Goal: Information Seeking & Learning: Learn about a topic

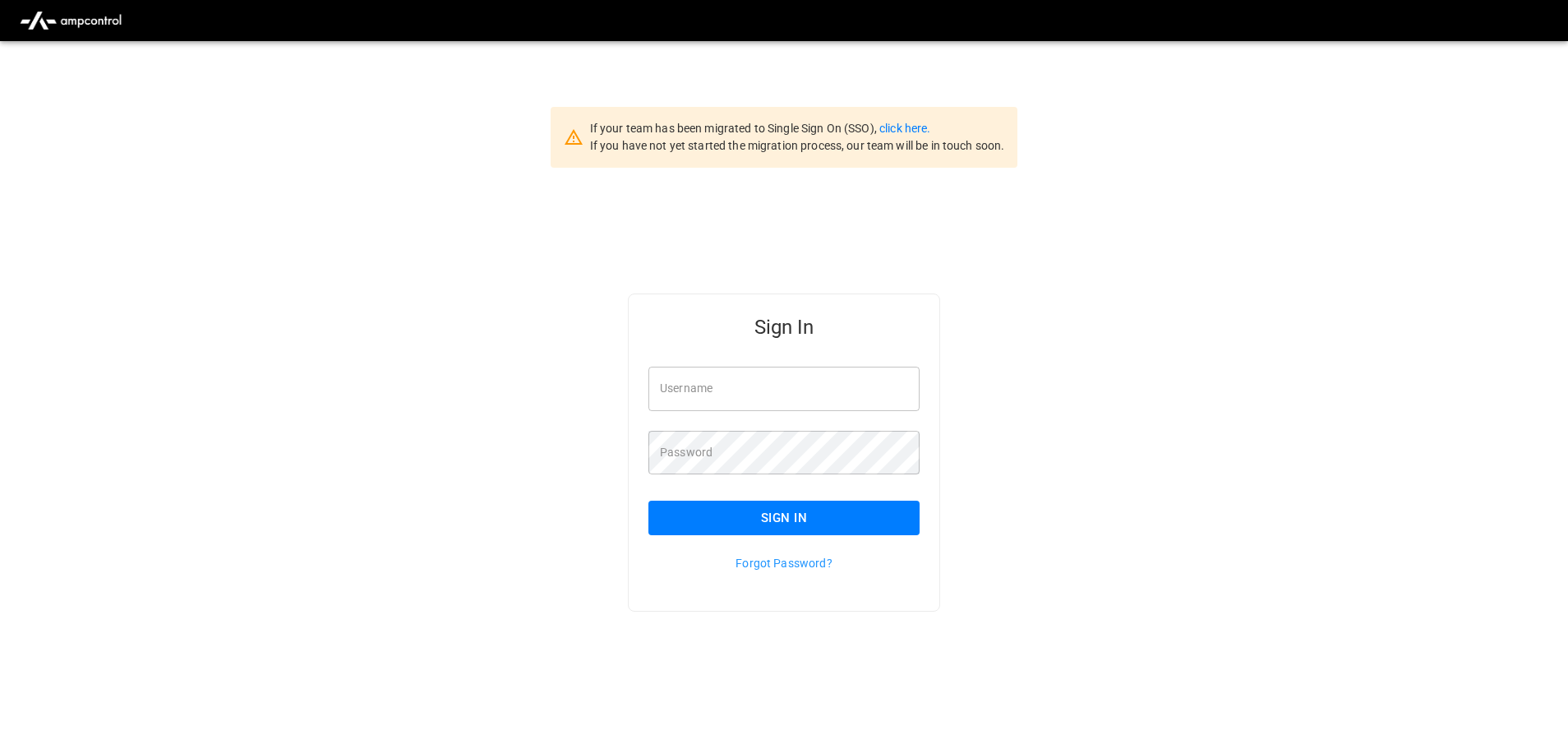
type input "**********"
click at [773, 399] on input "**********" at bounding box center [784, 388] width 271 height 44
click at [754, 526] on button "Sign In" at bounding box center [784, 518] width 271 height 34
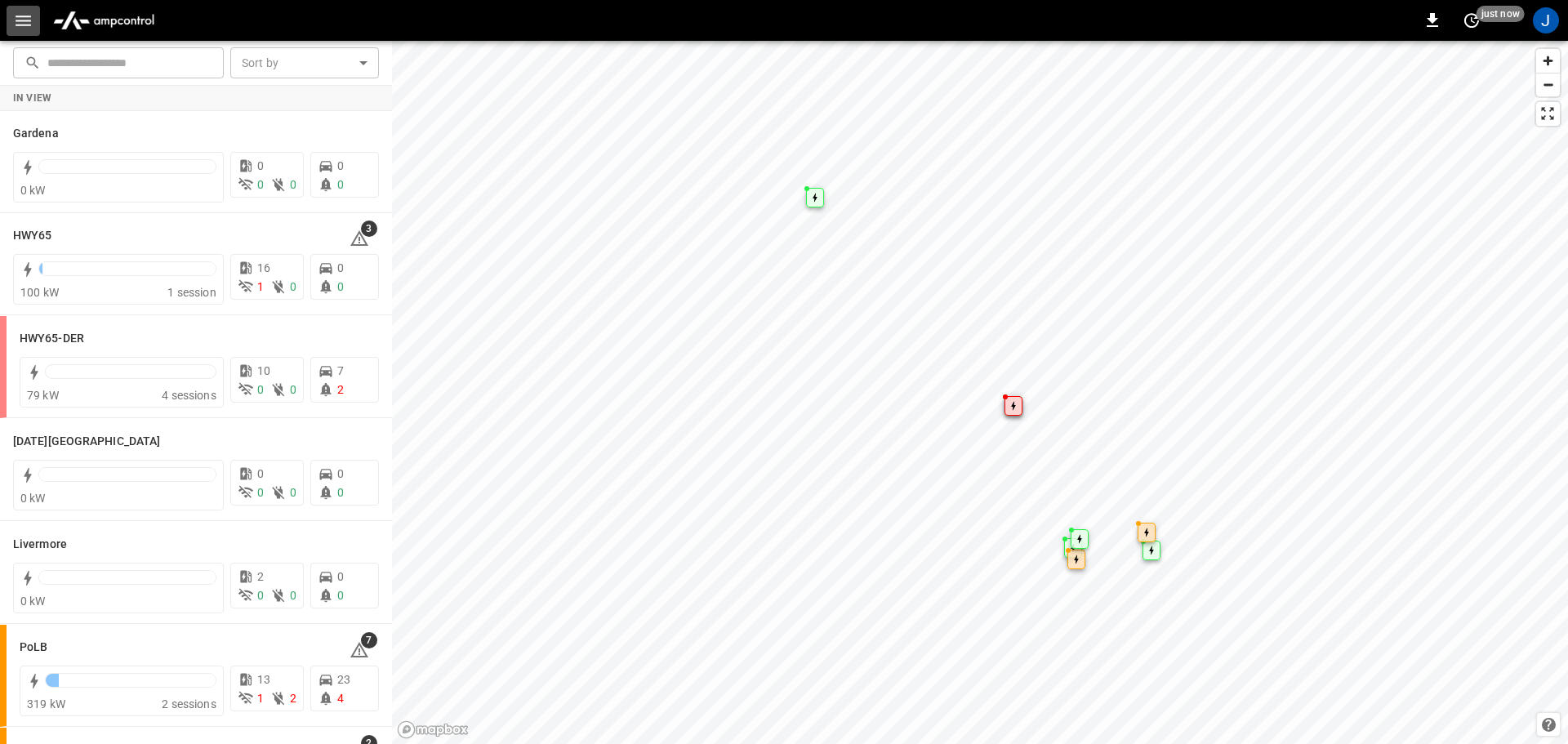
click at [22, 24] on icon "button" at bounding box center [22, 21] width 15 height 11
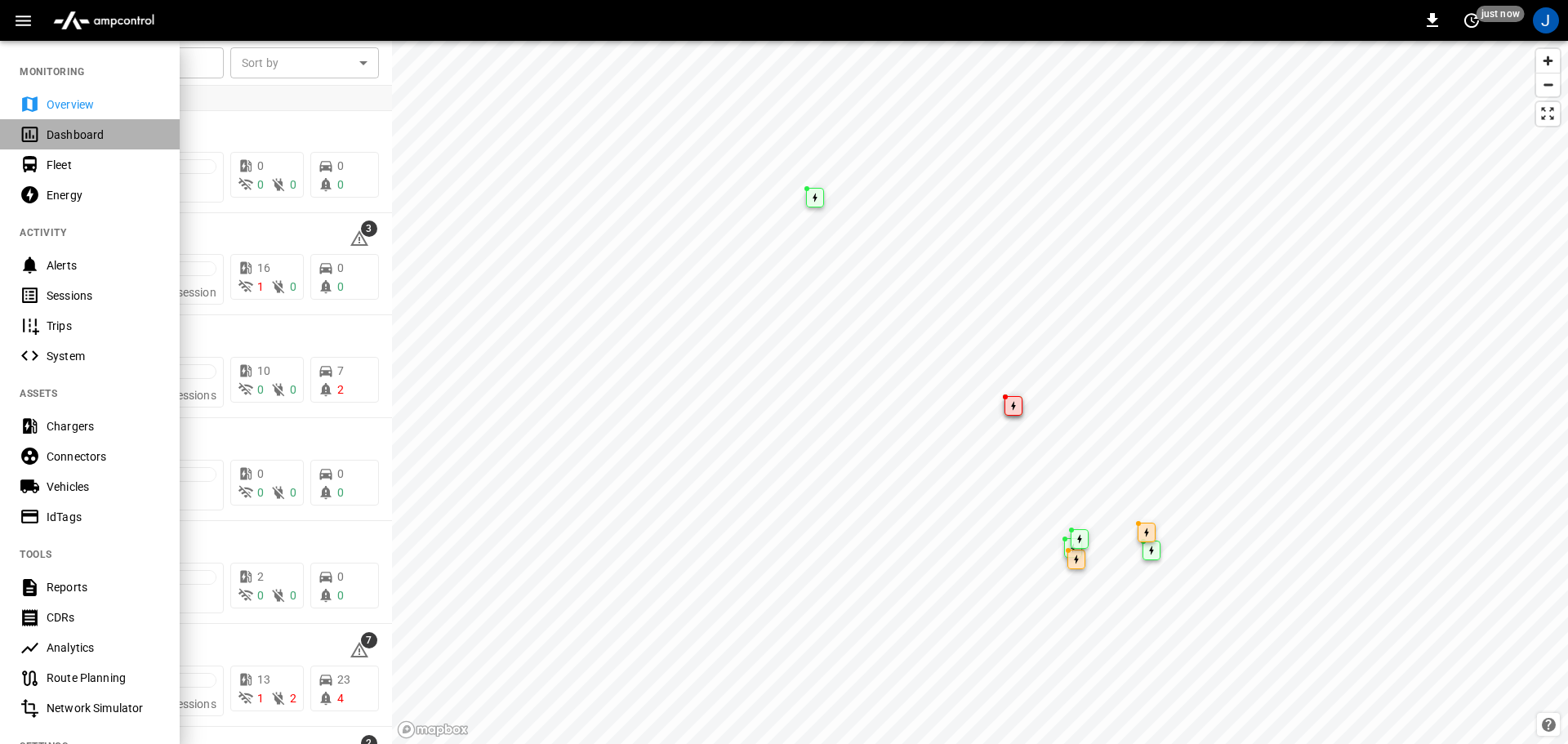
click at [83, 137] on div "Dashboard" at bounding box center [103, 135] width 113 height 16
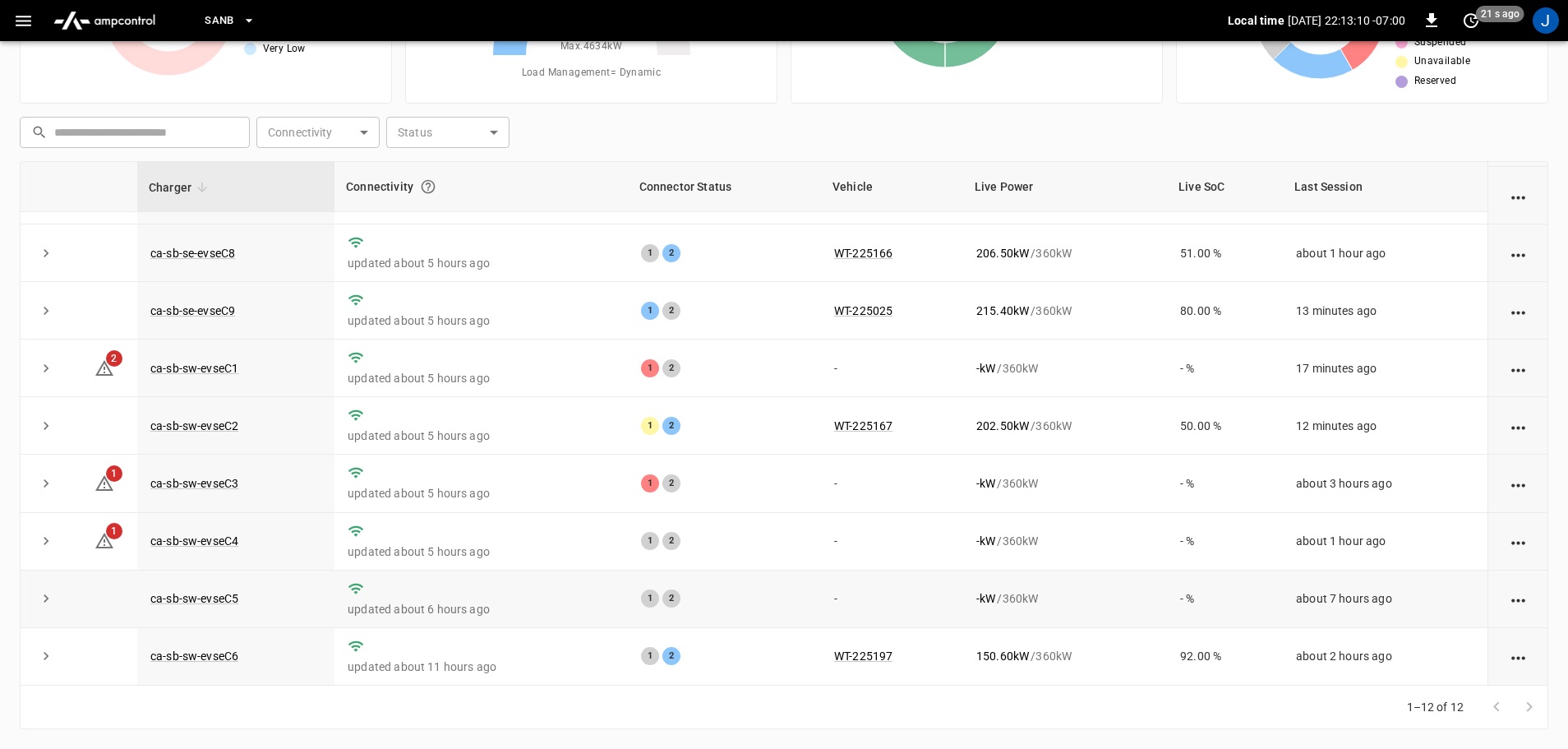
scroll to position [228, 0]
click at [183, 426] on link "ca-sb-sw-evseC2" at bounding box center [194, 426] width 94 height 20
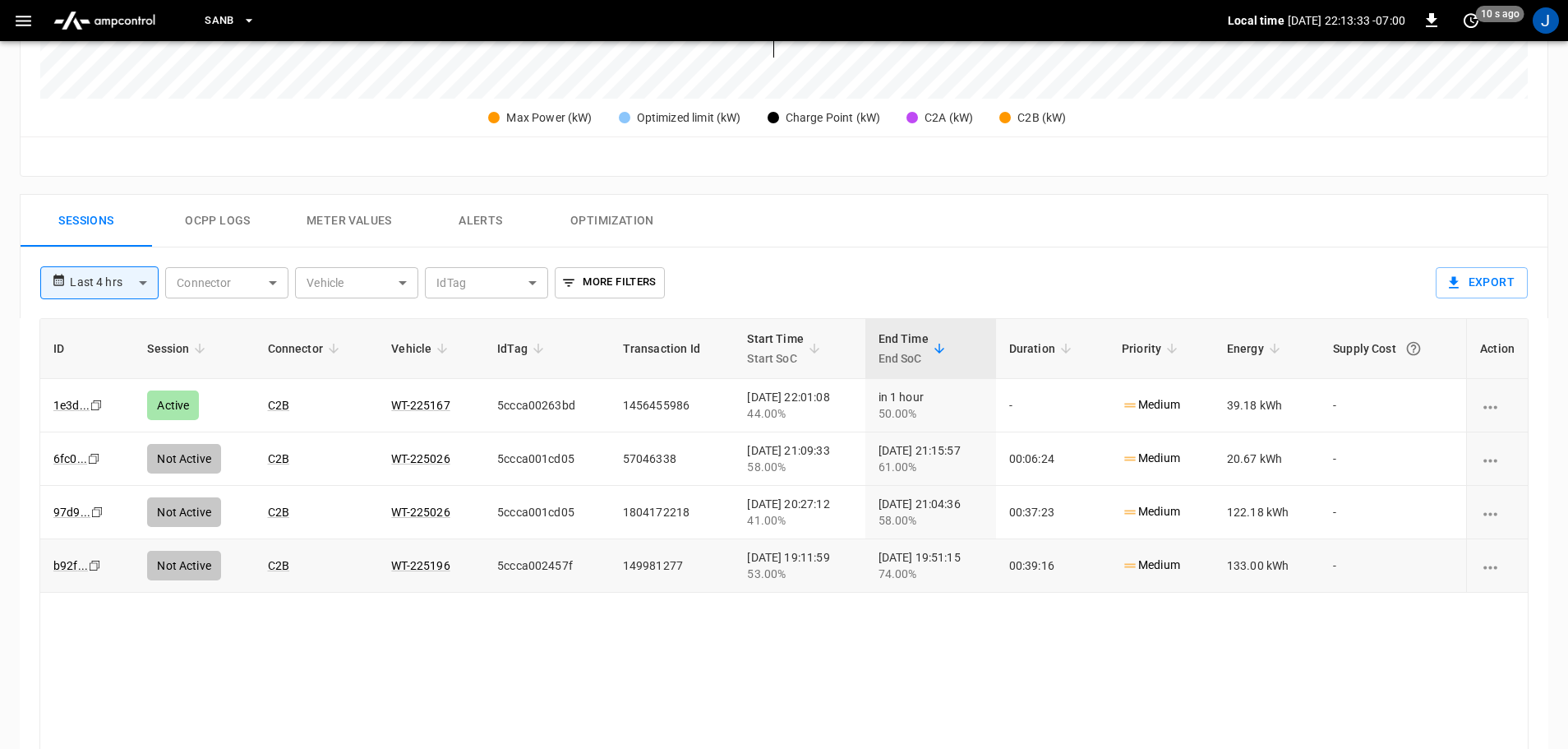
scroll to position [657, 0]
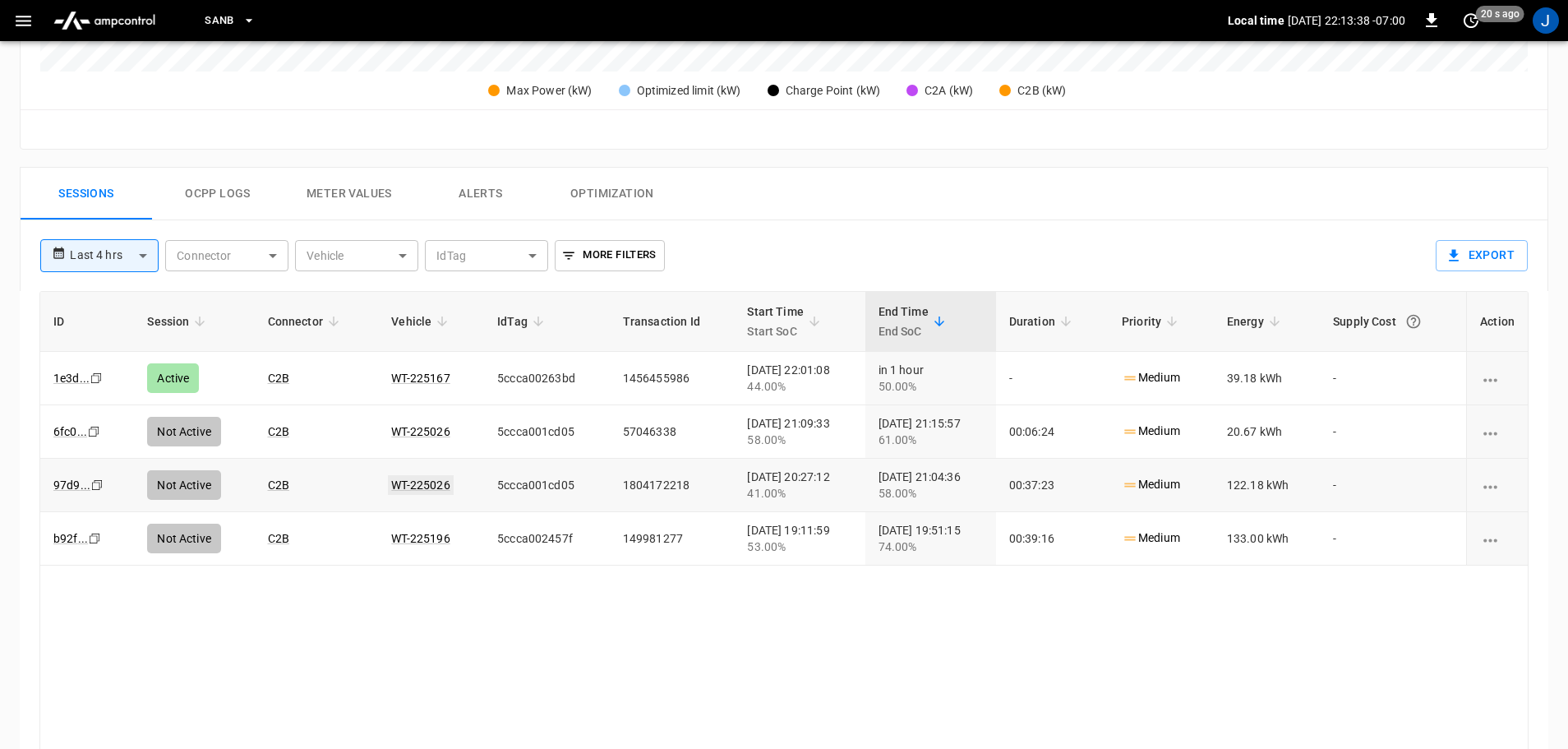
click at [399, 489] on link "WT-225026" at bounding box center [420, 485] width 65 height 20
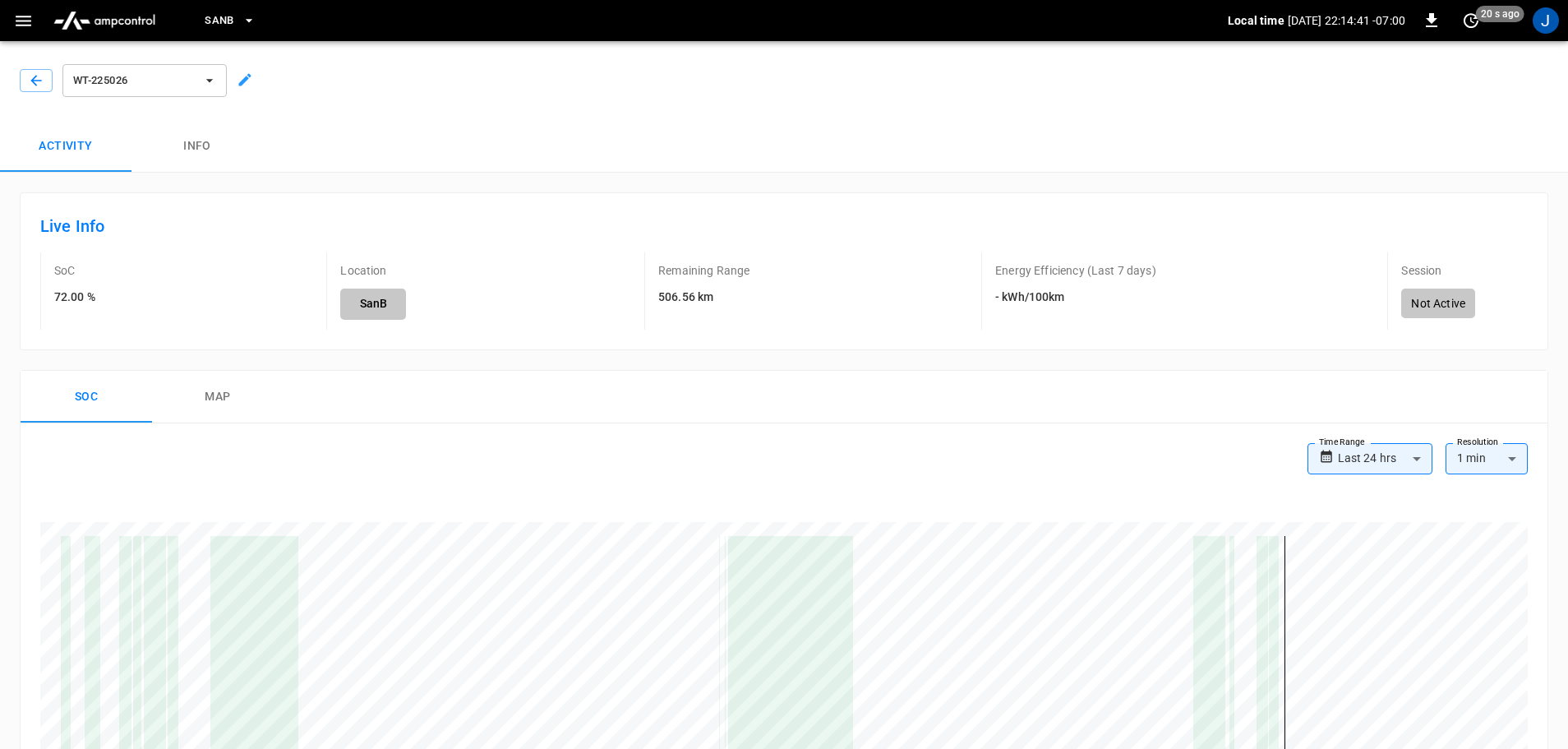
click at [30, 66] on div at bounding box center [33, 77] width 39 height 30
click at [31, 81] on icon "button" at bounding box center [36, 81] width 16 height 16
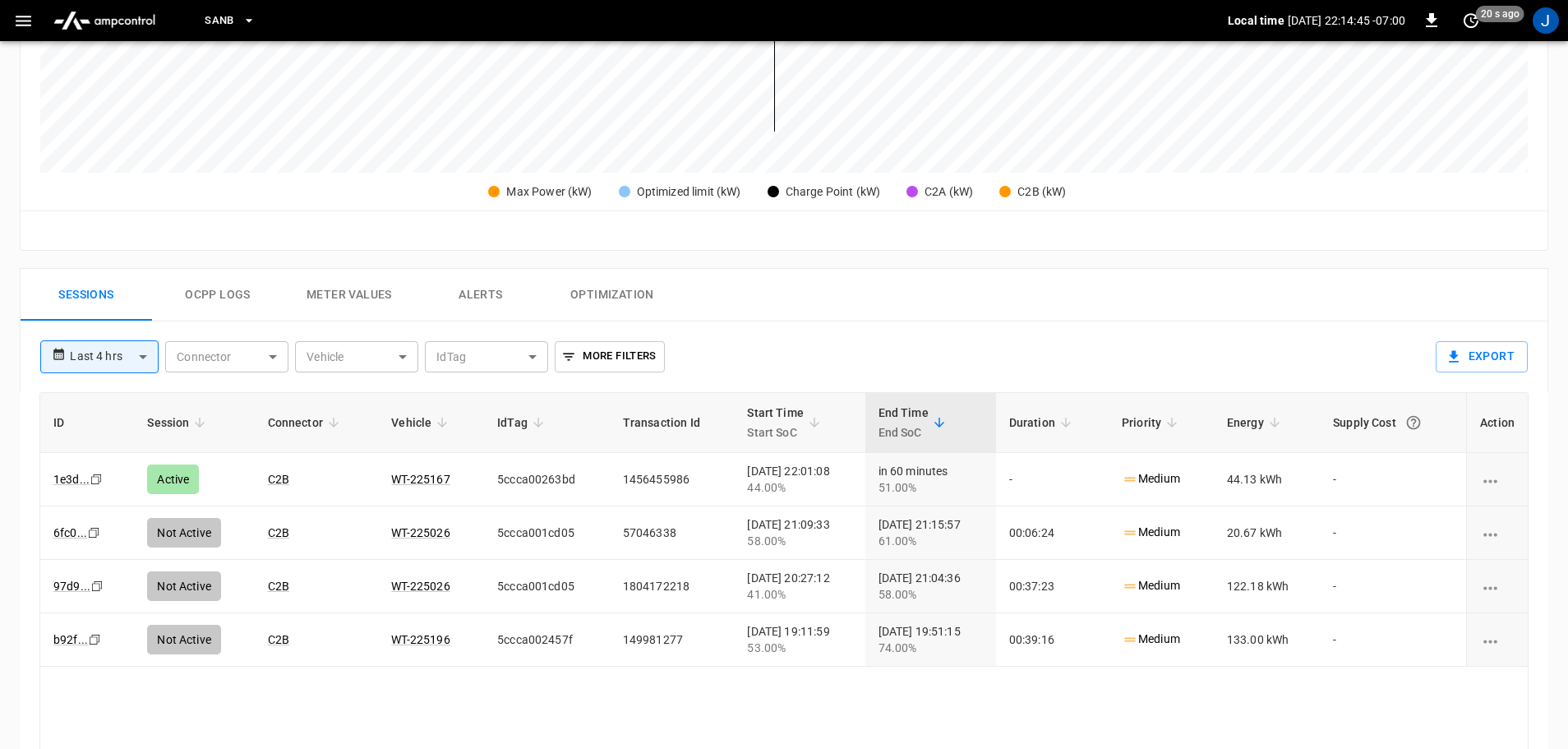
scroll to position [576, 0]
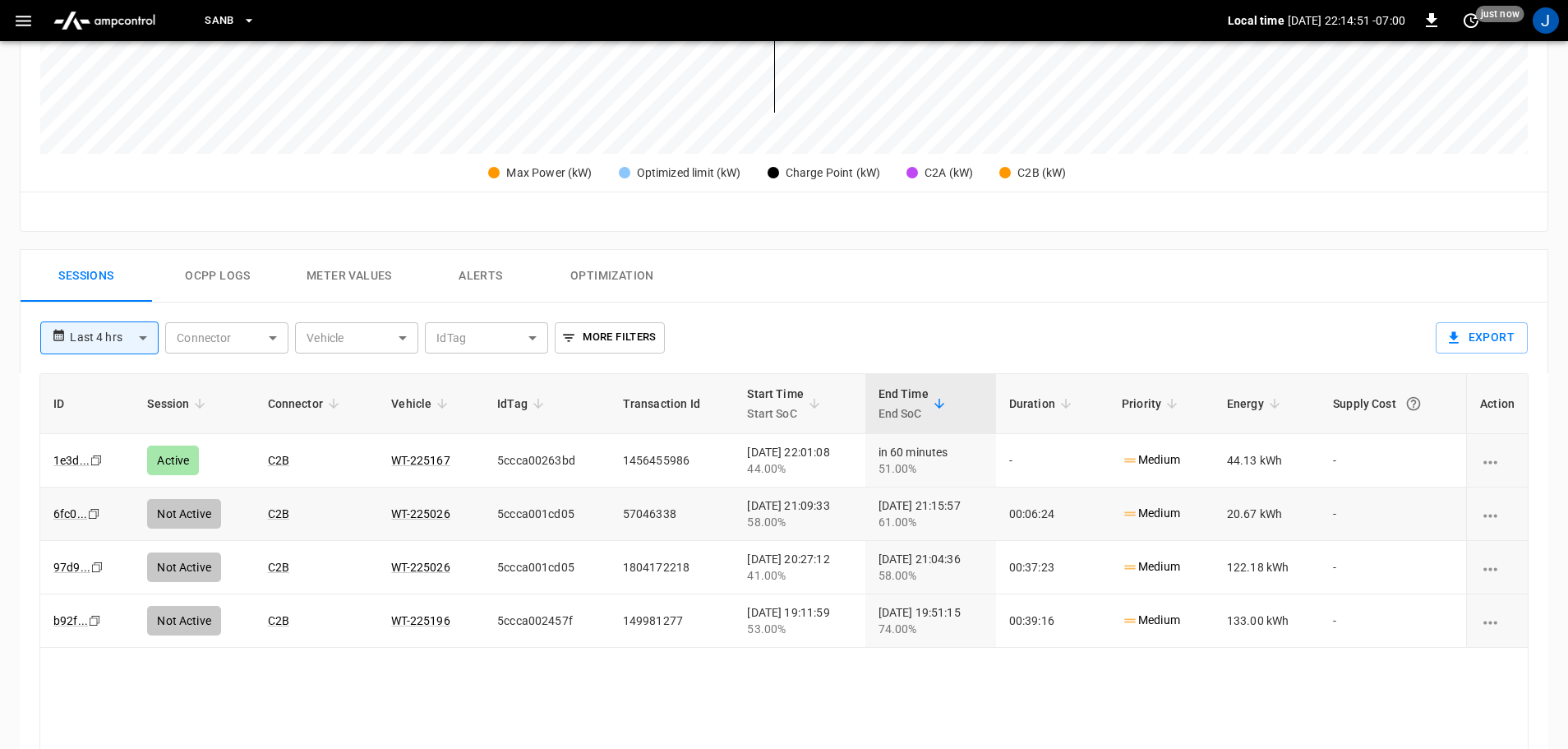
click at [1488, 515] on icon "charging session options" at bounding box center [1490, 515] width 21 height 21
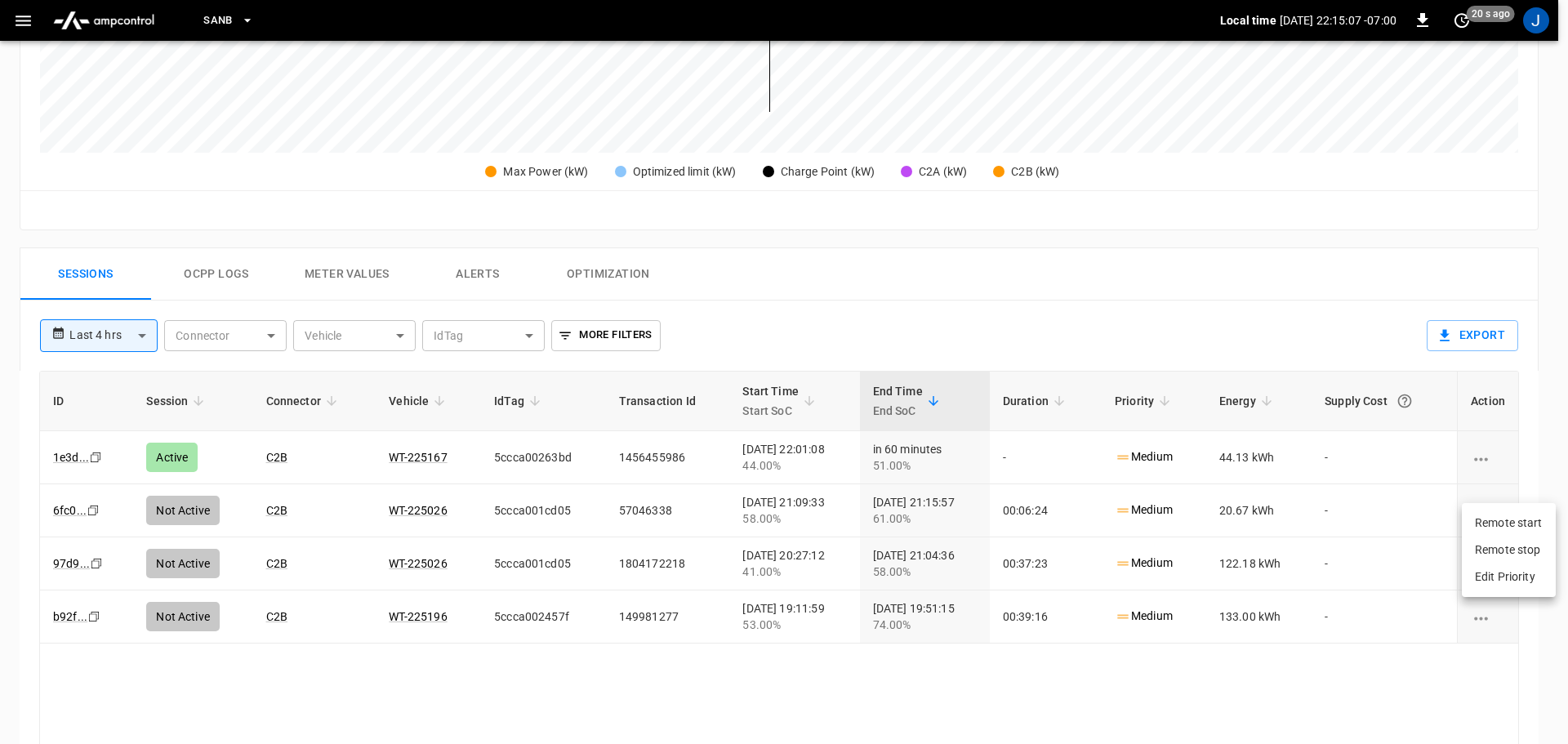
click at [271, 513] on div at bounding box center [784, 372] width 1568 height 744
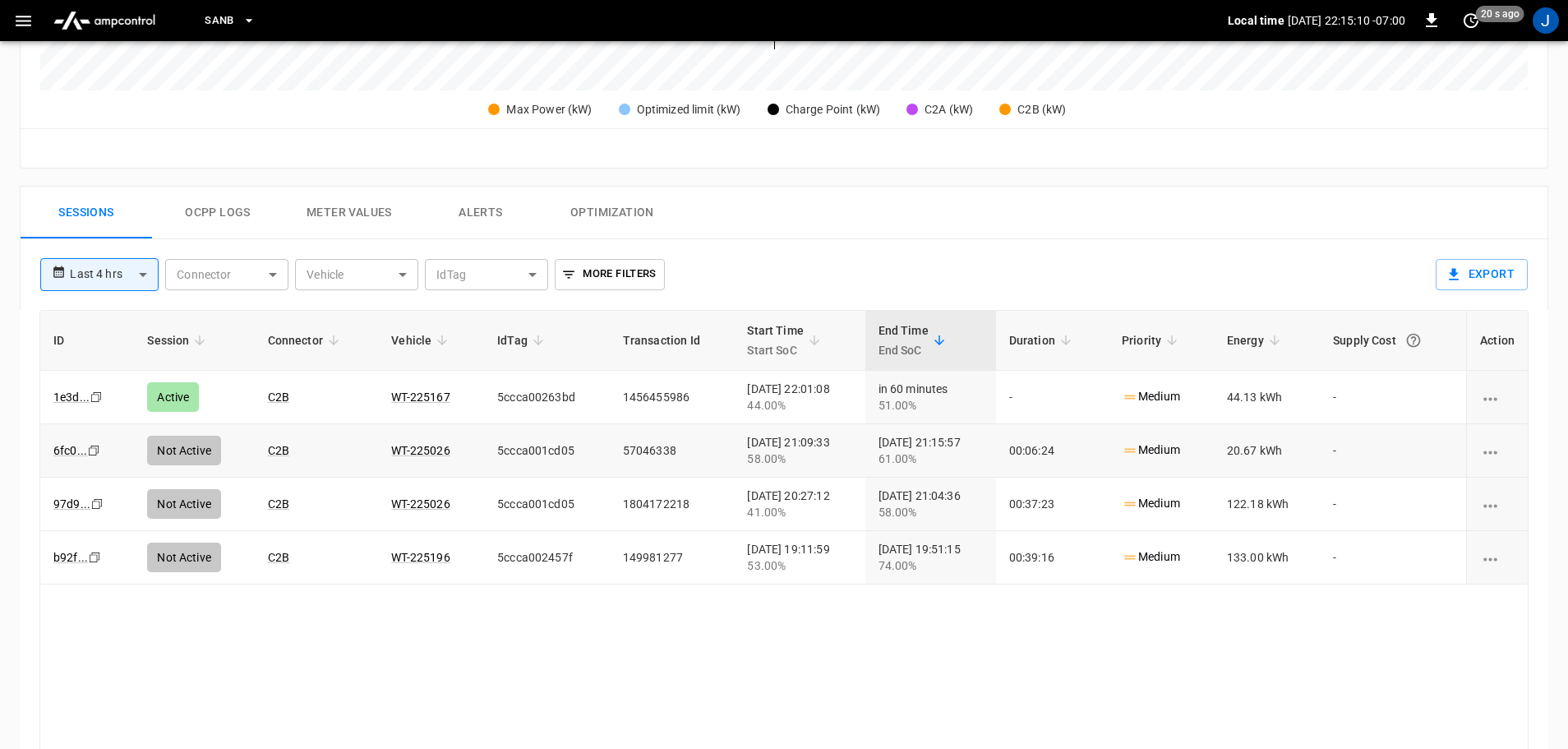
scroll to position [740, 0]
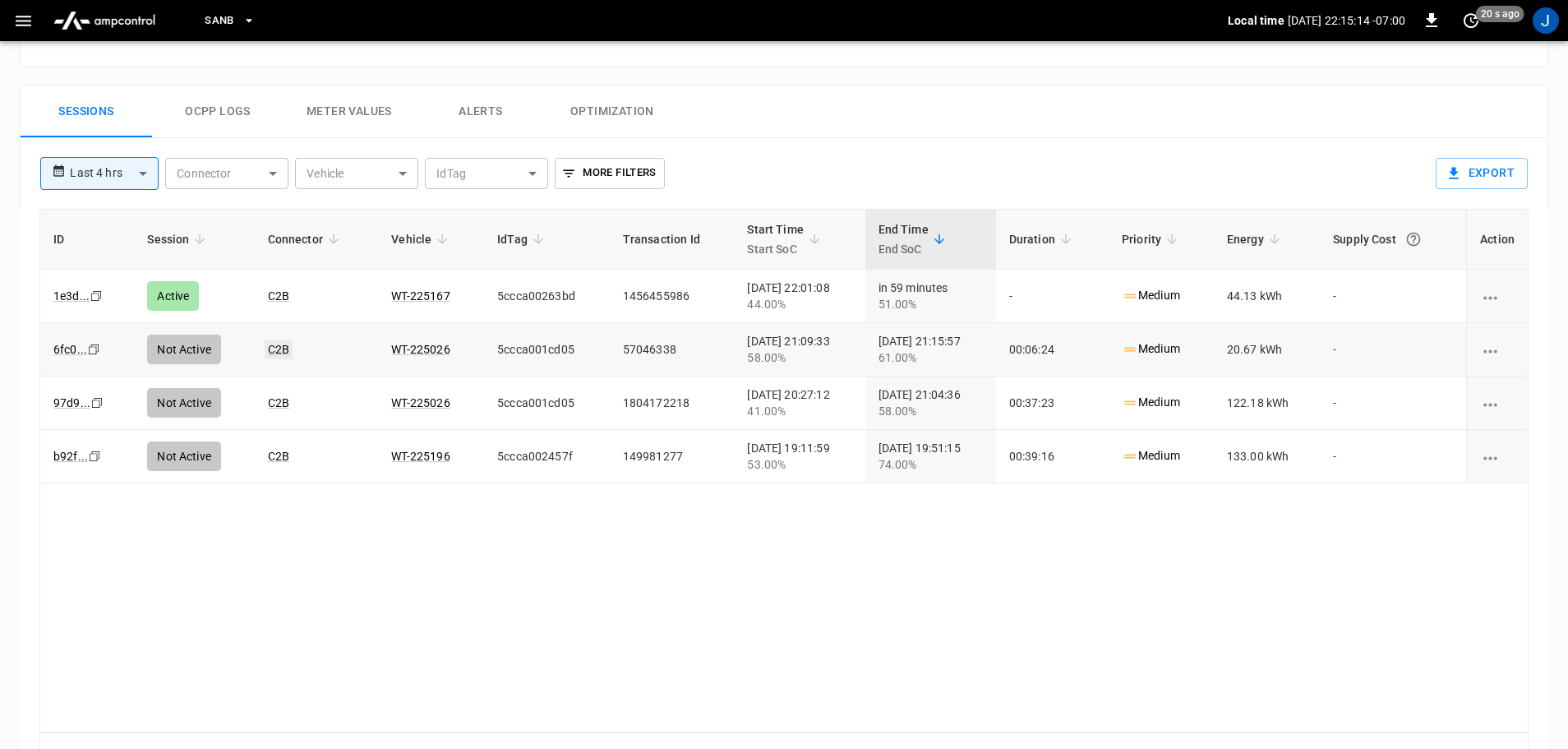
click at [272, 353] on link "C2B" at bounding box center [278, 349] width 28 height 20
click at [83, 404] on link "97d9 ..." at bounding box center [72, 403] width 44 height 20
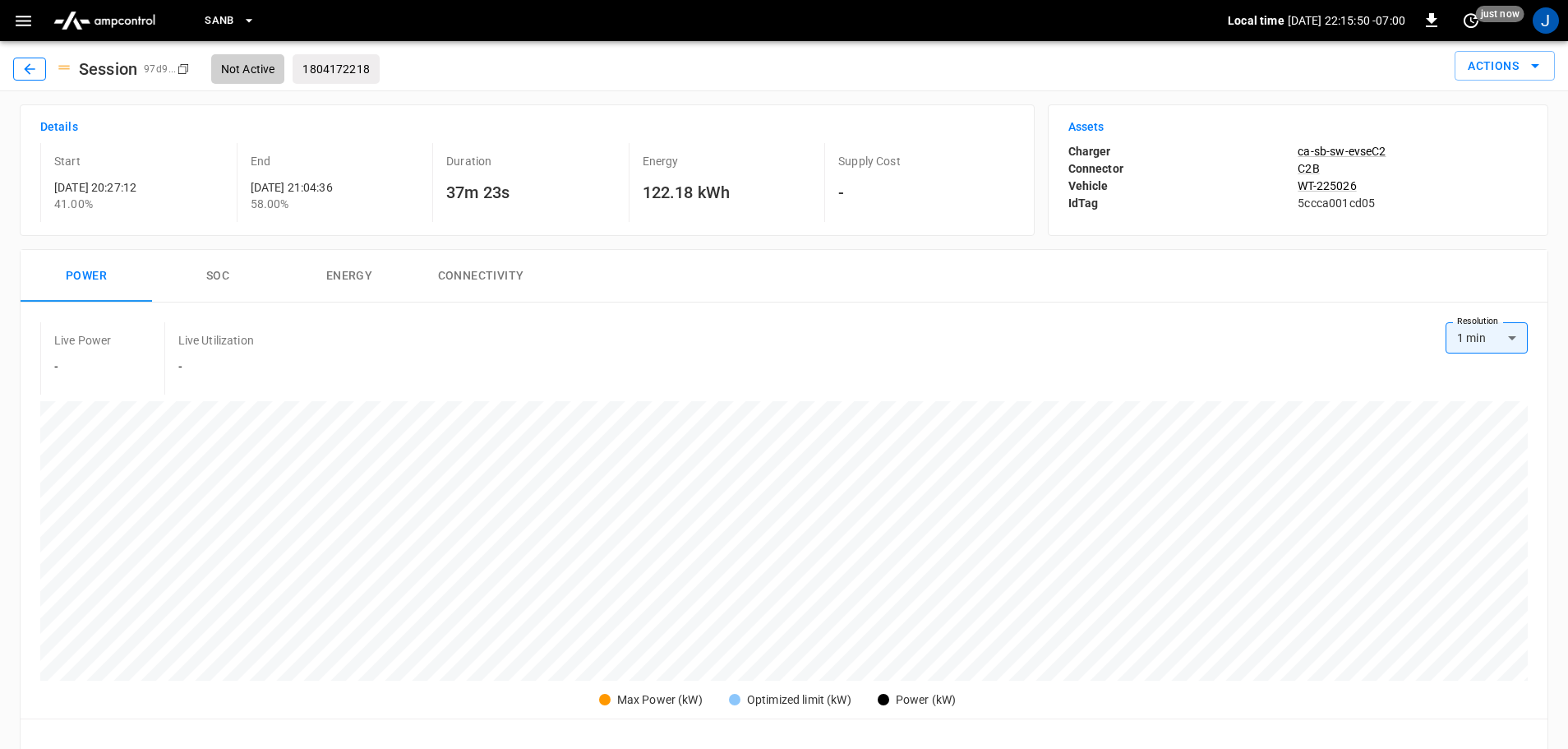
click at [24, 70] on icon "button" at bounding box center [30, 69] width 16 height 16
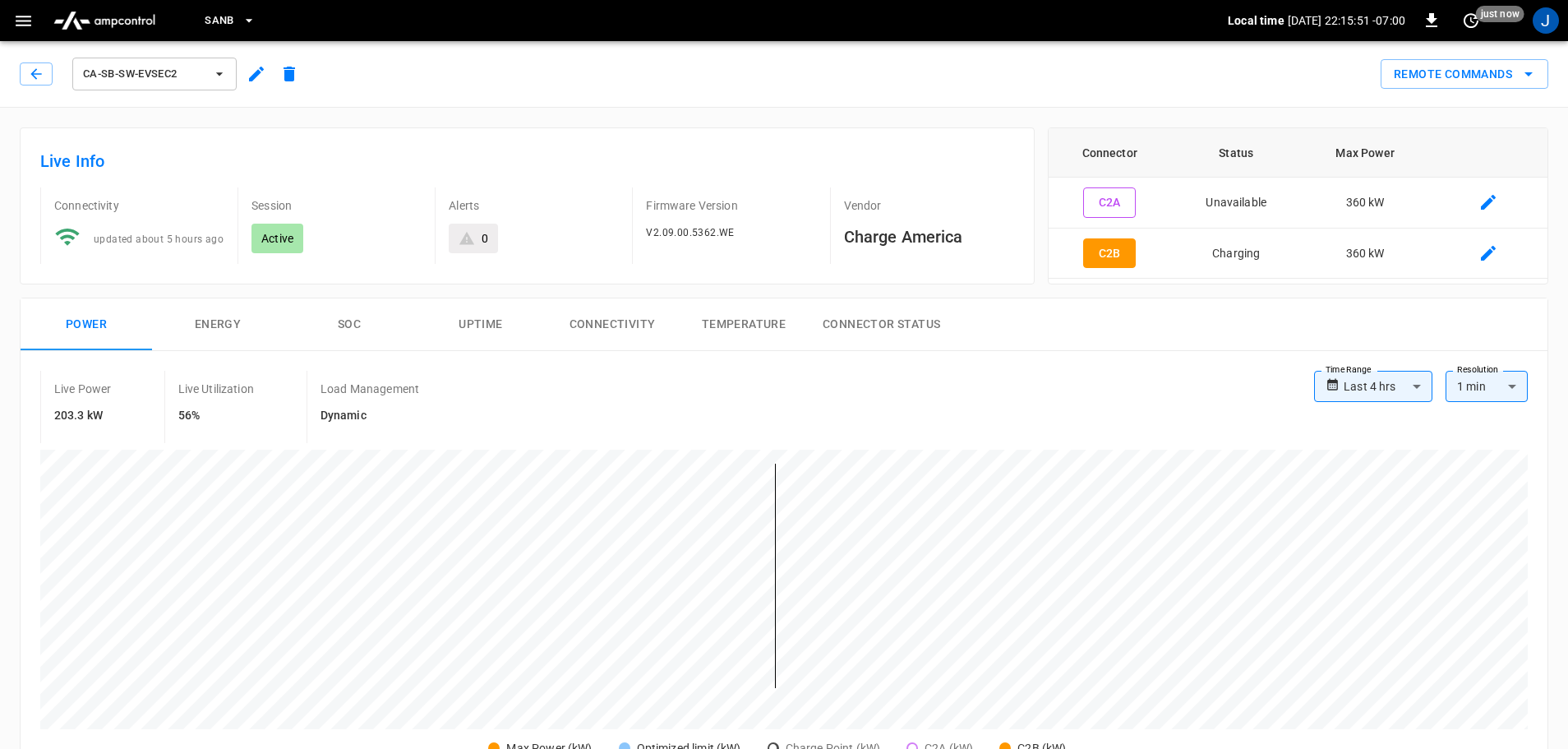
type input "**********"
click at [30, 71] on icon "button" at bounding box center [36, 74] width 16 height 16
click at [40, 70] on icon "button" at bounding box center [36, 74] width 16 height 16
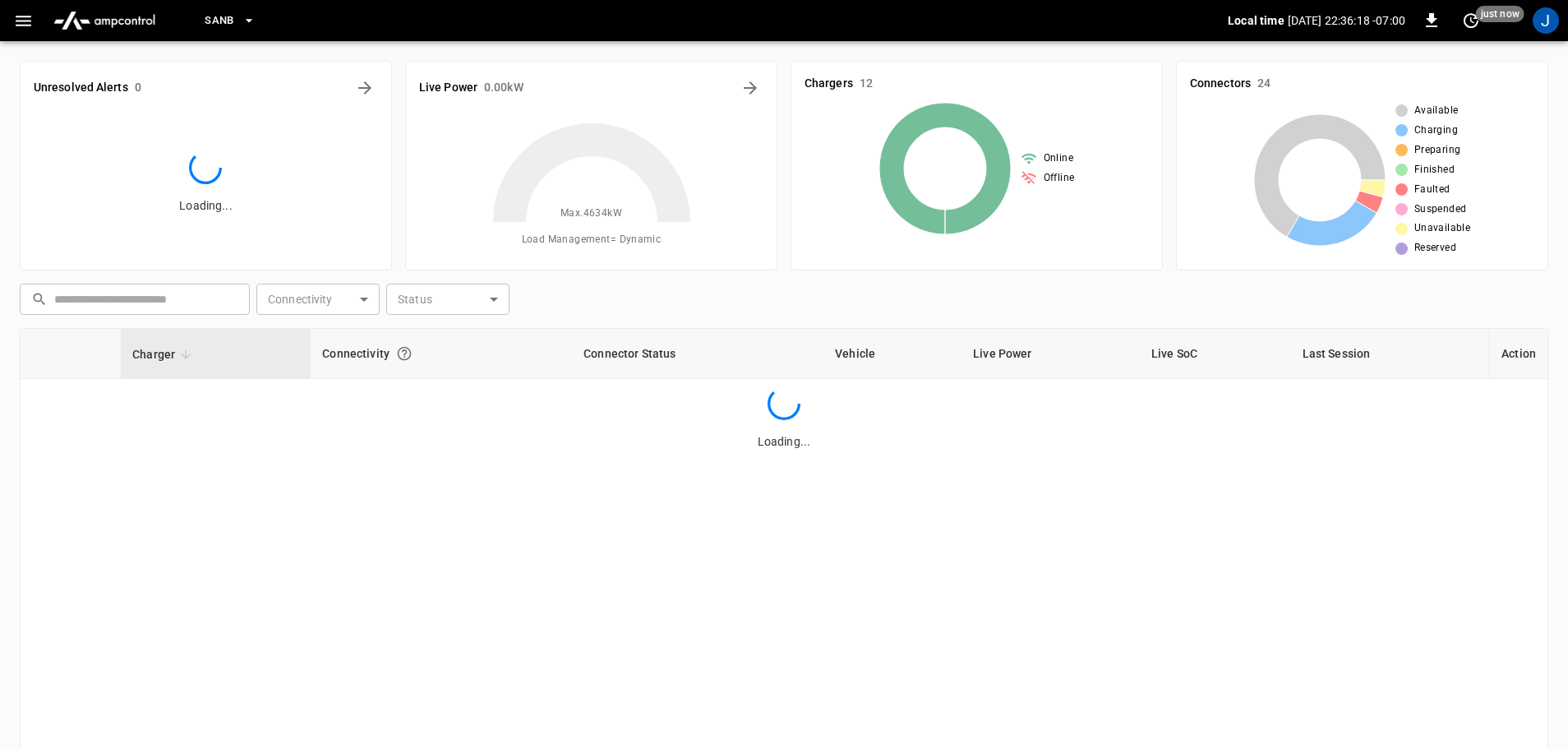
scroll to position [167, 0]
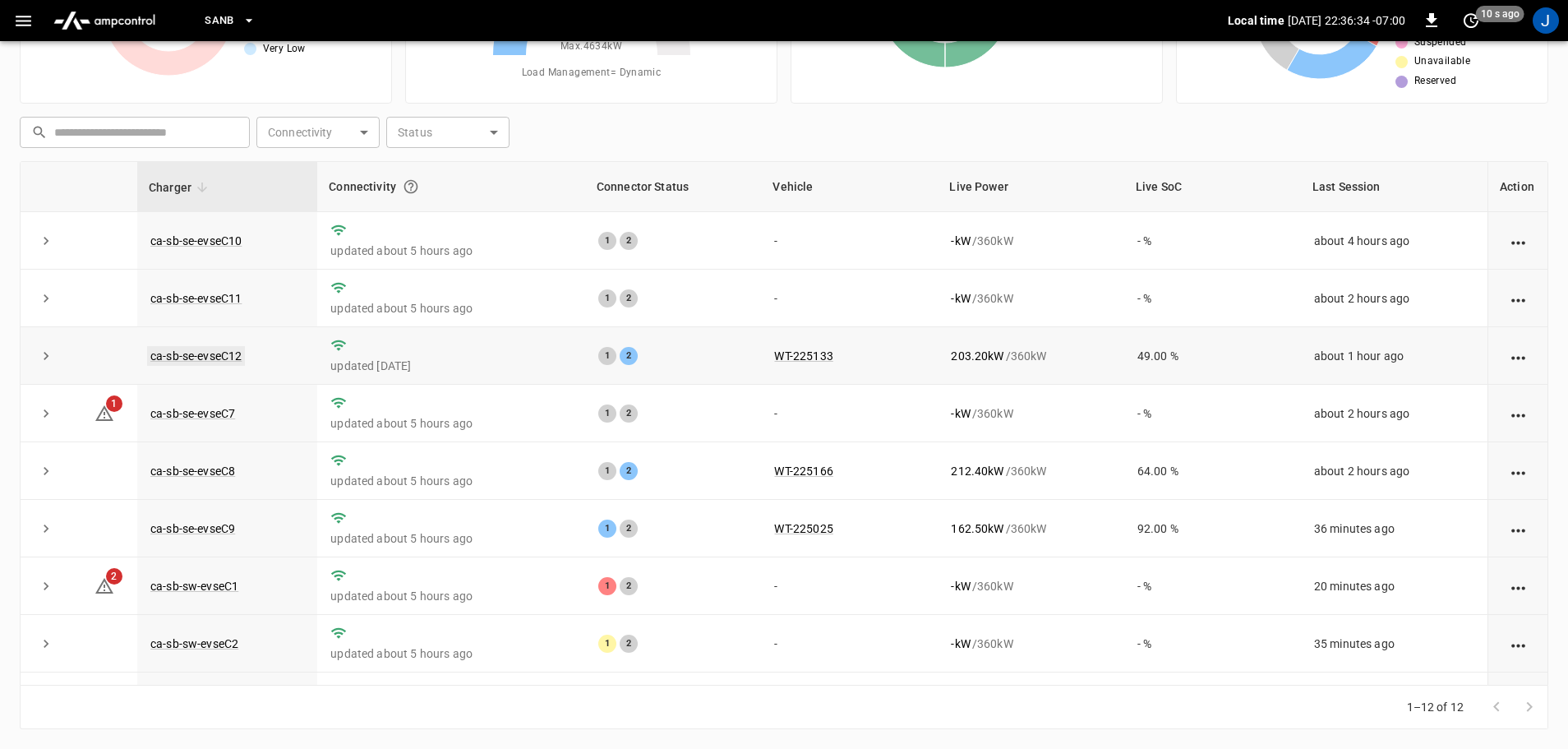
click at [215, 354] on link "ca-sb-se-evseC12" at bounding box center [196, 356] width 98 height 20
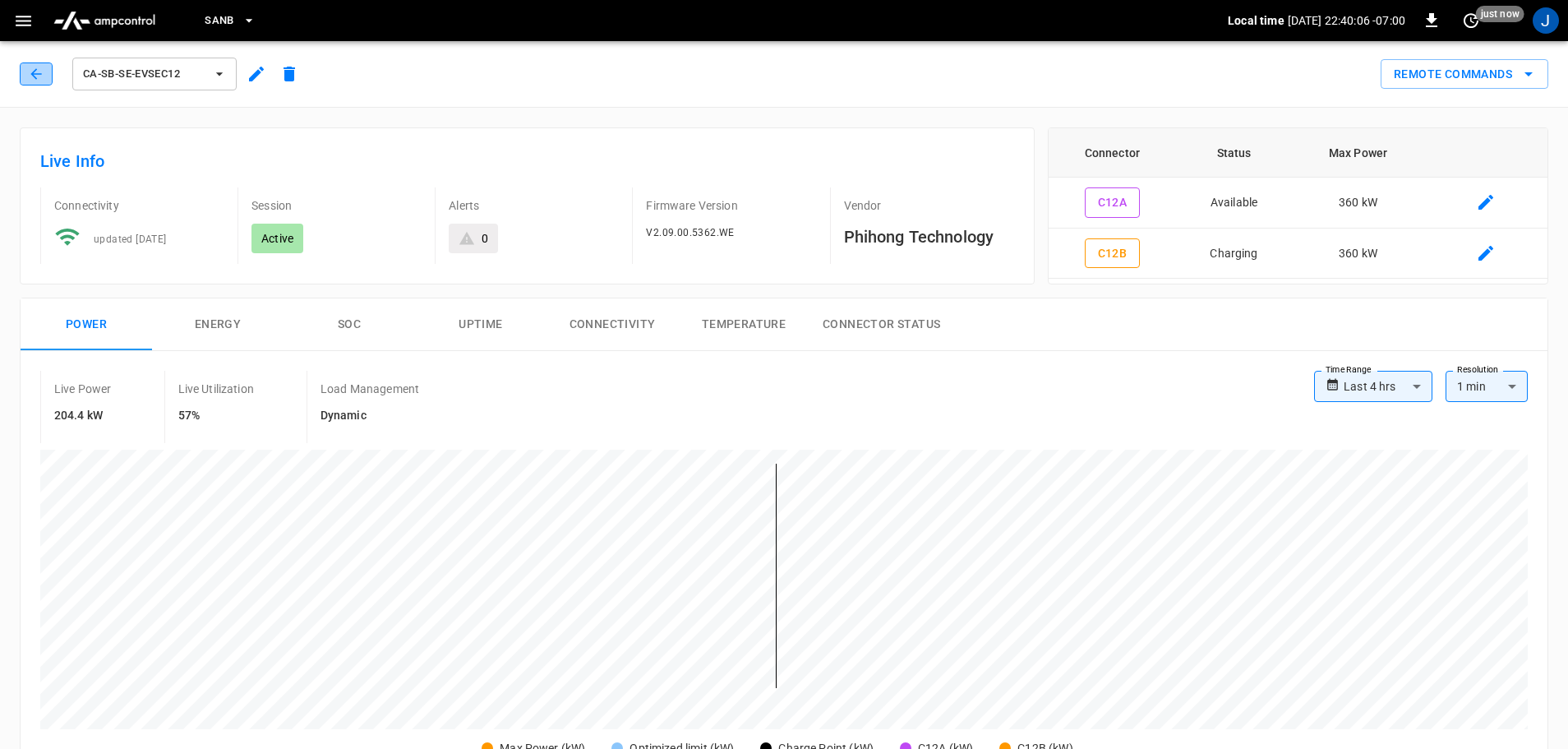
click at [37, 72] on icon "button" at bounding box center [36, 74] width 16 height 16
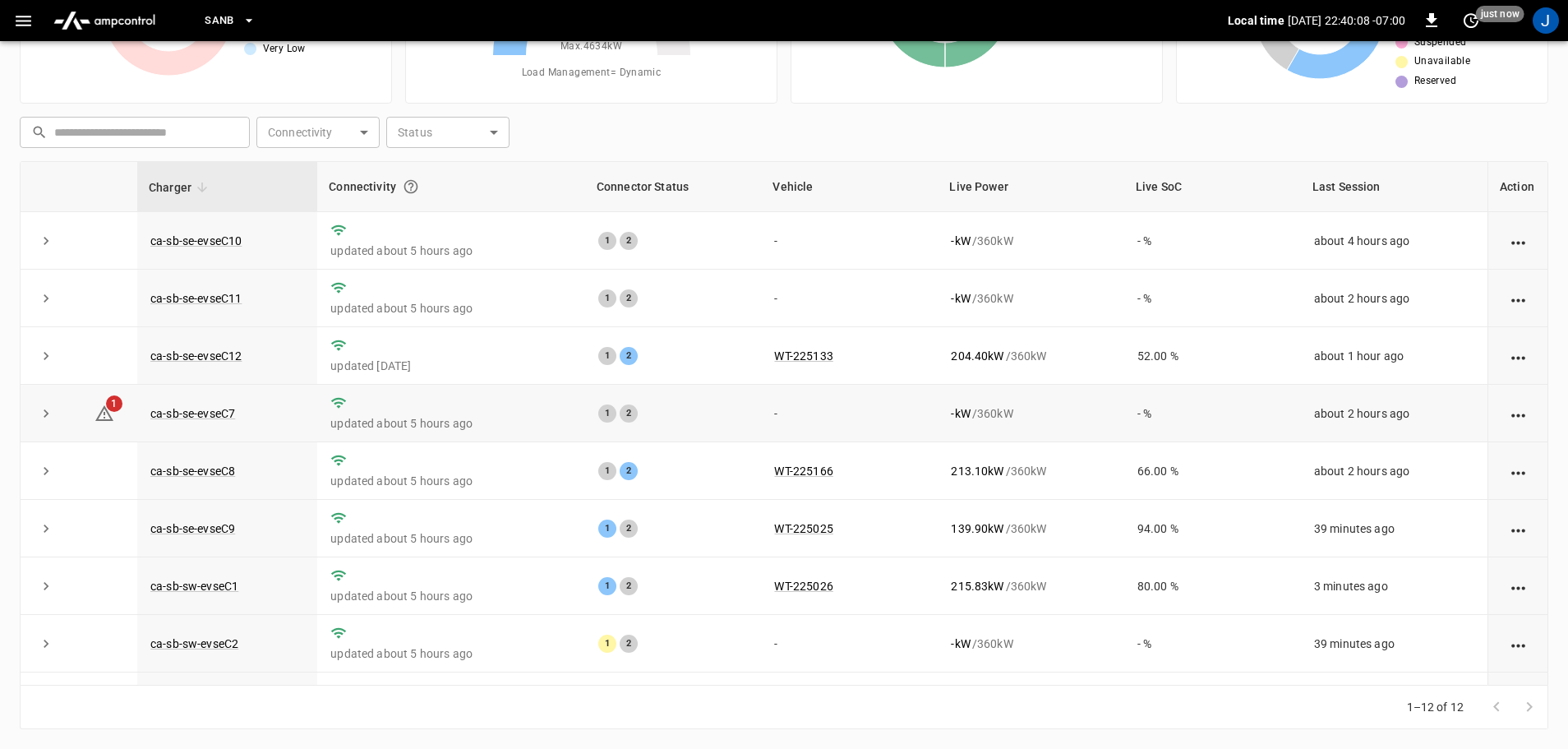
scroll to position [228, 0]
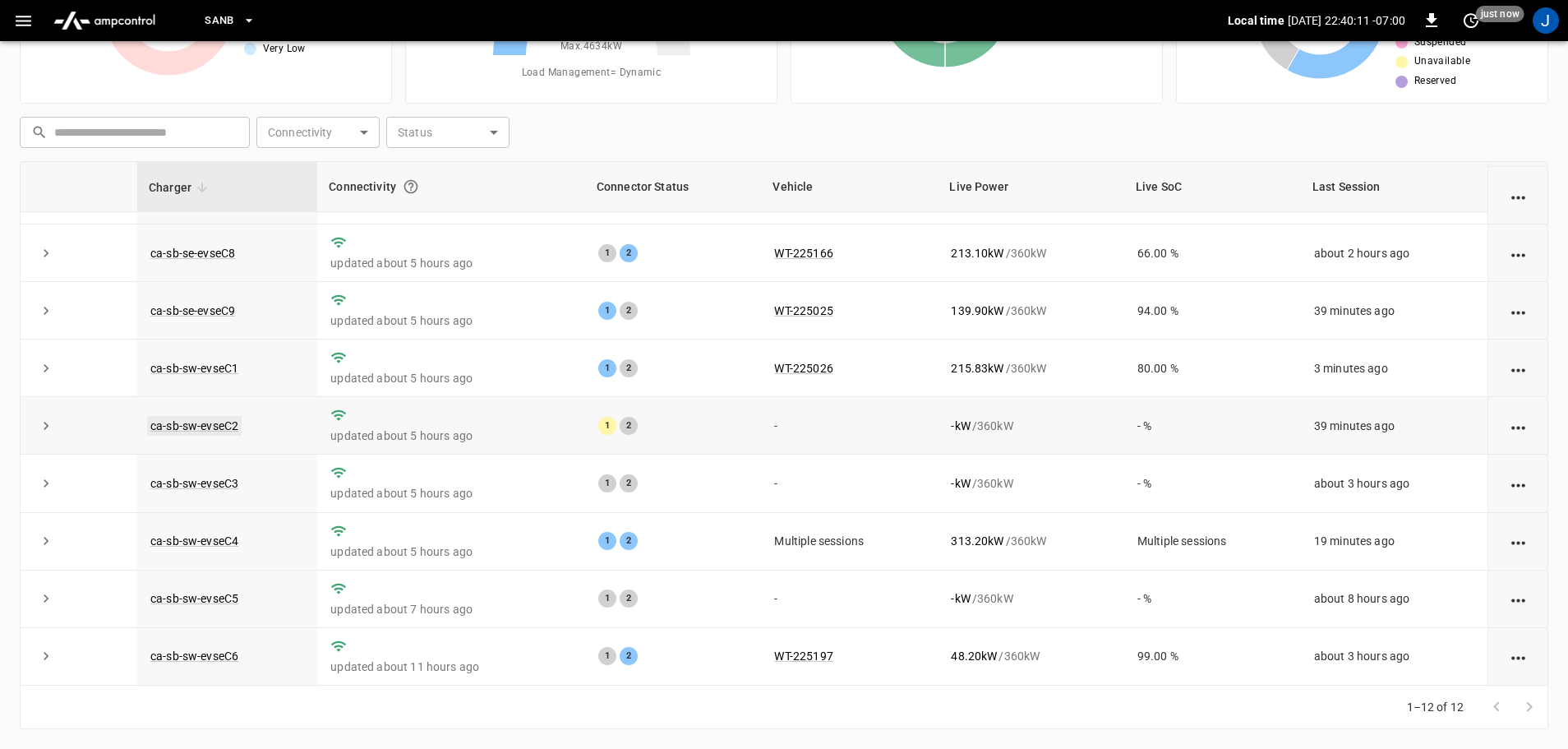
click at [209, 421] on link "ca-sb-sw-evseC2" at bounding box center [194, 426] width 94 height 20
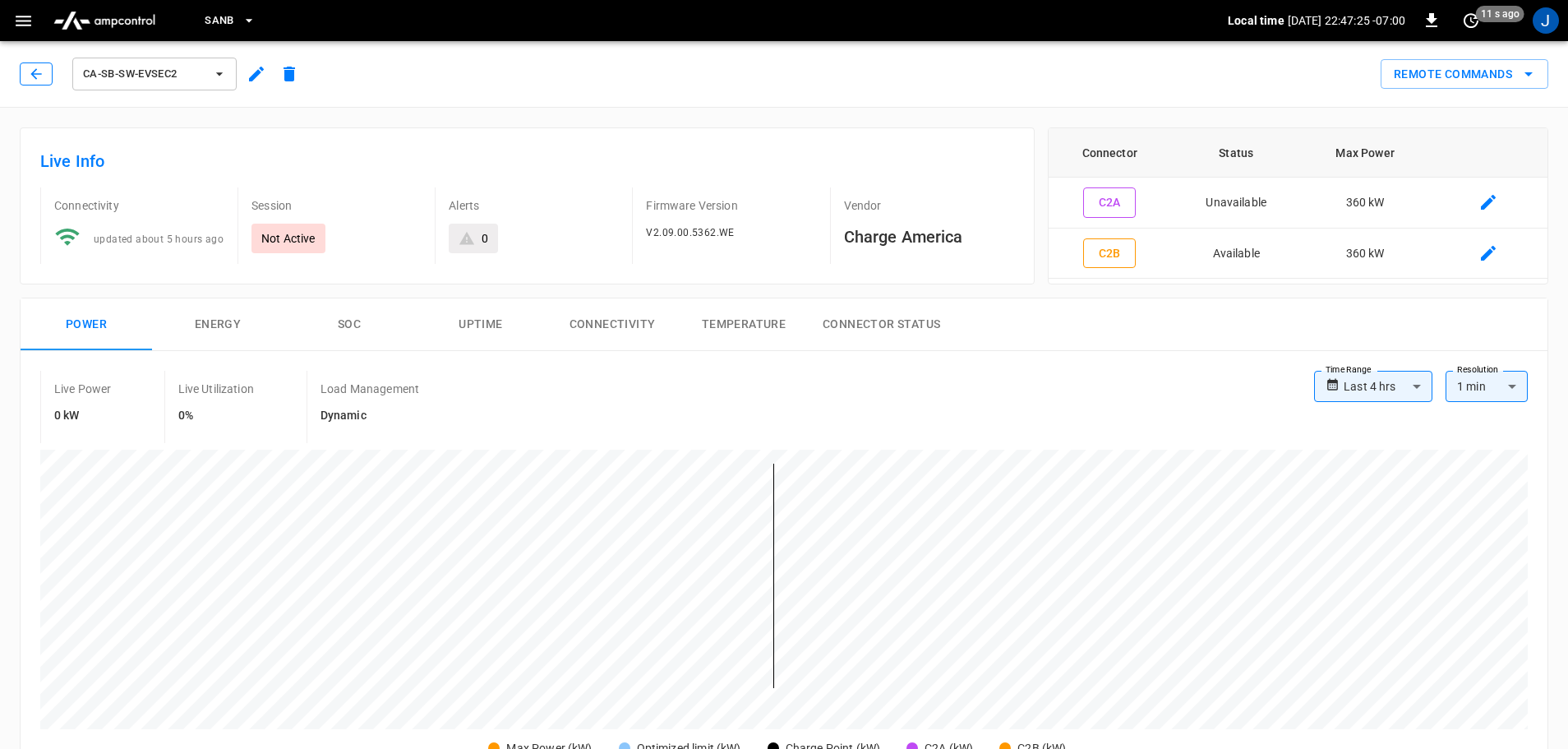
click at [31, 73] on icon "button" at bounding box center [36, 74] width 16 height 16
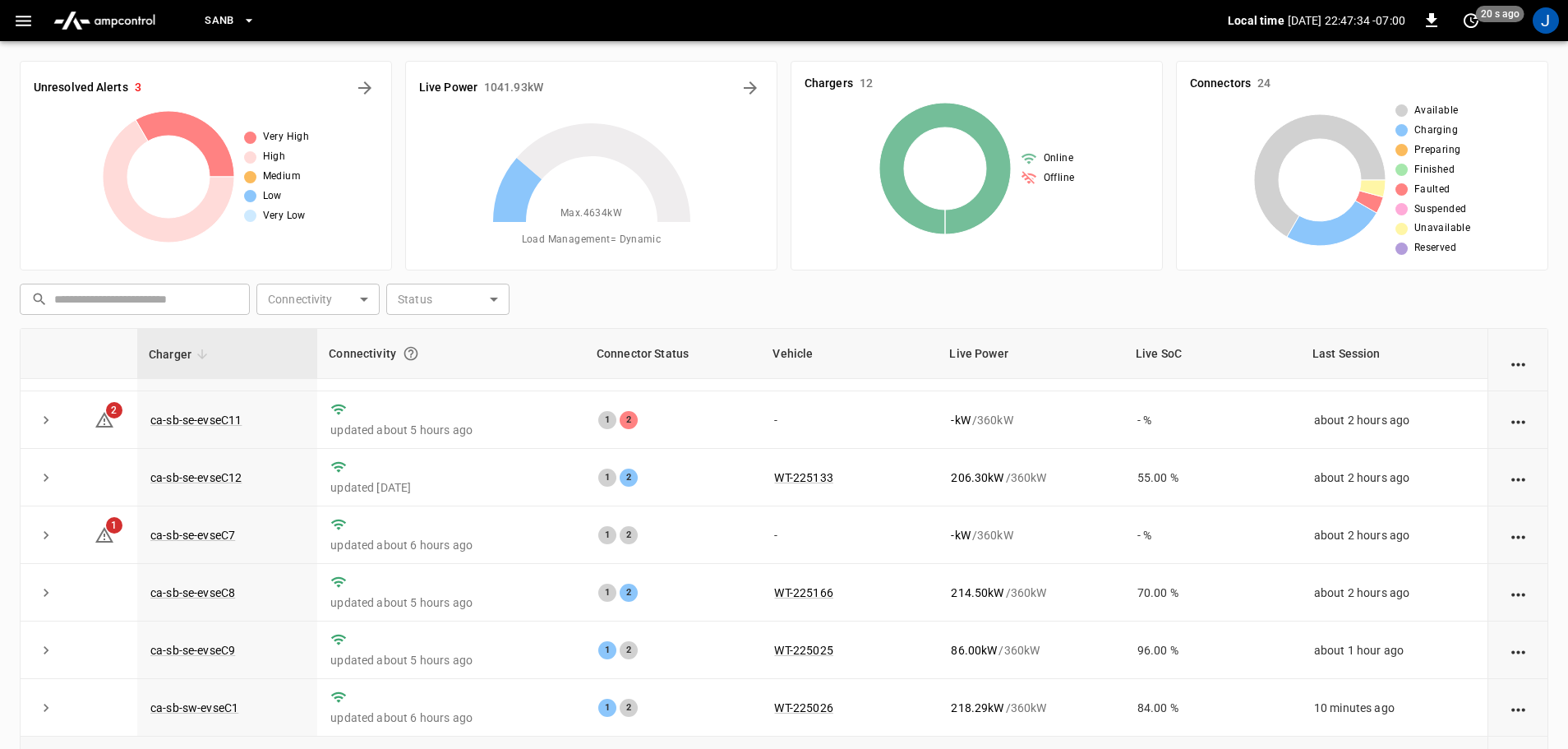
scroll to position [164, 0]
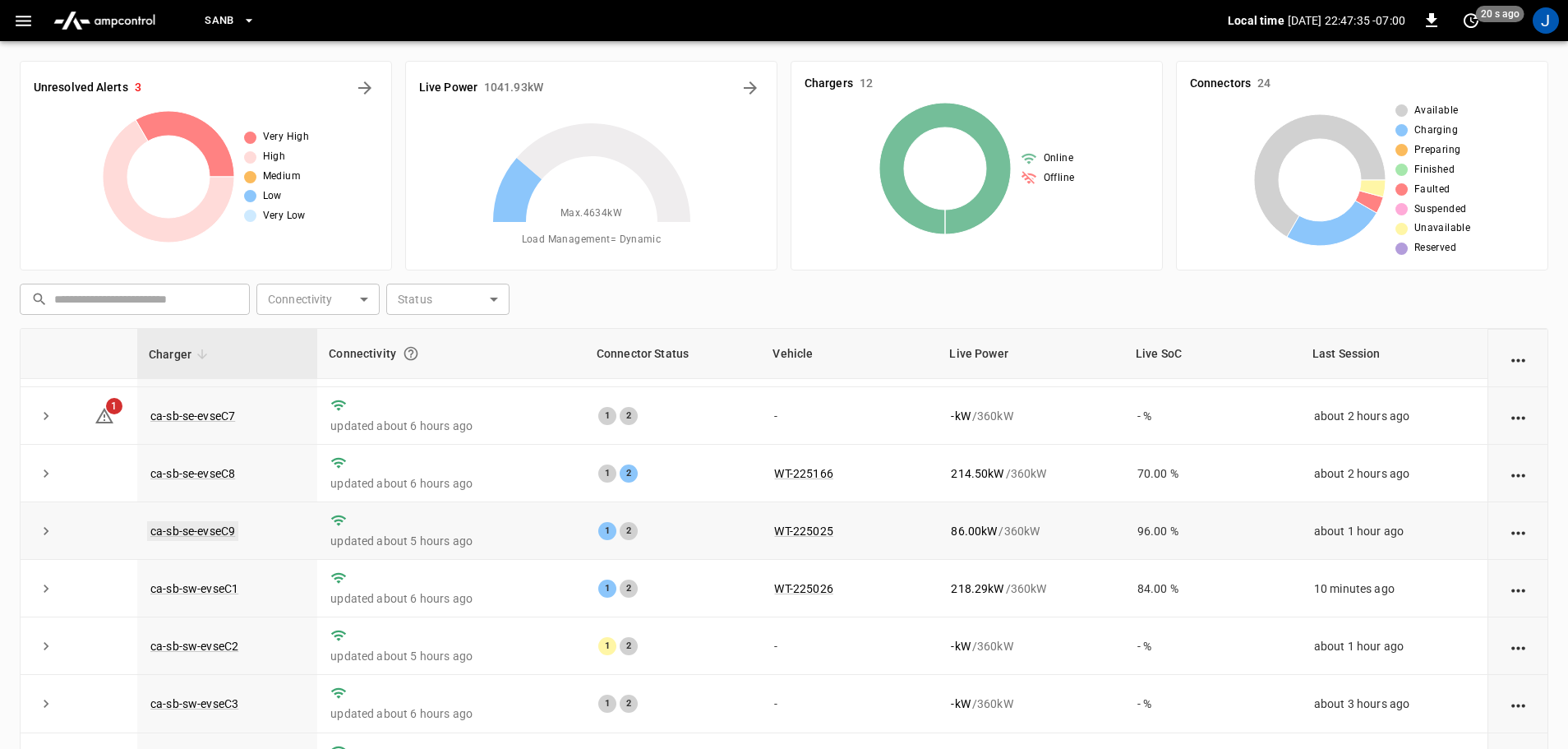
click at [193, 537] on link "ca-sb-se-evseC9" at bounding box center [193, 531] width 92 height 20
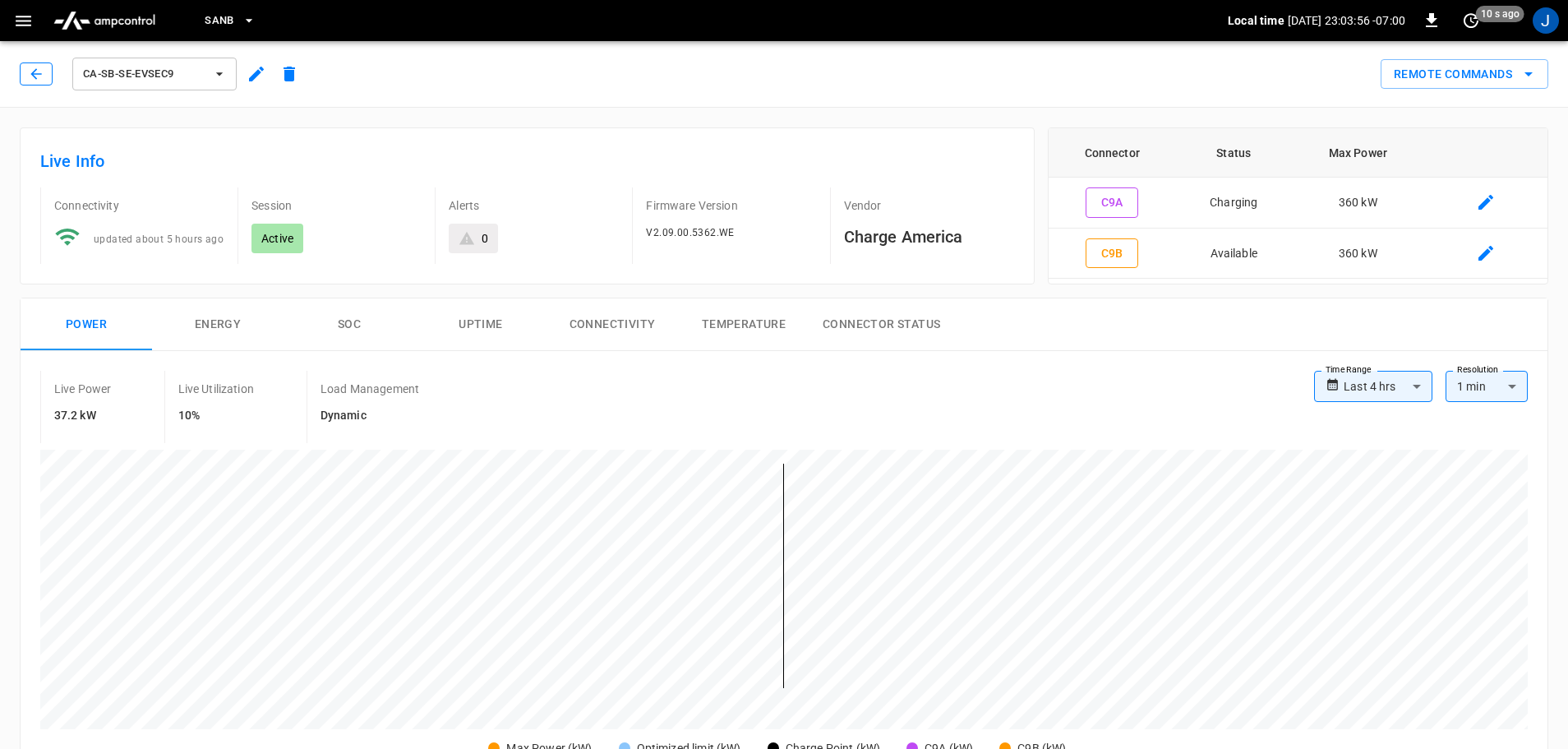
click at [34, 79] on icon "button" at bounding box center [36, 74] width 16 height 16
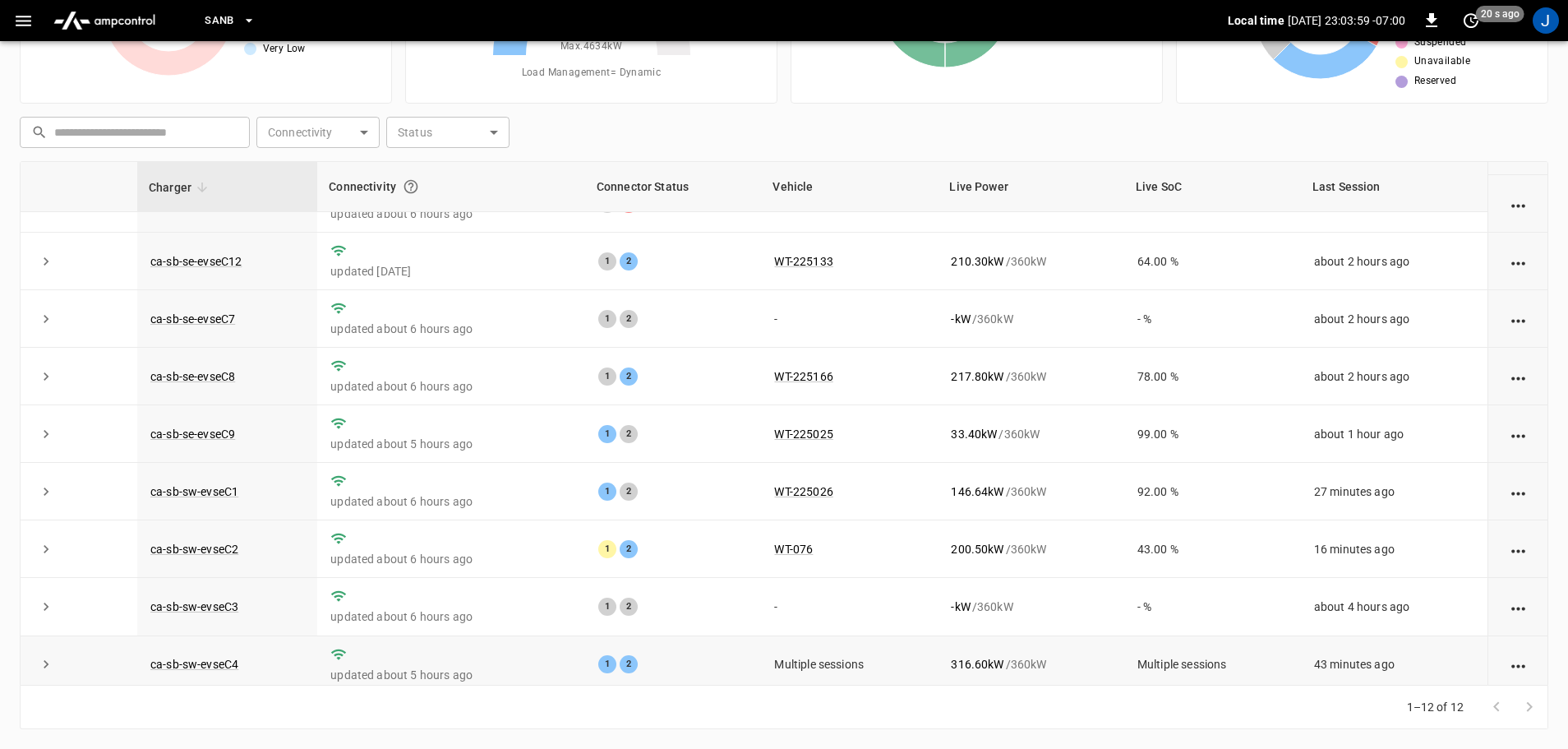
scroll to position [228, 0]
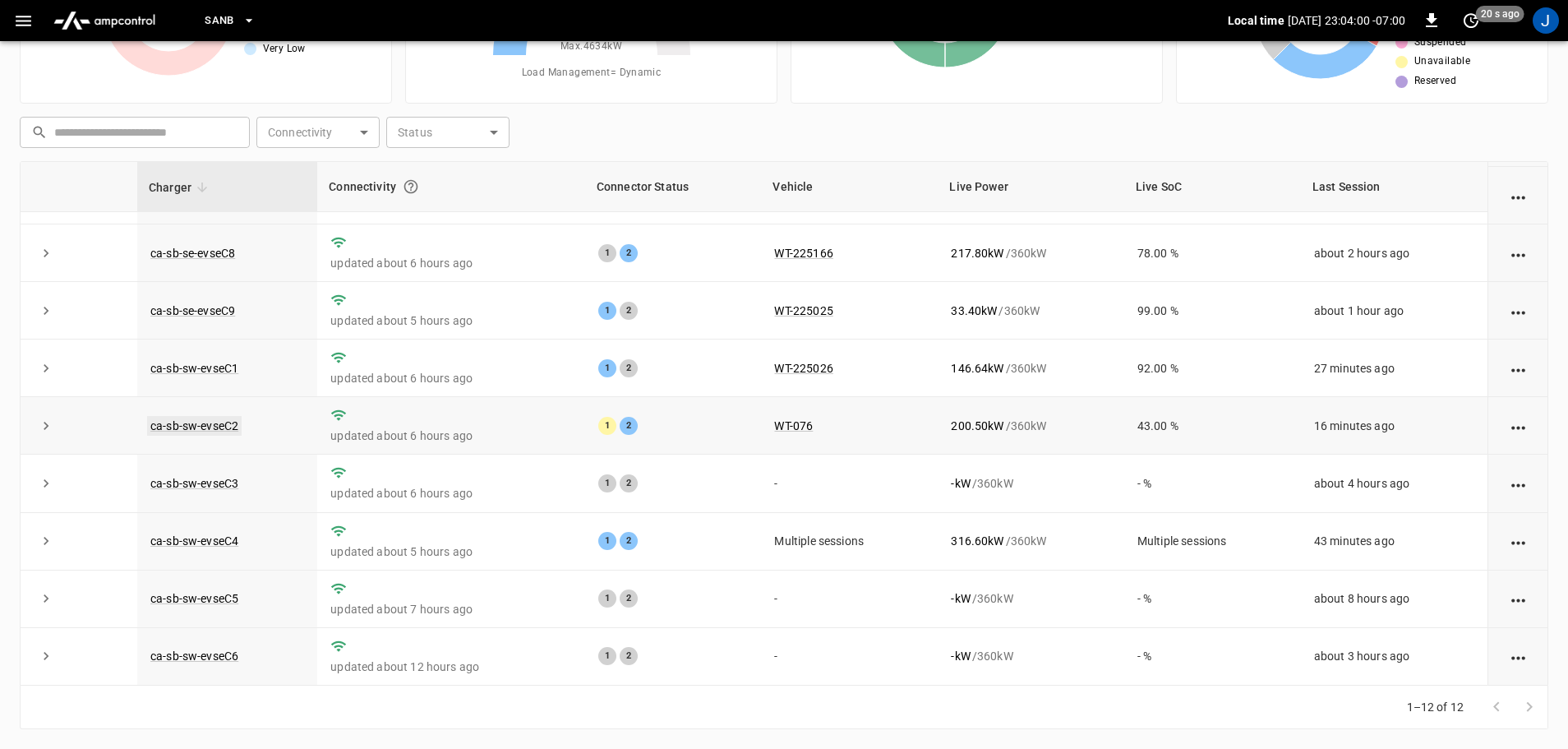
click at [212, 426] on link "ca-sb-sw-evseC2" at bounding box center [194, 426] width 94 height 20
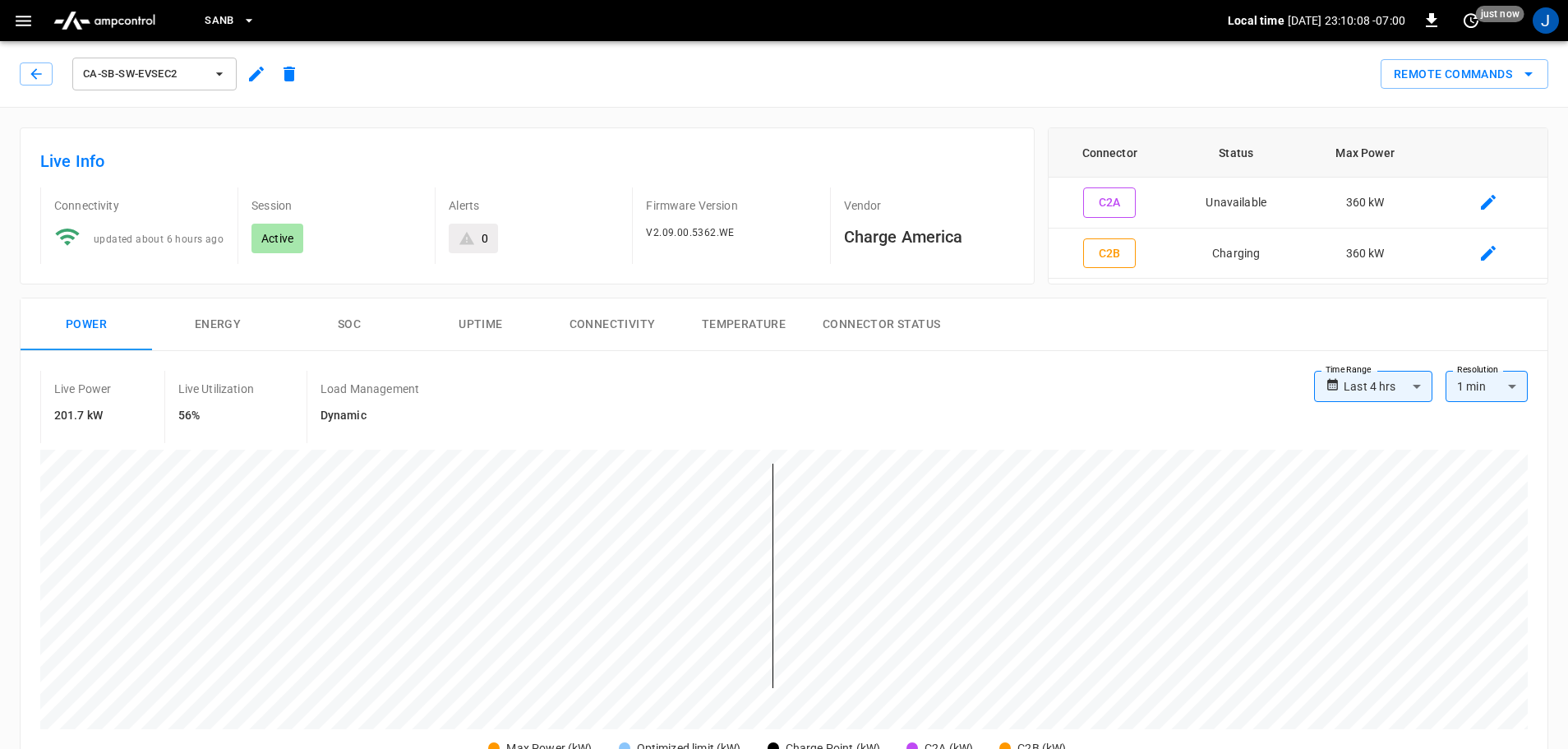
click at [42, 81] on icon "button" at bounding box center [36, 74] width 16 height 16
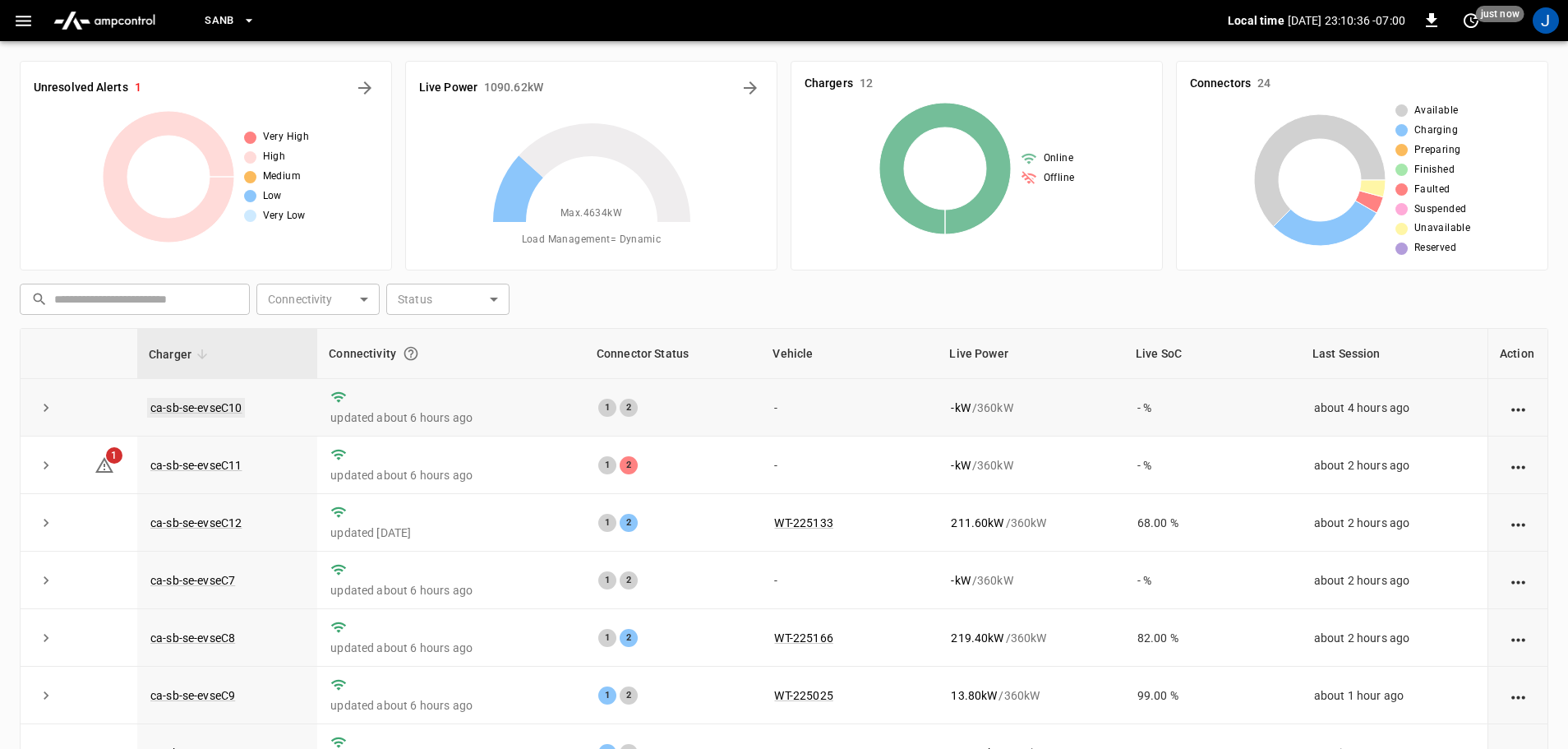
click at [215, 405] on link "ca-sb-se-evseC10" at bounding box center [196, 408] width 98 height 20
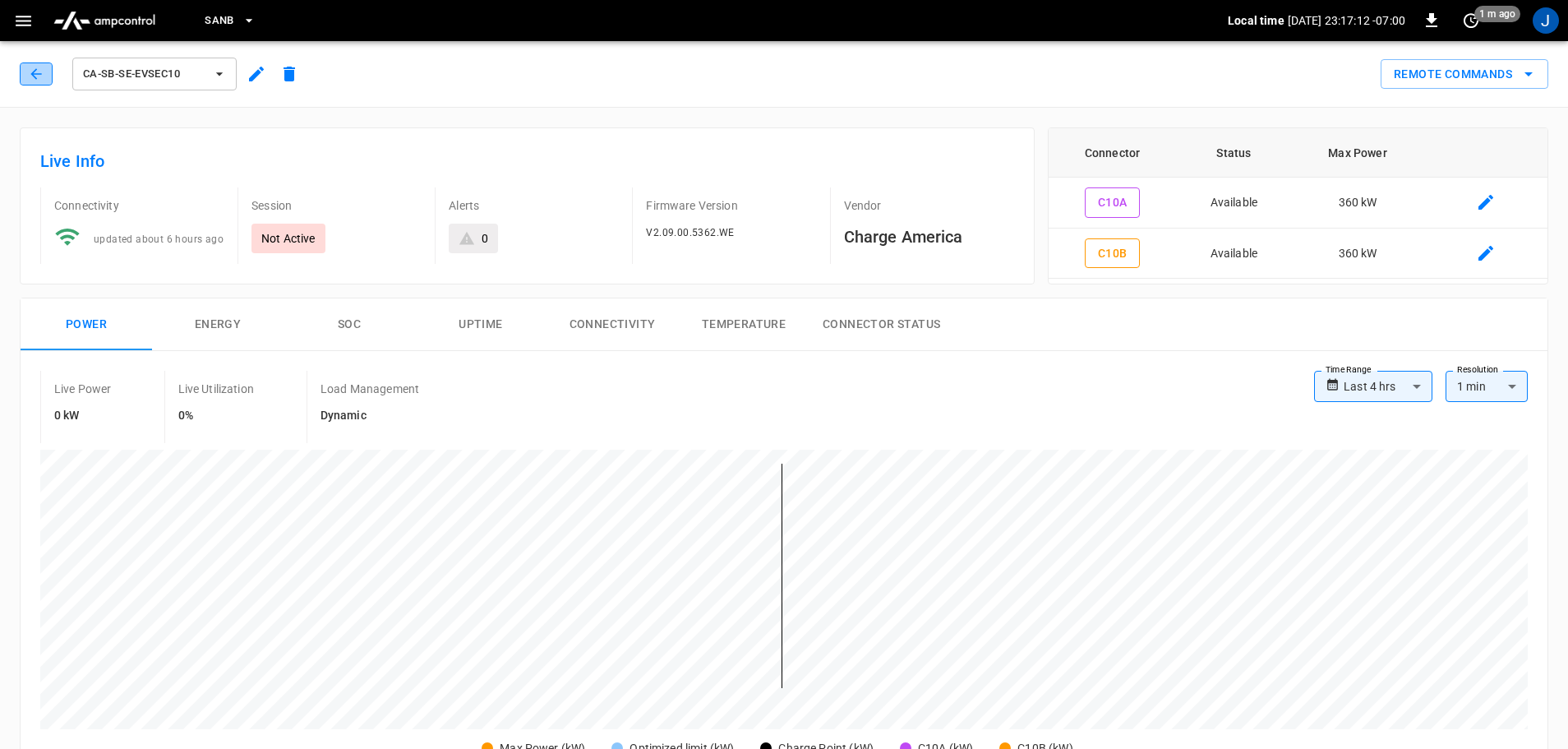
click at [31, 72] on icon "button" at bounding box center [36, 74] width 16 height 16
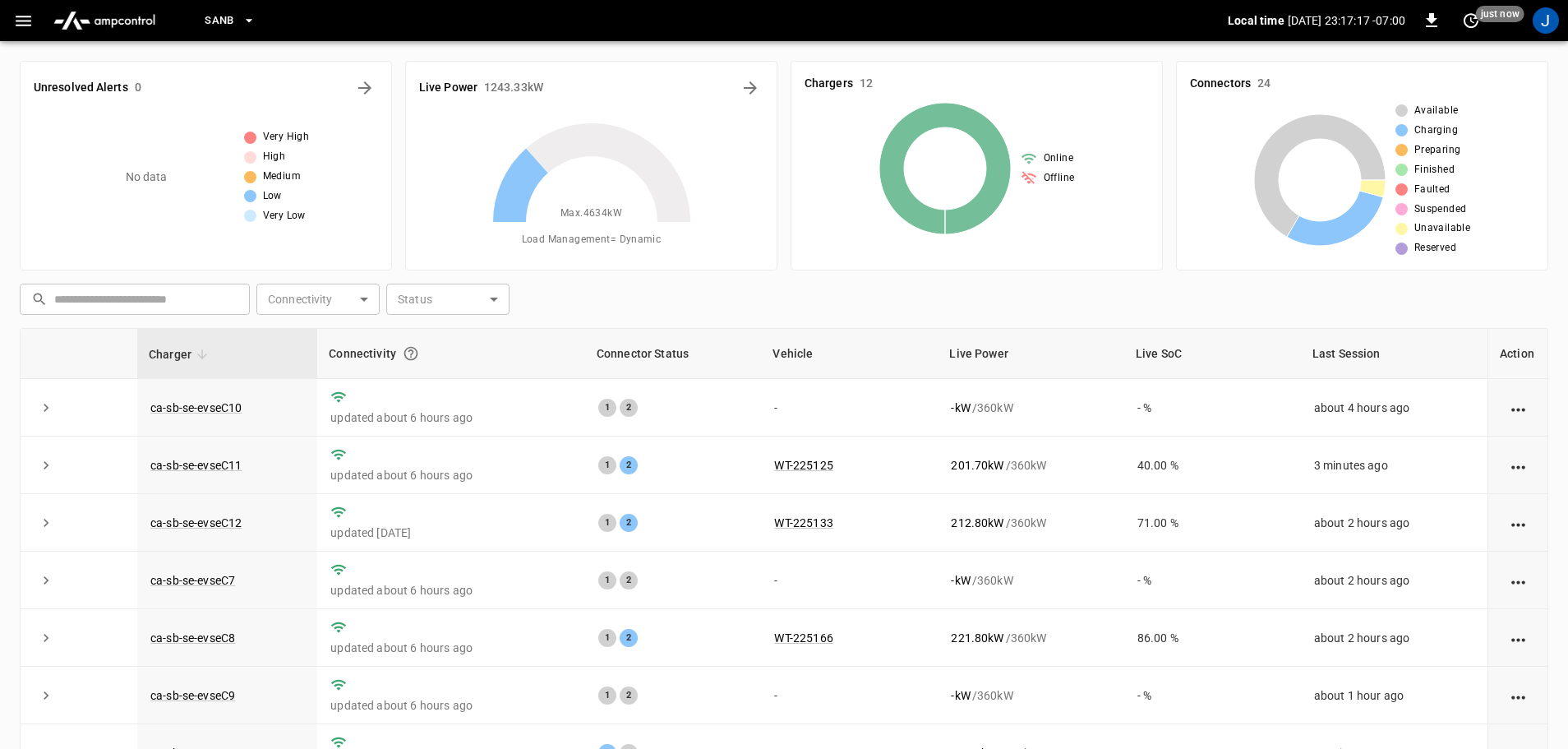
click at [21, 22] on icon "button" at bounding box center [23, 21] width 21 height 21
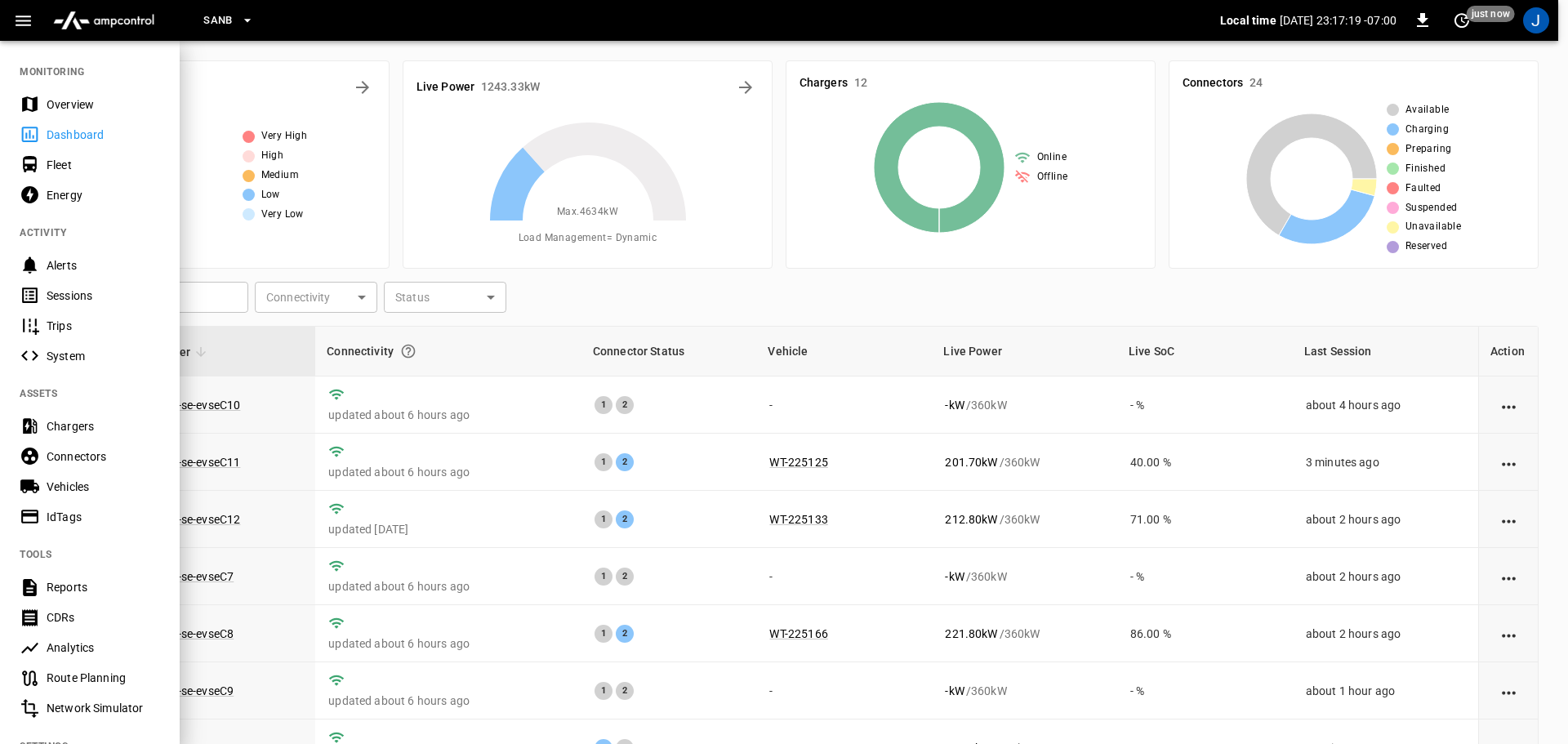
click at [816, 269] on div at bounding box center [784, 372] width 1568 height 744
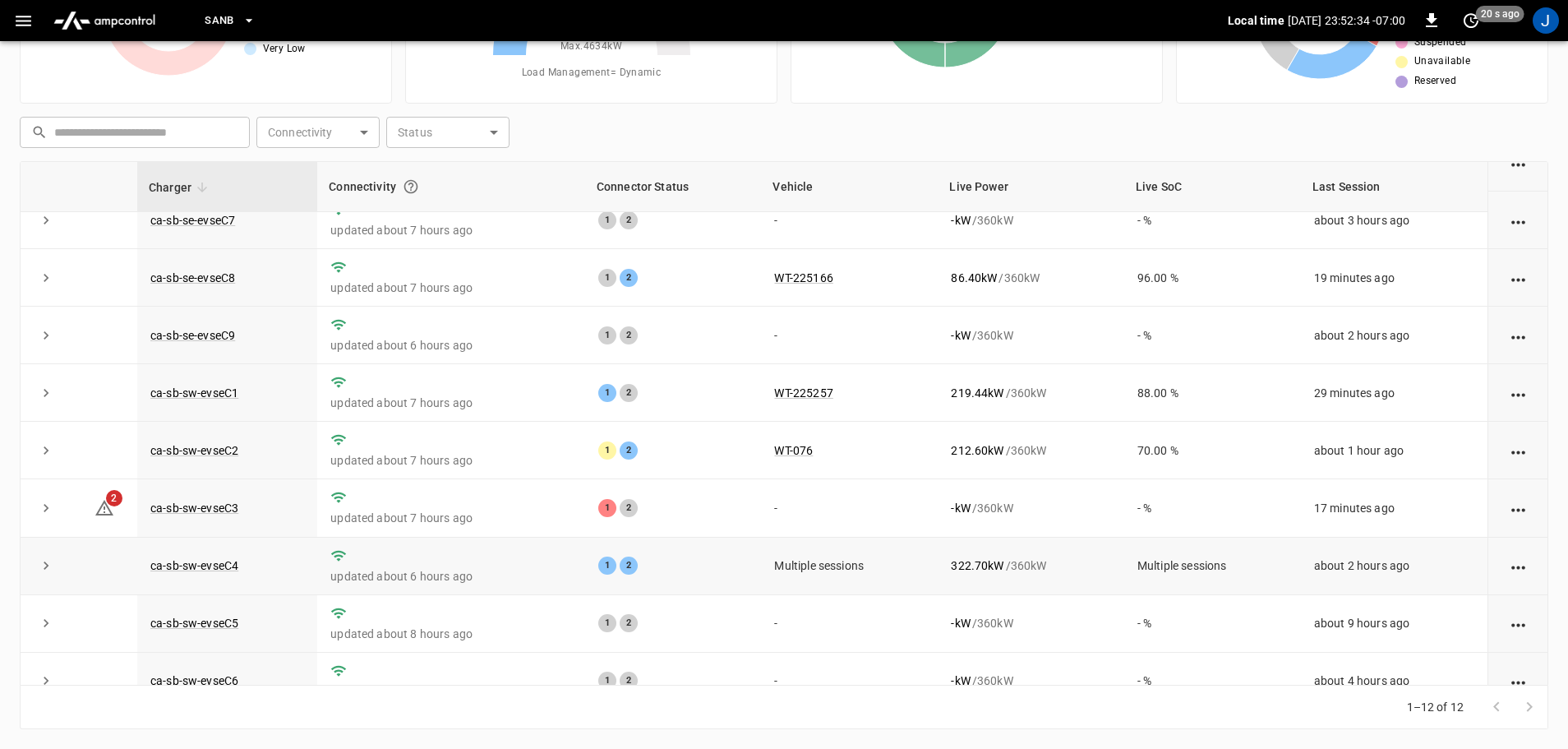
scroll to position [228, 0]
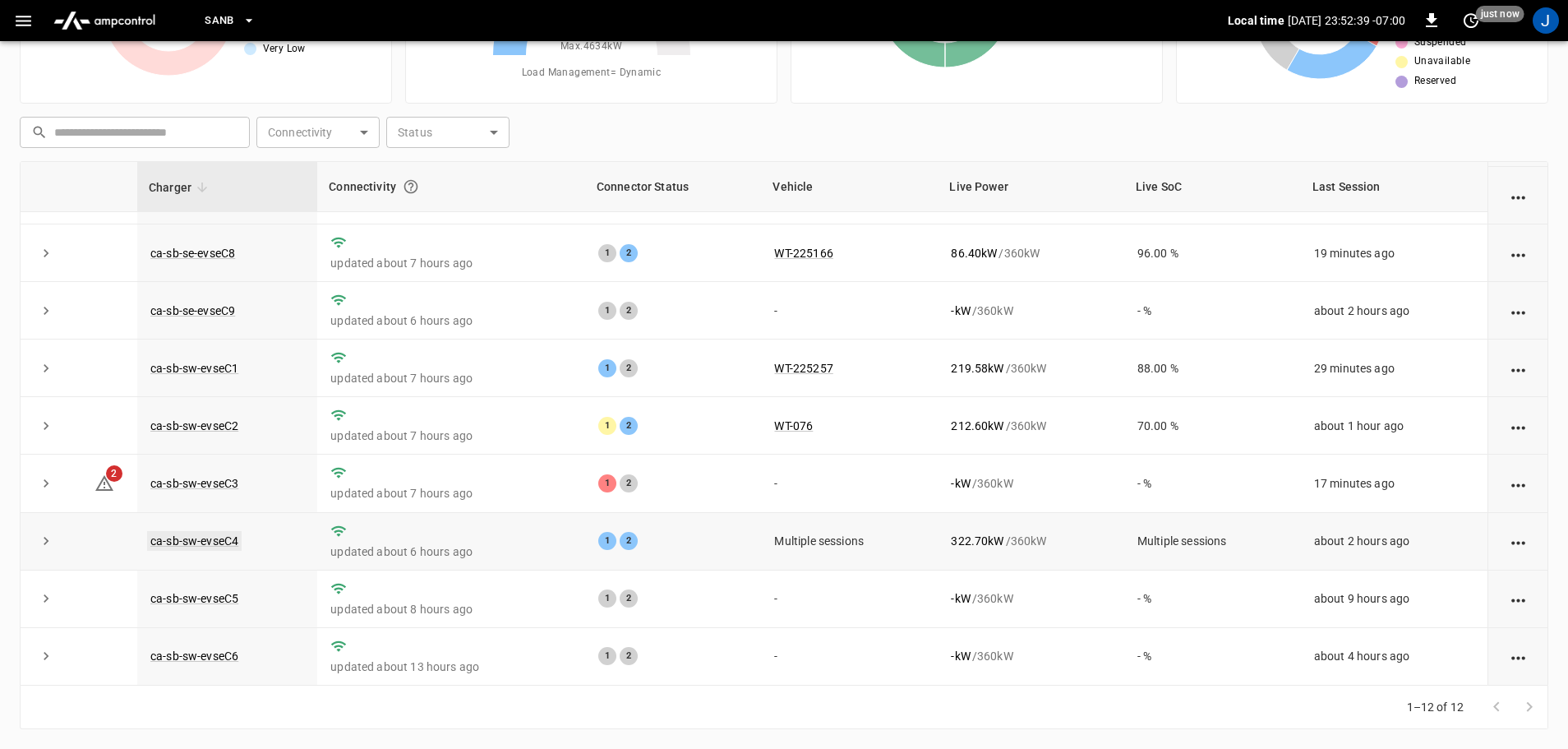
click at [209, 537] on link "ca-sb-sw-evseC4" at bounding box center [194, 541] width 94 height 20
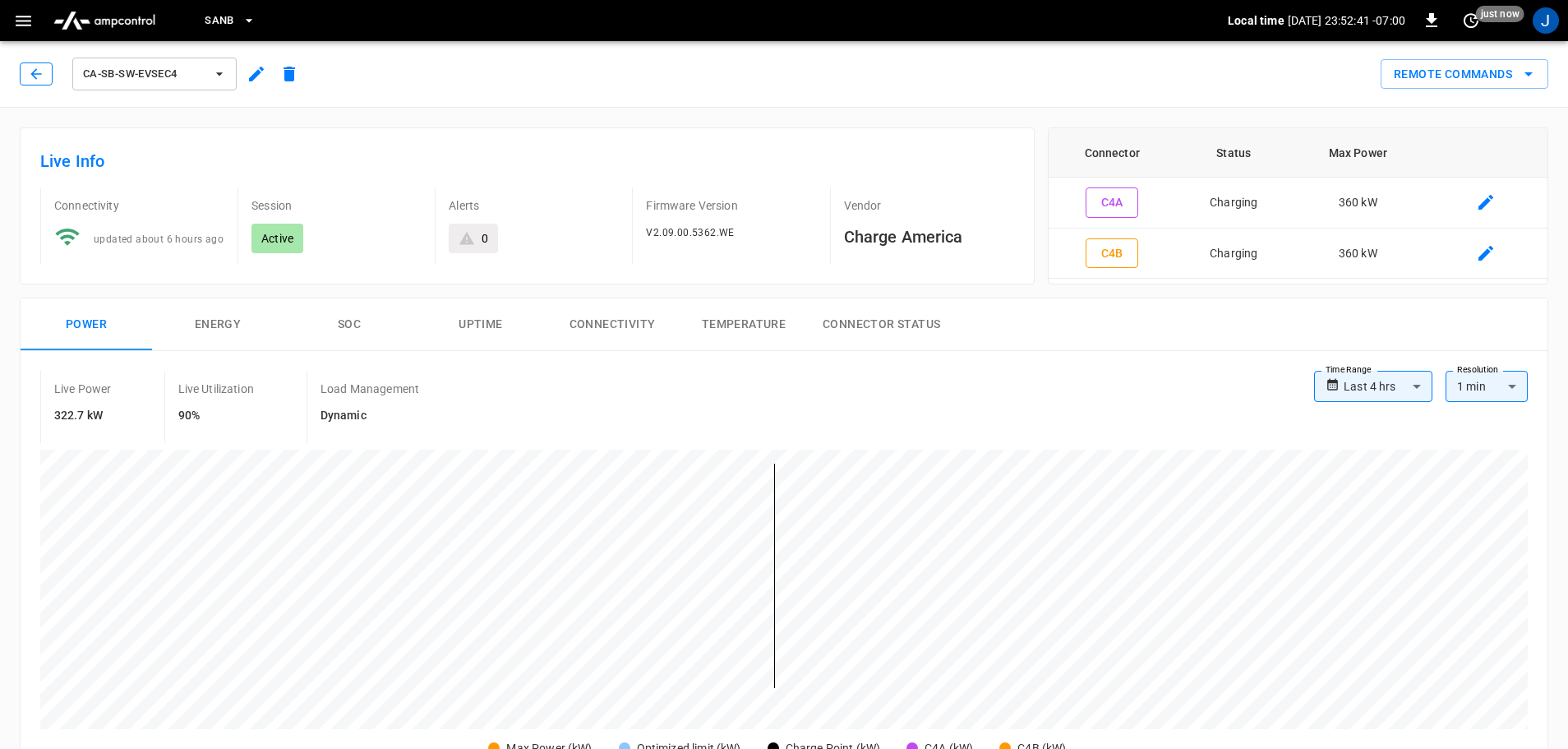
click at [23, 81] on button "button" at bounding box center [36, 75] width 33 height 23
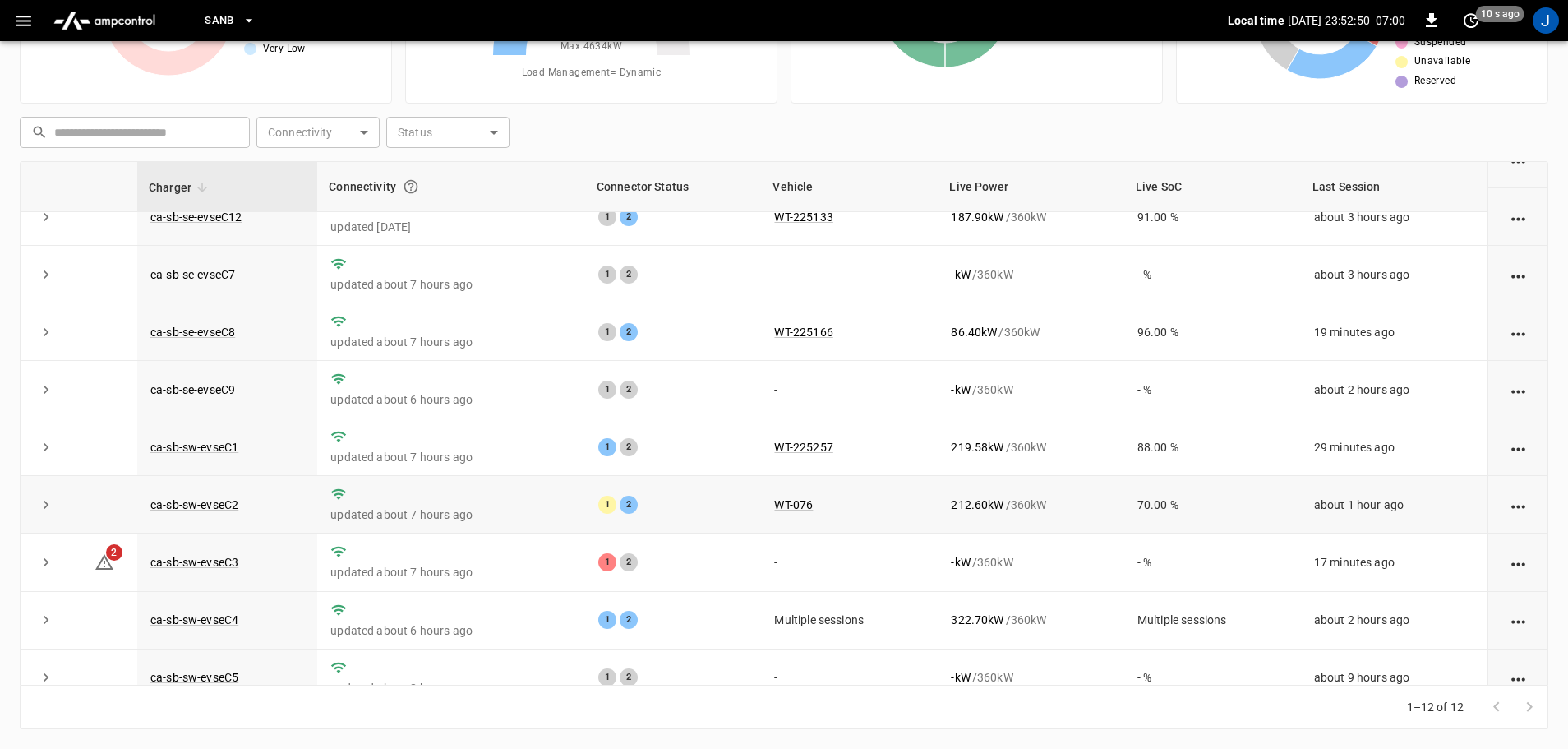
scroll to position [228, 0]
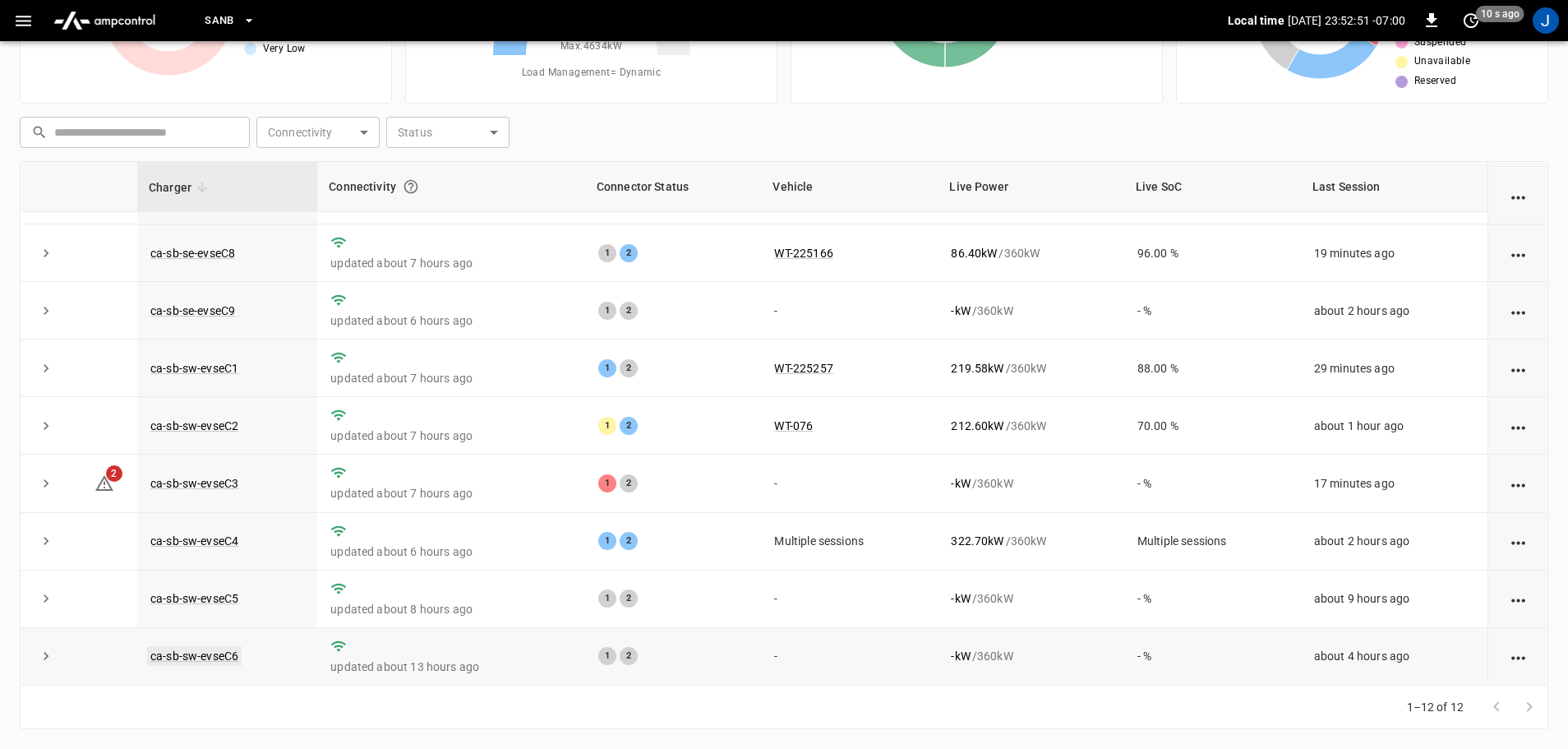
click at [213, 656] on link "ca-sb-sw-evseC6" at bounding box center [194, 656] width 94 height 20
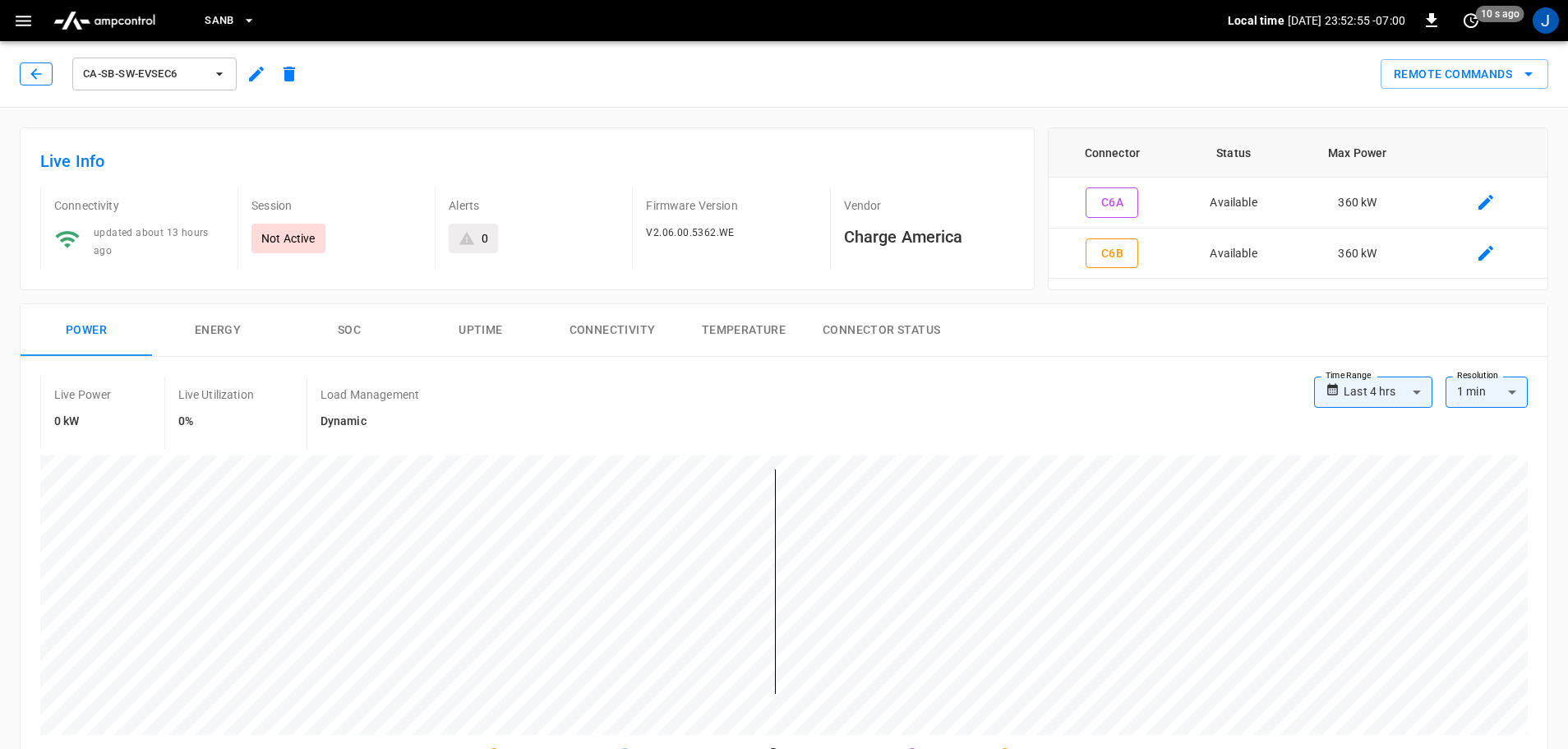
click at [39, 69] on icon "button" at bounding box center [36, 74] width 16 height 16
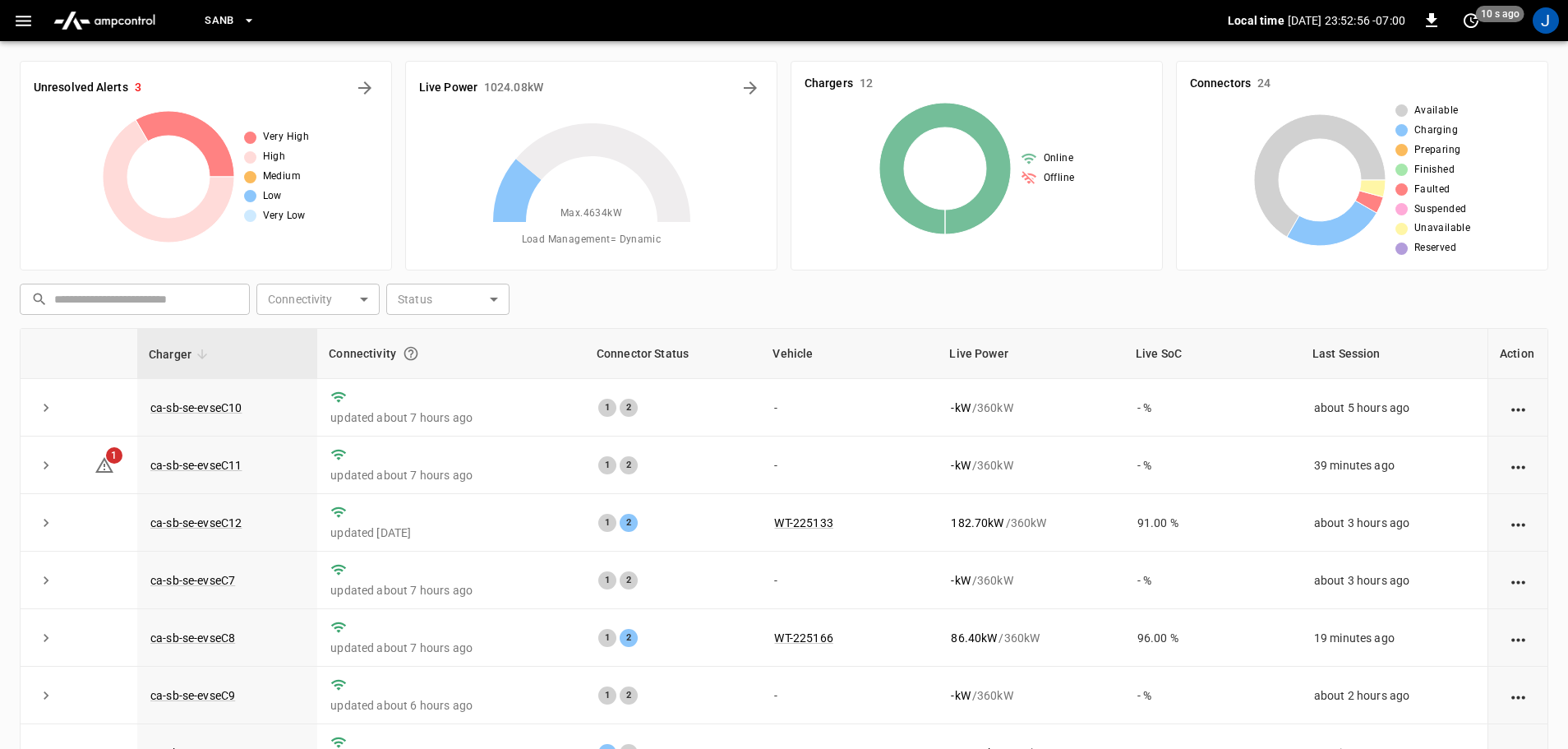
scroll to position [167, 0]
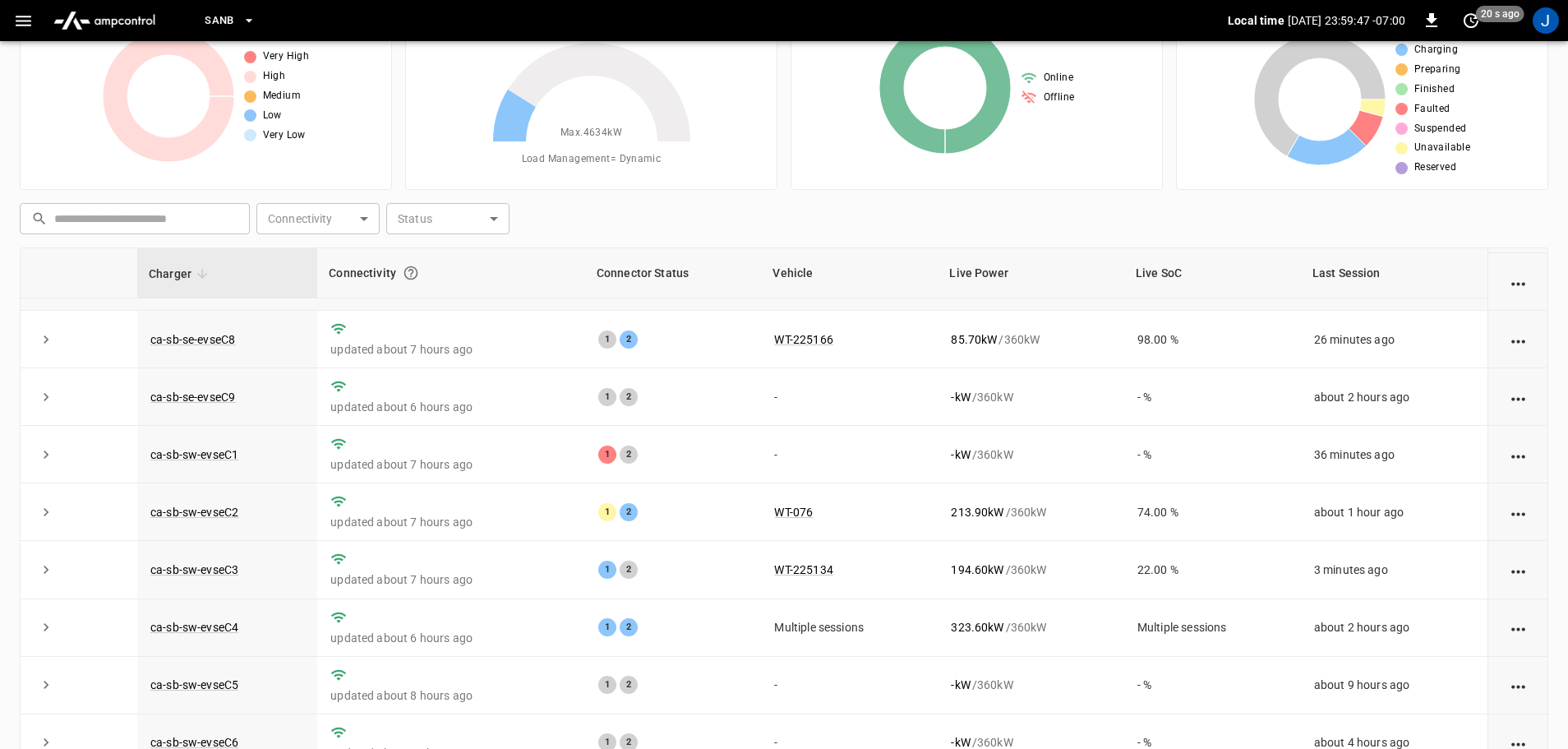
scroll to position [167, 0]
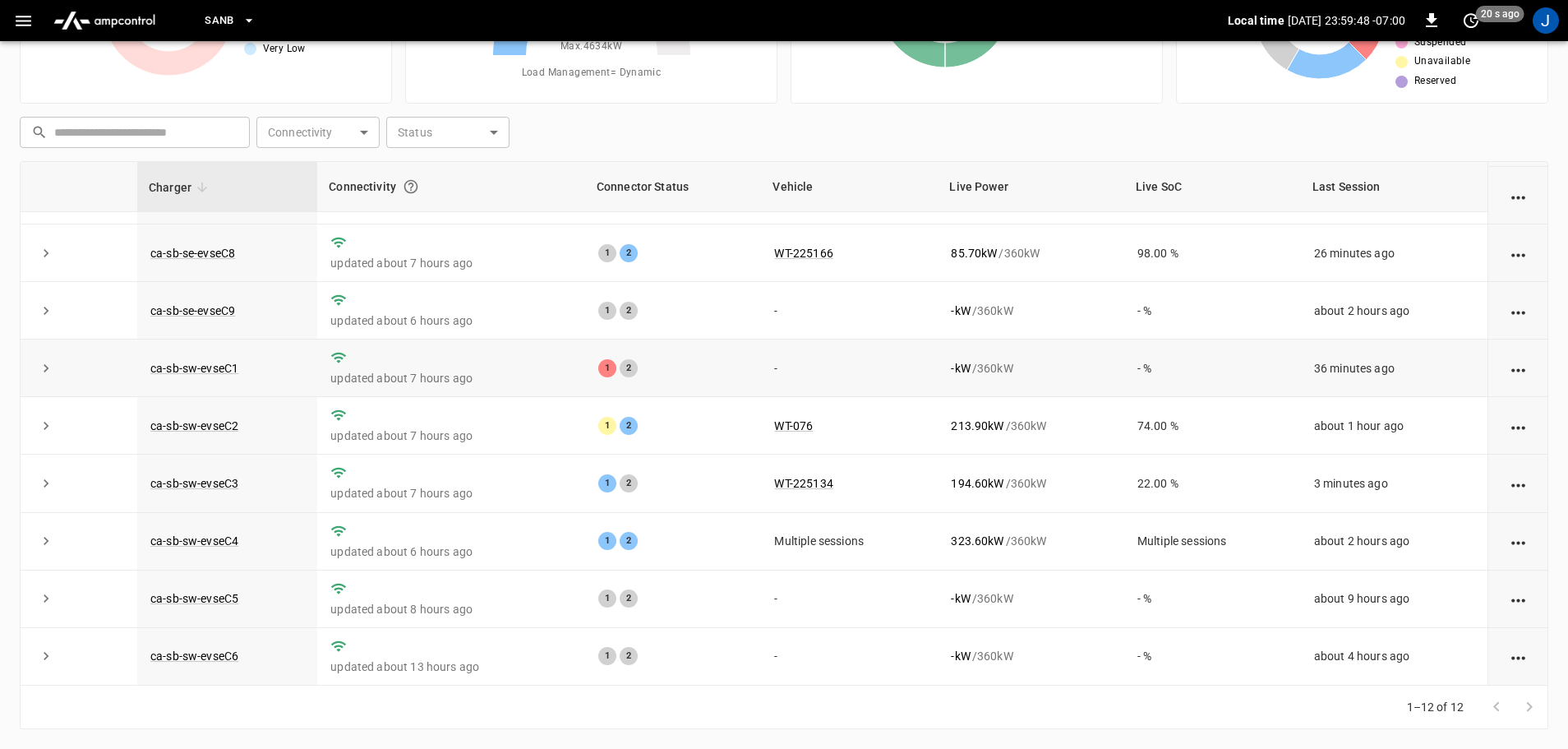
click at [201, 374] on td "ca-sb-sw-evseC1" at bounding box center [227, 368] width 180 height 57
click at [179, 365] on link "ca-sb-sw-evseC1" at bounding box center [194, 368] width 94 height 20
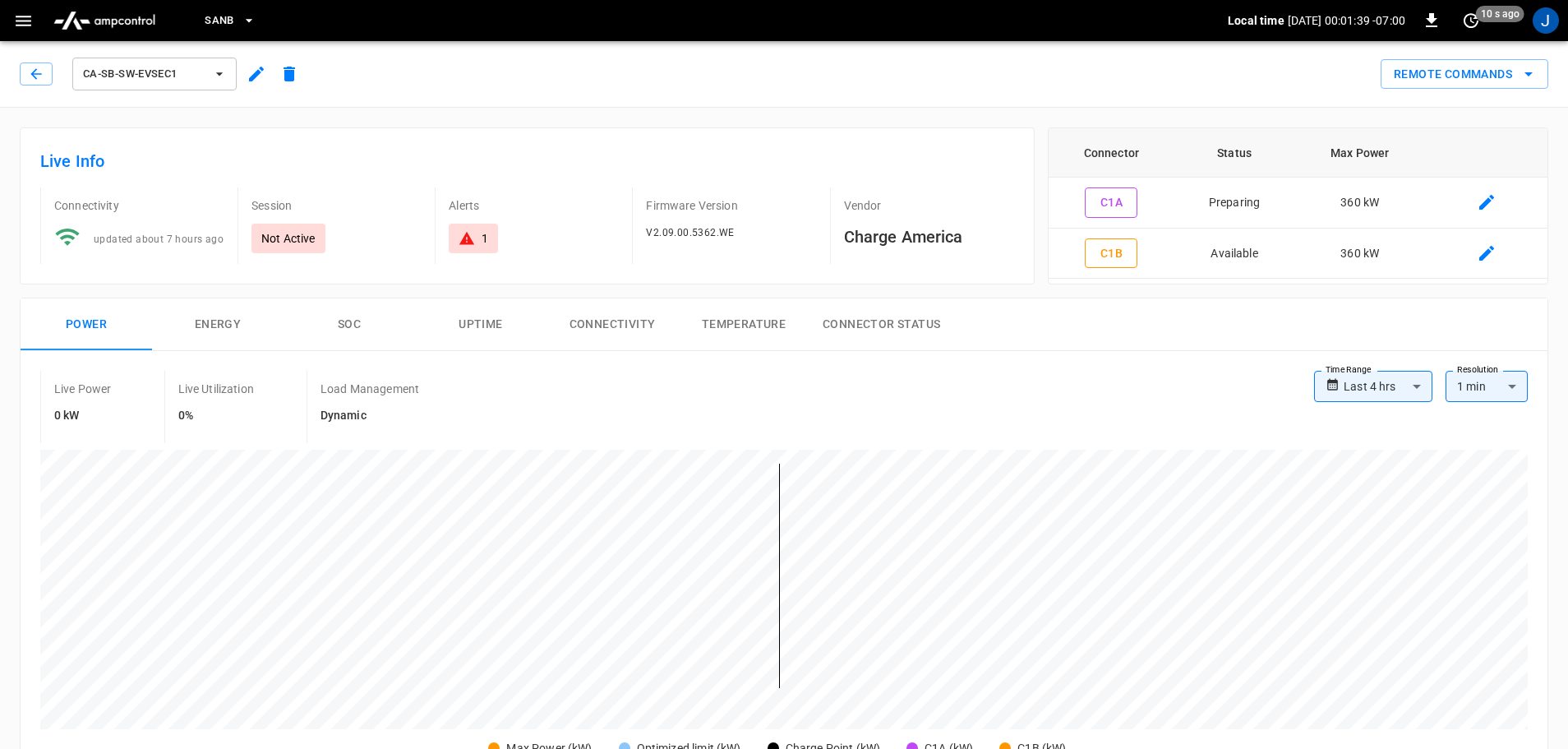
drag, startPoint x: 30, startPoint y: 71, endPoint x: 252, endPoint y: 120, distance: 227.3
click at [30, 71] on icon "button" at bounding box center [36, 74] width 16 height 16
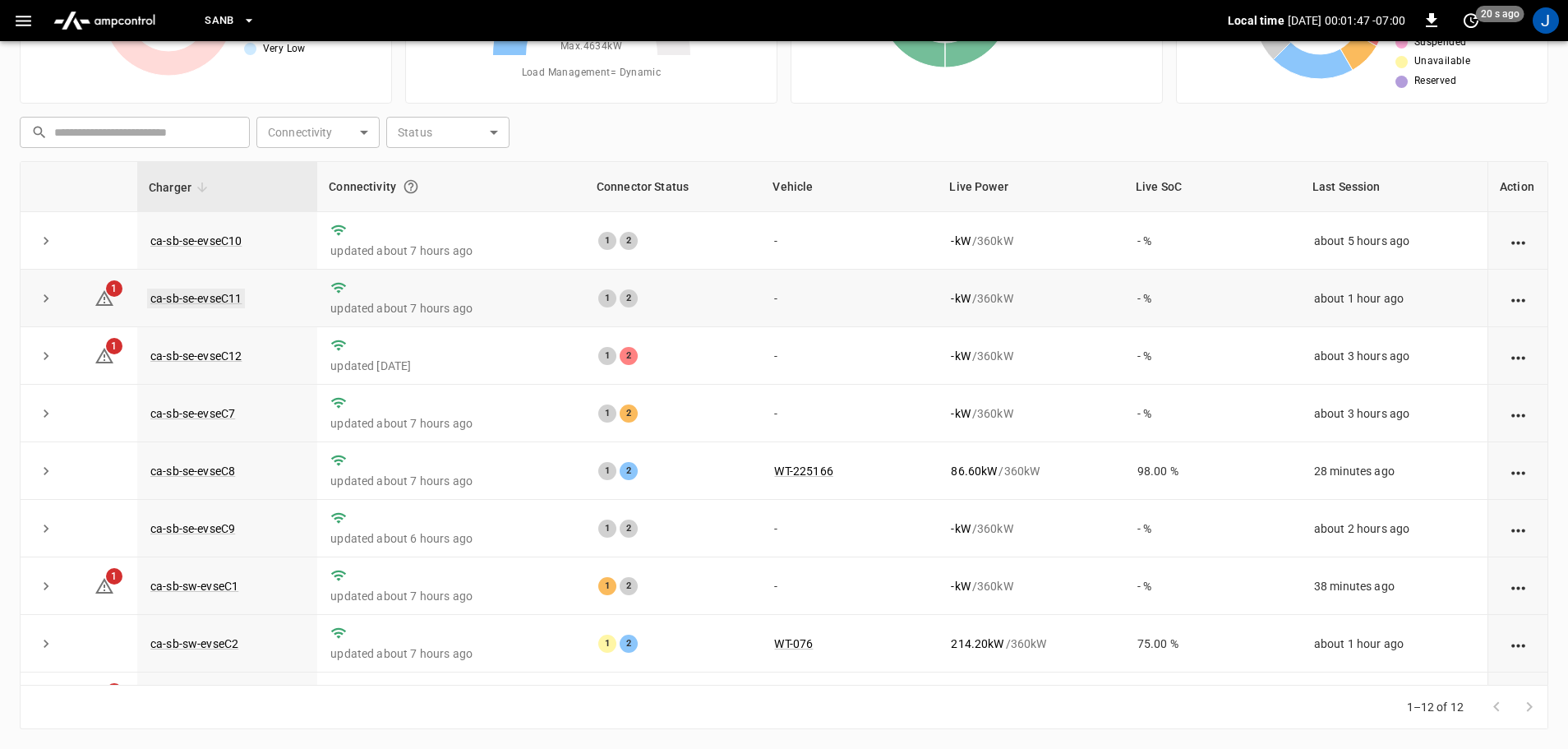
click at [195, 300] on link "ca-sb-se-evseC11" at bounding box center [196, 298] width 98 height 20
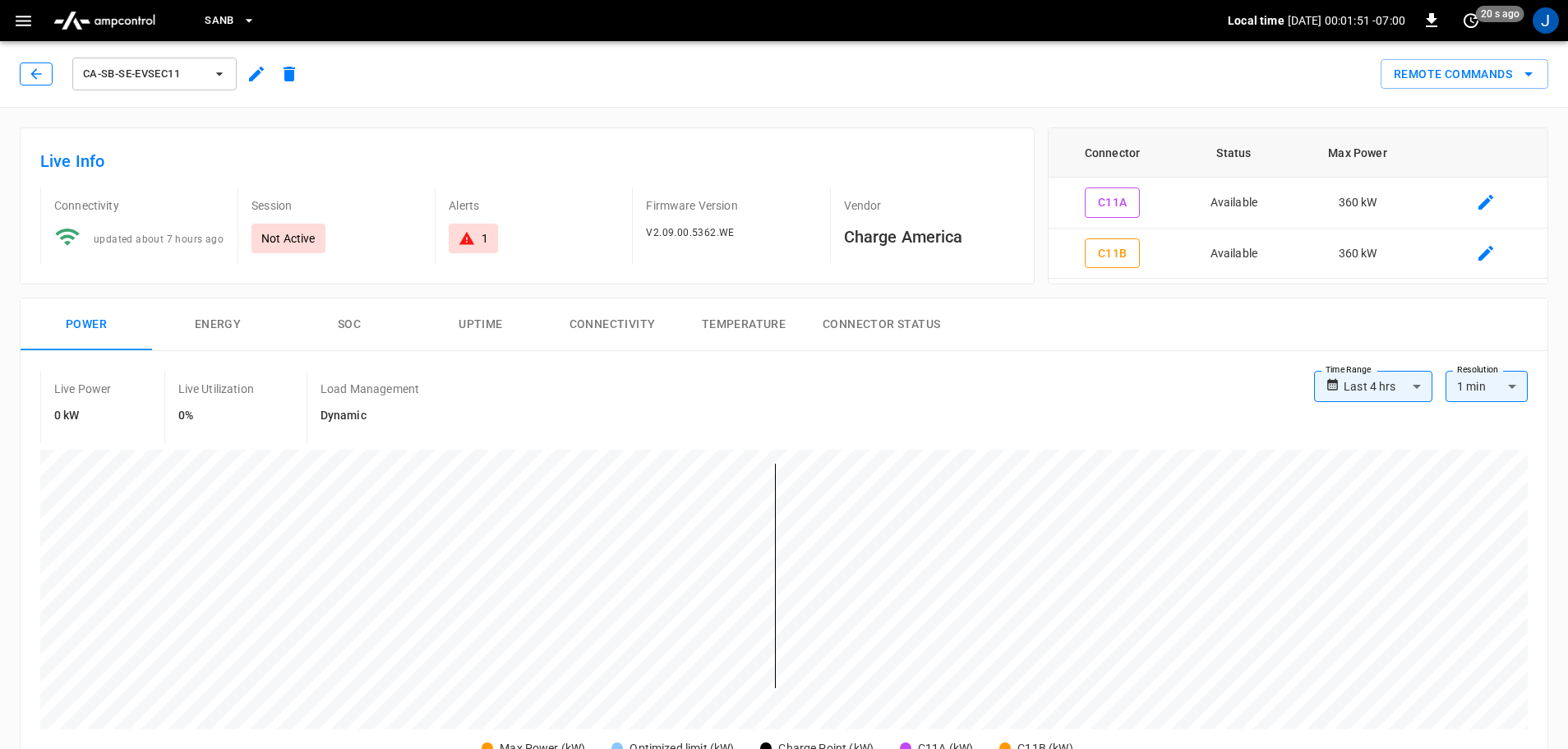
click at [38, 70] on icon "button" at bounding box center [36, 74] width 16 height 16
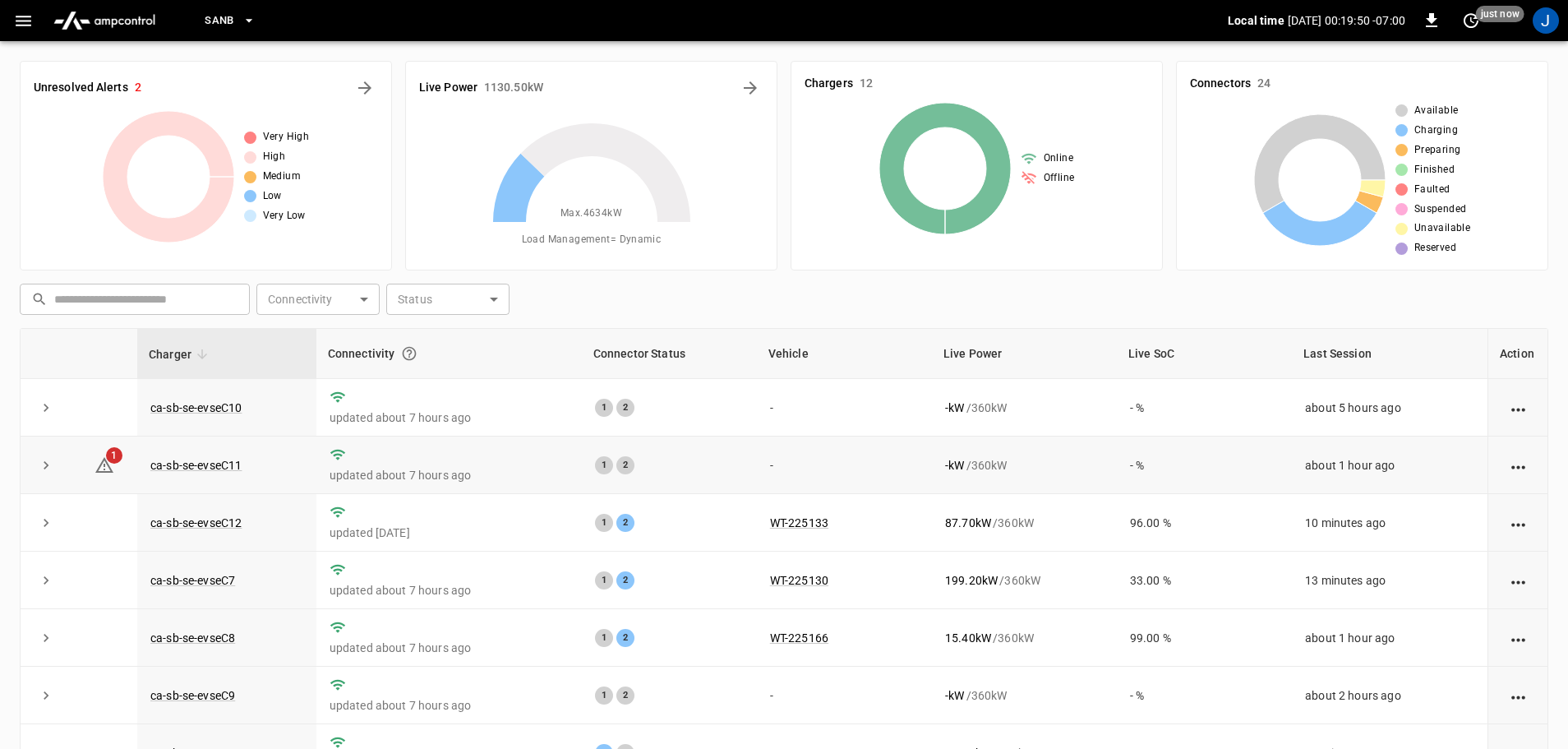
click at [196, 472] on td "ca-sb-se-evseC11" at bounding box center [227, 465] width 180 height 57
click at [198, 468] on link "ca-sb-se-evseC11" at bounding box center [196, 465] width 98 height 20
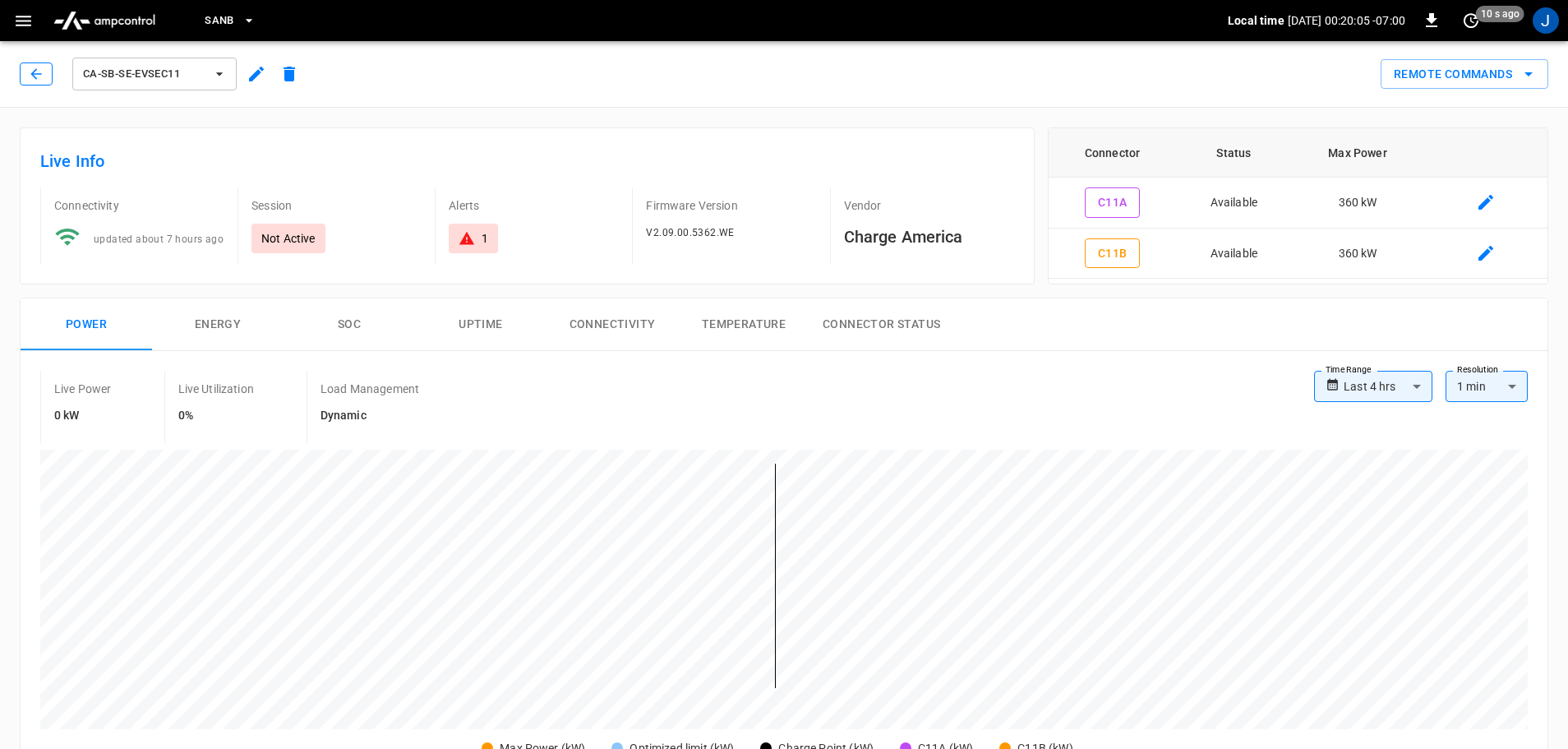
click at [37, 66] on icon "button" at bounding box center [36, 74] width 16 height 16
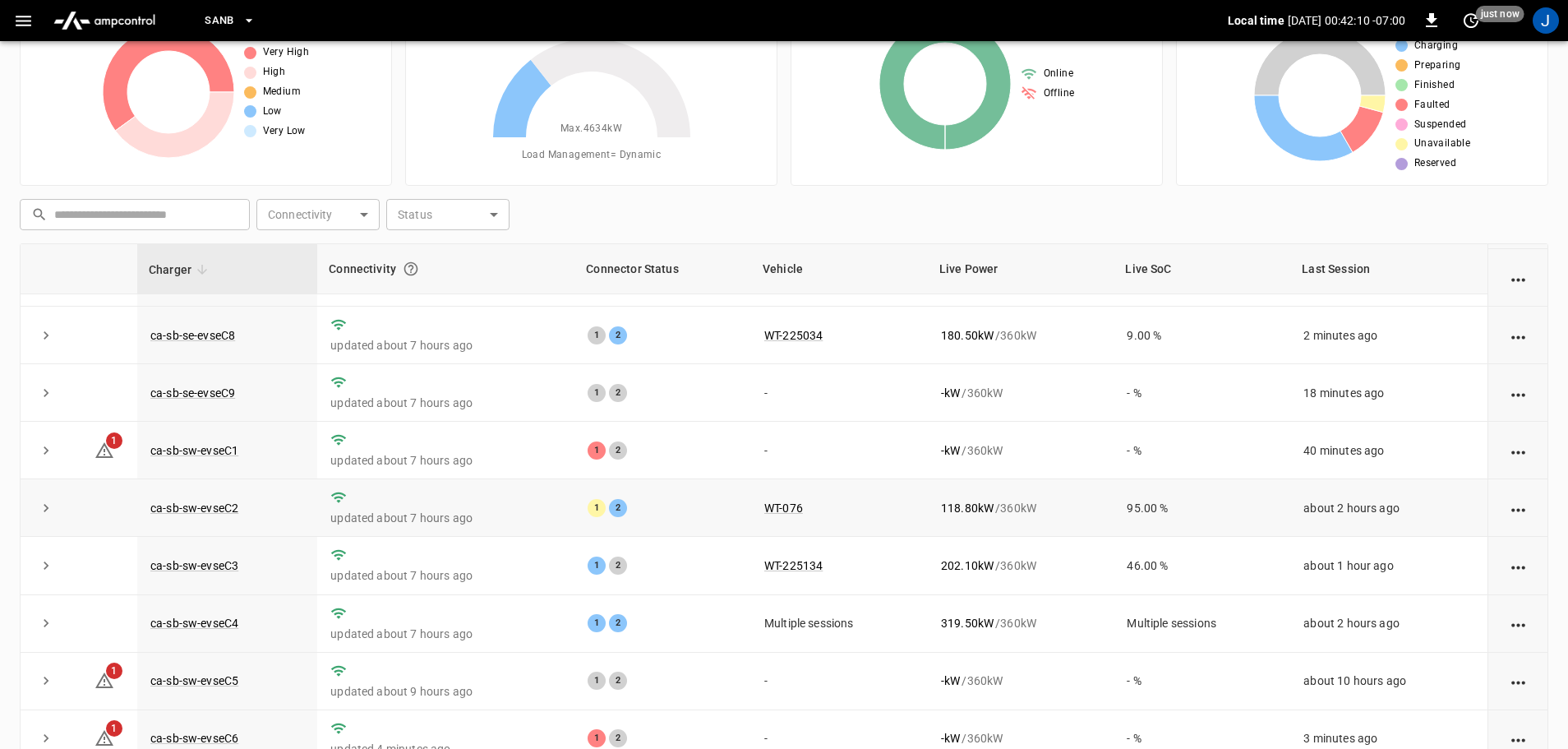
scroll to position [64, 0]
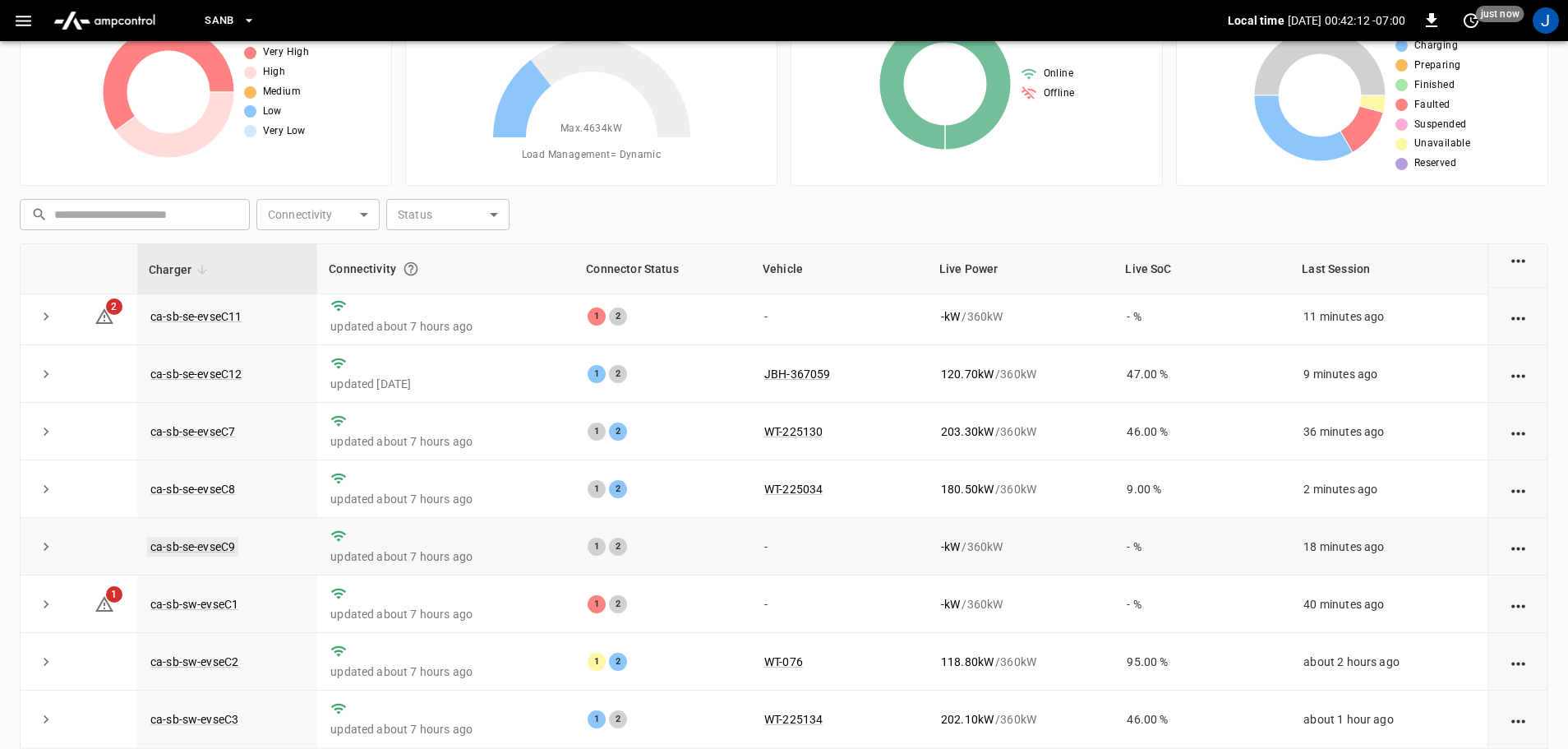
click at [213, 549] on link "ca-sb-se-evseC9" at bounding box center [193, 547] width 92 height 20
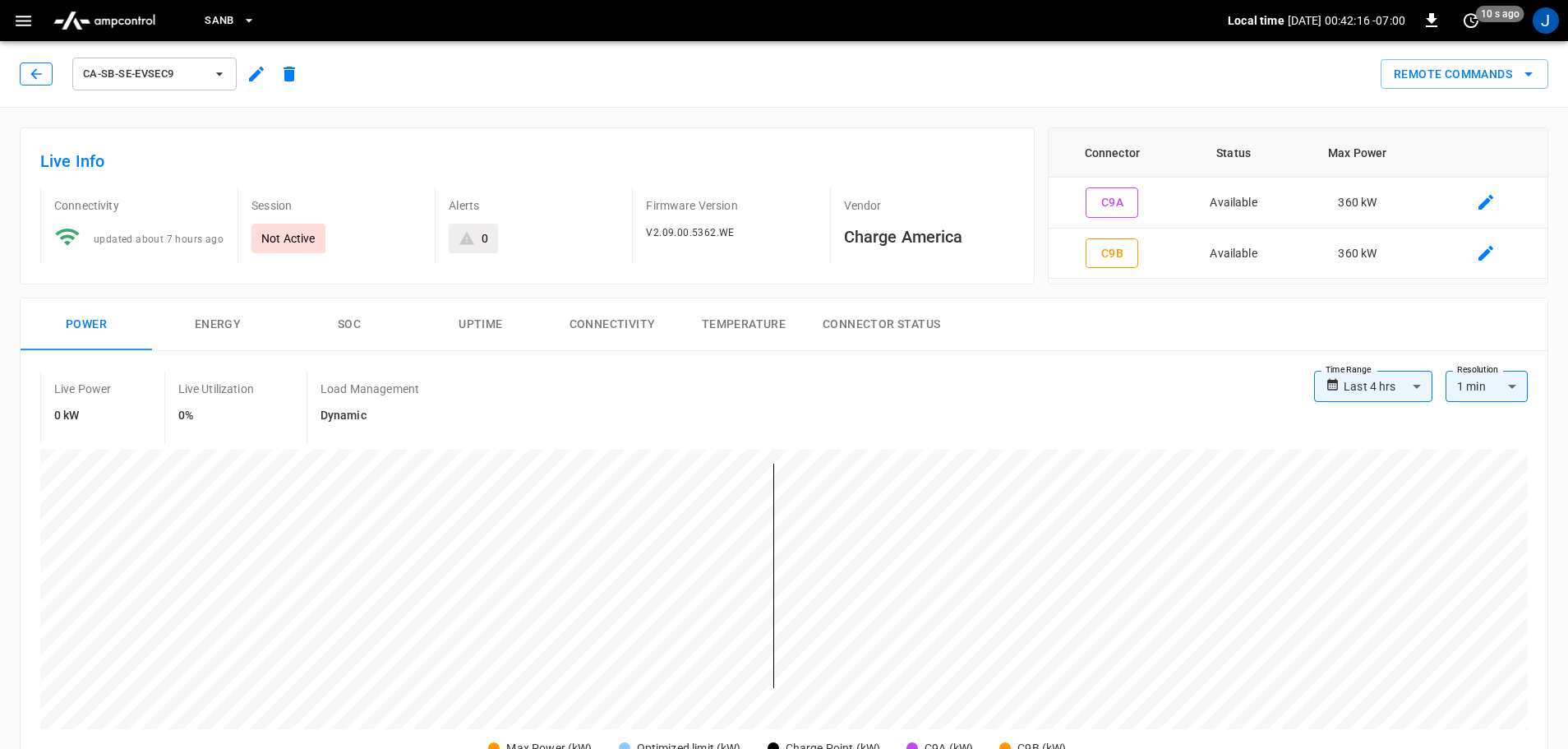
click at [31, 79] on icon "button" at bounding box center [36, 74] width 16 height 16
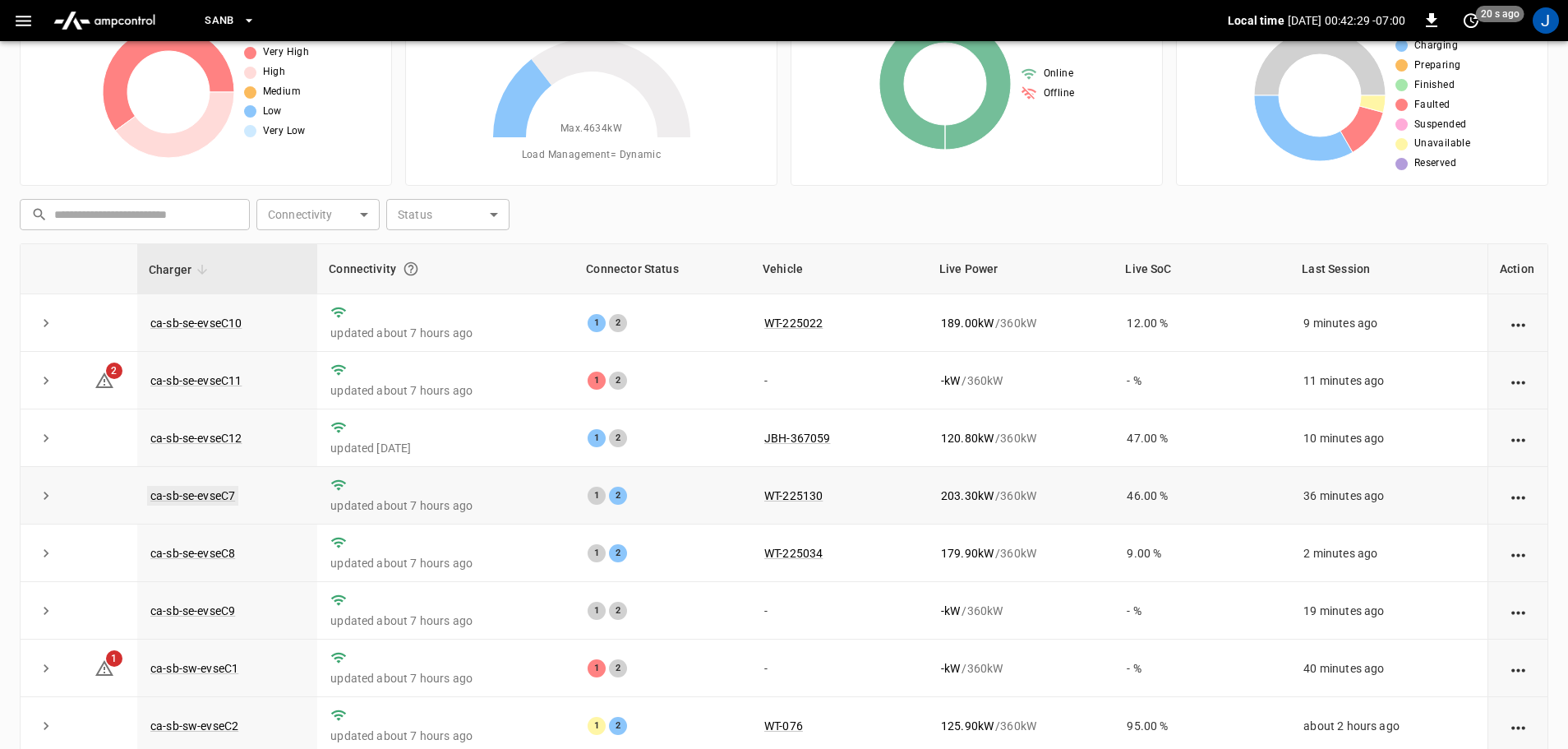
click at [197, 501] on link "ca-sb-se-evseC7" at bounding box center [193, 496] width 92 height 20
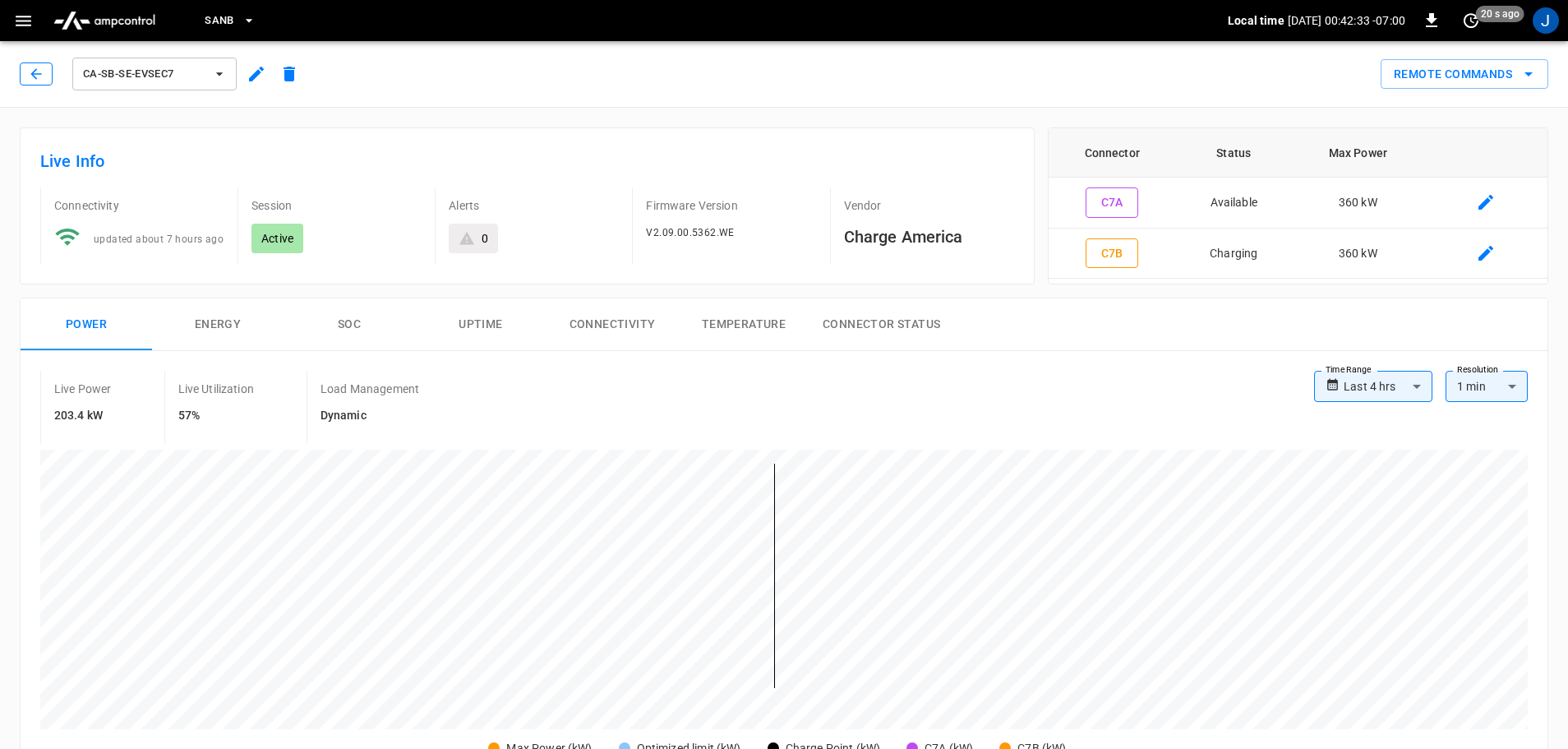
click at [30, 69] on icon "button" at bounding box center [36, 74] width 16 height 16
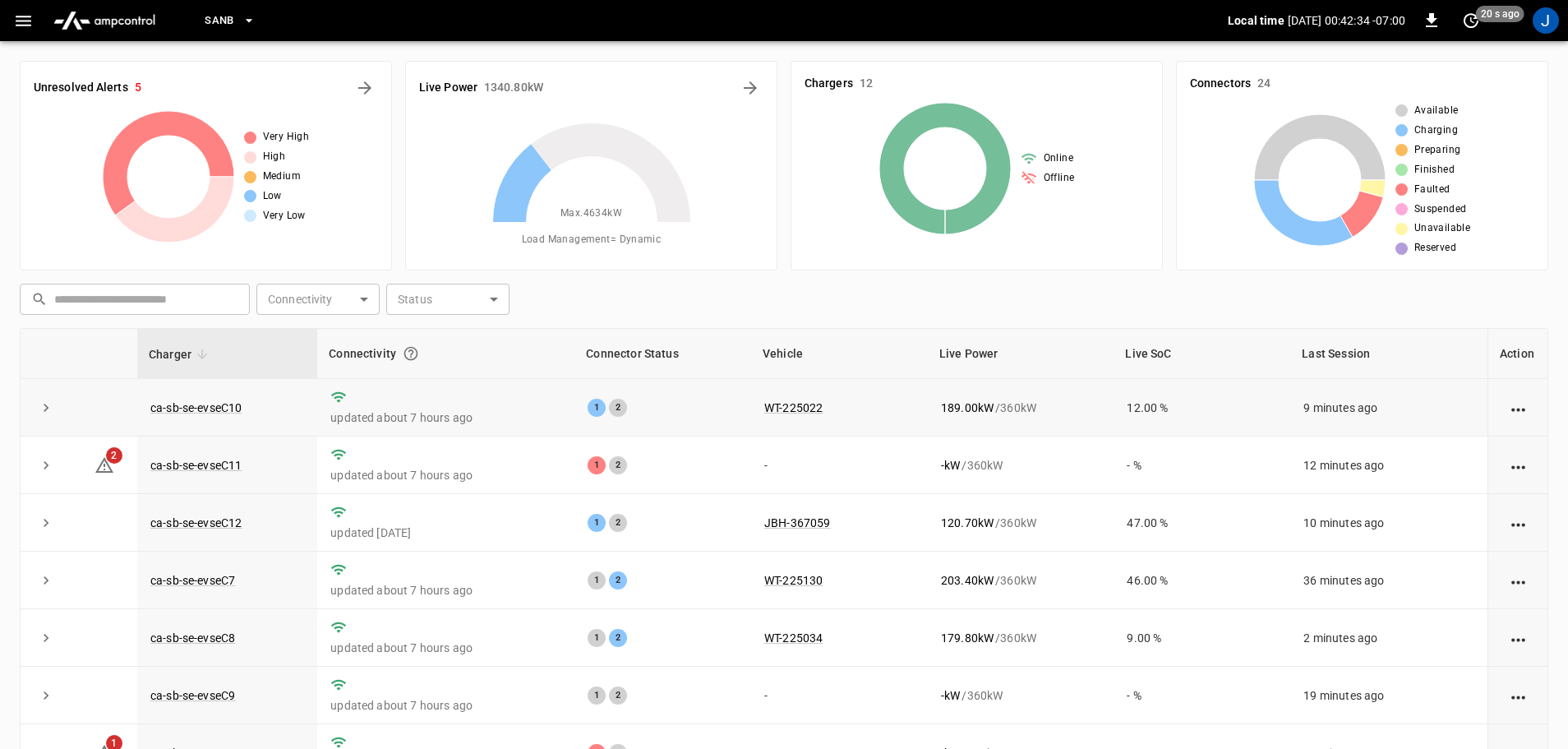
scroll to position [84, 0]
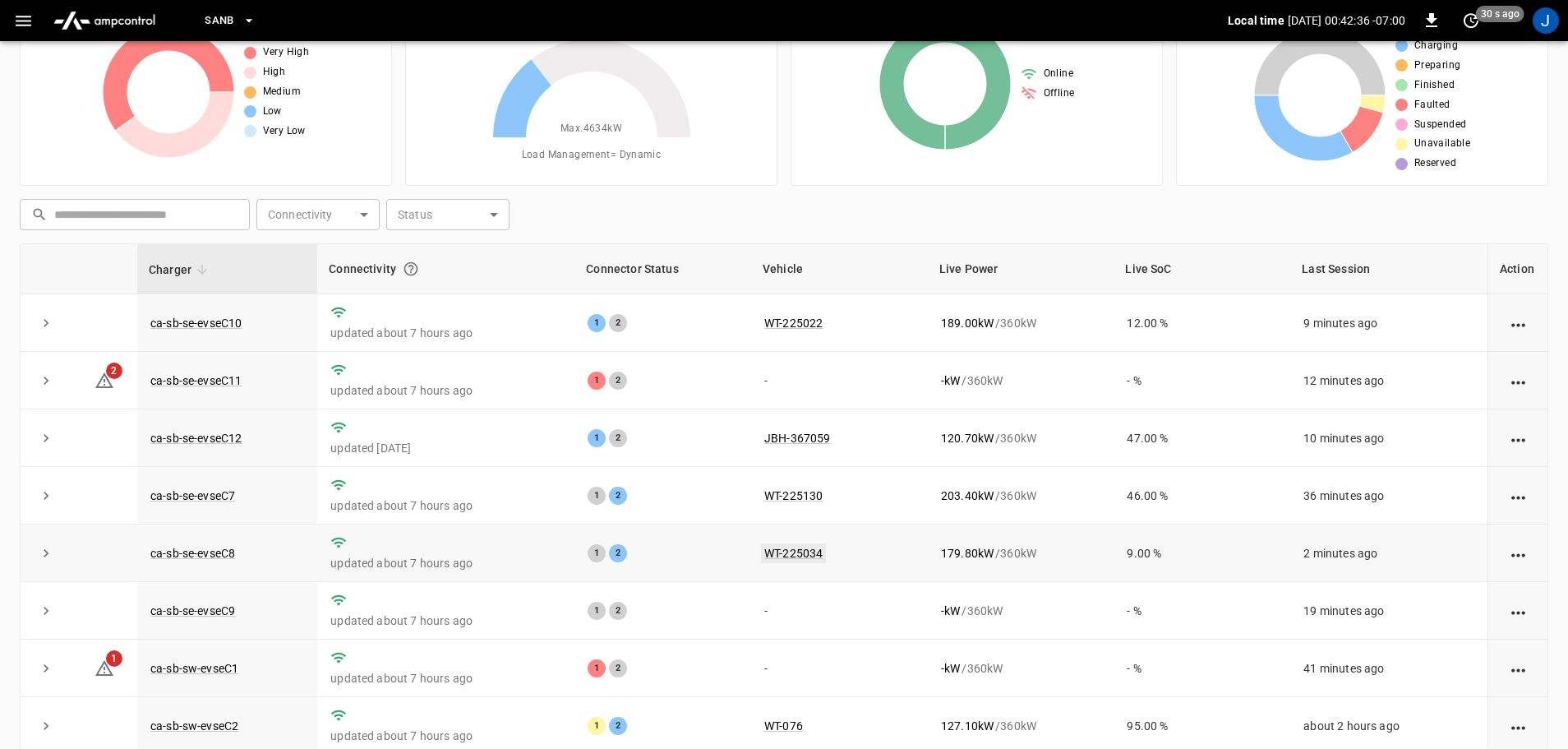
click at [775, 557] on link "WT-225034" at bounding box center [793, 553] width 65 height 20
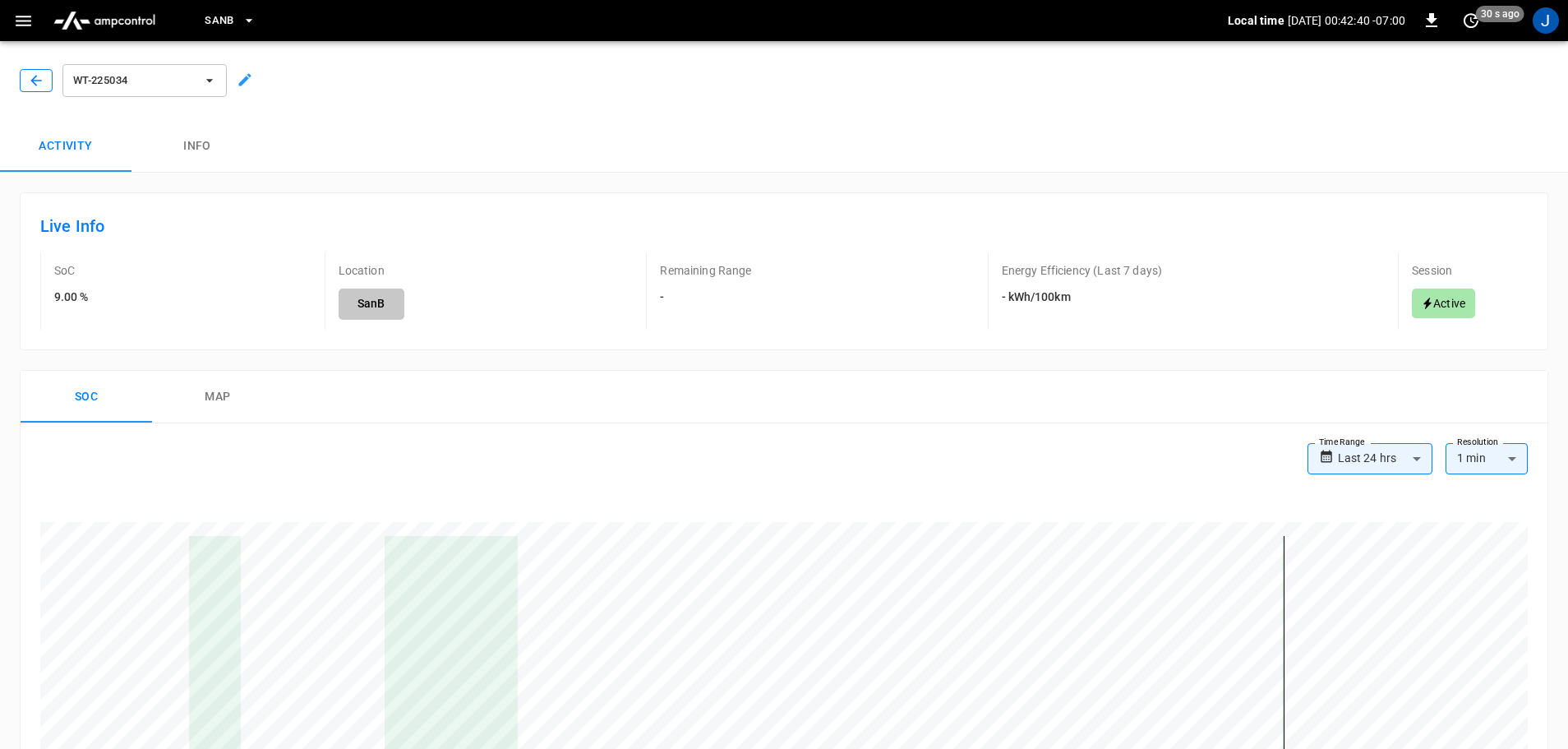
click at [28, 78] on icon "button" at bounding box center [36, 81] width 16 height 16
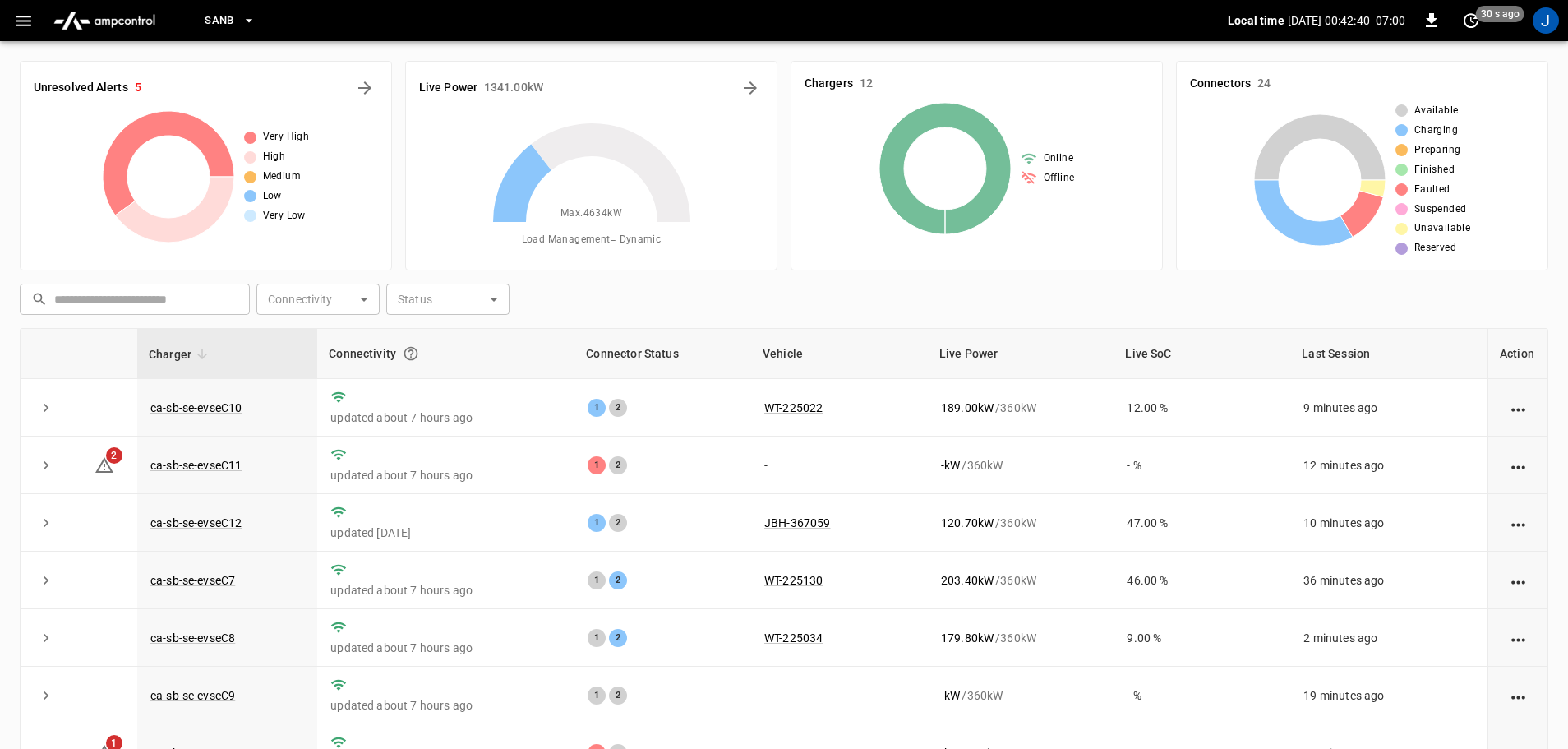
scroll to position [84, 0]
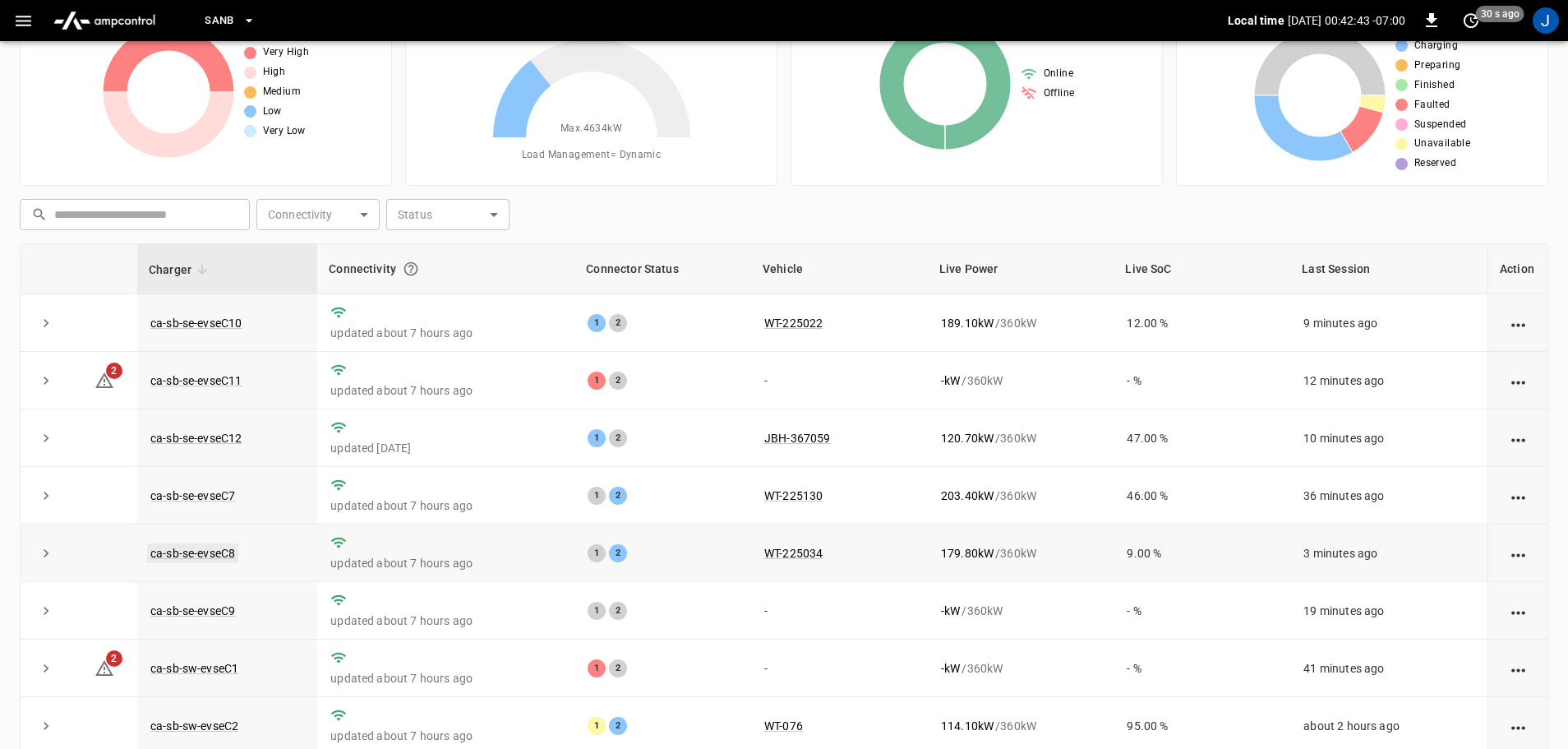
click at [189, 560] on link "ca-sb-se-evseC8" at bounding box center [193, 553] width 92 height 20
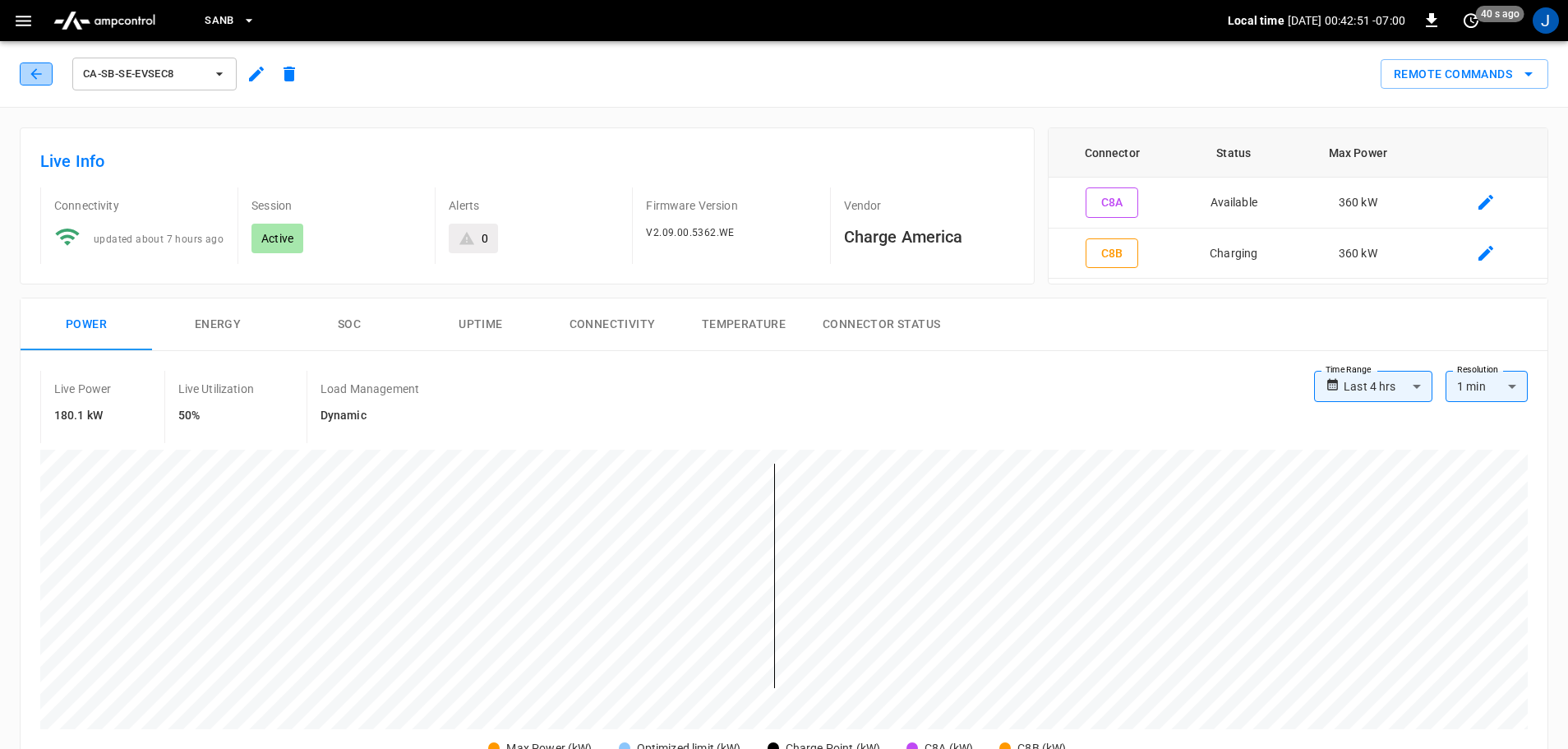
click at [29, 74] on icon "button" at bounding box center [36, 74] width 16 height 16
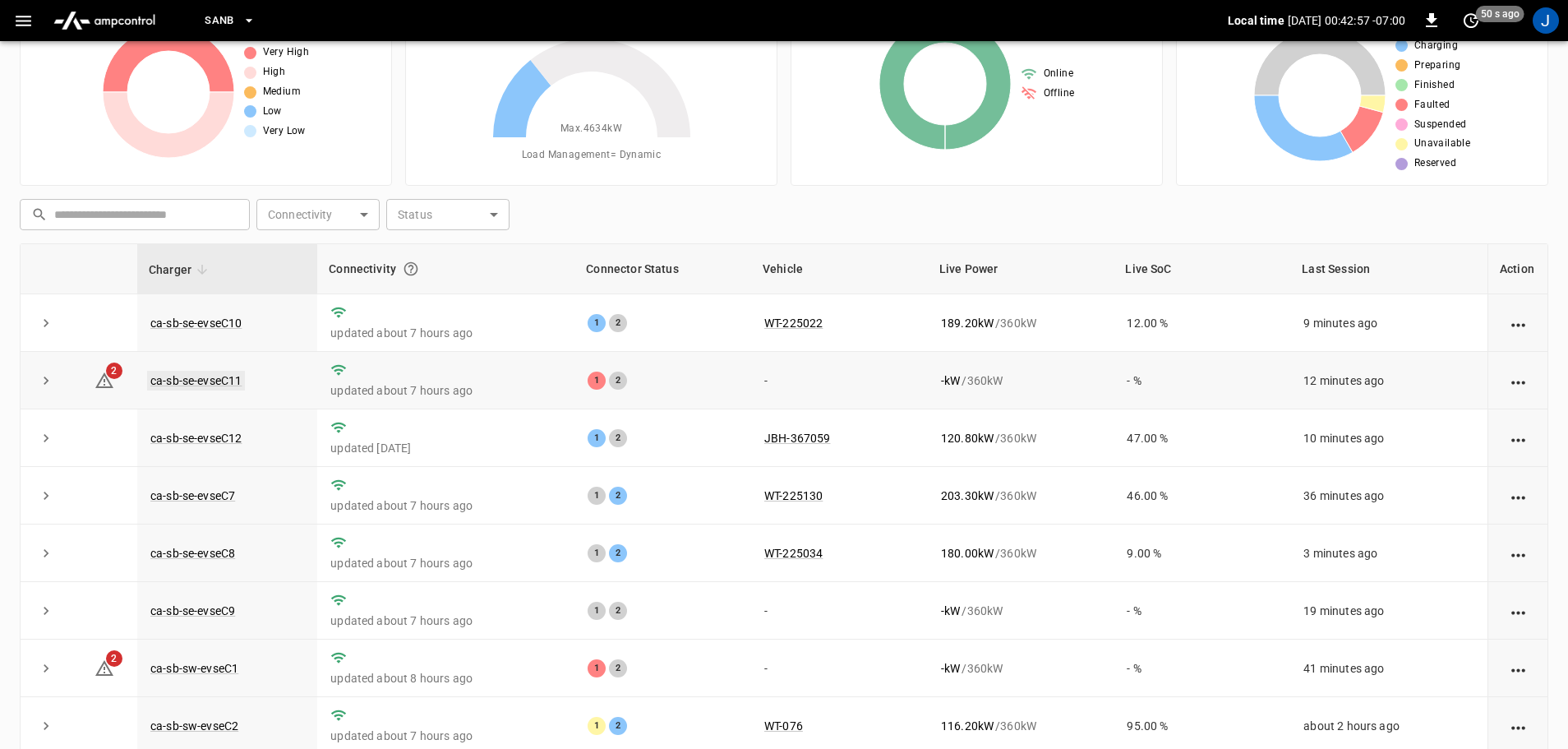
click at [187, 384] on link "ca-sb-se-evseC11" at bounding box center [196, 381] width 98 height 20
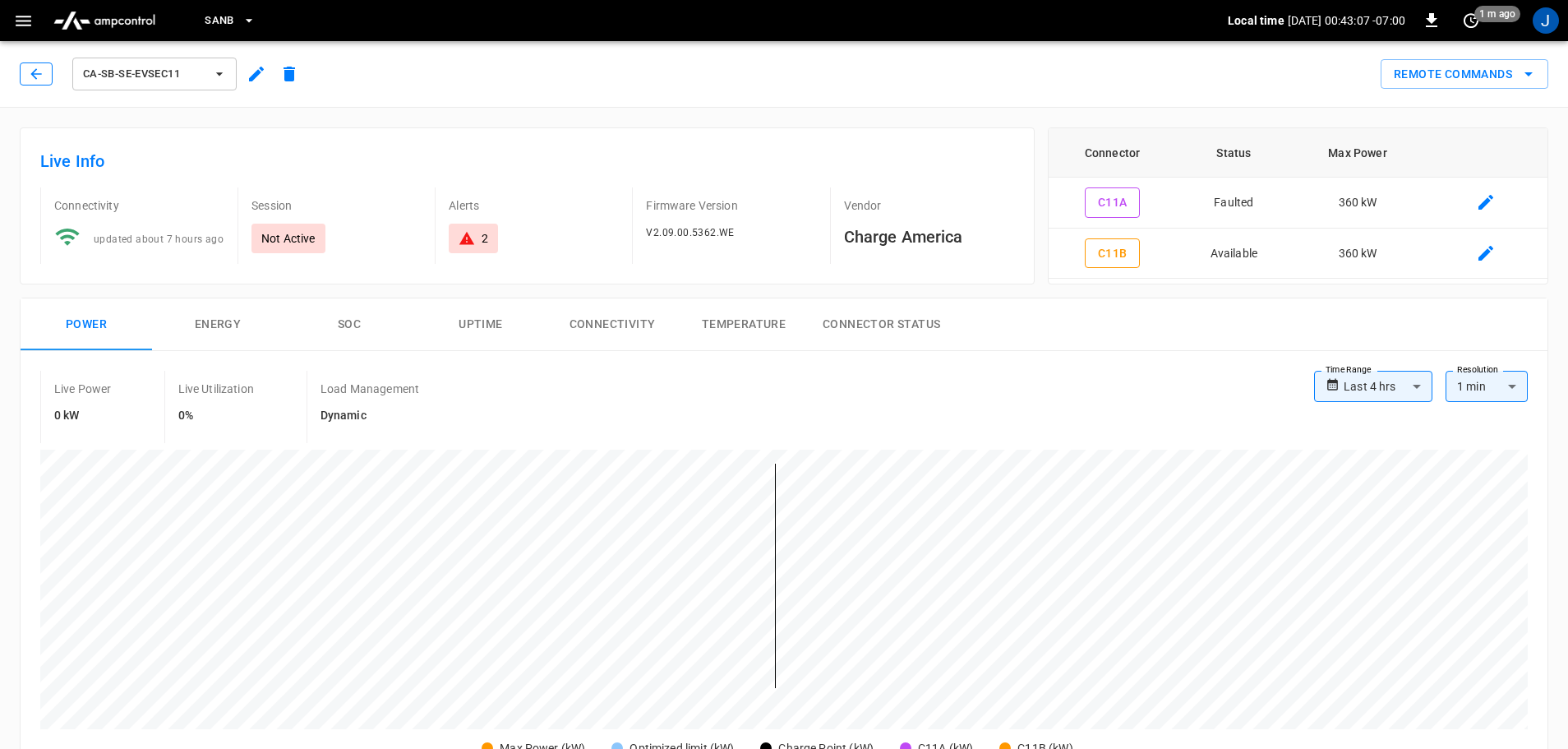
click at [39, 73] on icon "button" at bounding box center [36, 74] width 16 height 16
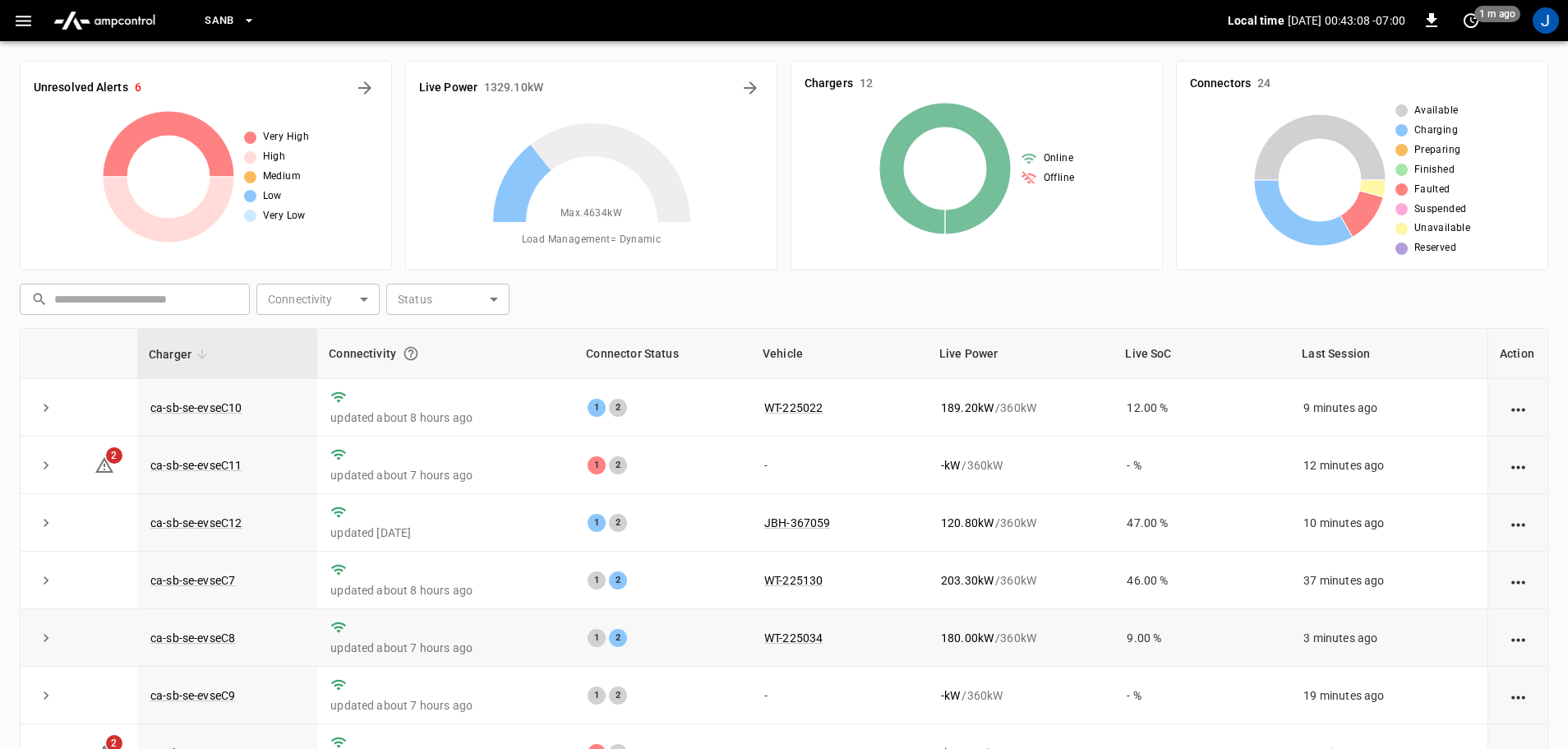
scroll to position [84, 0]
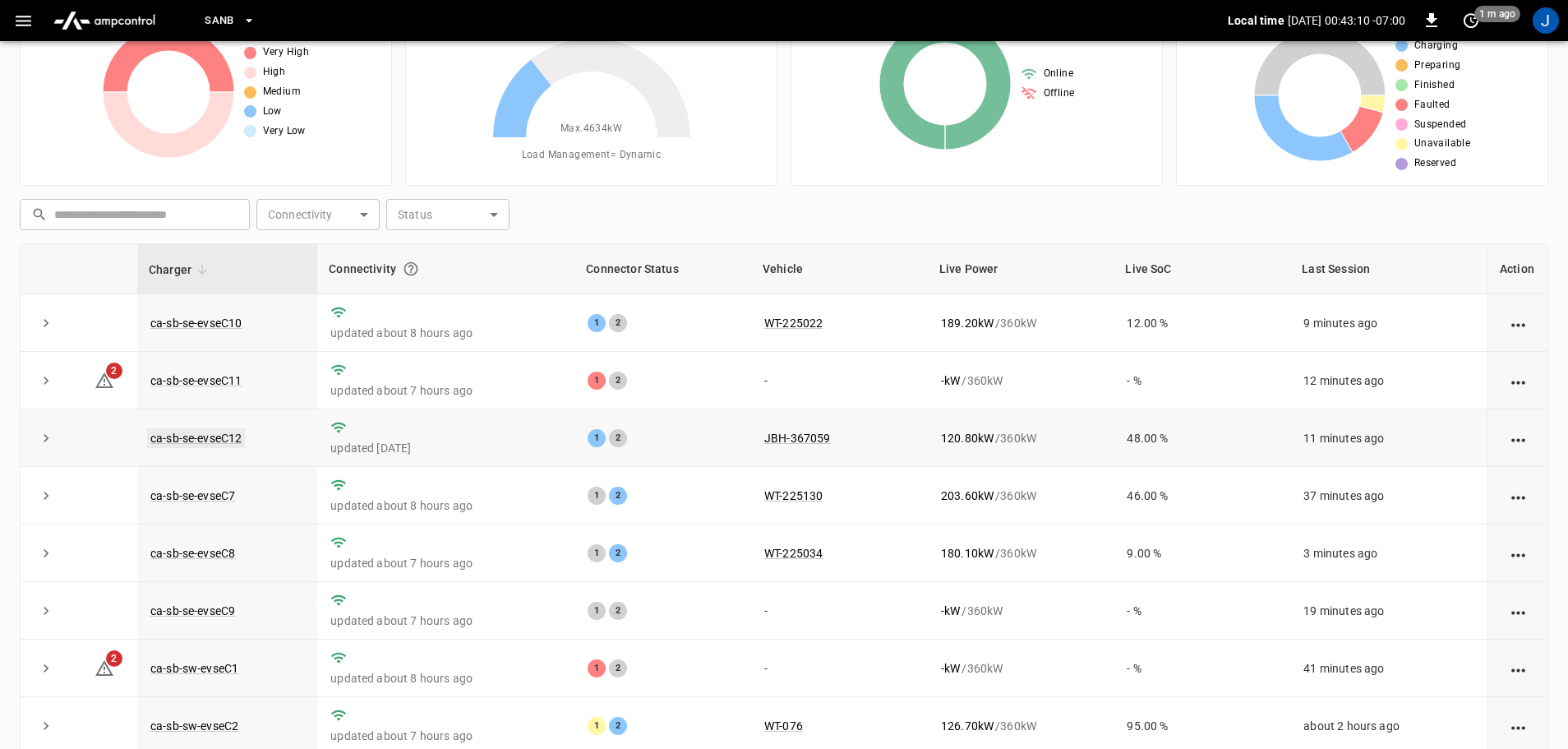
click at [210, 443] on link "ca-sb-se-evseC12" at bounding box center [196, 438] width 98 height 20
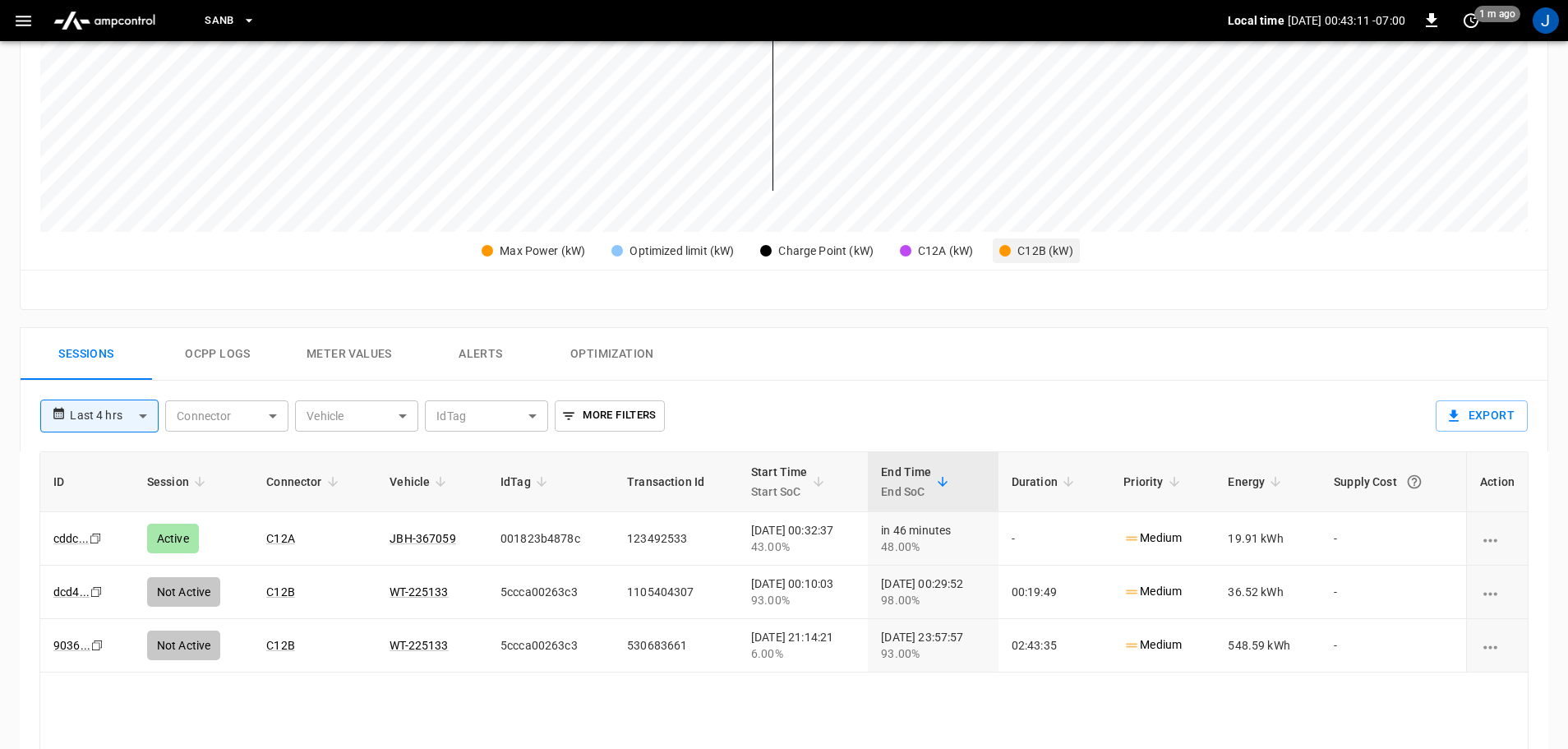
scroll to position [576, 0]
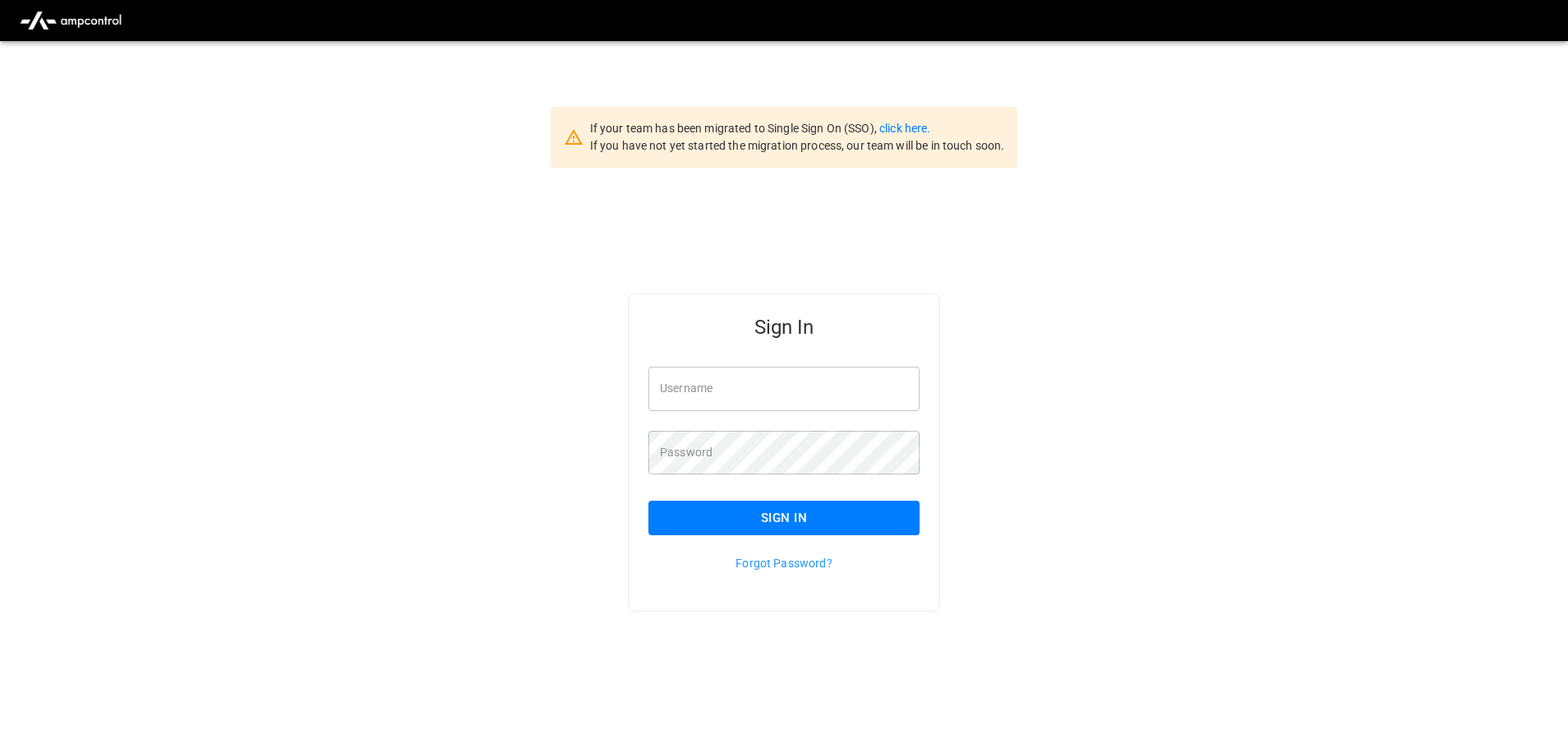
type input "**********"
click at [782, 385] on input "**********" at bounding box center [784, 388] width 271 height 44
click at [791, 526] on button "Sign In" at bounding box center [784, 518] width 271 height 34
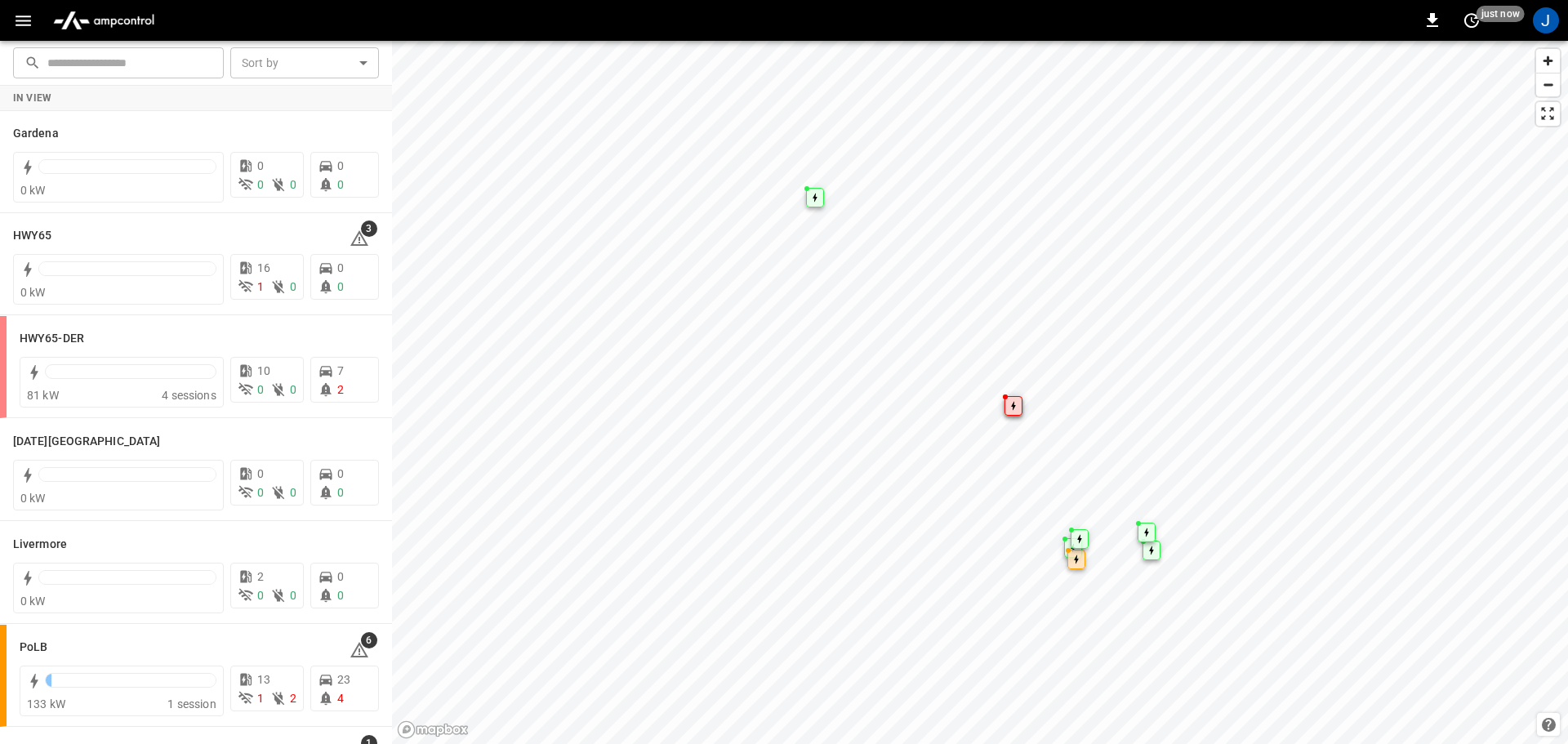
click at [24, 25] on icon "button" at bounding box center [22, 21] width 15 height 11
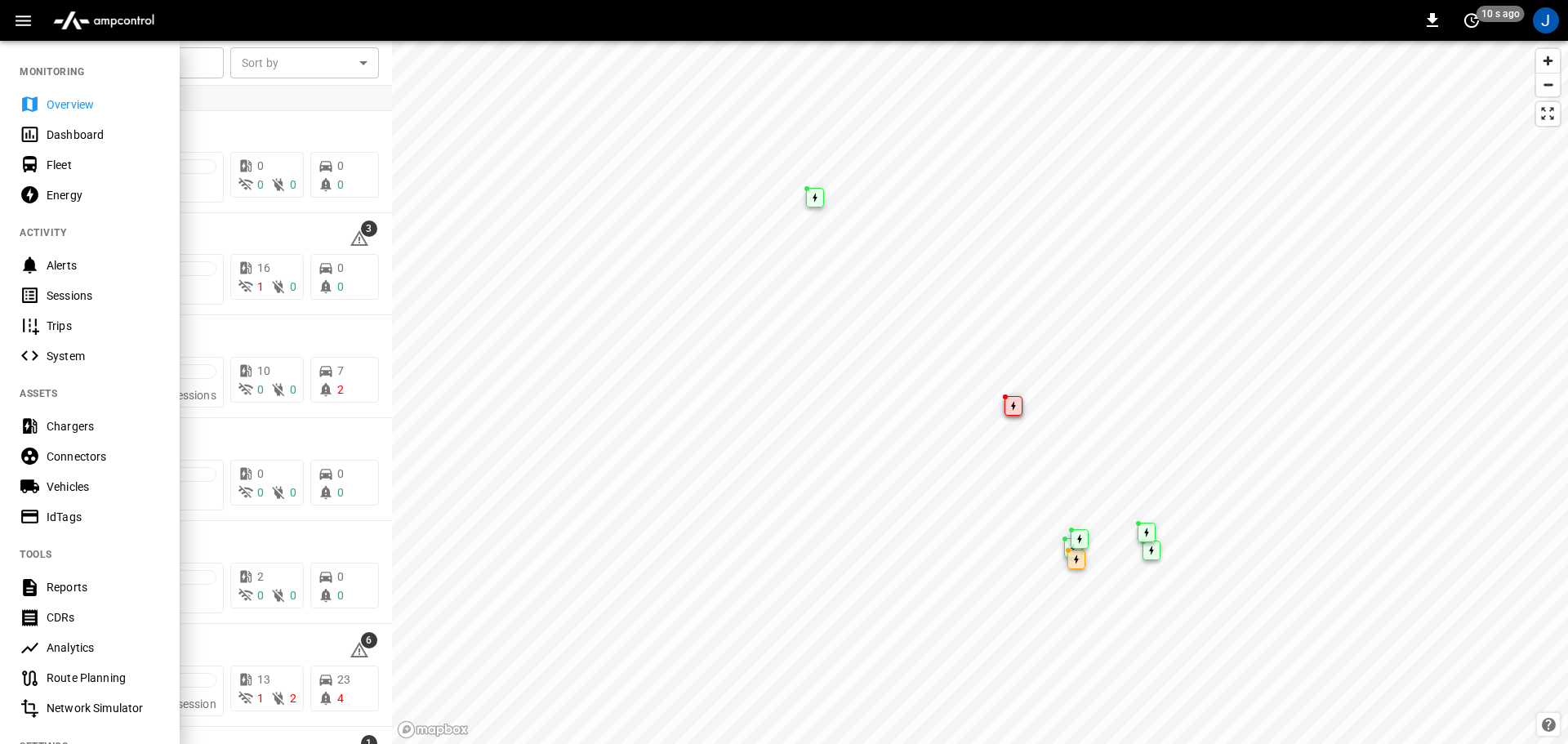
click at [83, 135] on div "Dashboard" at bounding box center [103, 135] width 113 height 16
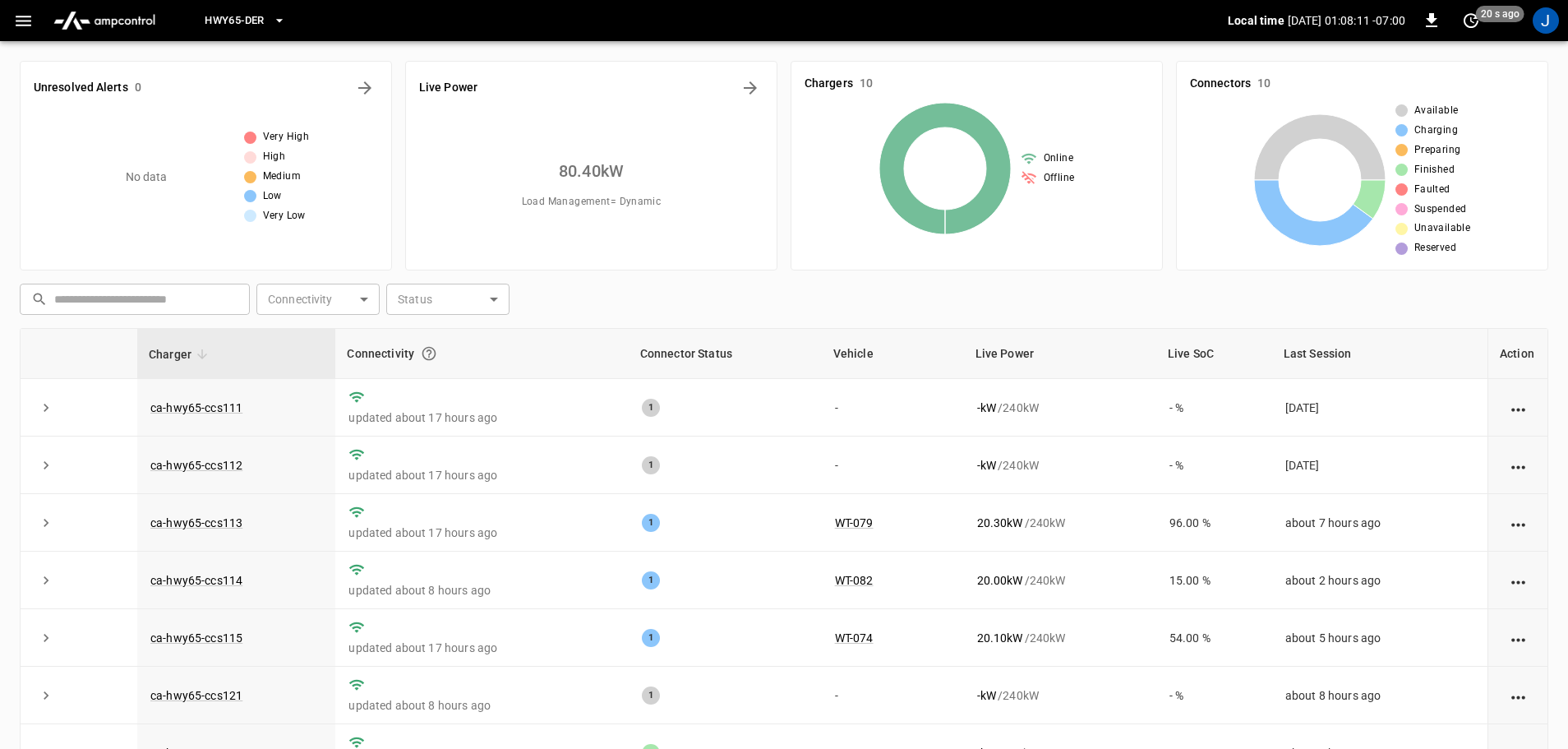
click at [277, 22] on icon "button" at bounding box center [279, 21] width 16 height 16
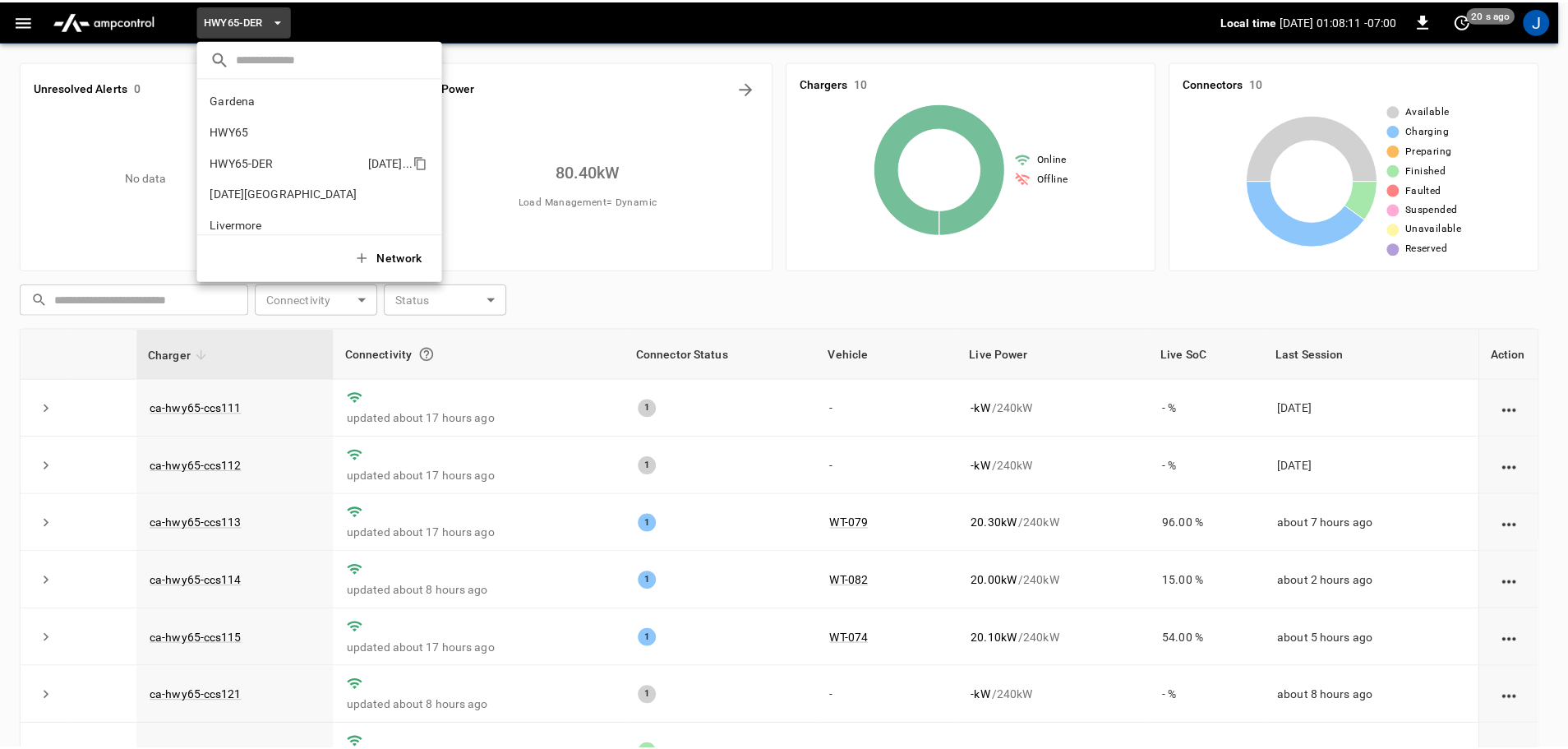
scroll to position [57, 0]
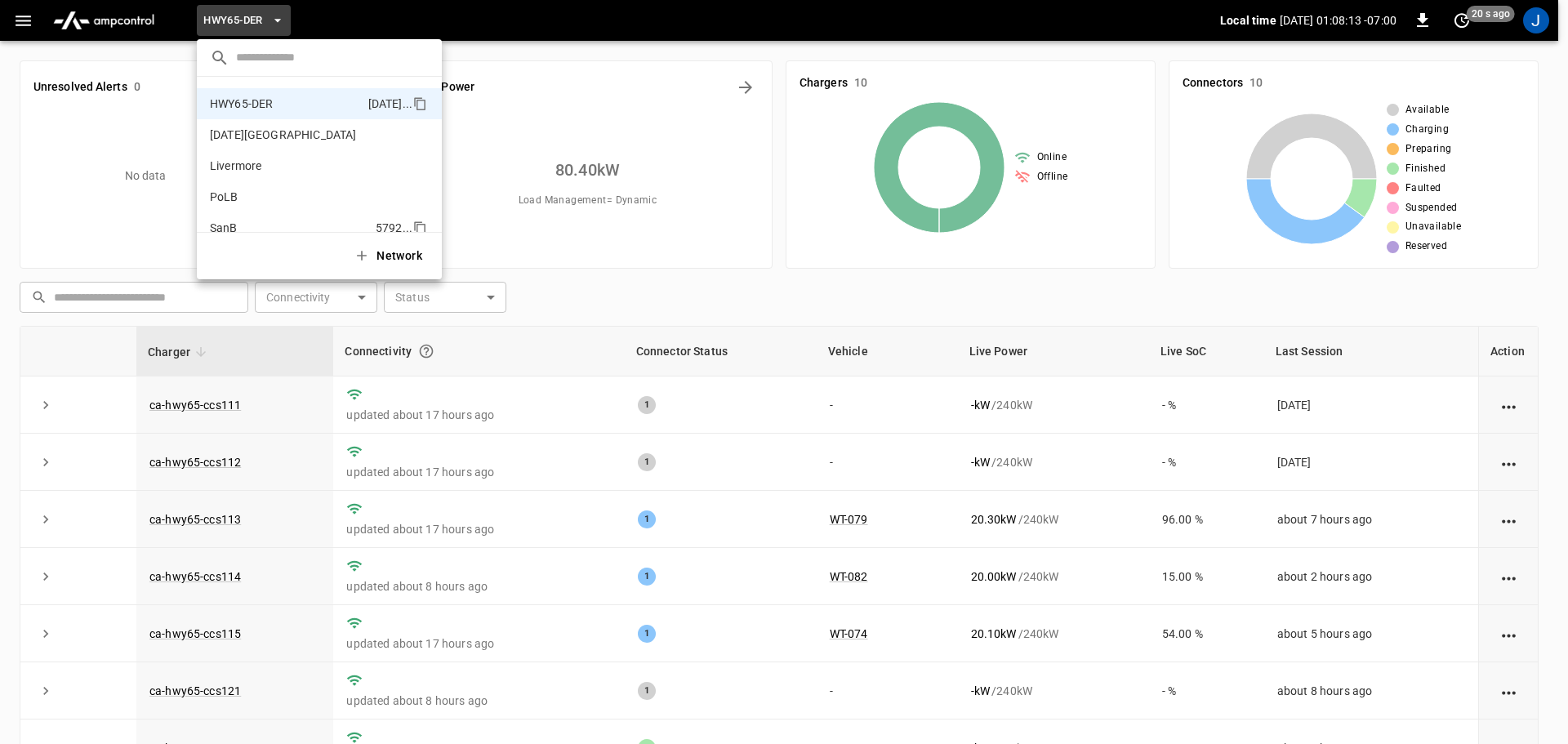
click at [232, 222] on p "SanB" at bounding box center [289, 227] width 160 height 16
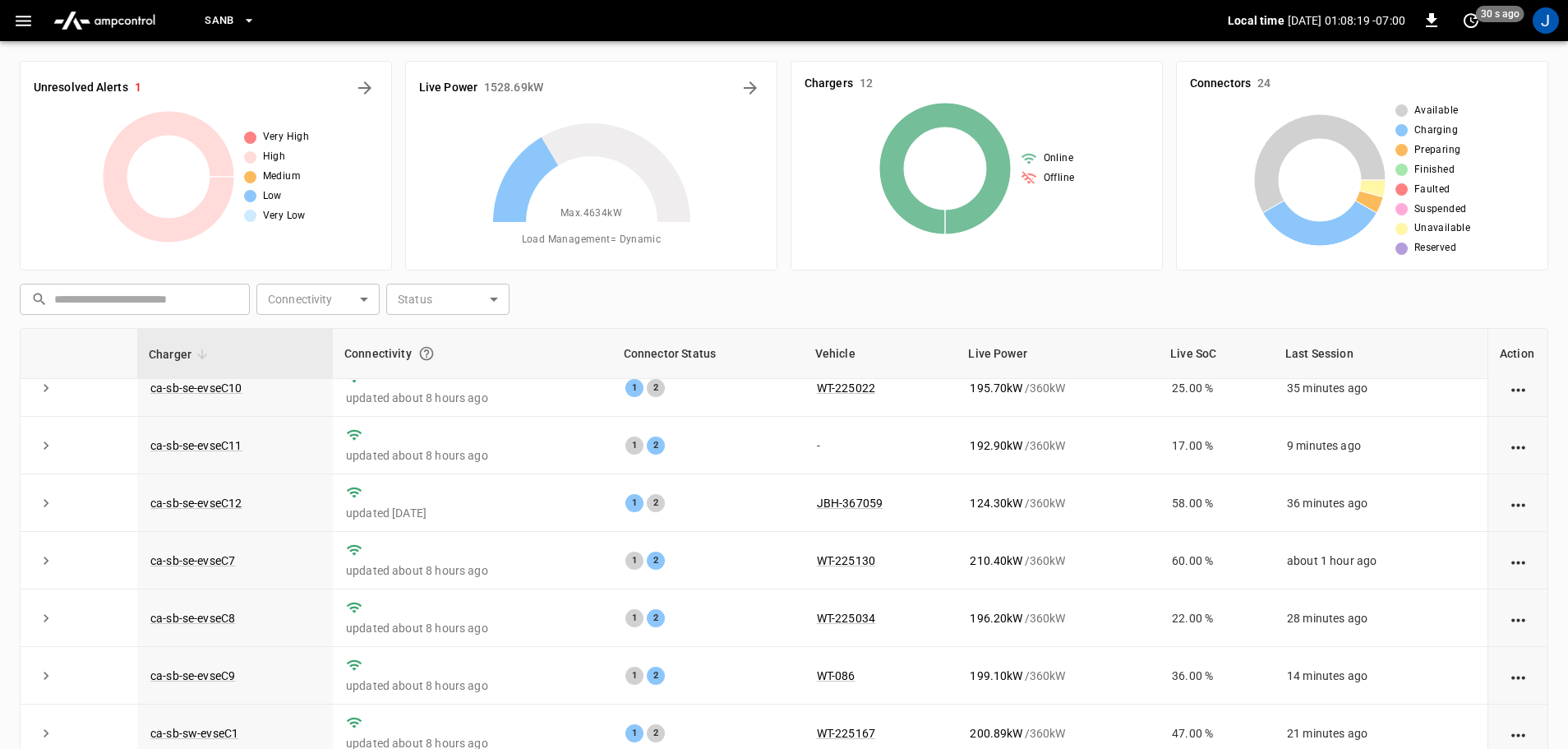
scroll to position [0, 0]
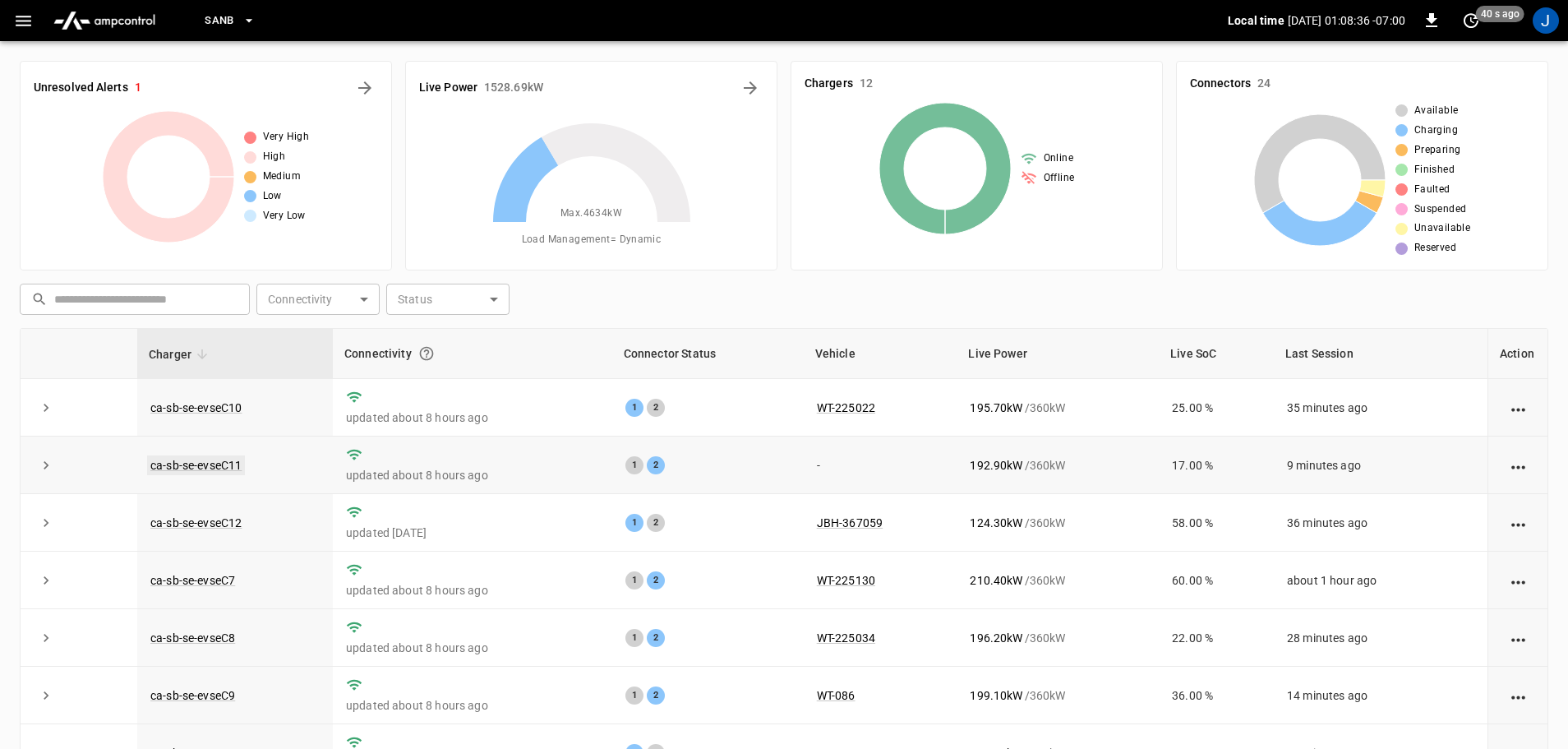
click at [204, 469] on link "ca-sb-se-evseC11" at bounding box center [196, 465] width 98 height 20
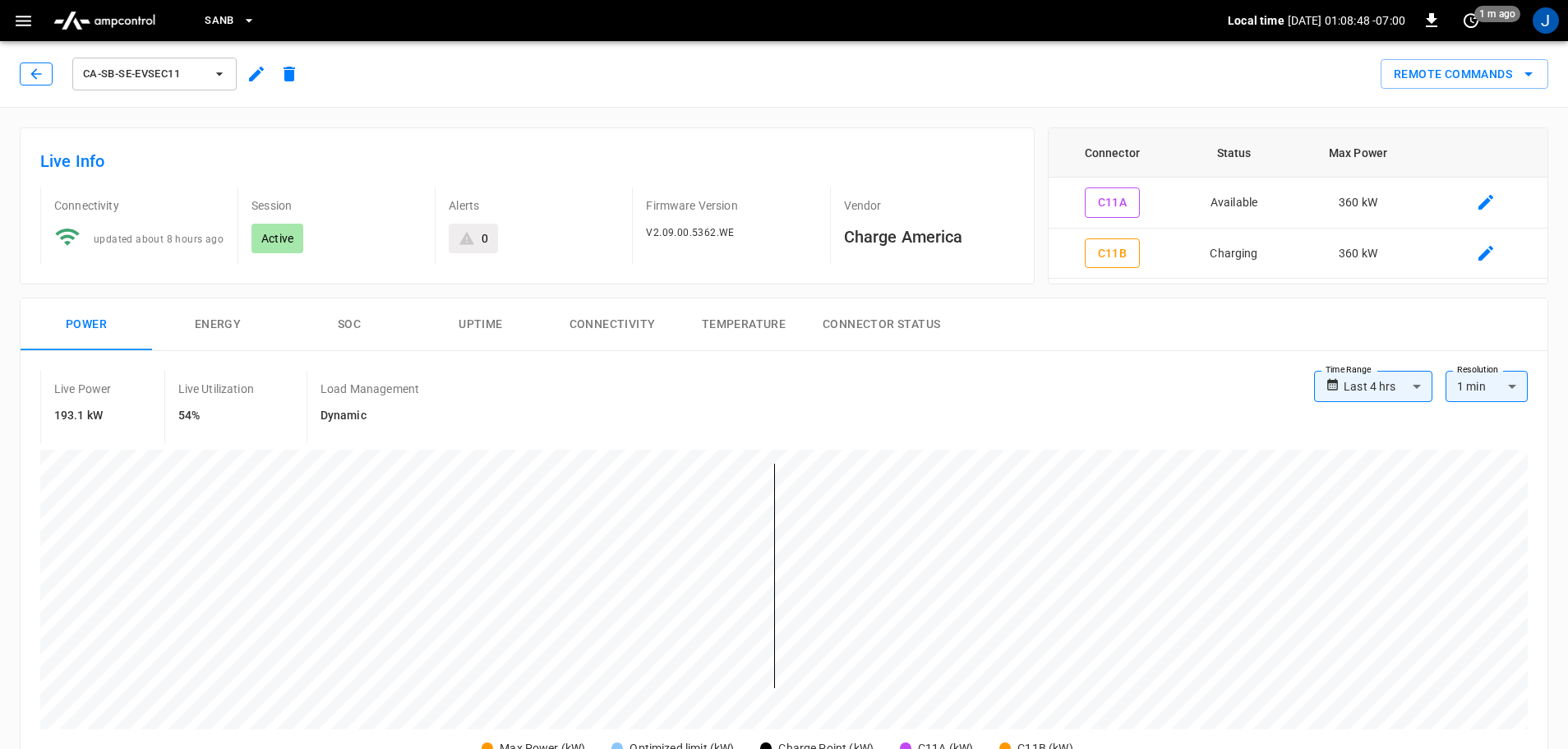
click at [33, 75] on icon "button" at bounding box center [36, 74] width 11 height 11
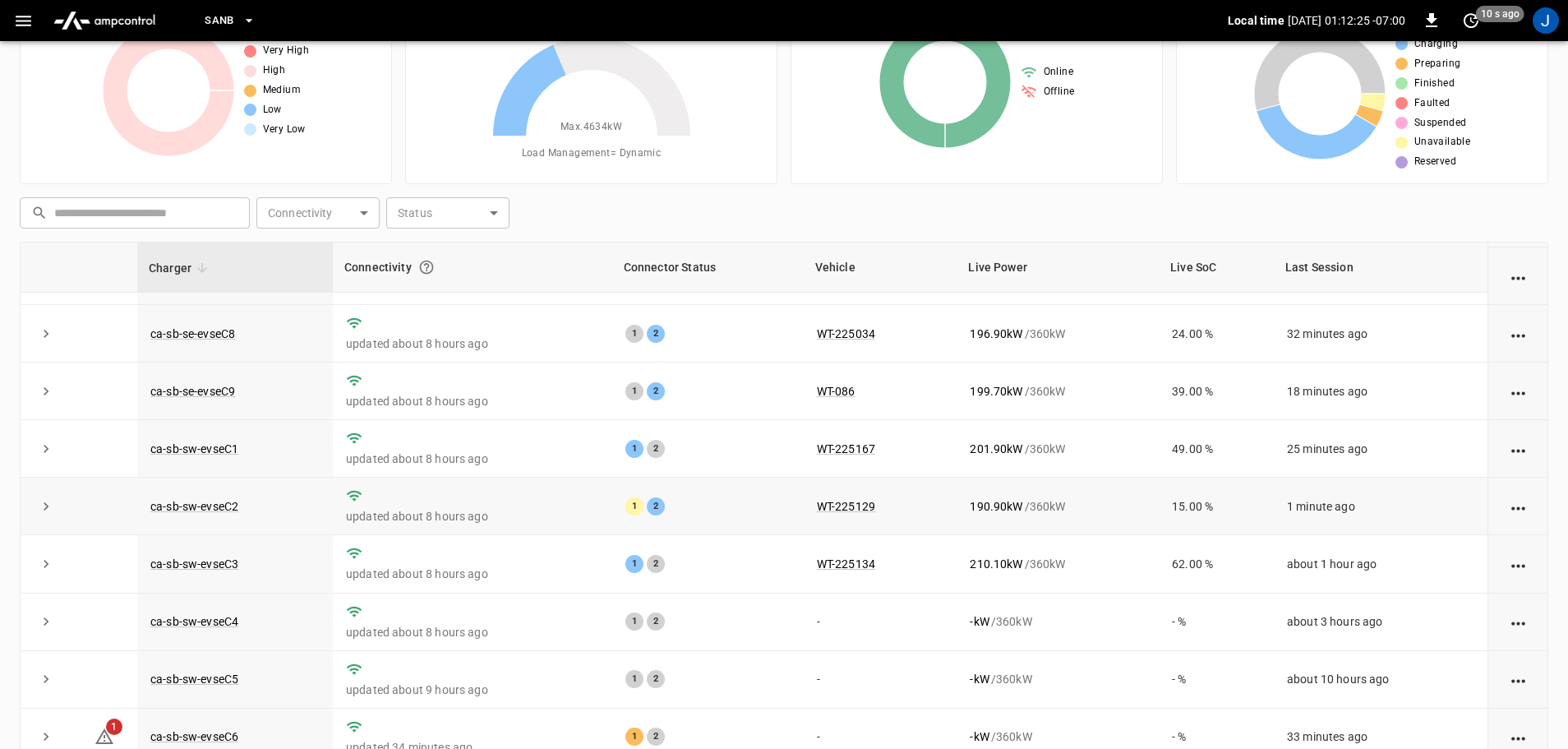
scroll to position [167, 0]
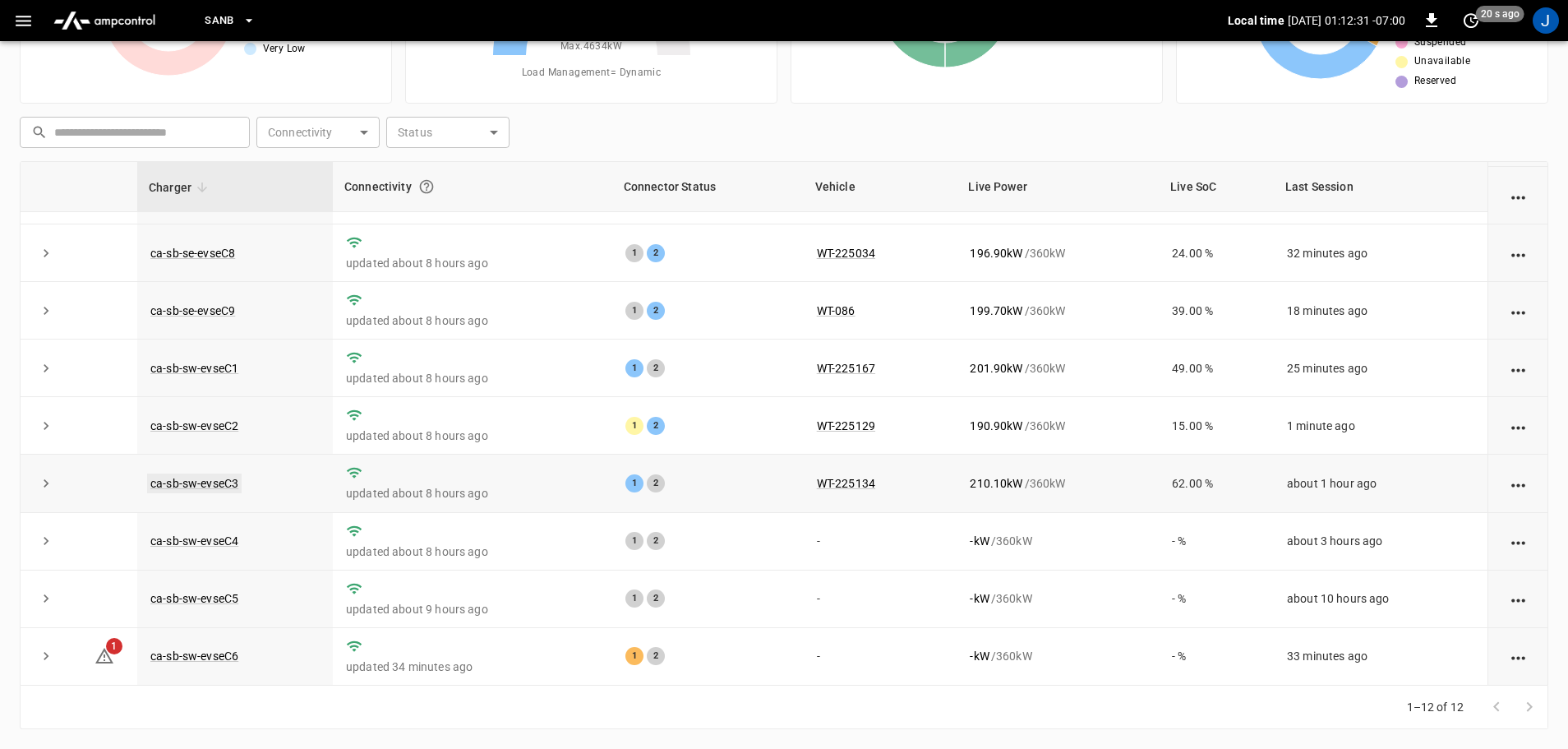
click at [217, 475] on link "ca-sb-sw-evseC3" at bounding box center [194, 483] width 94 height 20
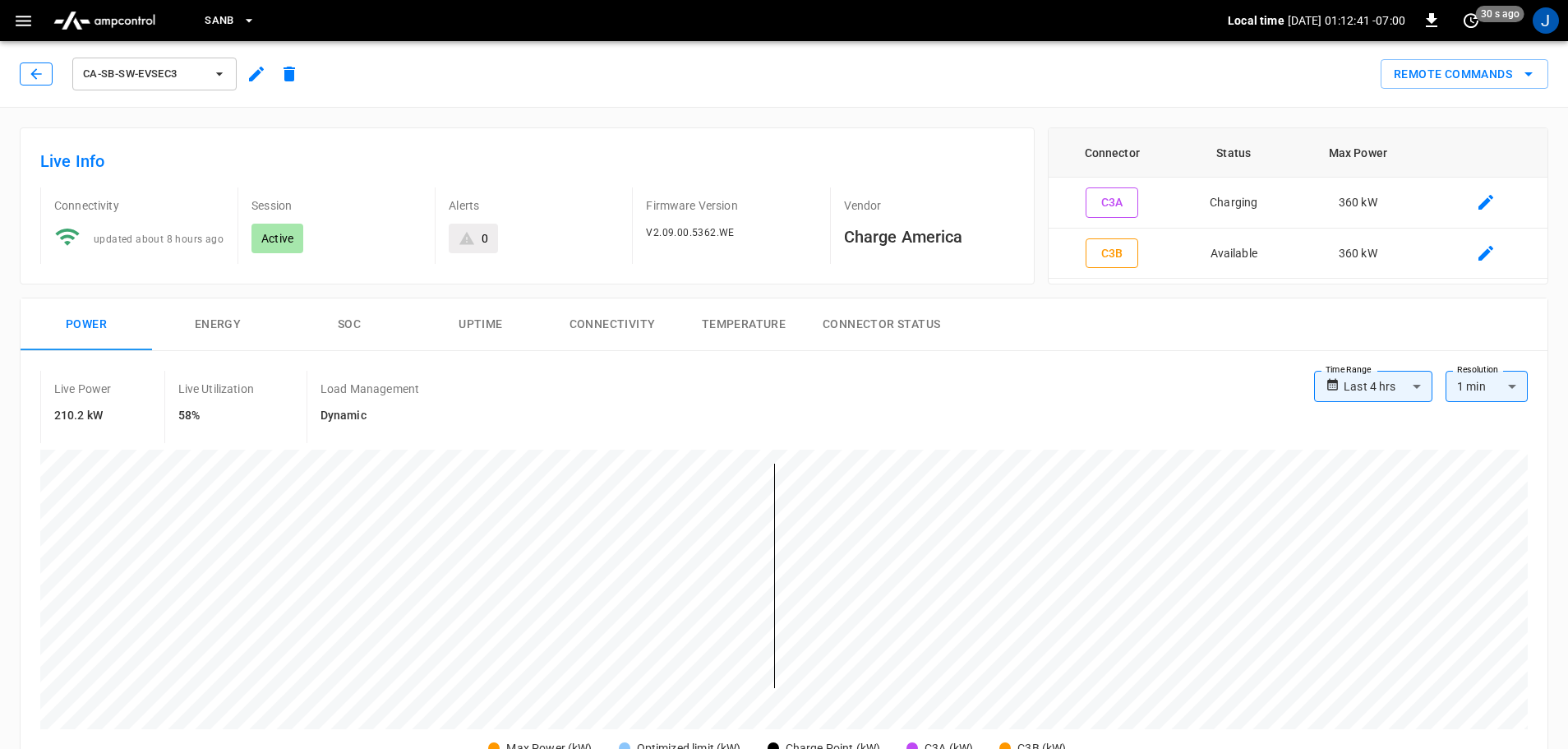
click at [38, 68] on icon "button" at bounding box center [36, 74] width 16 height 16
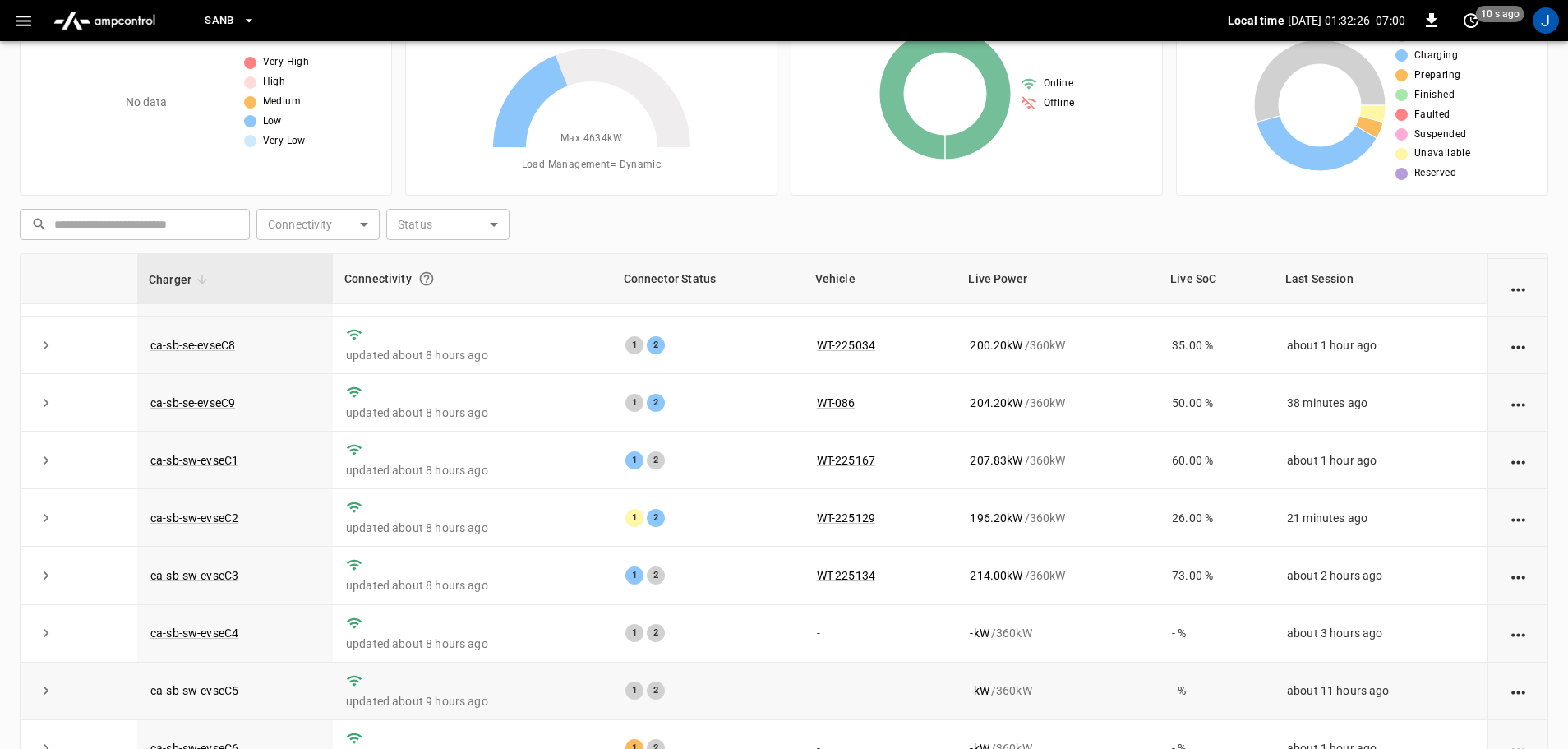
scroll to position [167, 0]
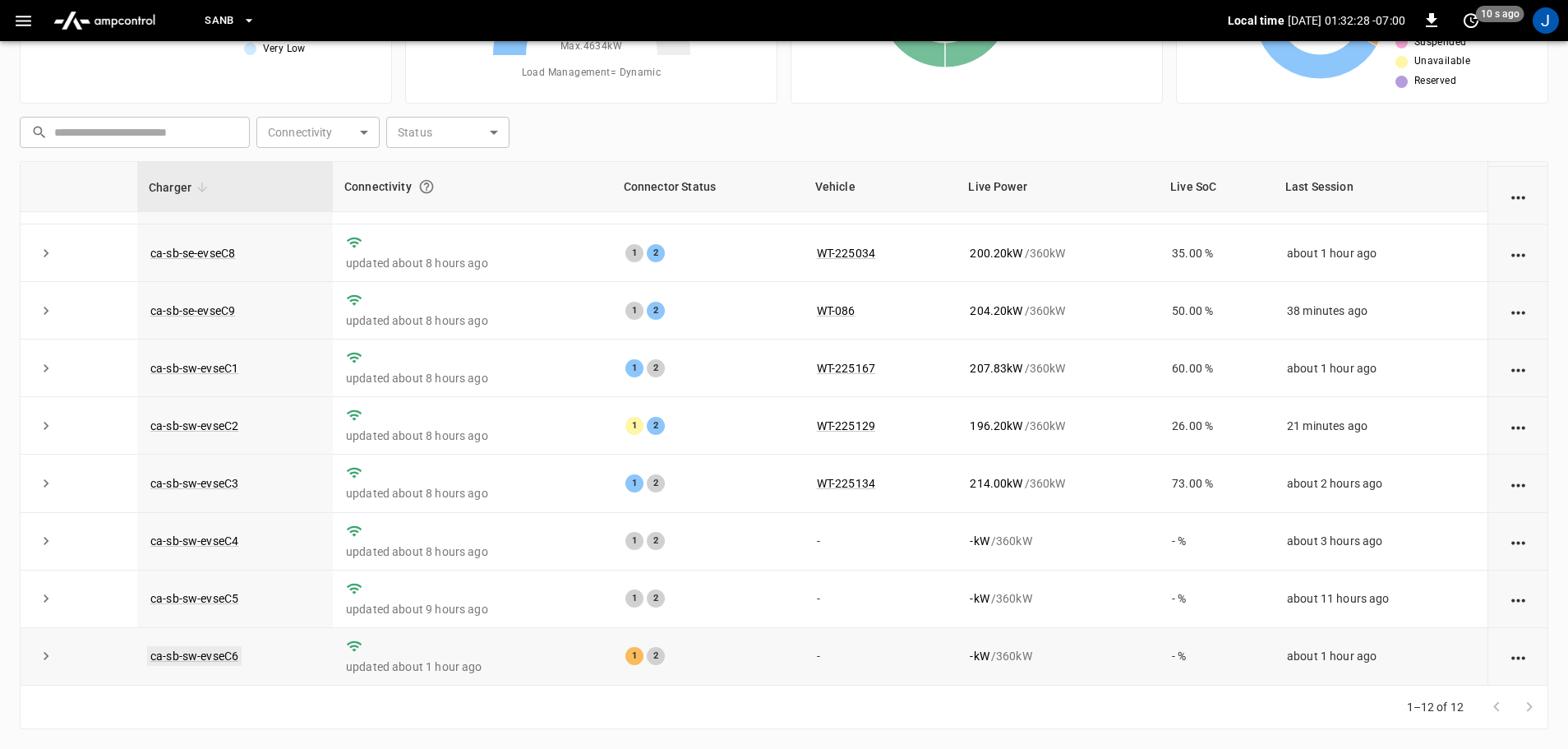
click at [193, 657] on link "ca-sb-sw-evseC6" at bounding box center [194, 656] width 94 height 20
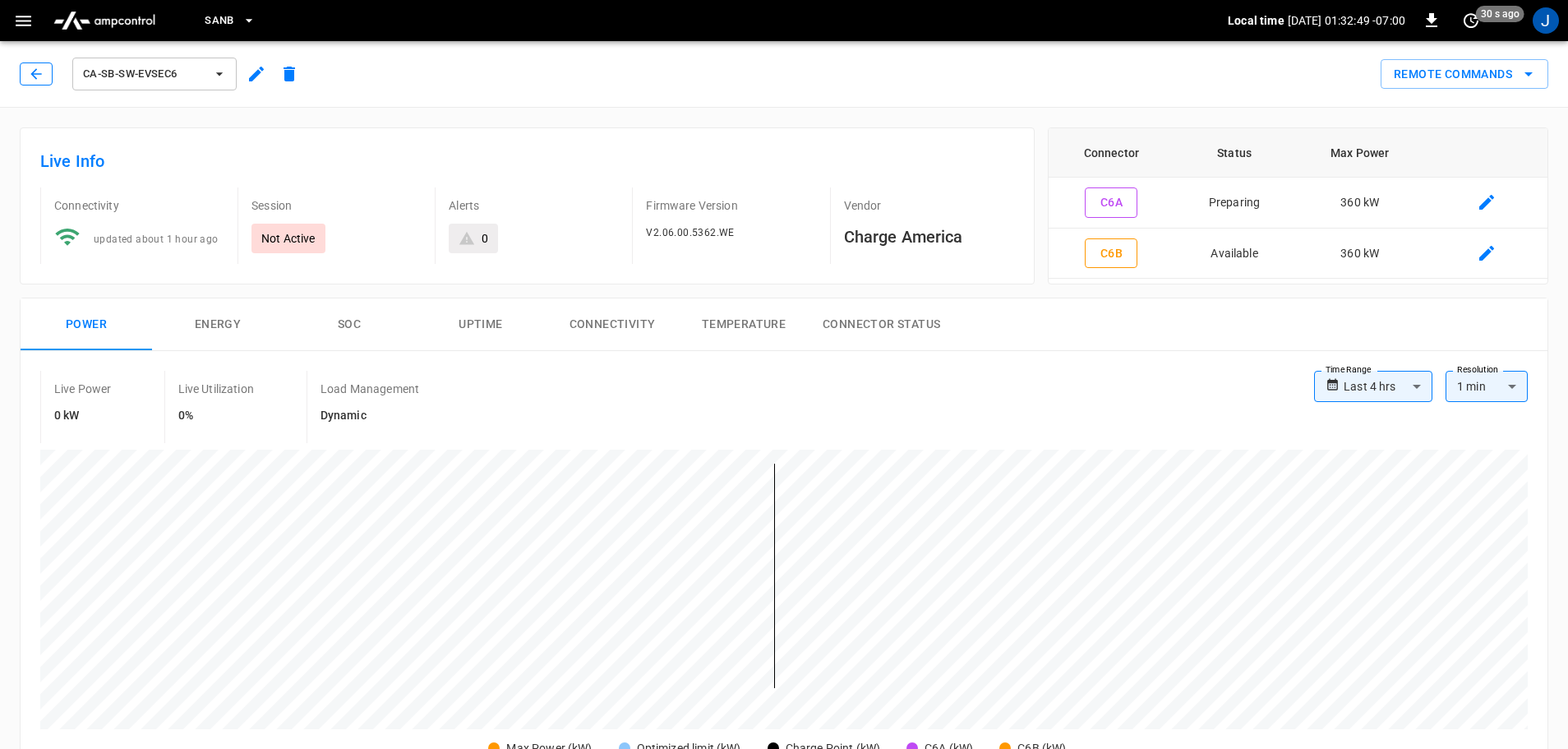
click at [32, 78] on icon "button" at bounding box center [36, 74] width 16 height 16
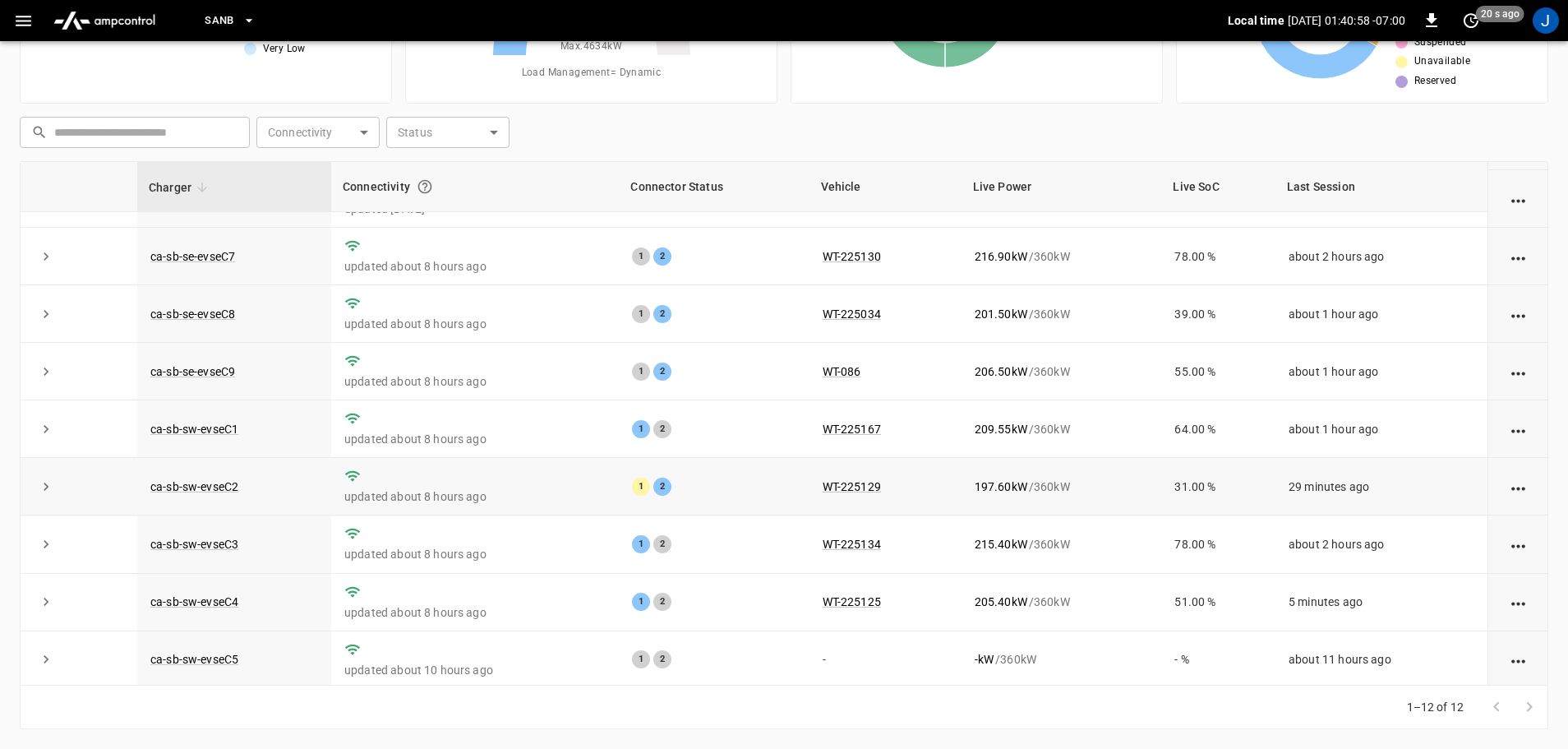
scroll to position [228, 0]
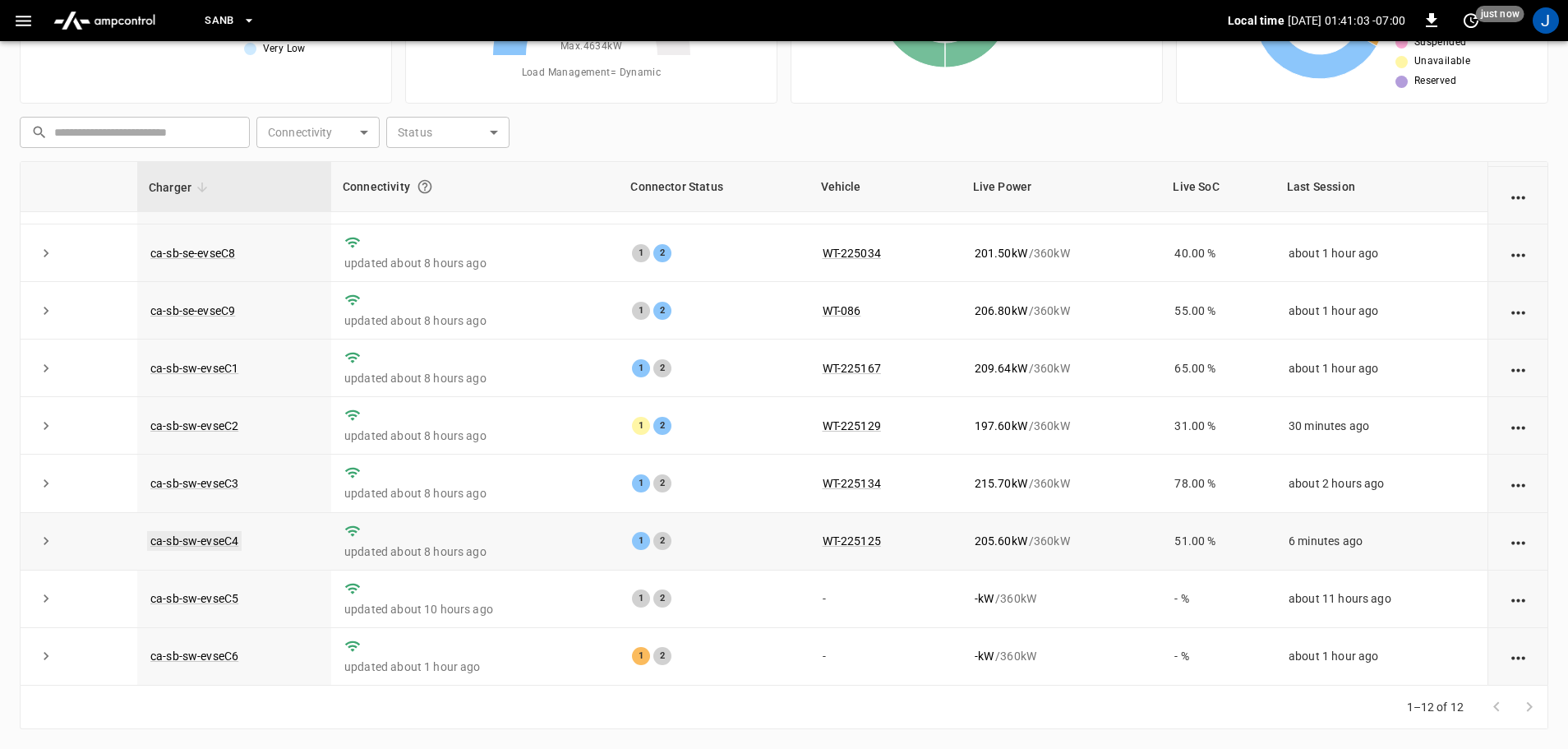
click at [185, 531] on link "ca-sb-sw-evseC4" at bounding box center [194, 541] width 94 height 20
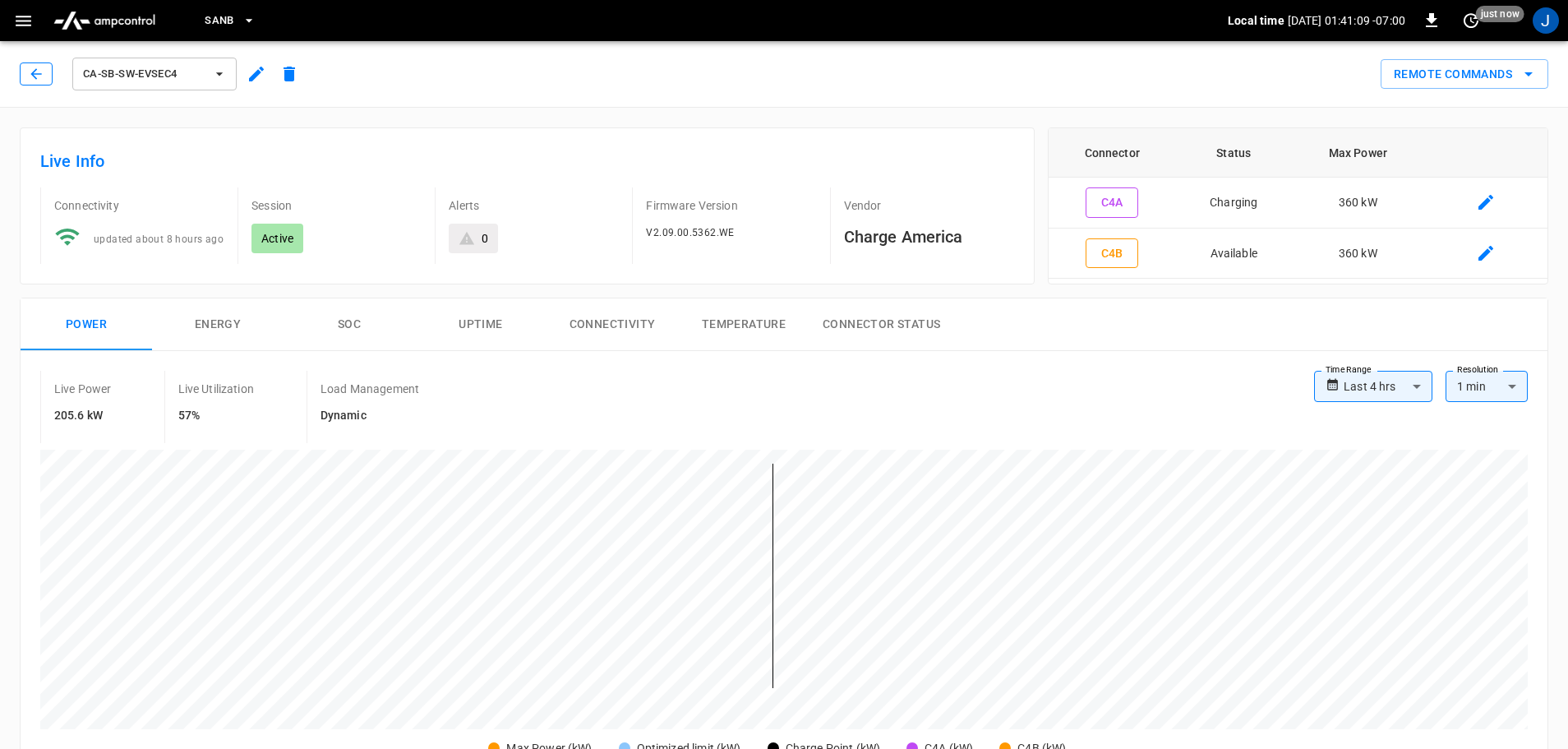
click at [30, 78] on icon "button" at bounding box center [36, 74] width 16 height 16
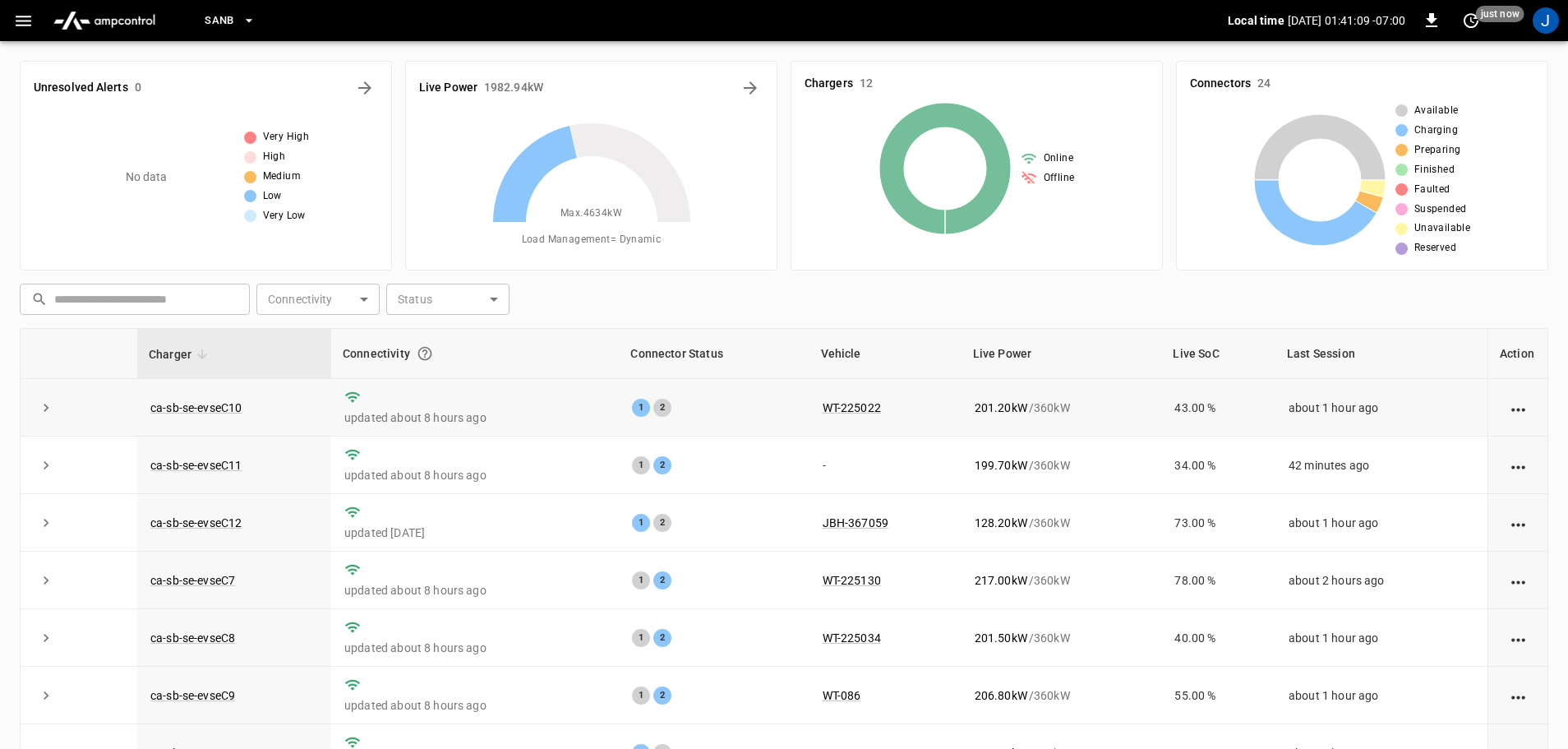
scroll to position [167, 0]
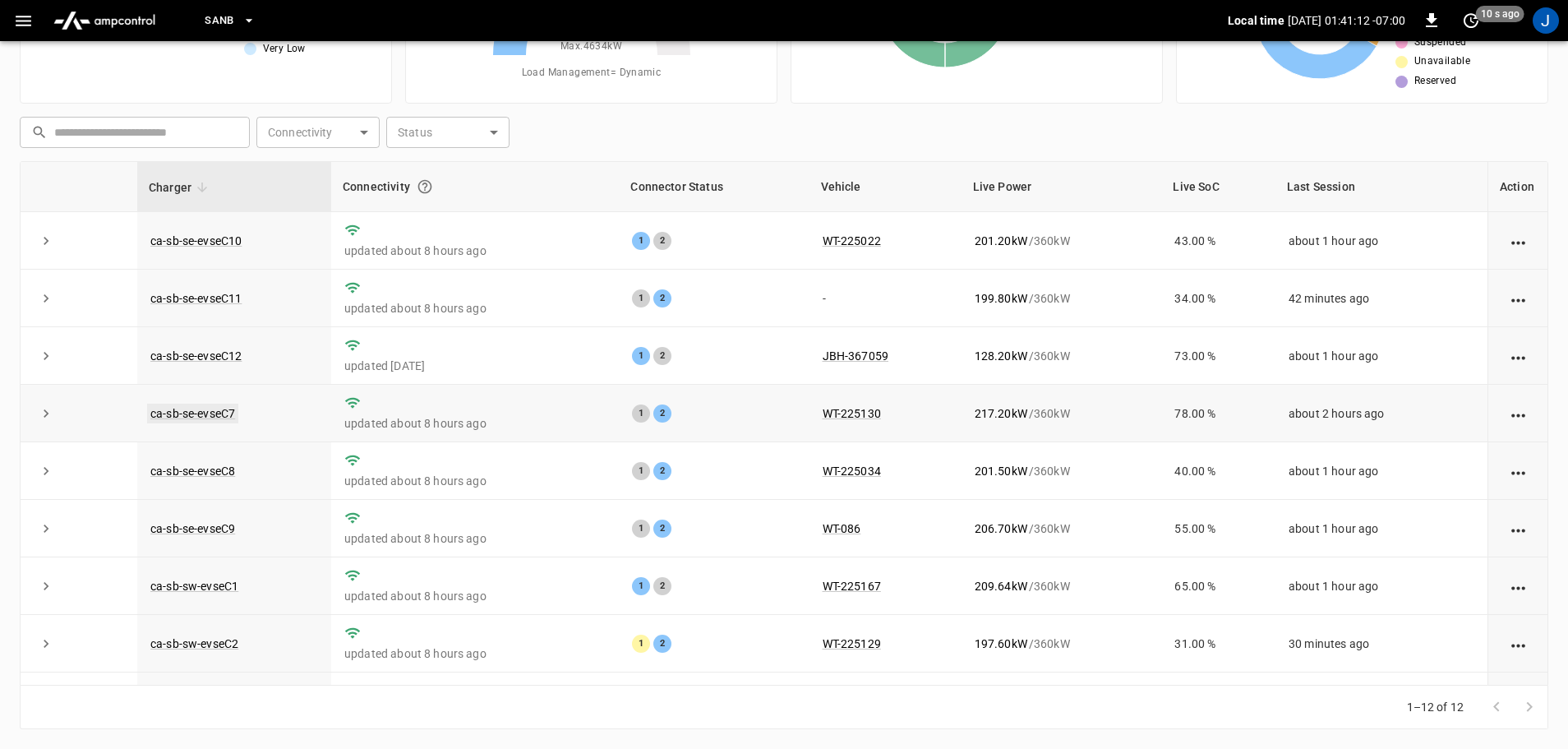
click at [225, 418] on link "ca-sb-se-evseC7" at bounding box center [193, 413] width 92 height 20
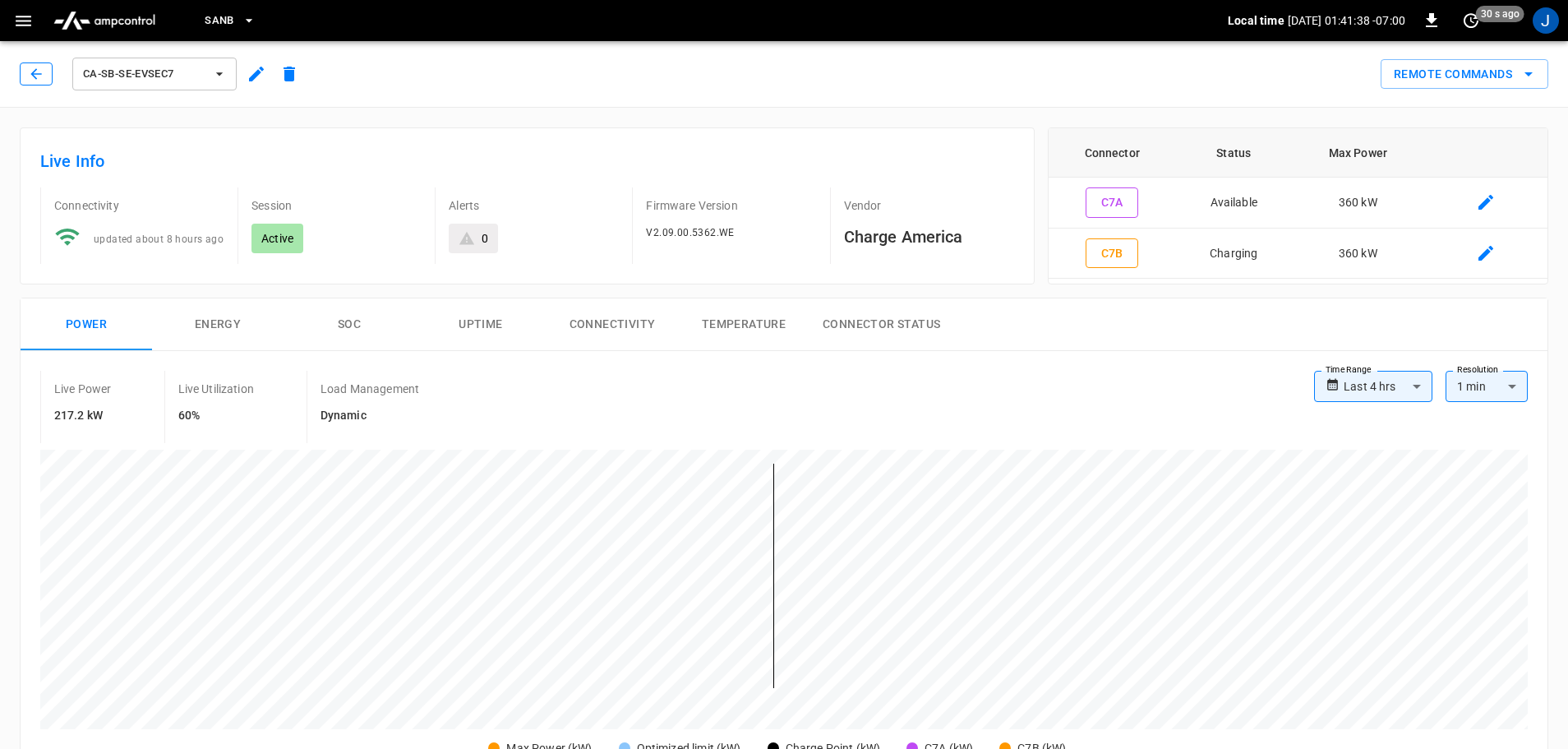
click at [36, 76] on icon "button" at bounding box center [36, 74] width 16 height 16
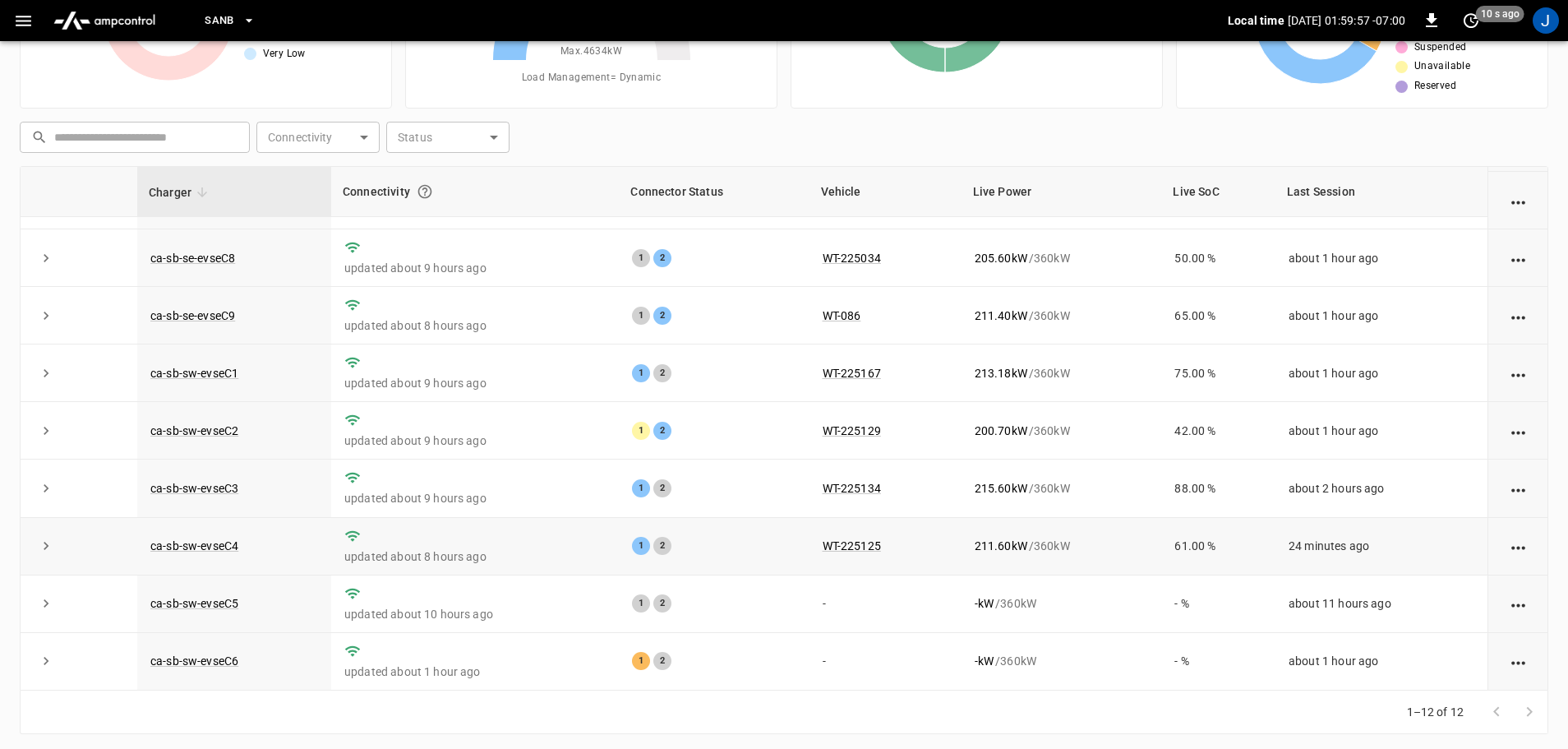
scroll to position [164, 0]
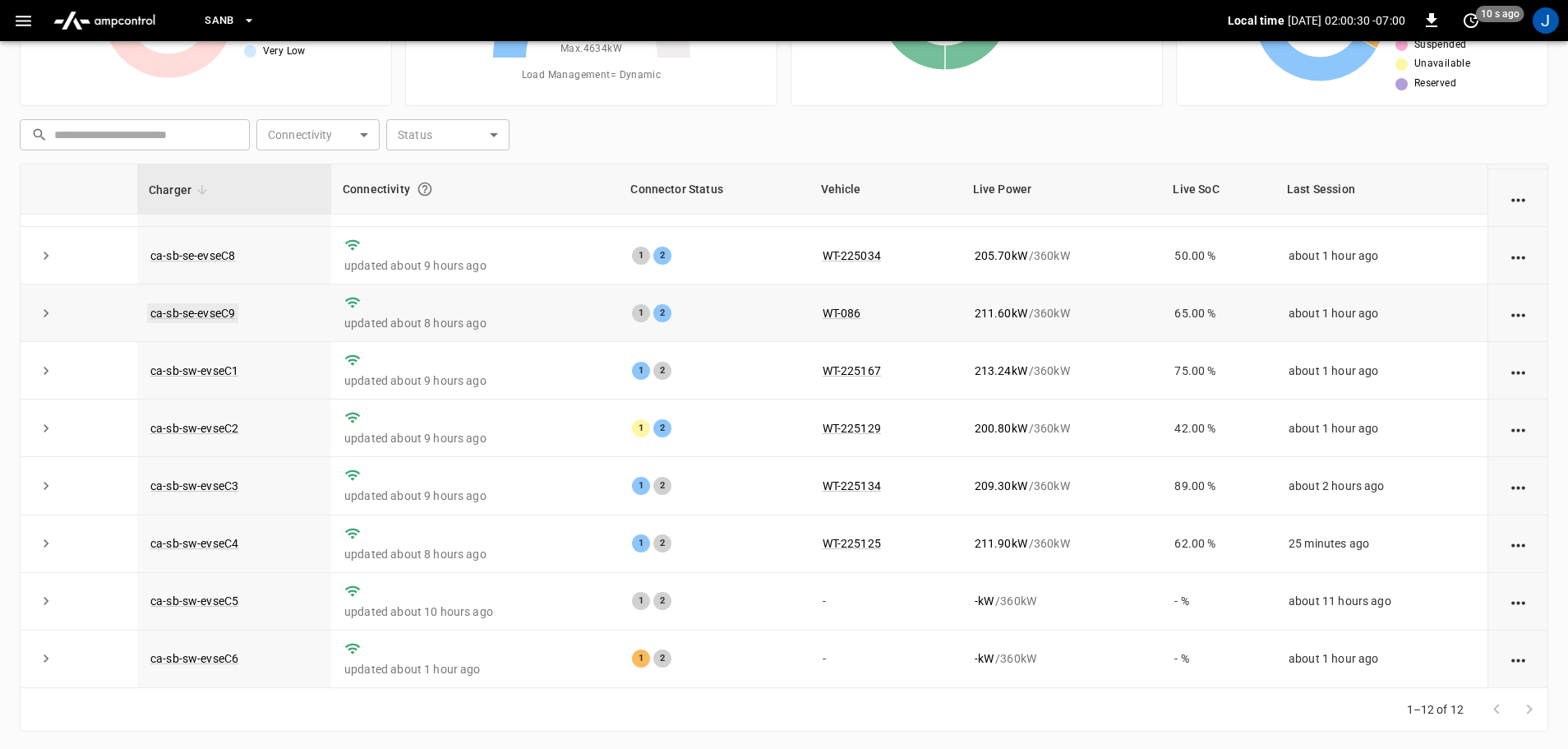
click at [204, 310] on link "ca-sb-se-evseC9" at bounding box center [193, 313] width 92 height 20
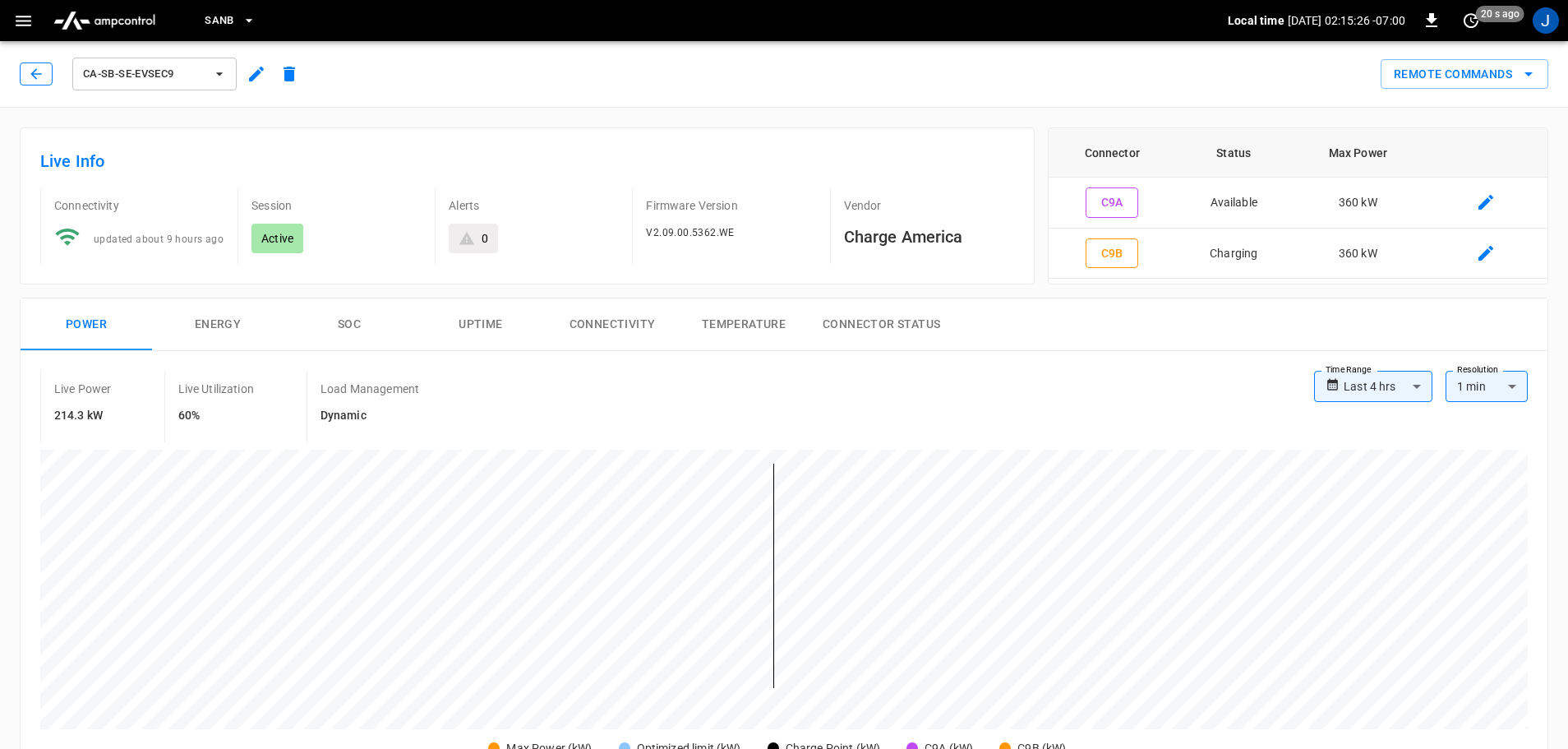
click at [39, 80] on icon "button" at bounding box center [36, 74] width 16 height 16
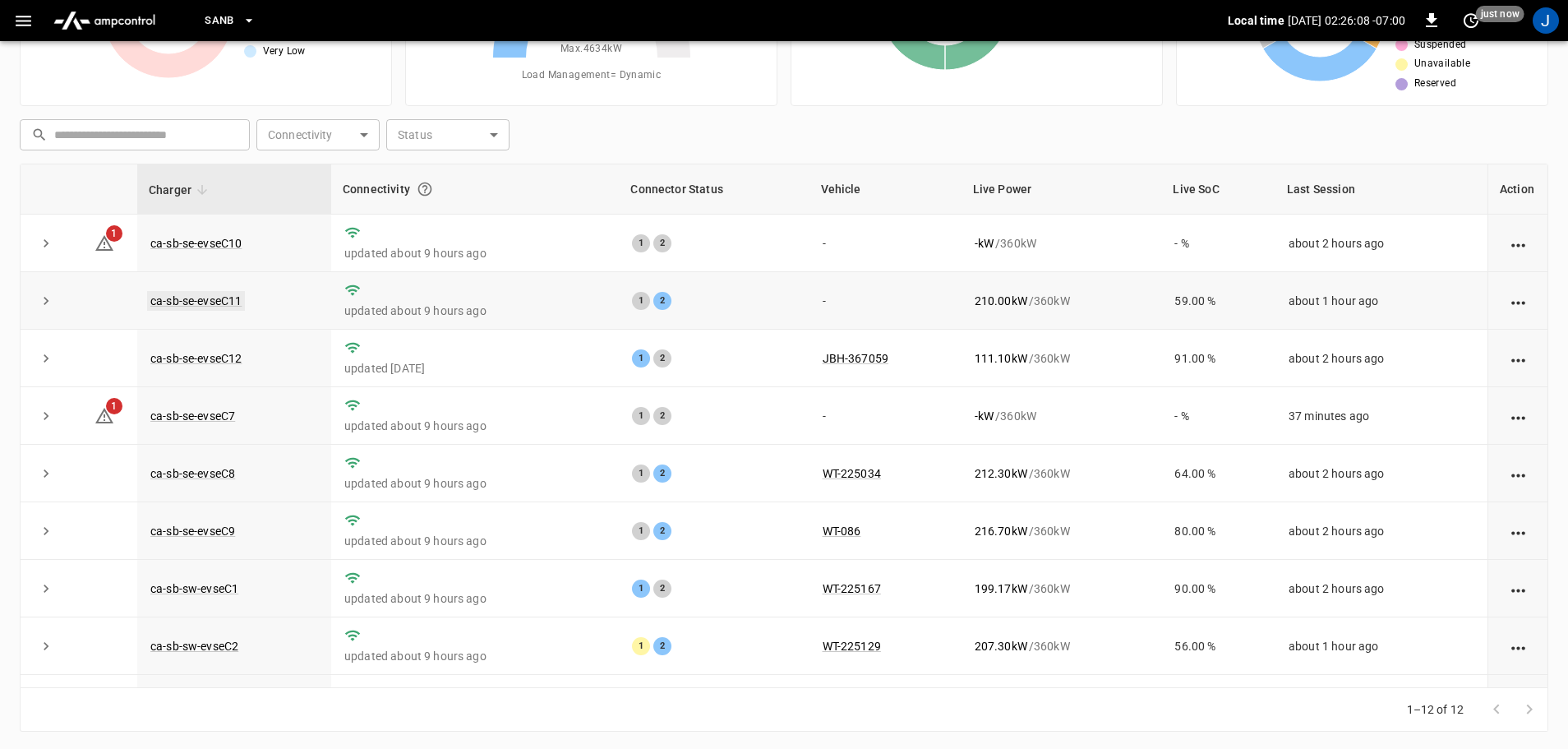
click at [198, 302] on link "ca-sb-se-evseC11" at bounding box center [196, 301] width 98 height 20
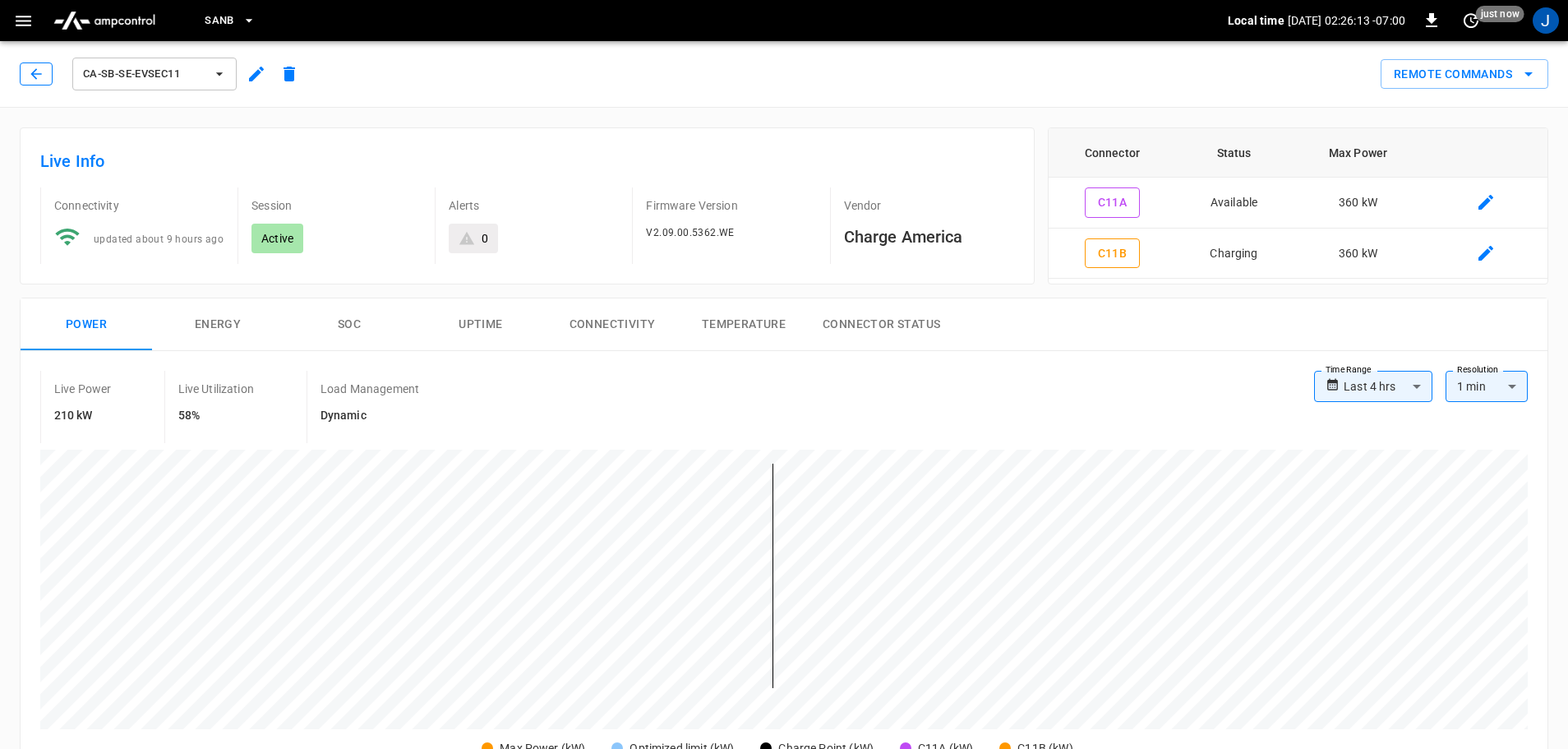
click at [31, 66] on icon "button" at bounding box center [36, 74] width 16 height 16
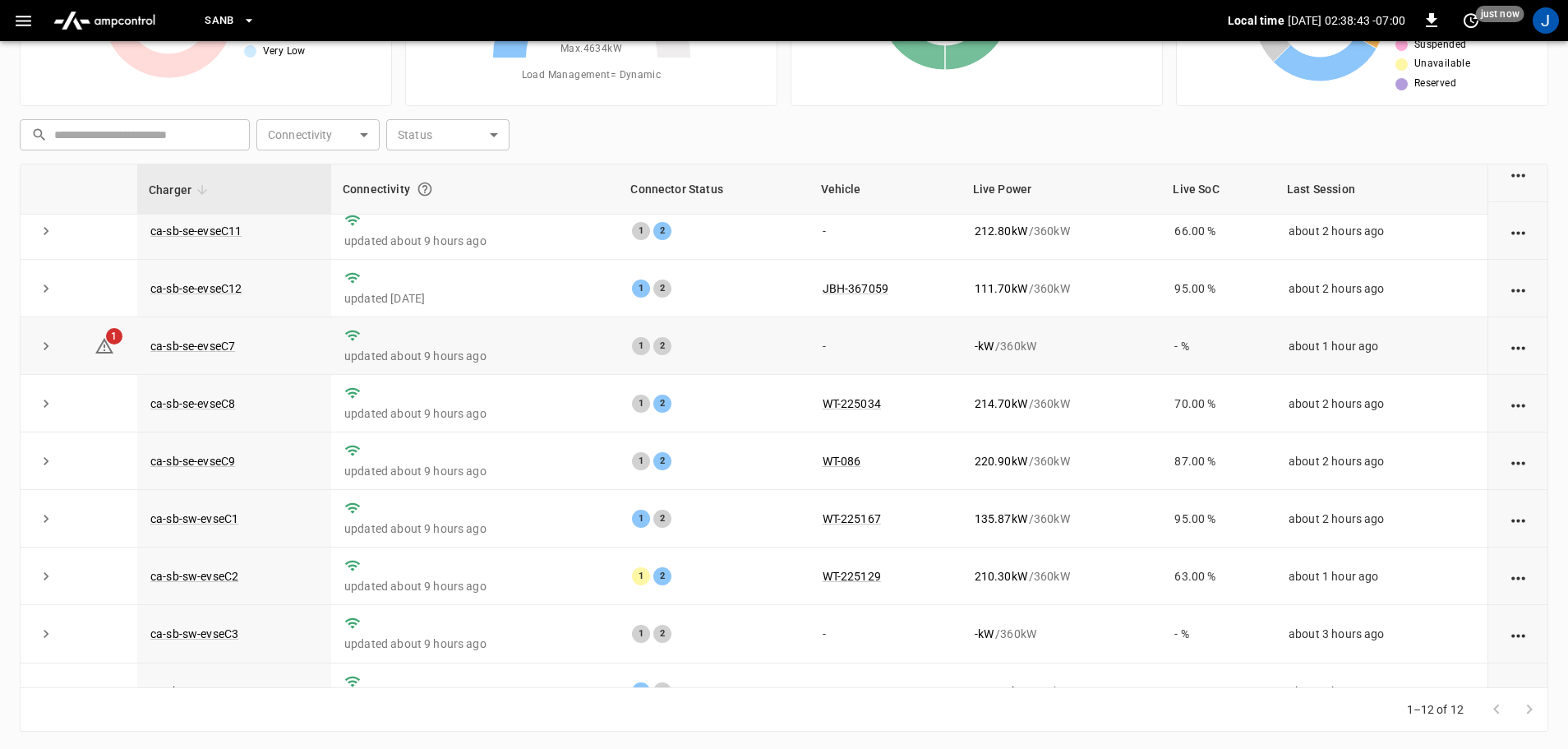
scroll to position [164, 0]
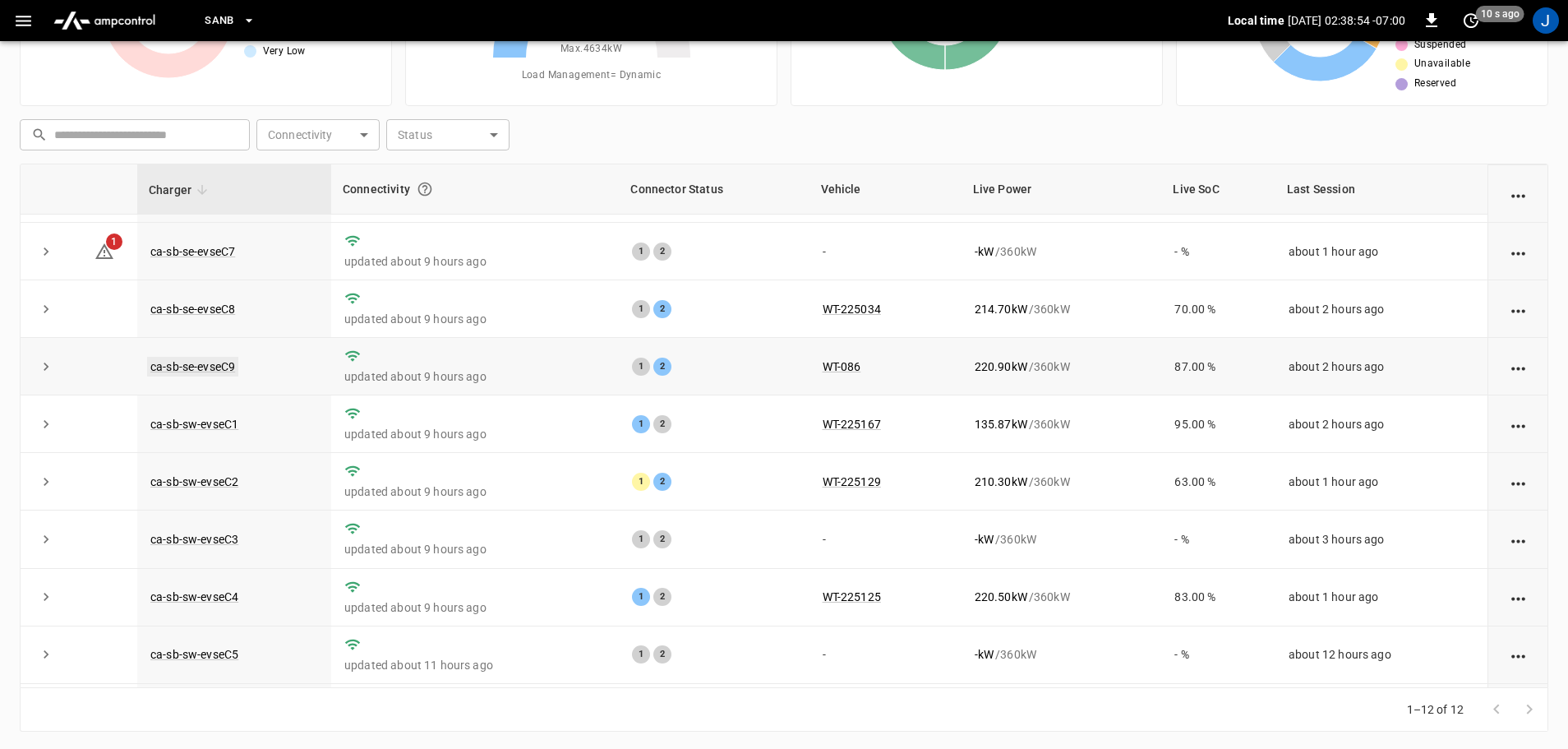
click at [205, 370] on link "ca-sb-se-evseC9" at bounding box center [193, 366] width 92 height 20
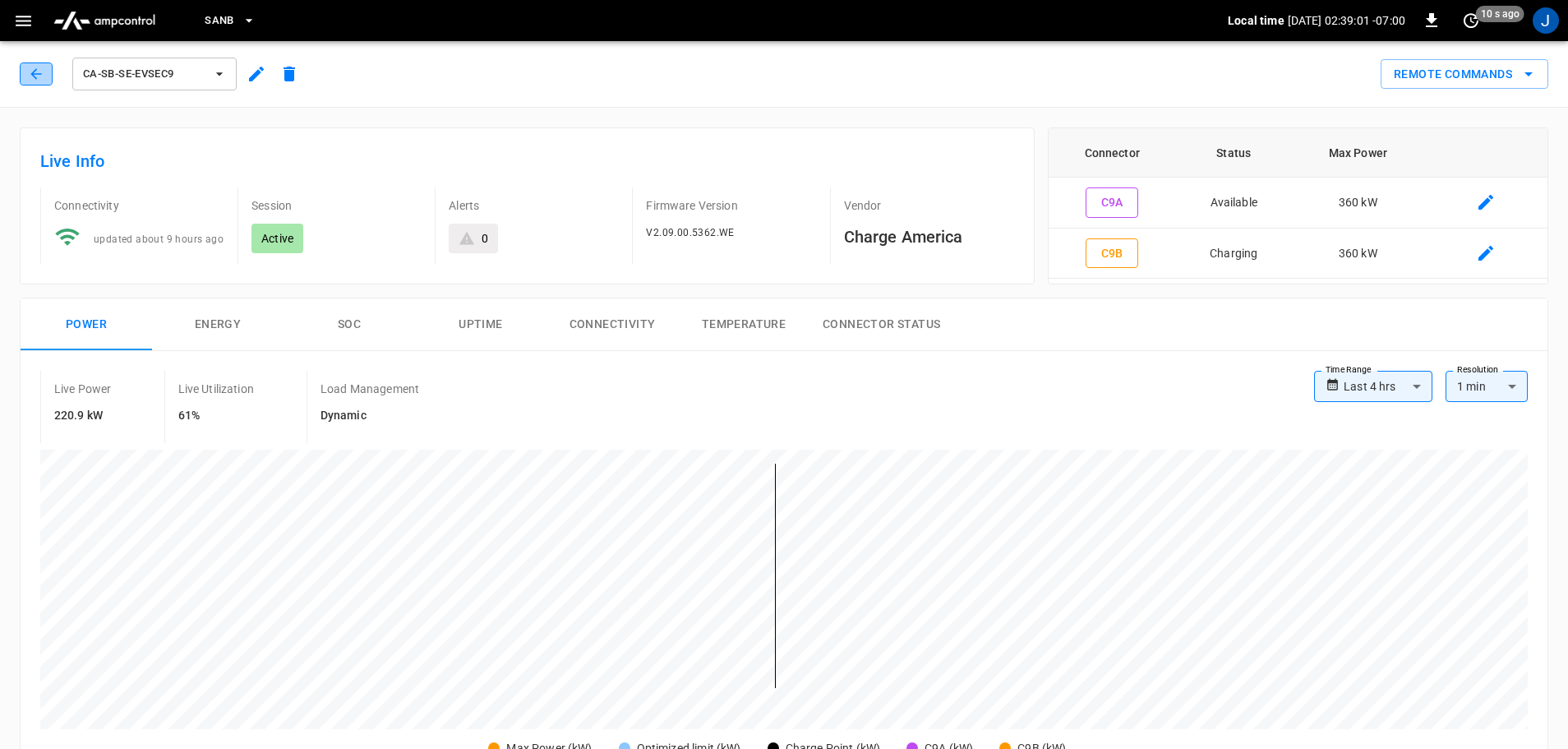
click at [25, 63] on button "button" at bounding box center [36, 75] width 33 height 23
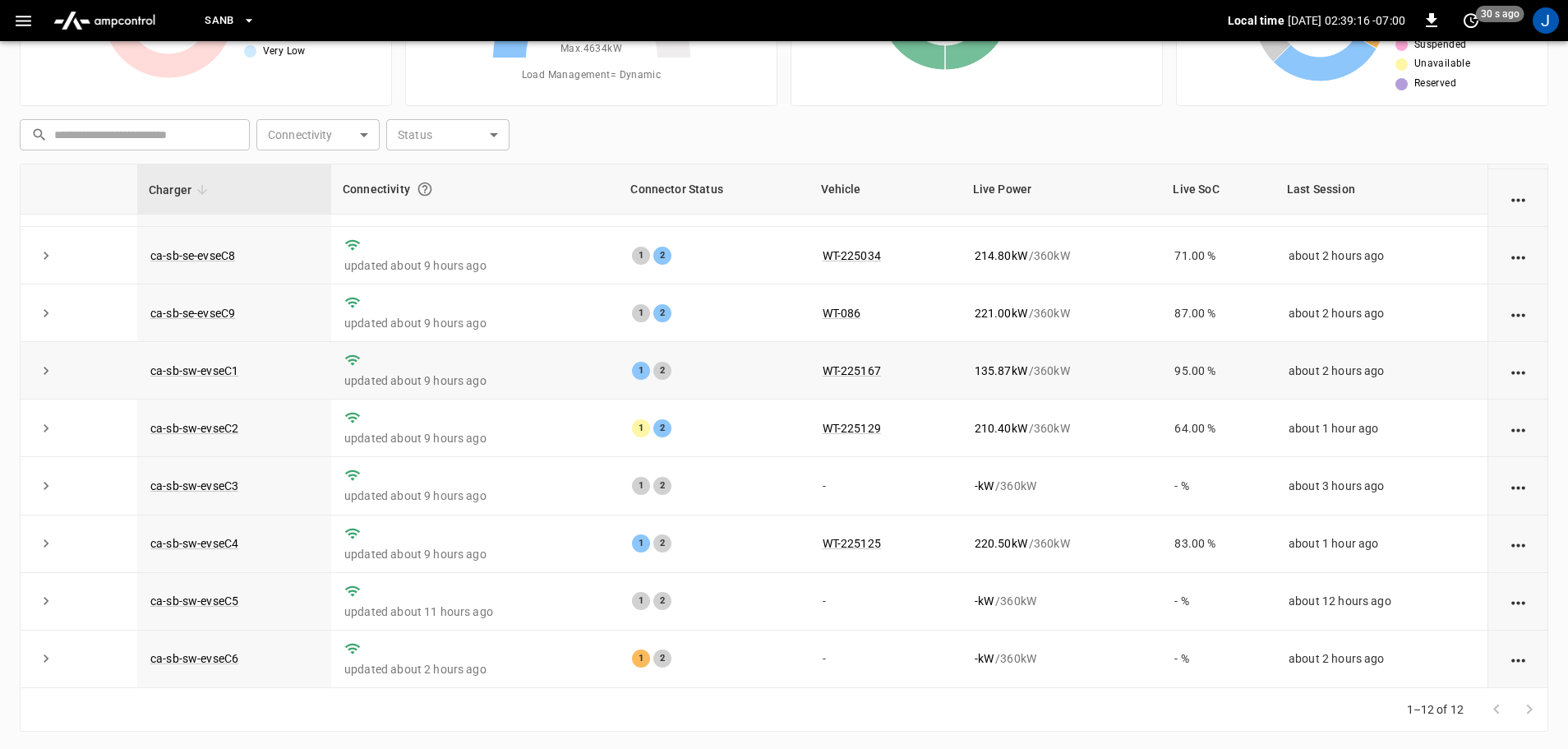
scroll to position [167, 0]
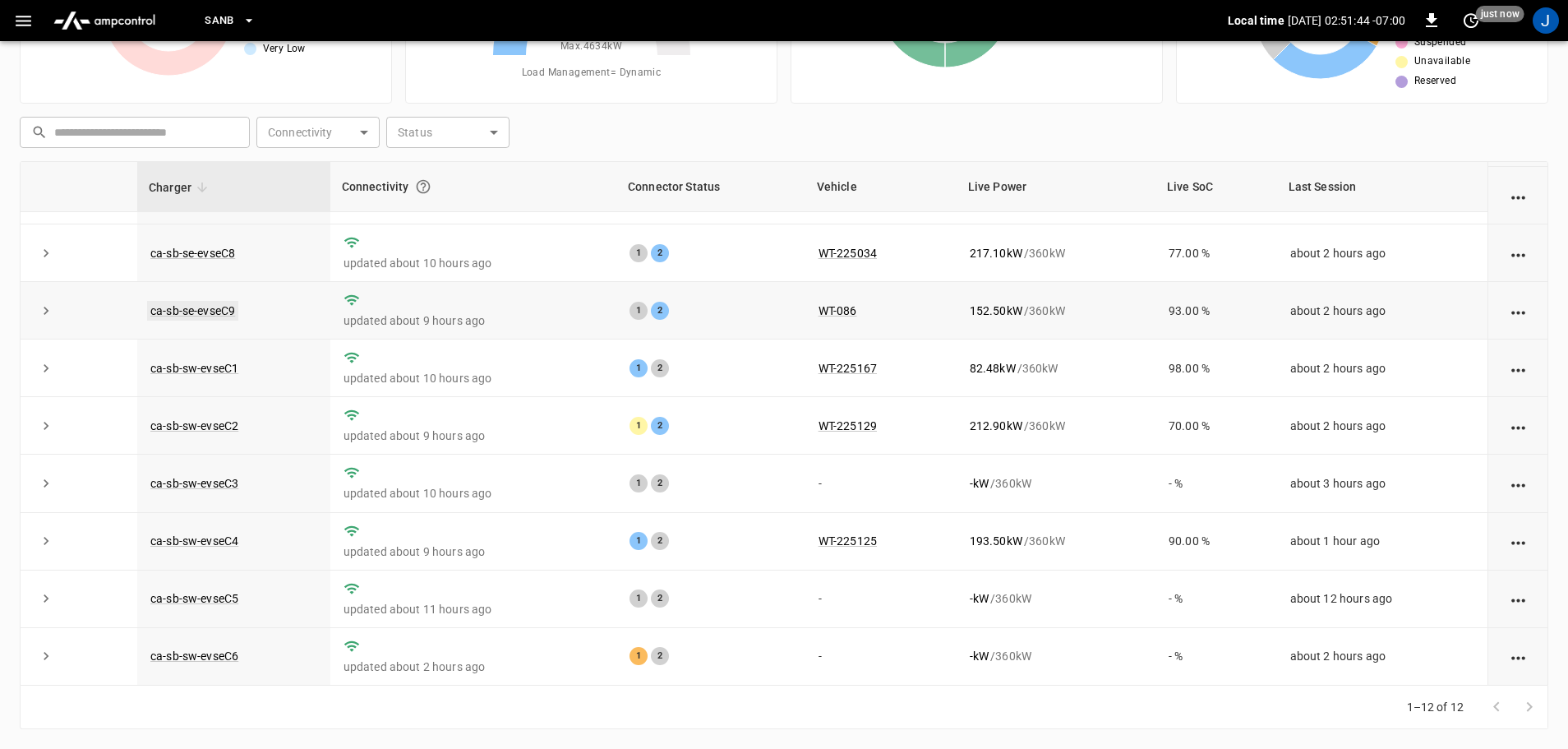
click at [204, 306] on link "ca-sb-se-evseC9" at bounding box center [193, 311] width 92 height 20
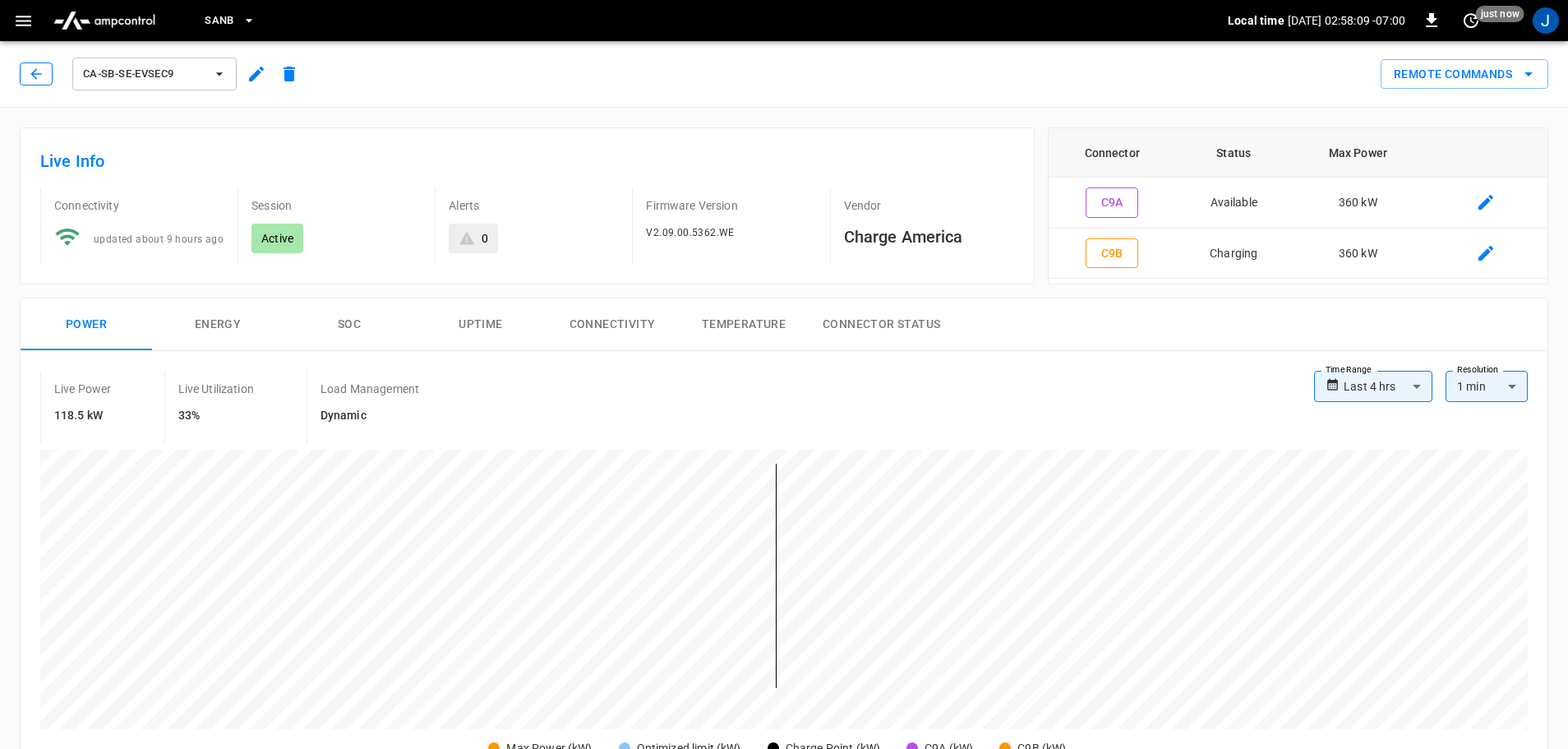
click at [31, 74] on icon "button" at bounding box center [36, 74] width 11 height 11
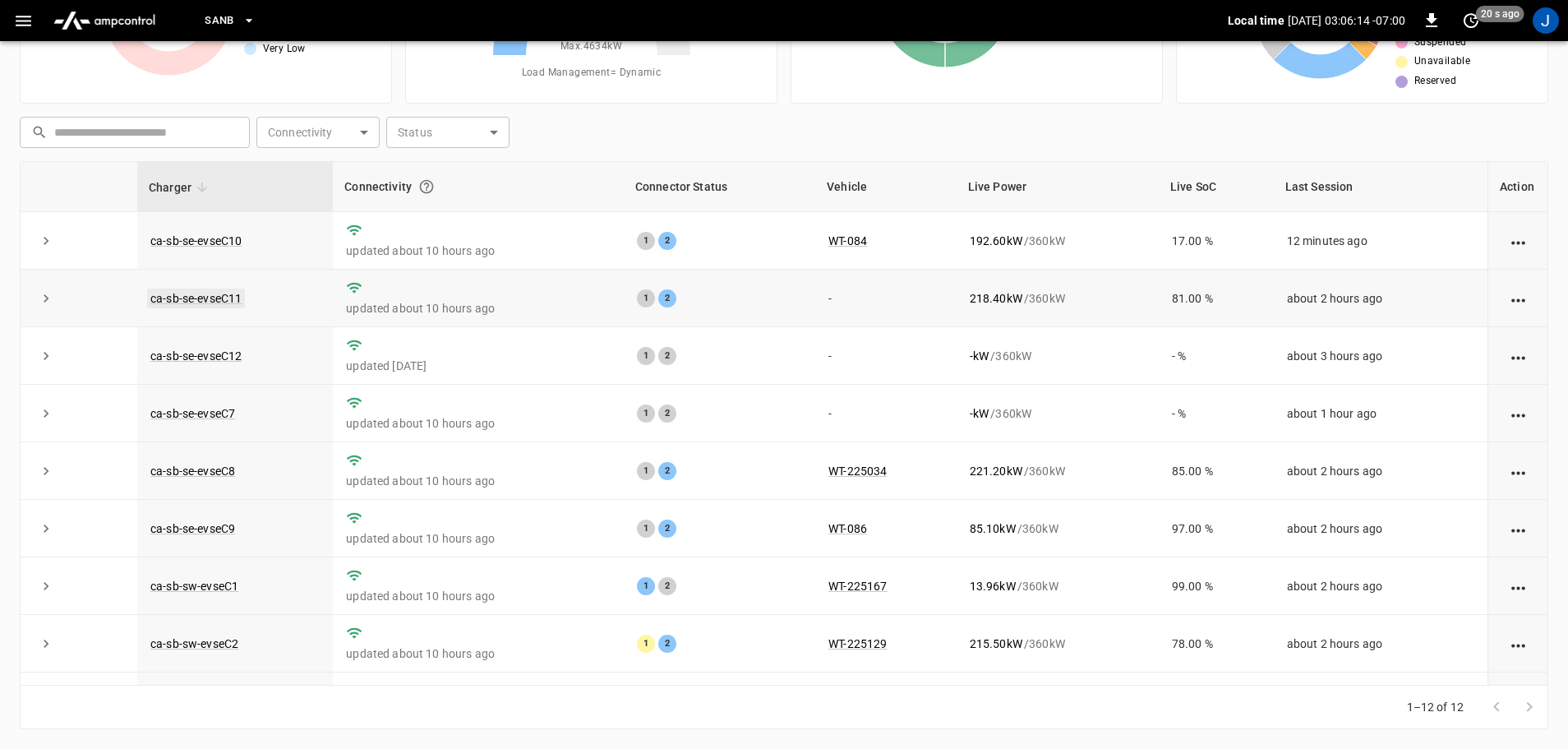
click at [213, 302] on link "ca-sb-se-evseC11" at bounding box center [196, 298] width 98 height 20
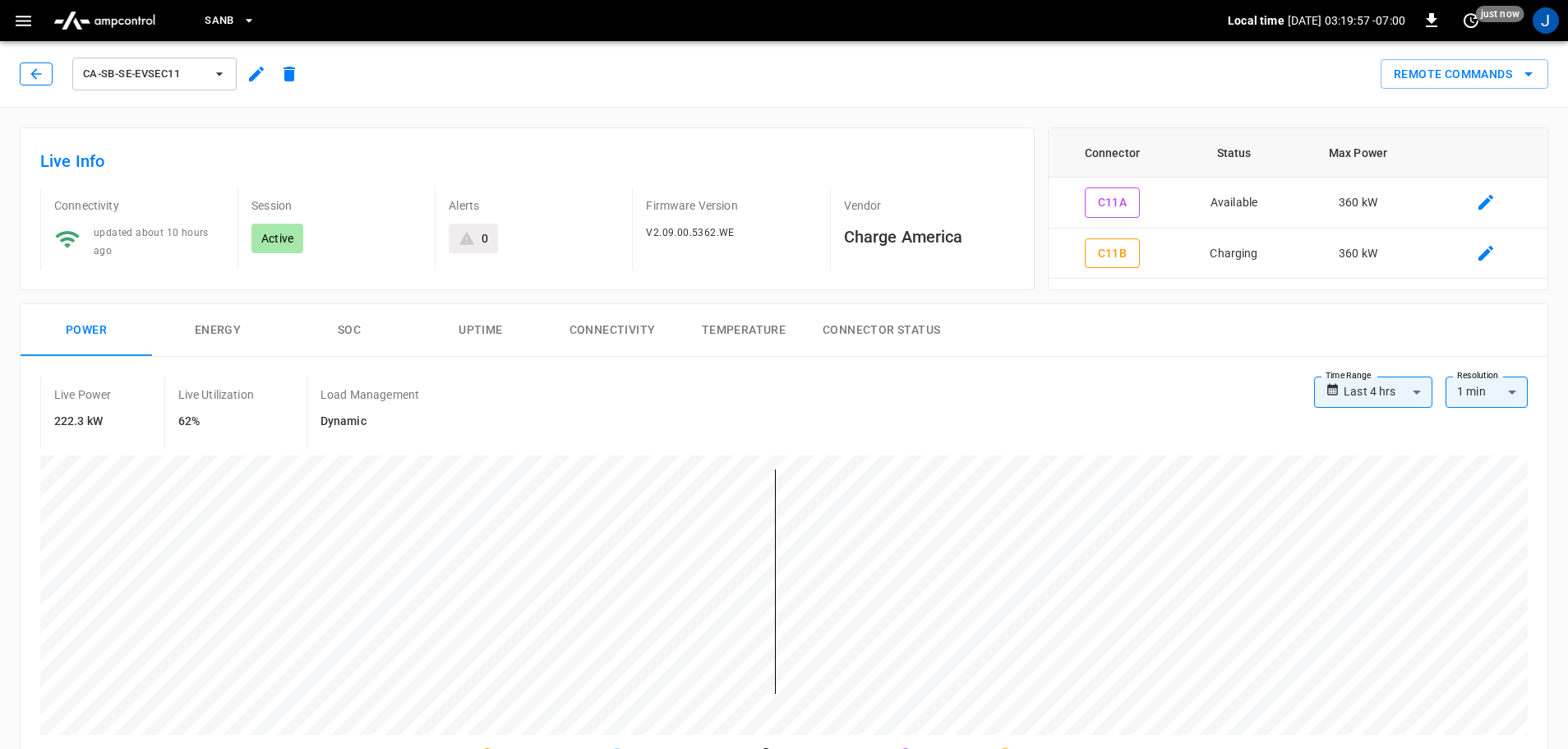
click at [34, 72] on icon "button" at bounding box center [36, 74] width 11 height 11
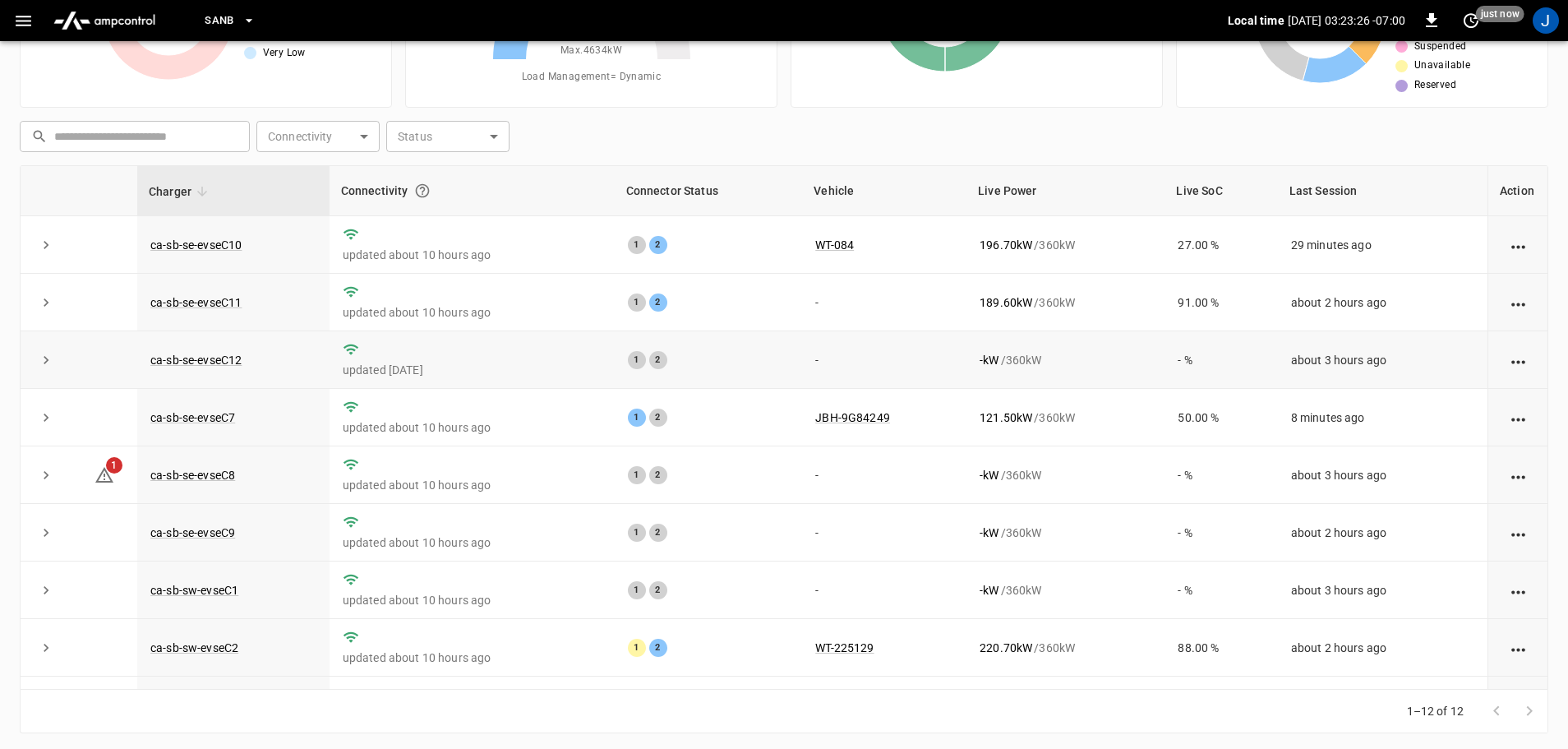
scroll to position [167, 0]
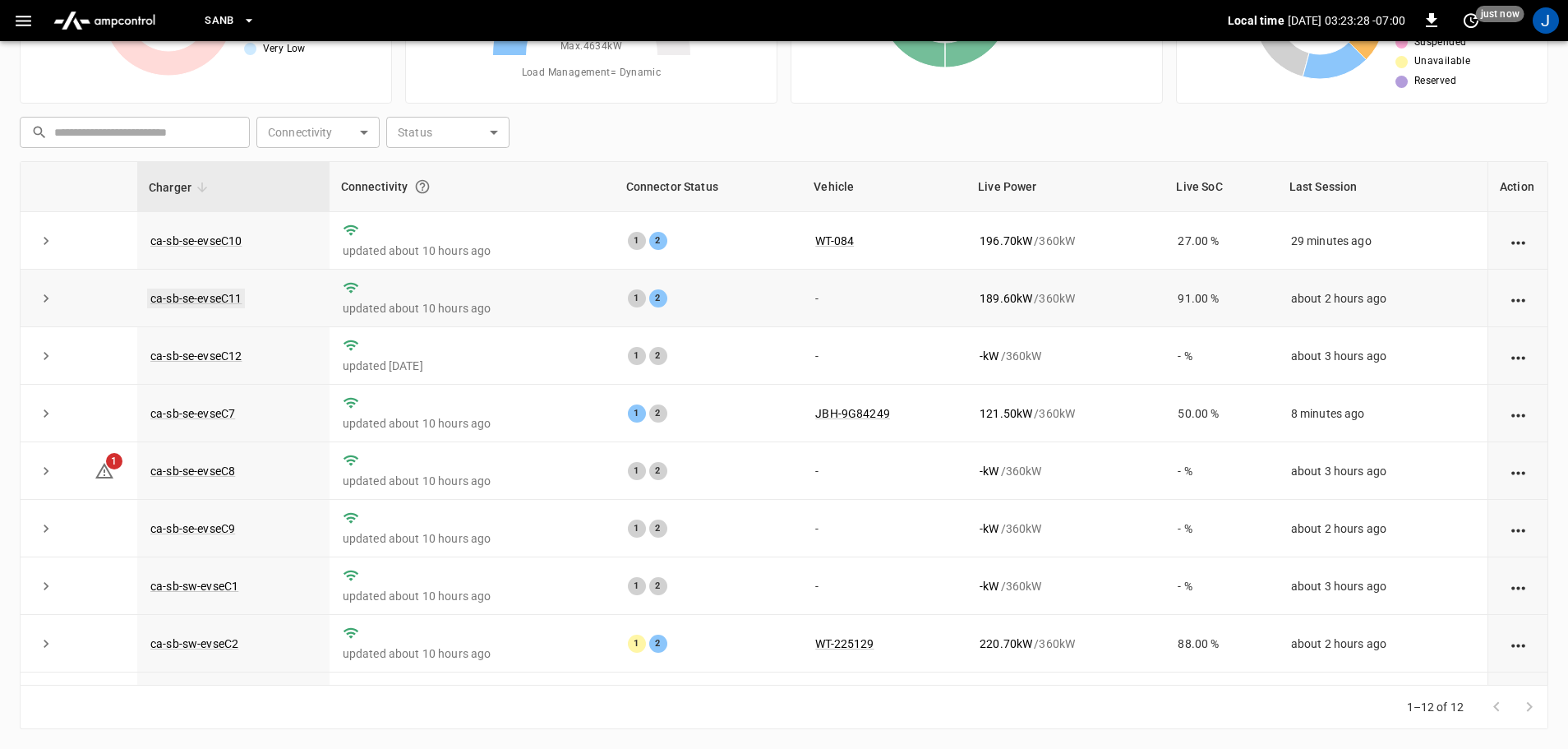
click at [209, 303] on link "ca-sb-se-evseC11" at bounding box center [196, 298] width 98 height 20
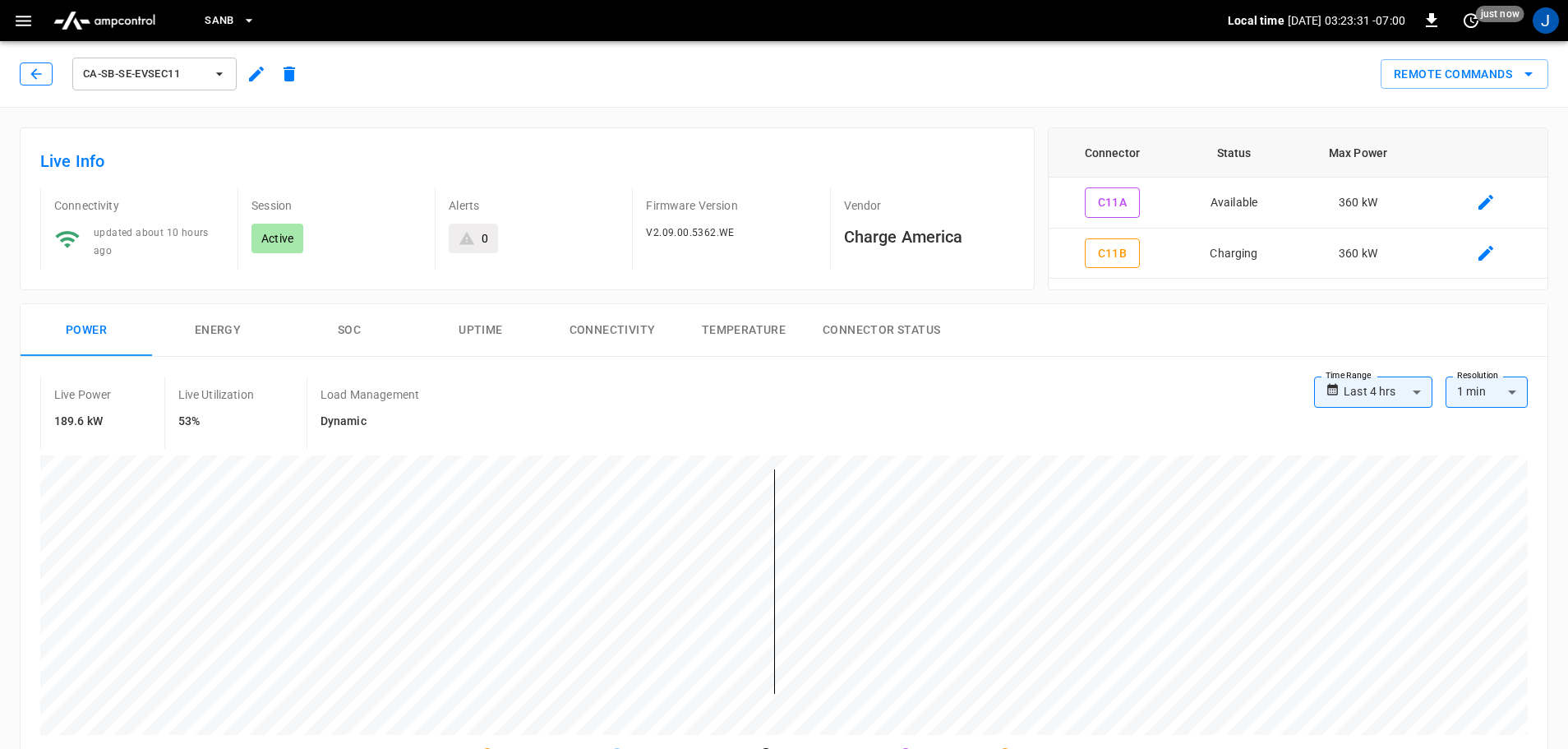
click at [30, 75] on icon "button" at bounding box center [36, 74] width 16 height 16
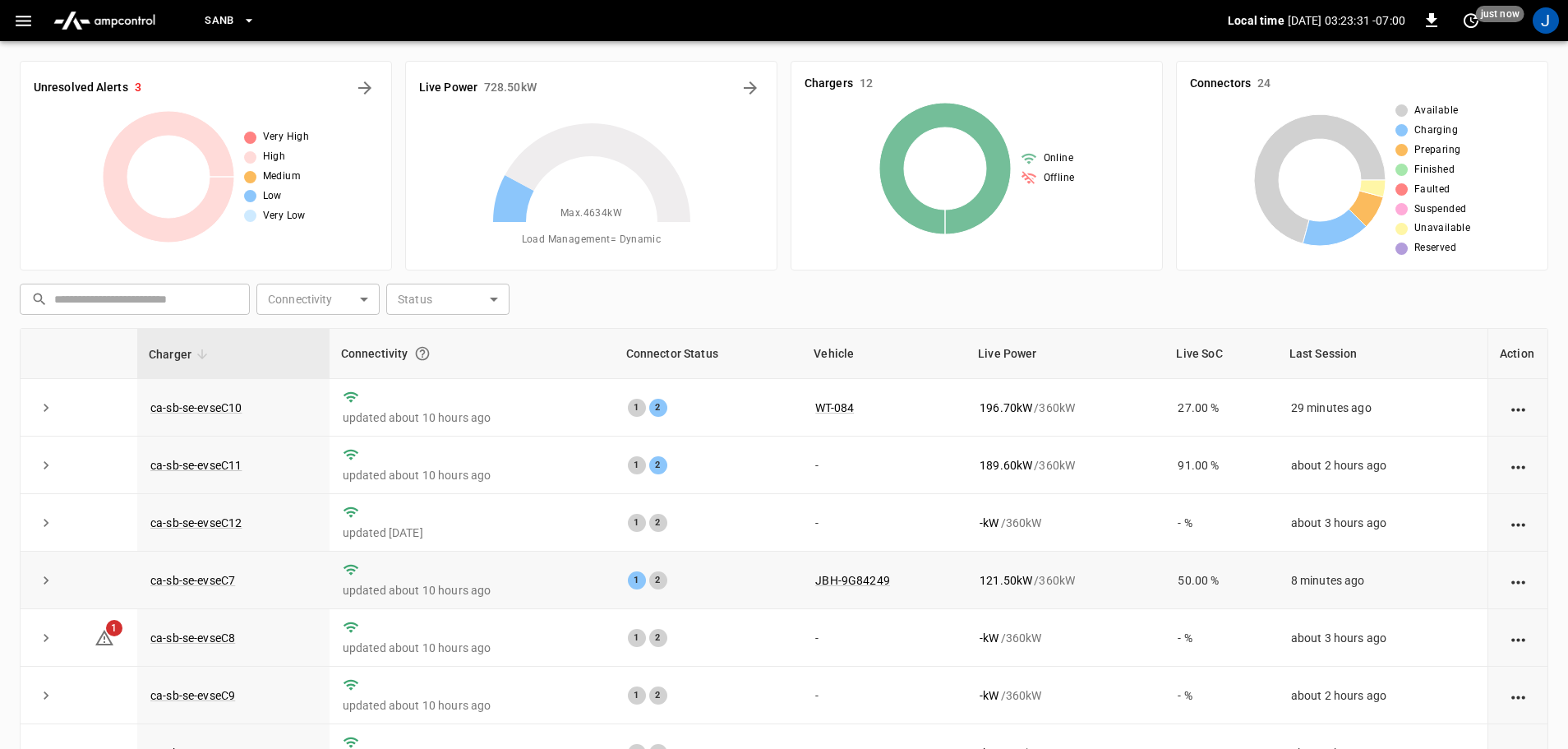
scroll to position [167, 0]
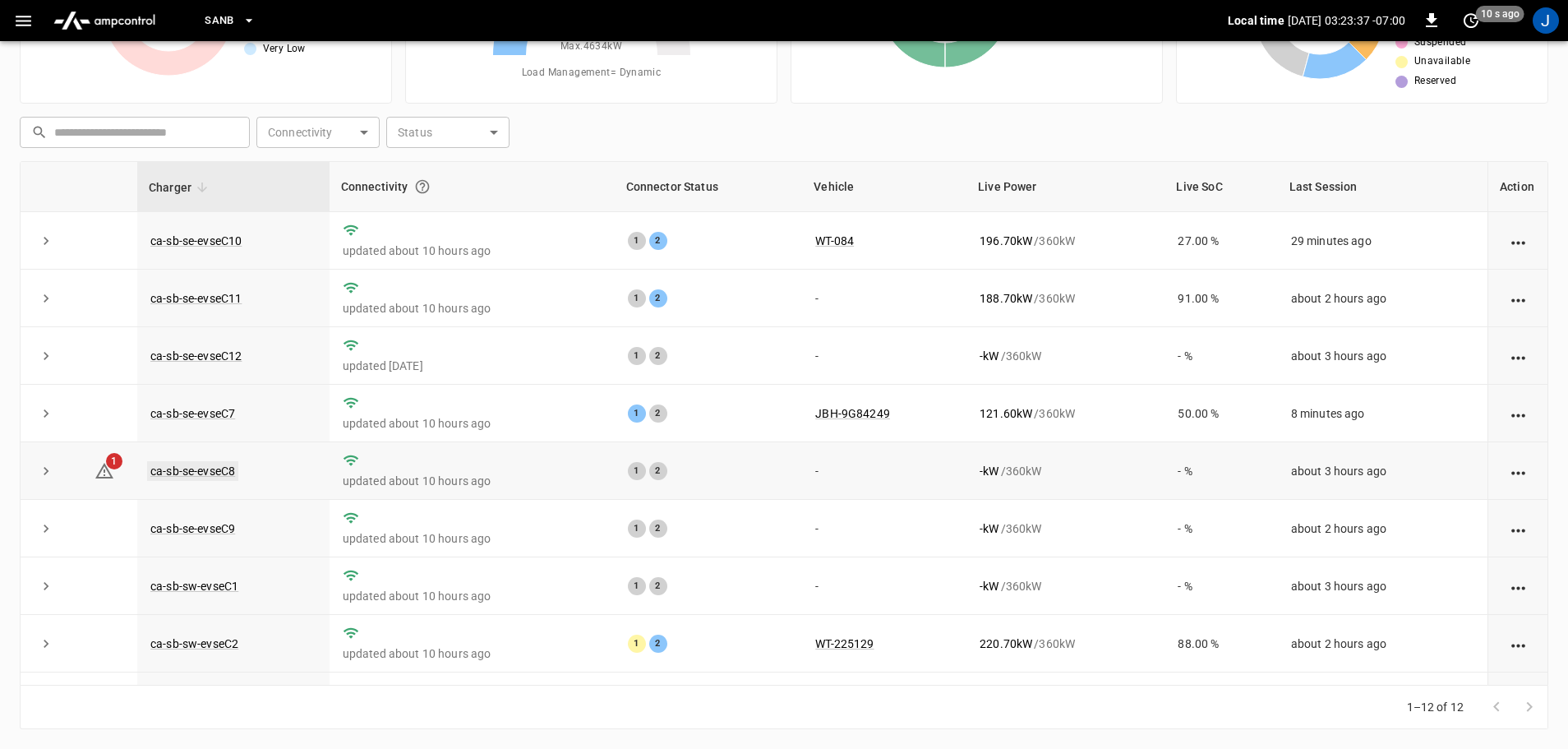
click at [212, 473] on link "ca-sb-se-evseC8" at bounding box center [193, 471] width 92 height 20
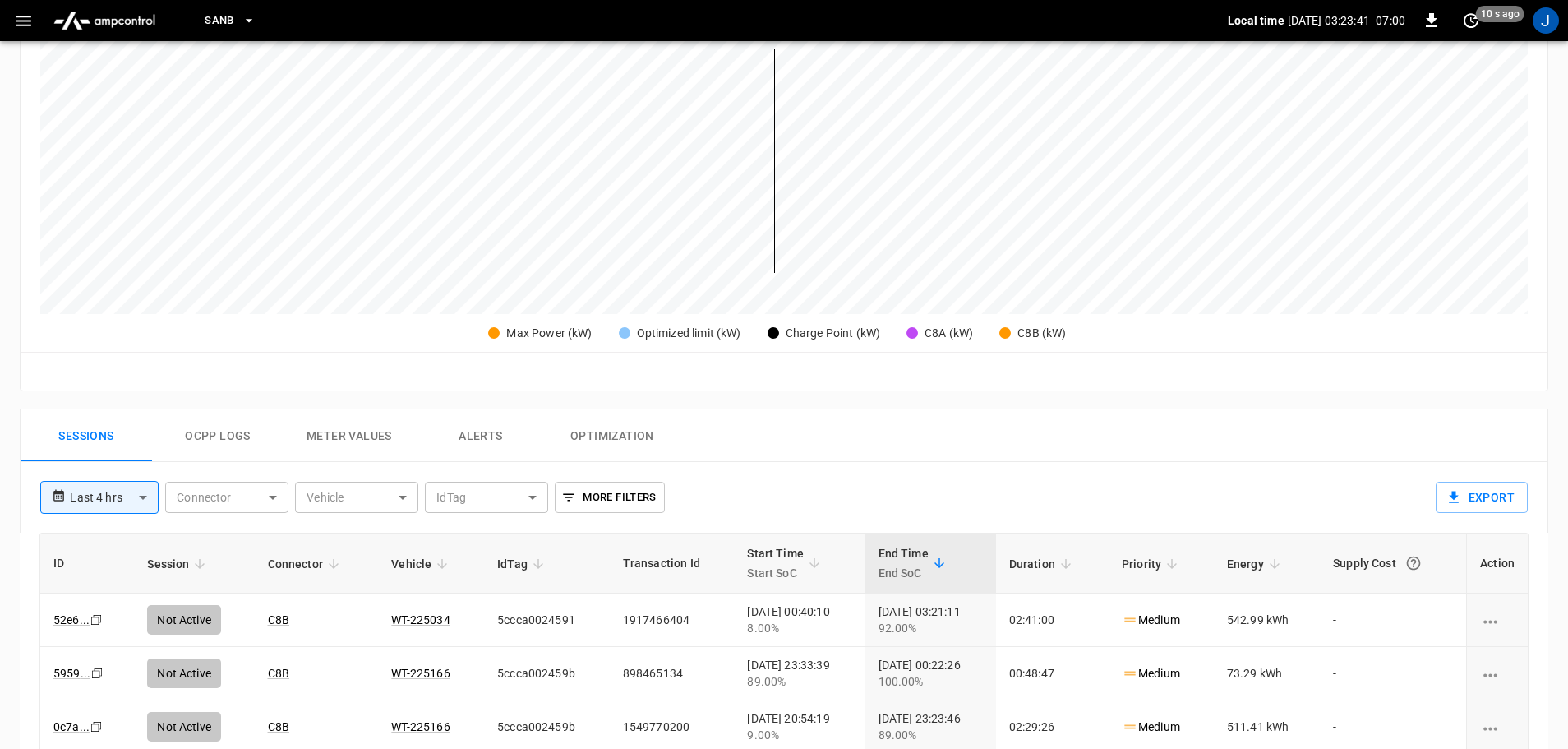
scroll to position [164, 0]
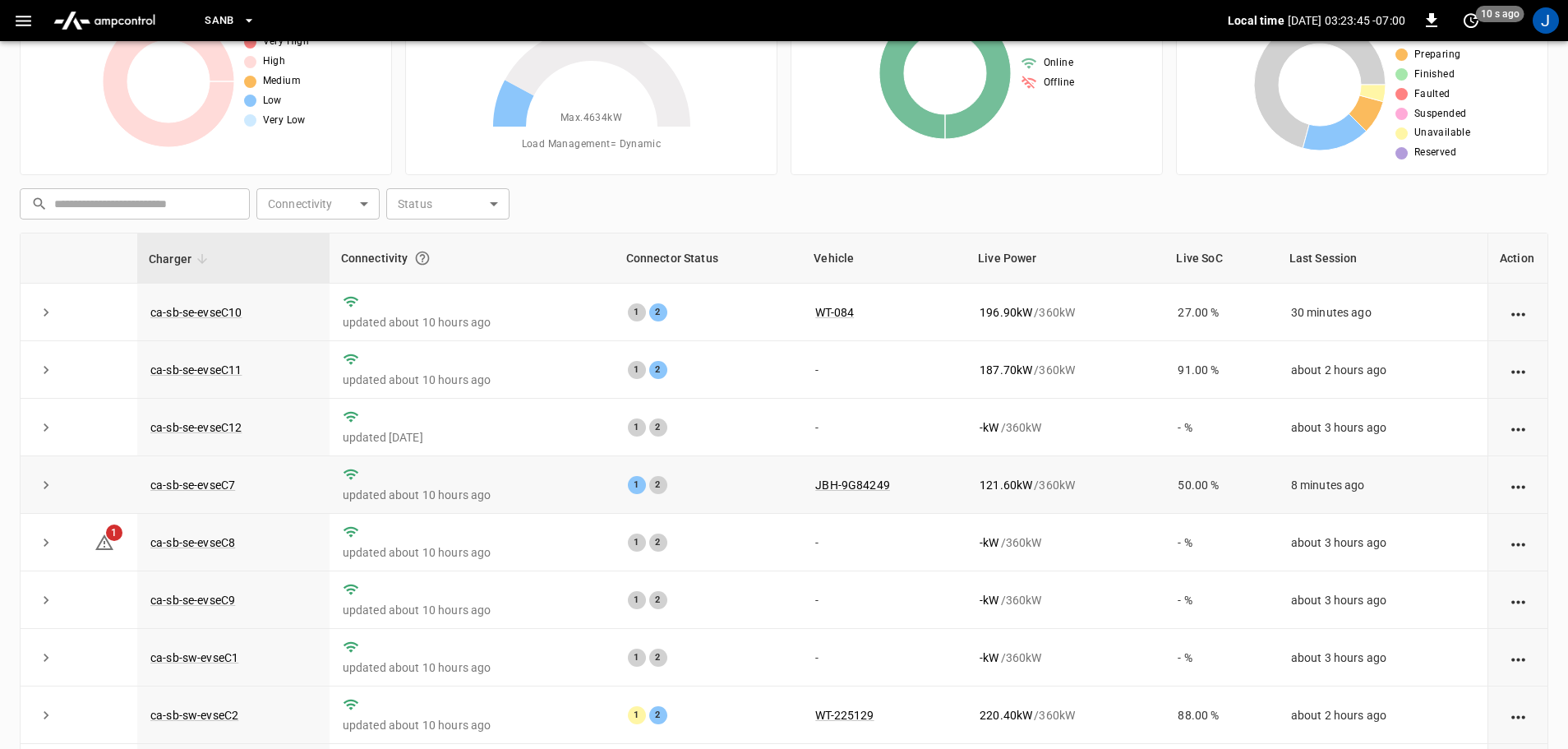
scroll to position [3, 0]
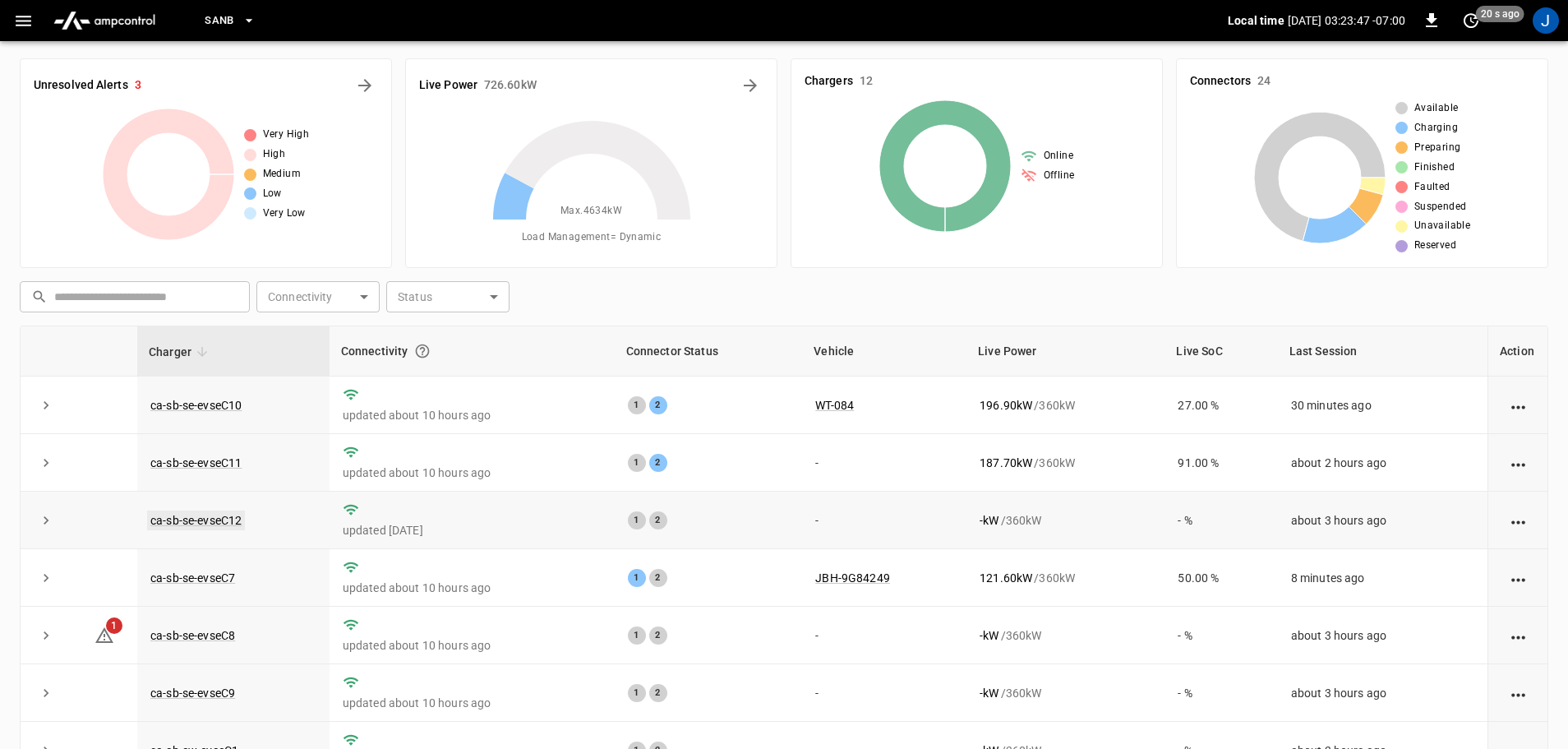
click at [228, 525] on link "ca-sb-se-evseC12" at bounding box center [196, 520] width 98 height 20
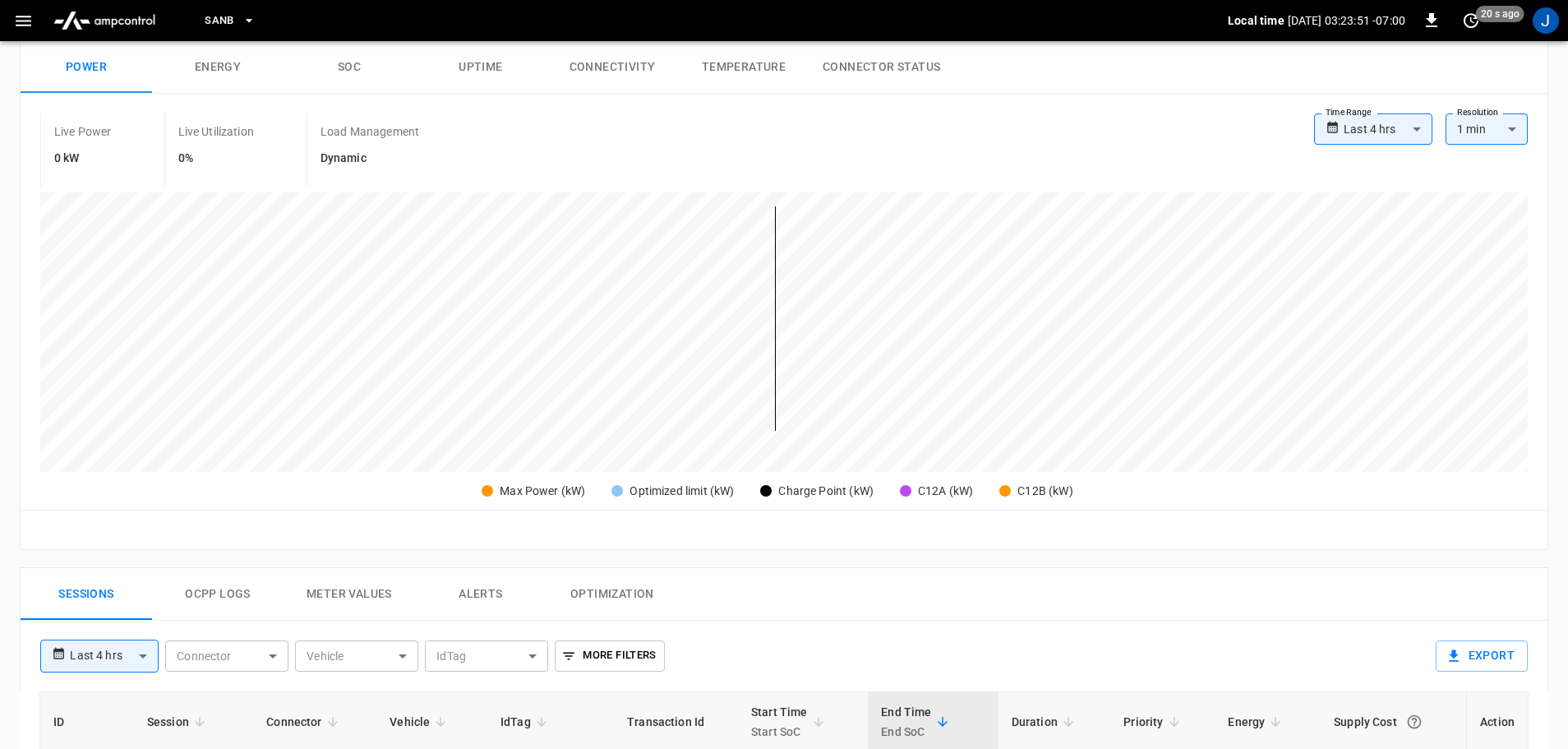
scroll to position [247, 0]
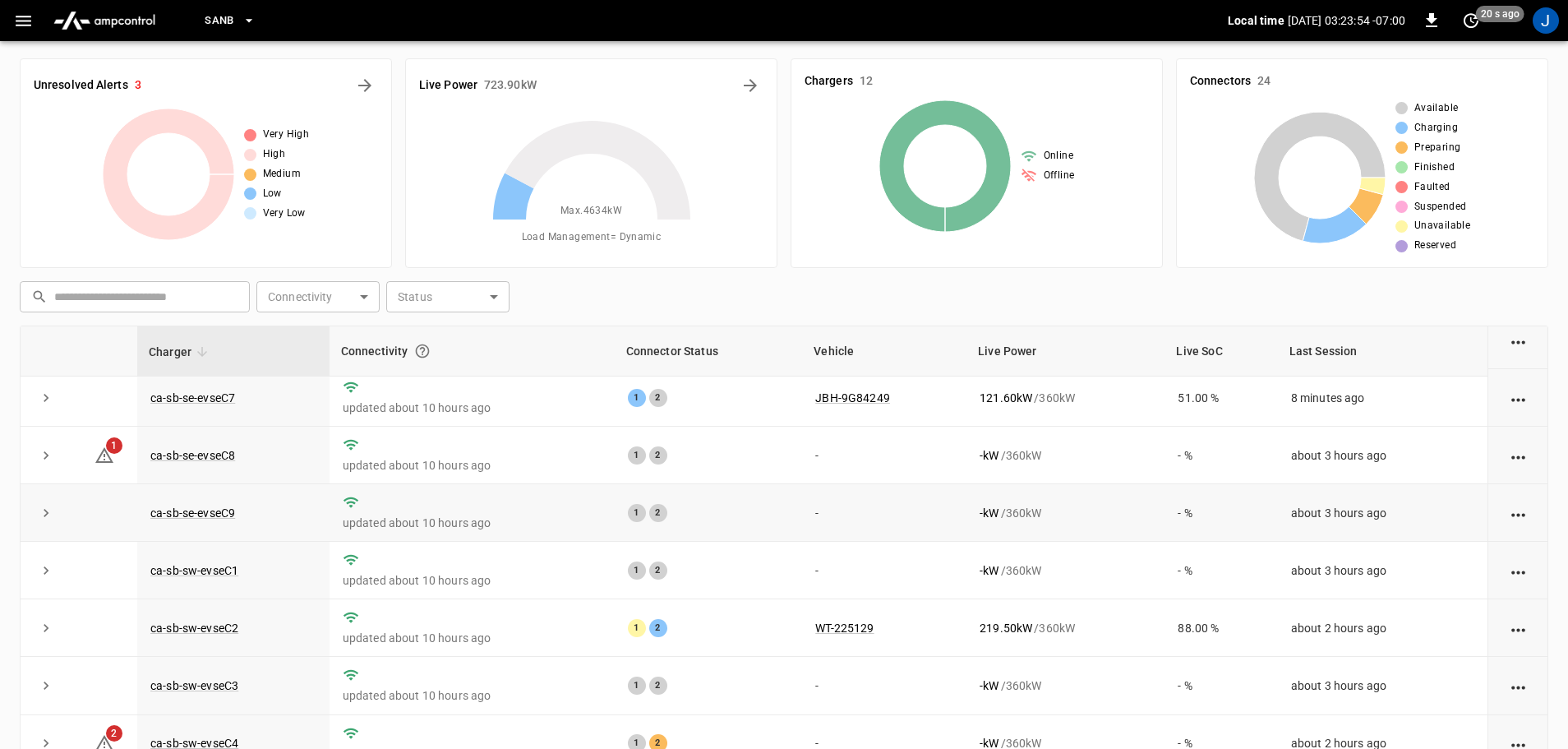
scroll to position [228, 0]
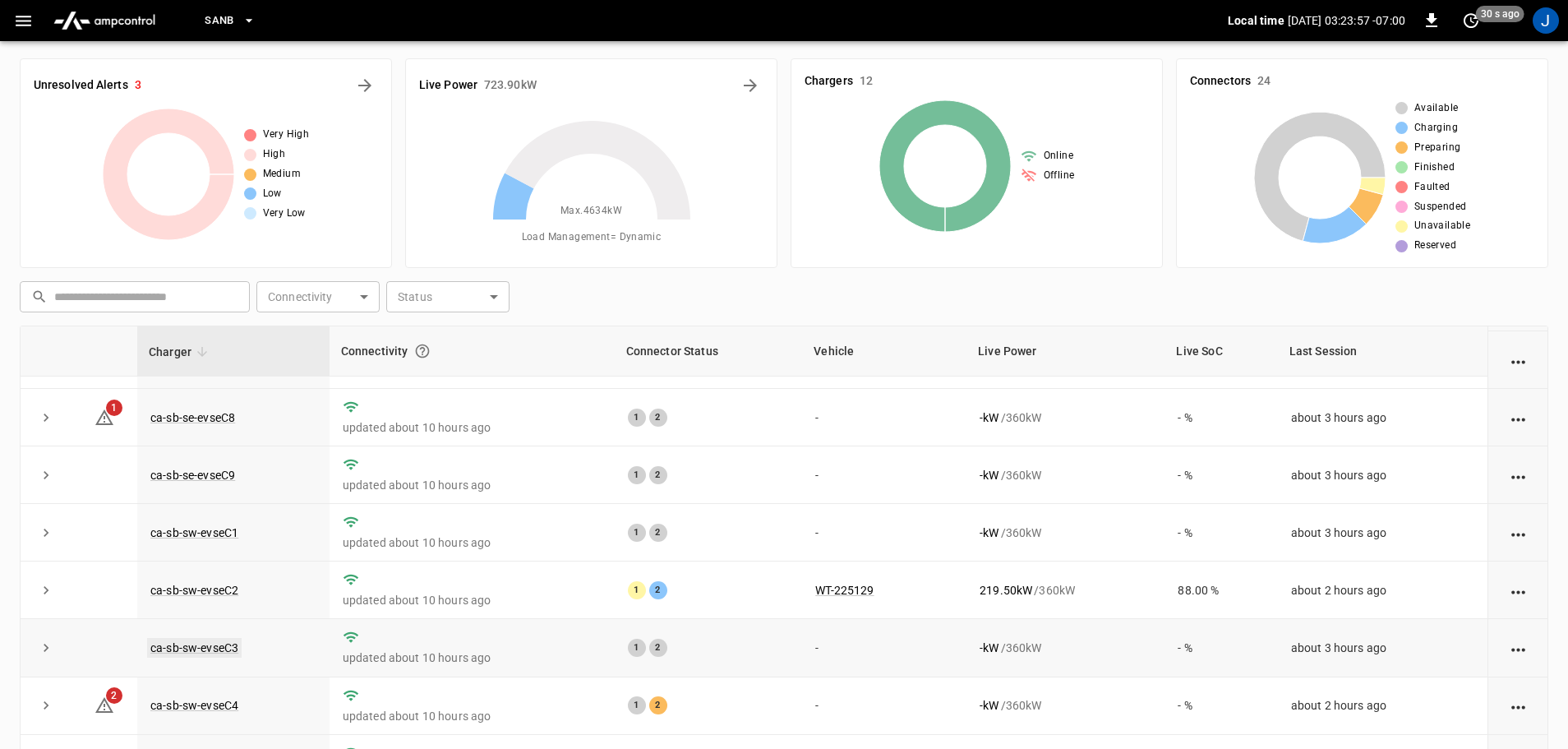
click at [212, 642] on link "ca-sb-sw-evseC3" at bounding box center [194, 648] width 94 height 20
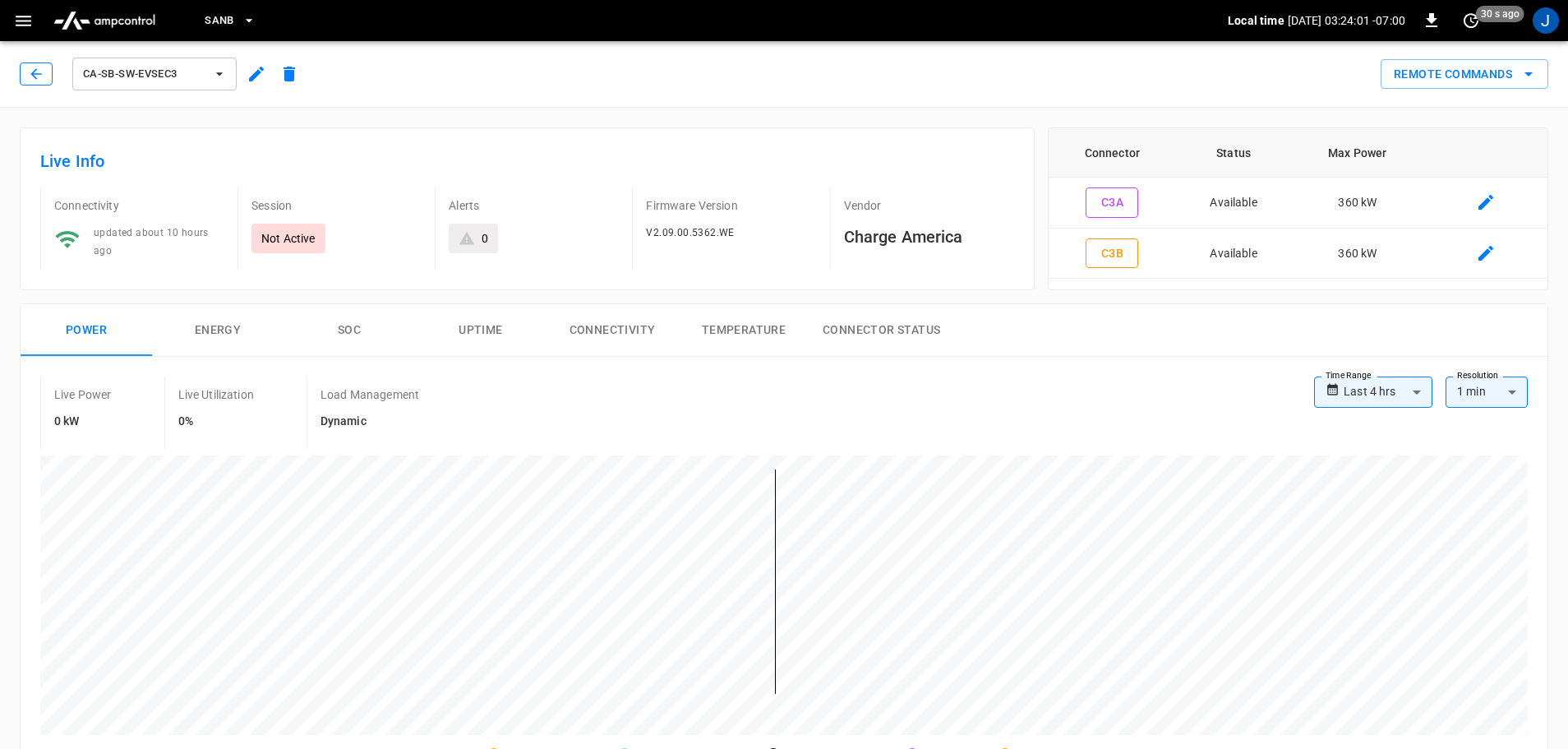
click at [31, 69] on icon "button" at bounding box center [36, 74] width 16 height 16
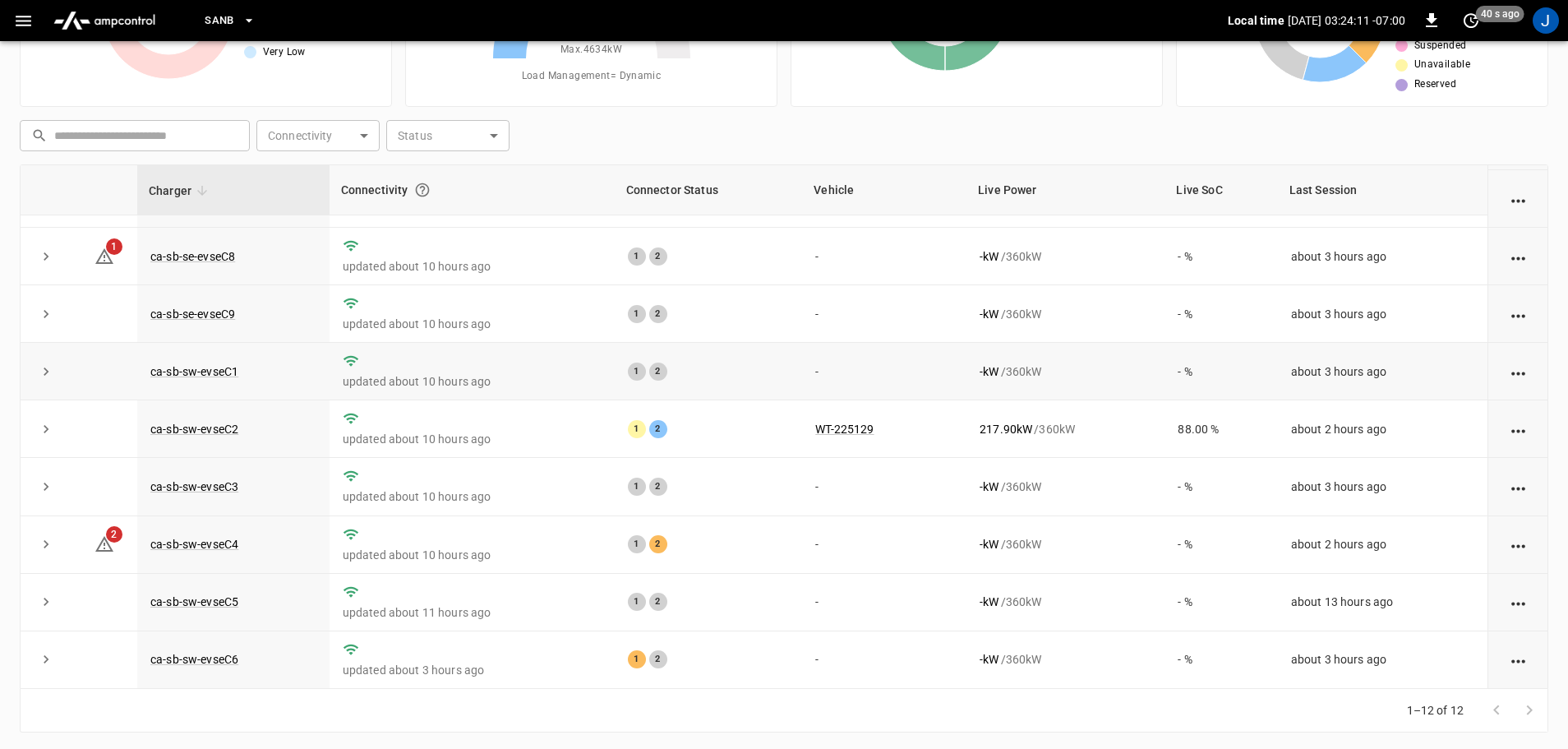
scroll to position [164, 0]
click at [213, 544] on link "ca-sb-sw-evseC4" at bounding box center [194, 543] width 94 height 20
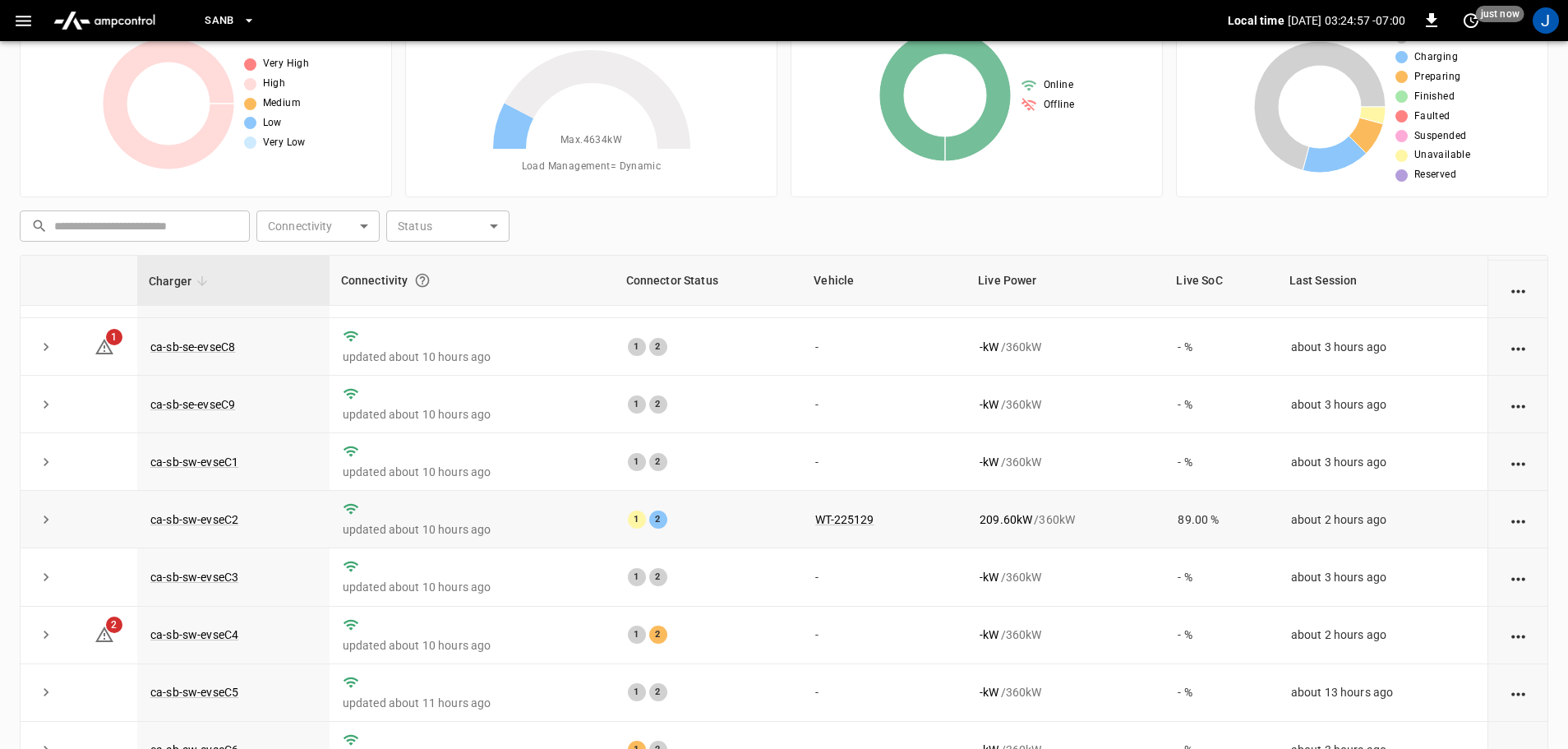
scroll to position [167, 0]
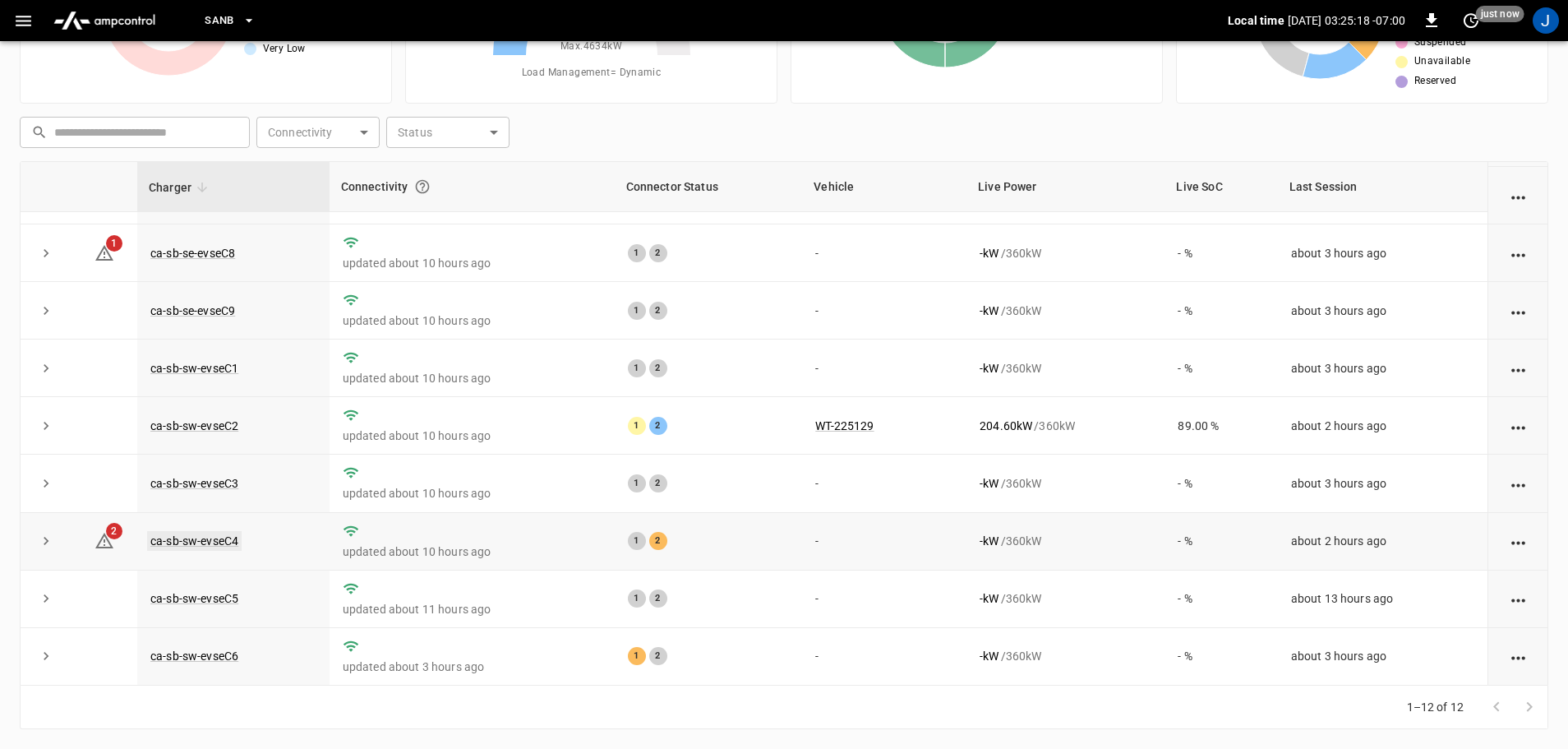
click at [197, 537] on link "ca-sb-sw-evseC4" at bounding box center [194, 541] width 94 height 20
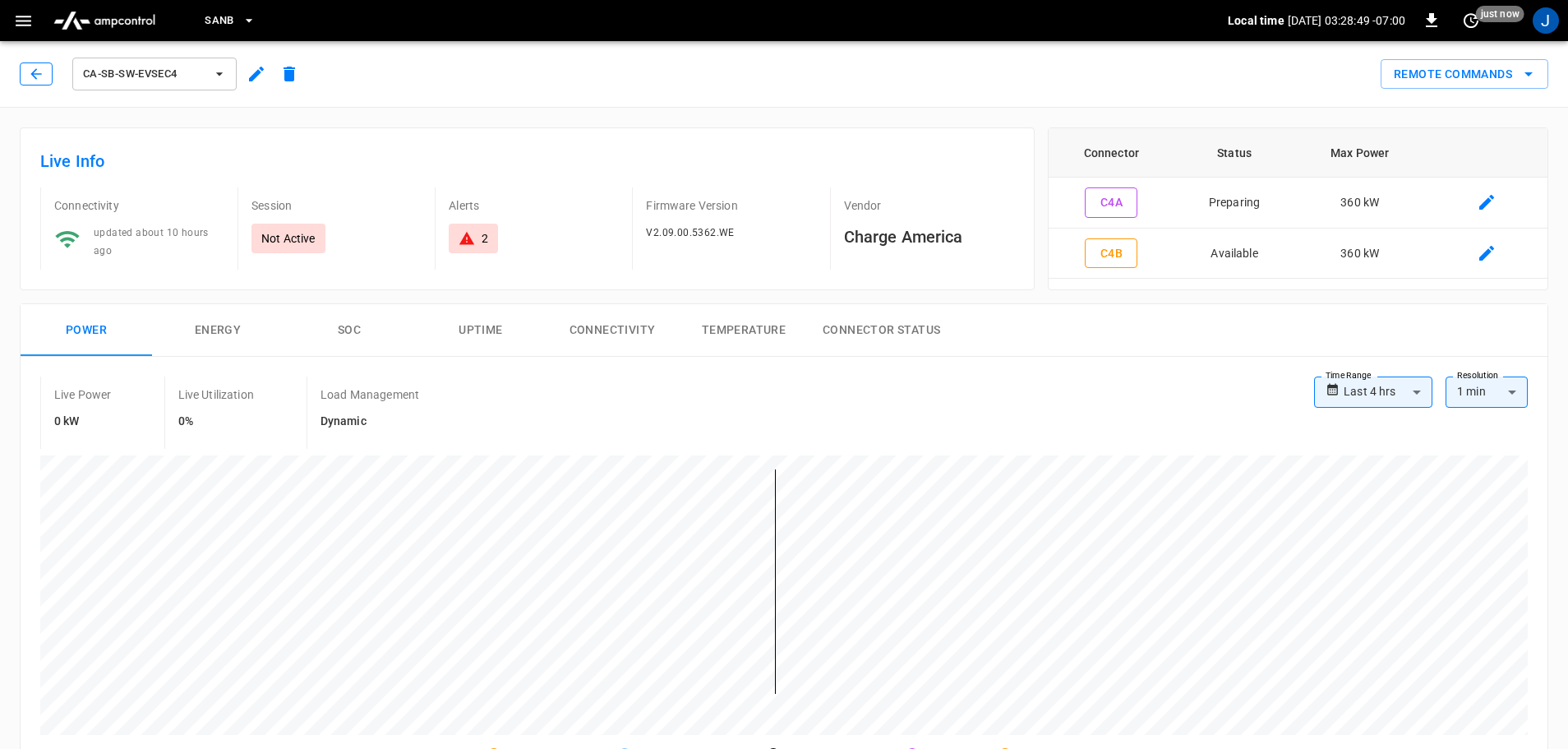
click at [37, 68] on icon "button" at bounding box center [36, 74] width 16 height 16
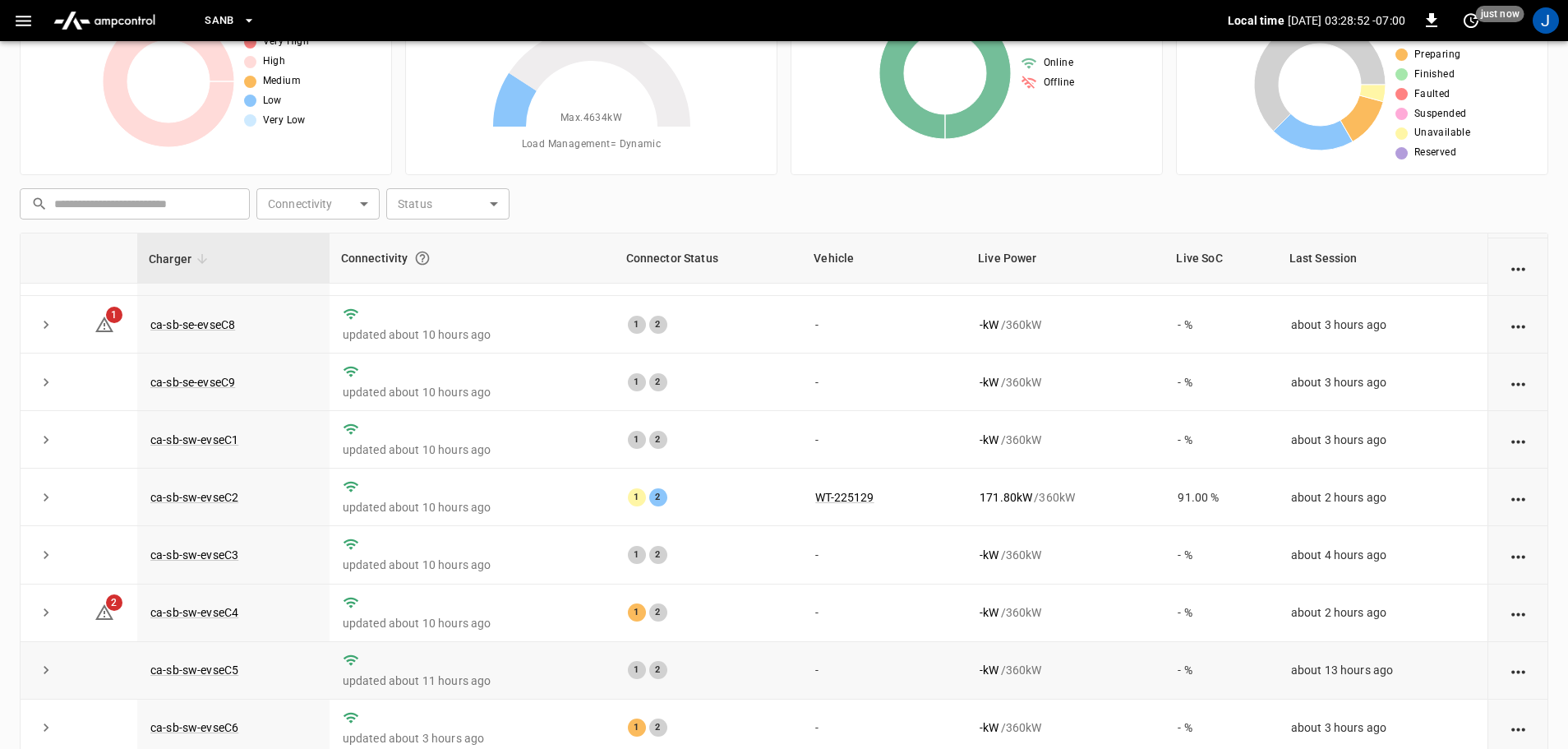
scroll to position [167, 0]
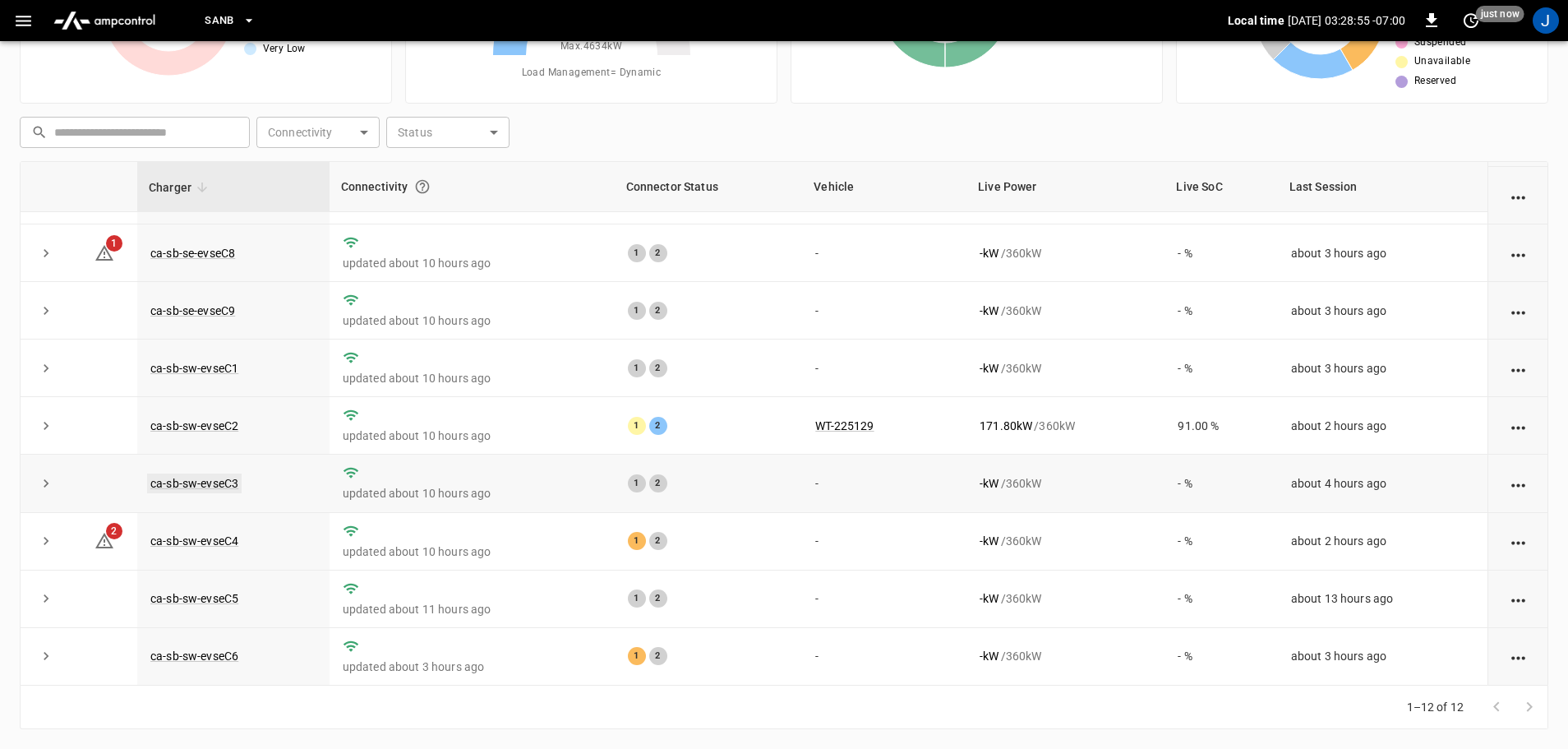
click at [208, 480] on link "ca-sb-sw-evseC3" at bounding box center [194, 483] width 94 height 20
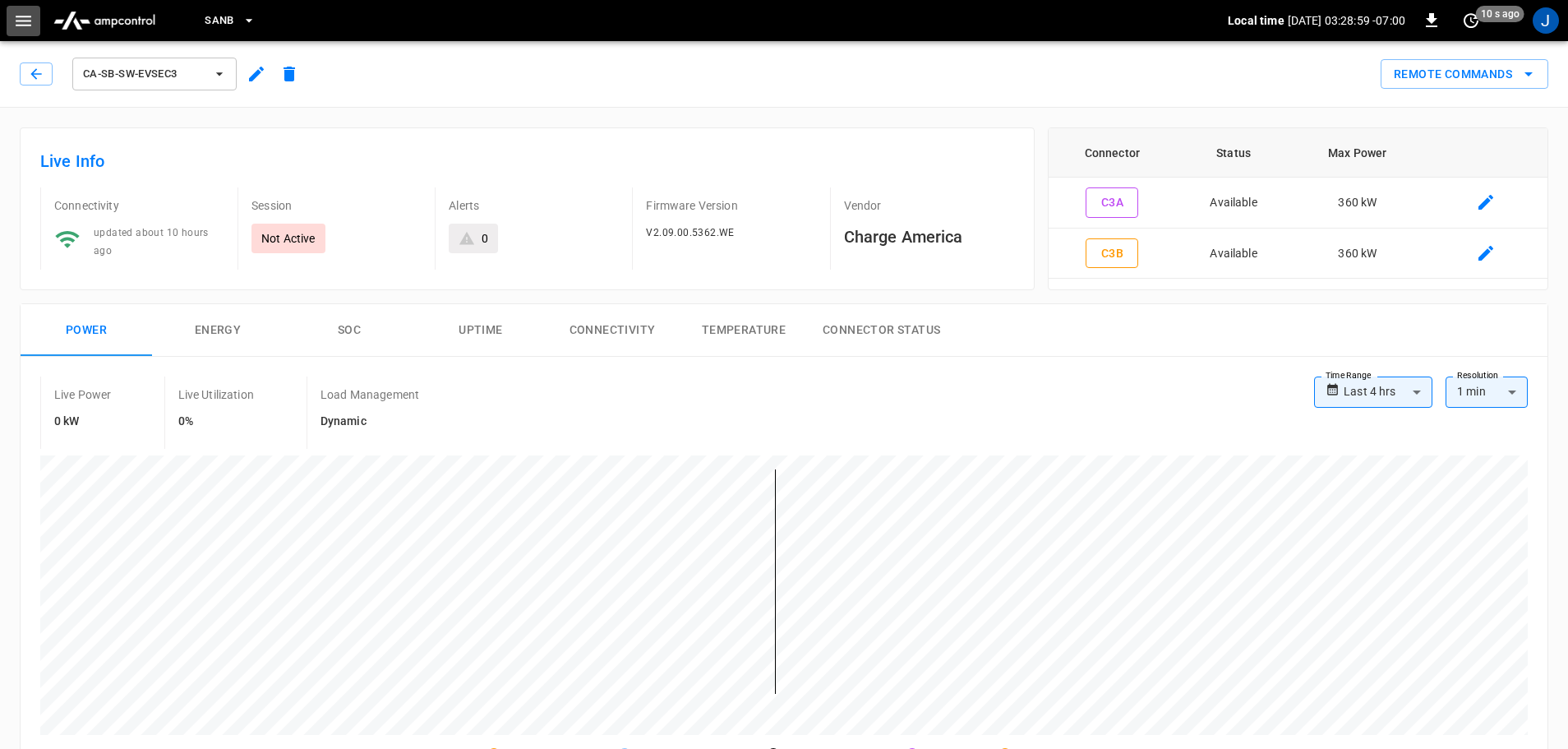
click at [22, 17] on icon "button" at bounding box center [23, 21] width 21 height 21
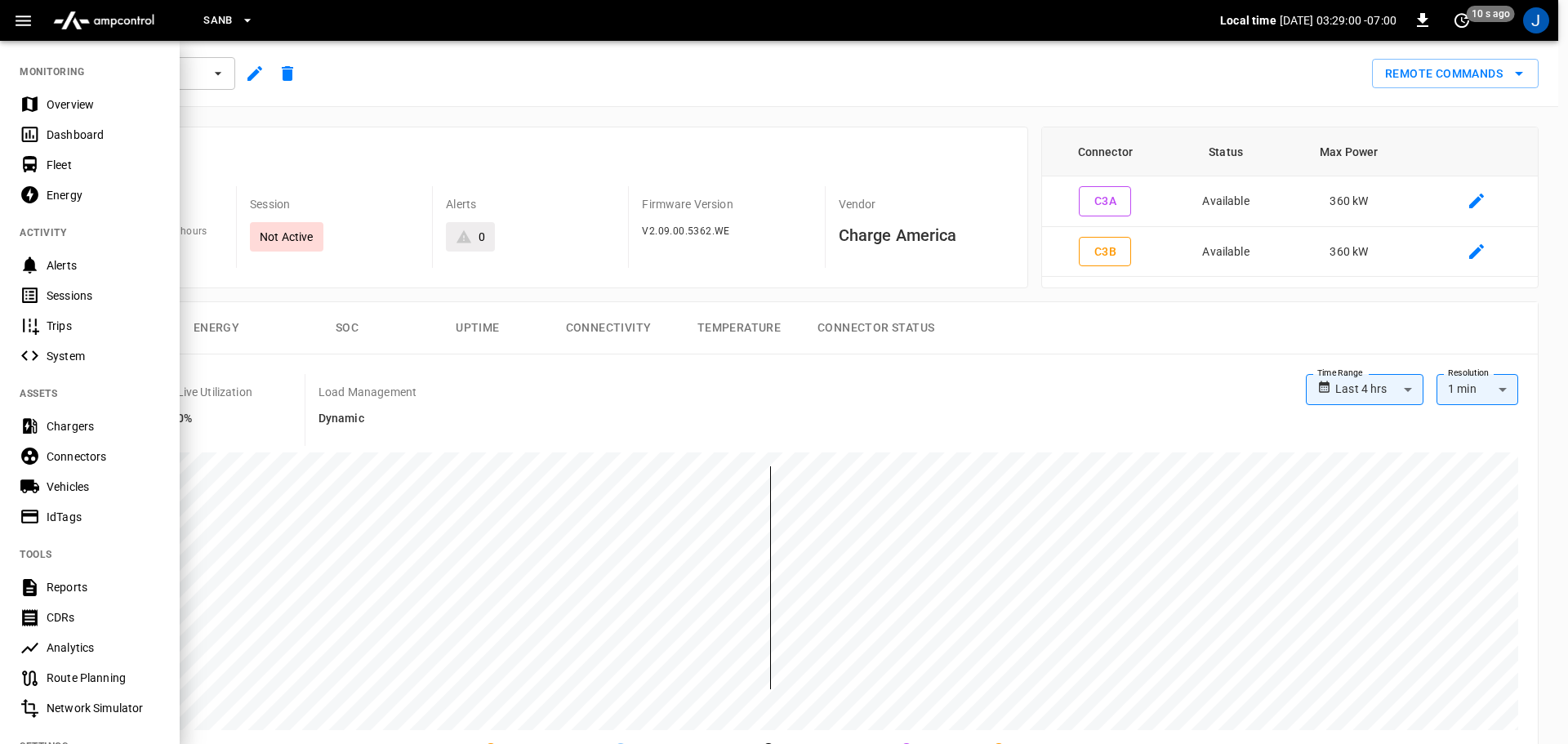
click at [903, 467] on div at bounding box center [784, 372] width 1568 height 744
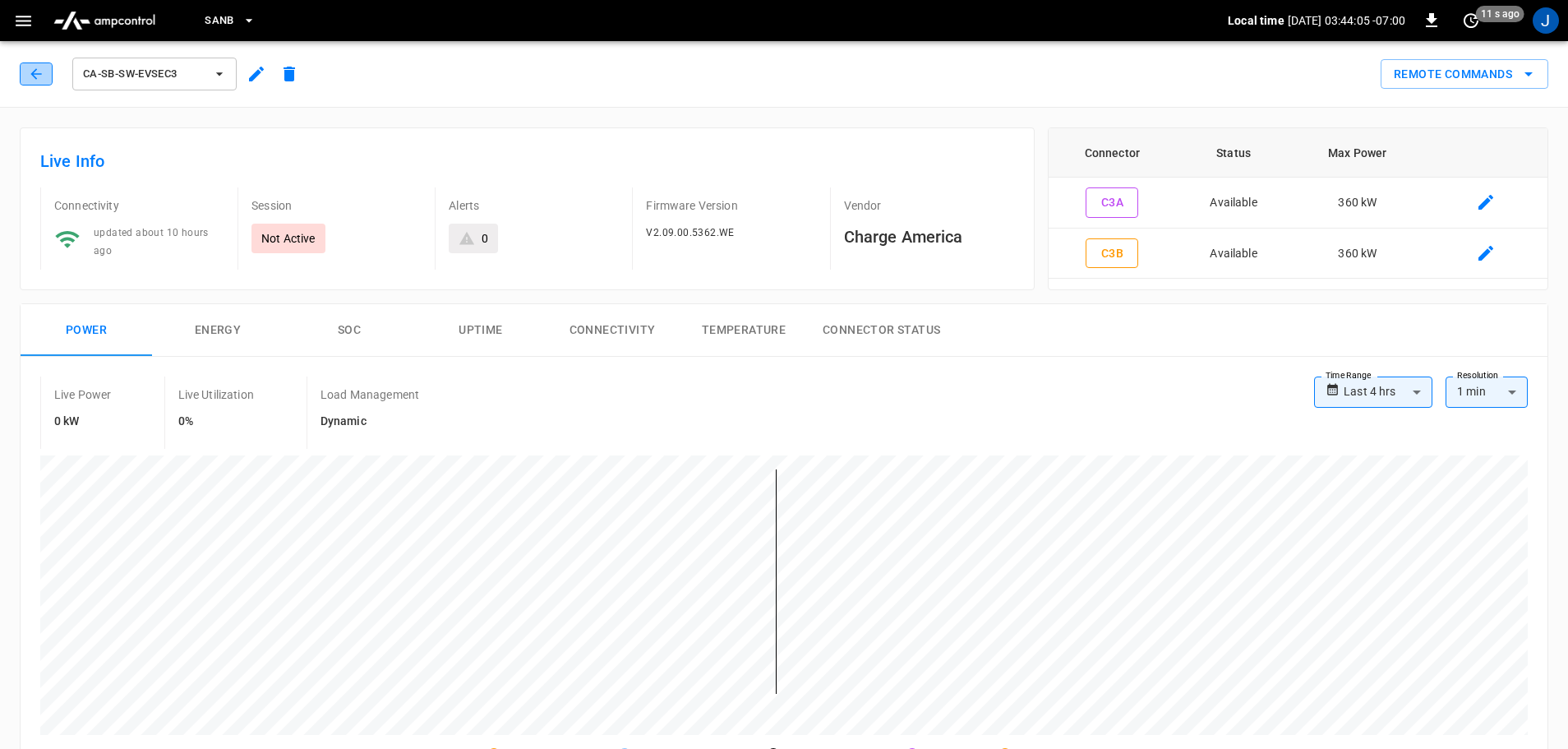
click at [39, 72] on icon "button" at bounding box center [36, 74] width 16 height 16
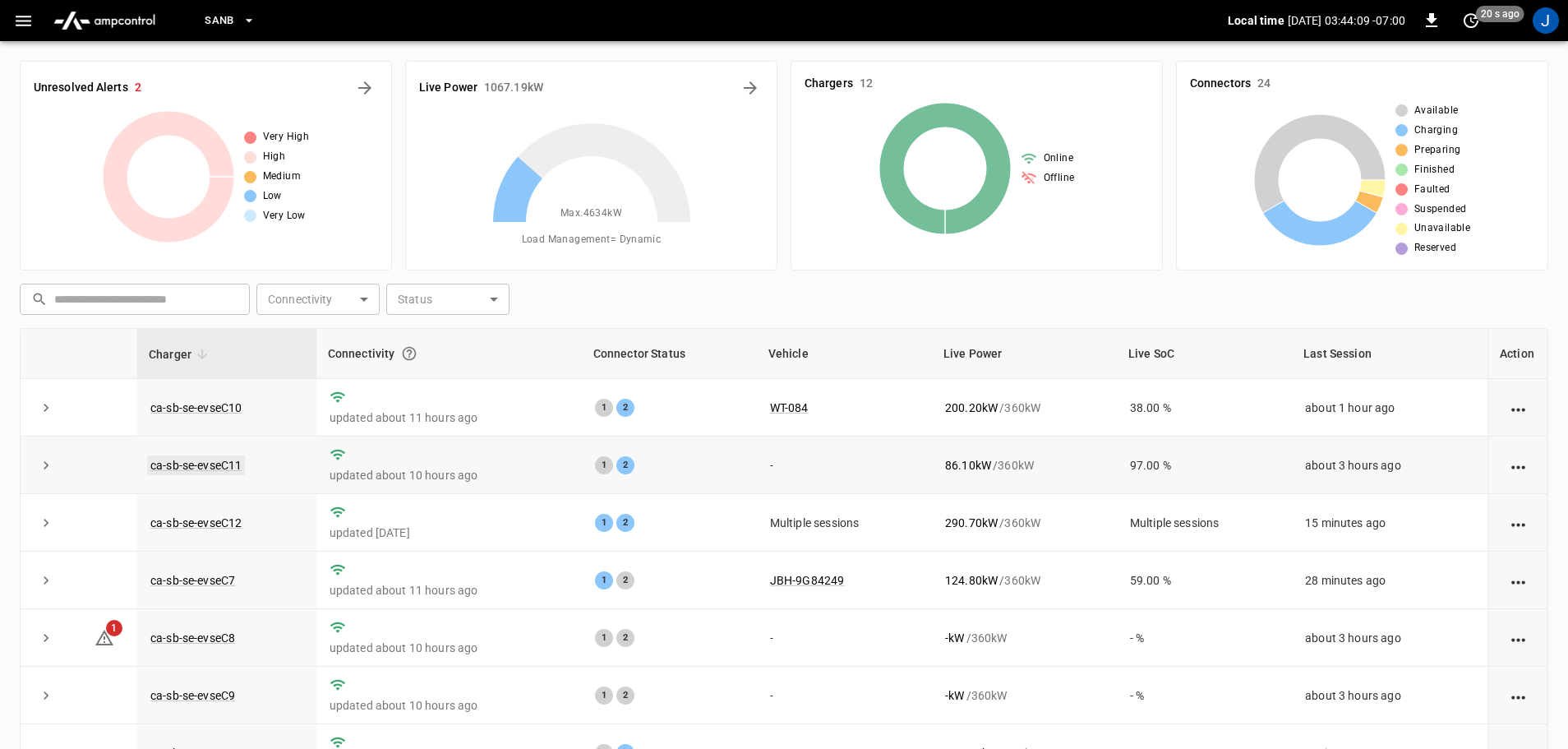
click at [188, 465] on link "ca-sb-se-evseC11" at bounding box center [196, 465] width 98 height 20
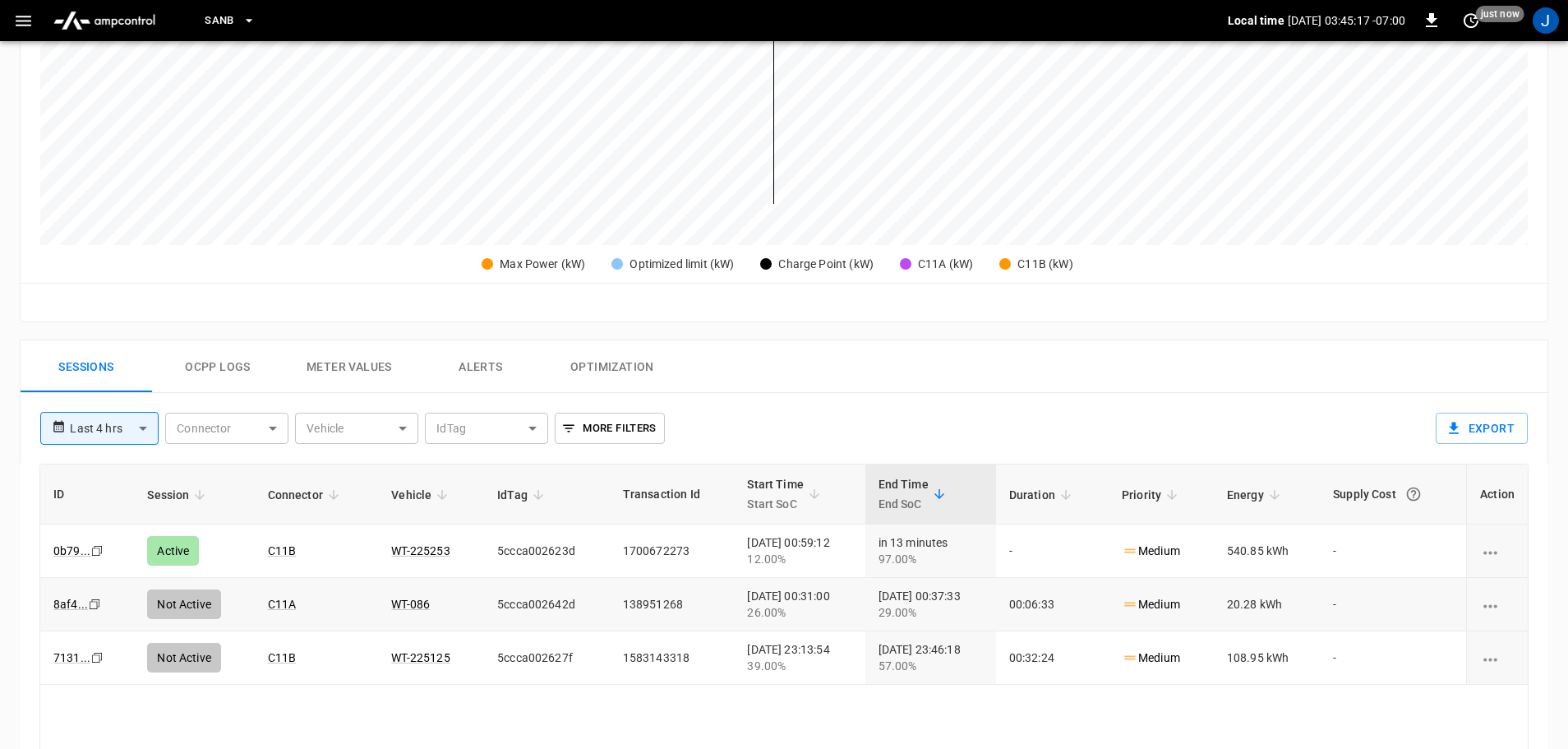
scroll to position [493, 0]
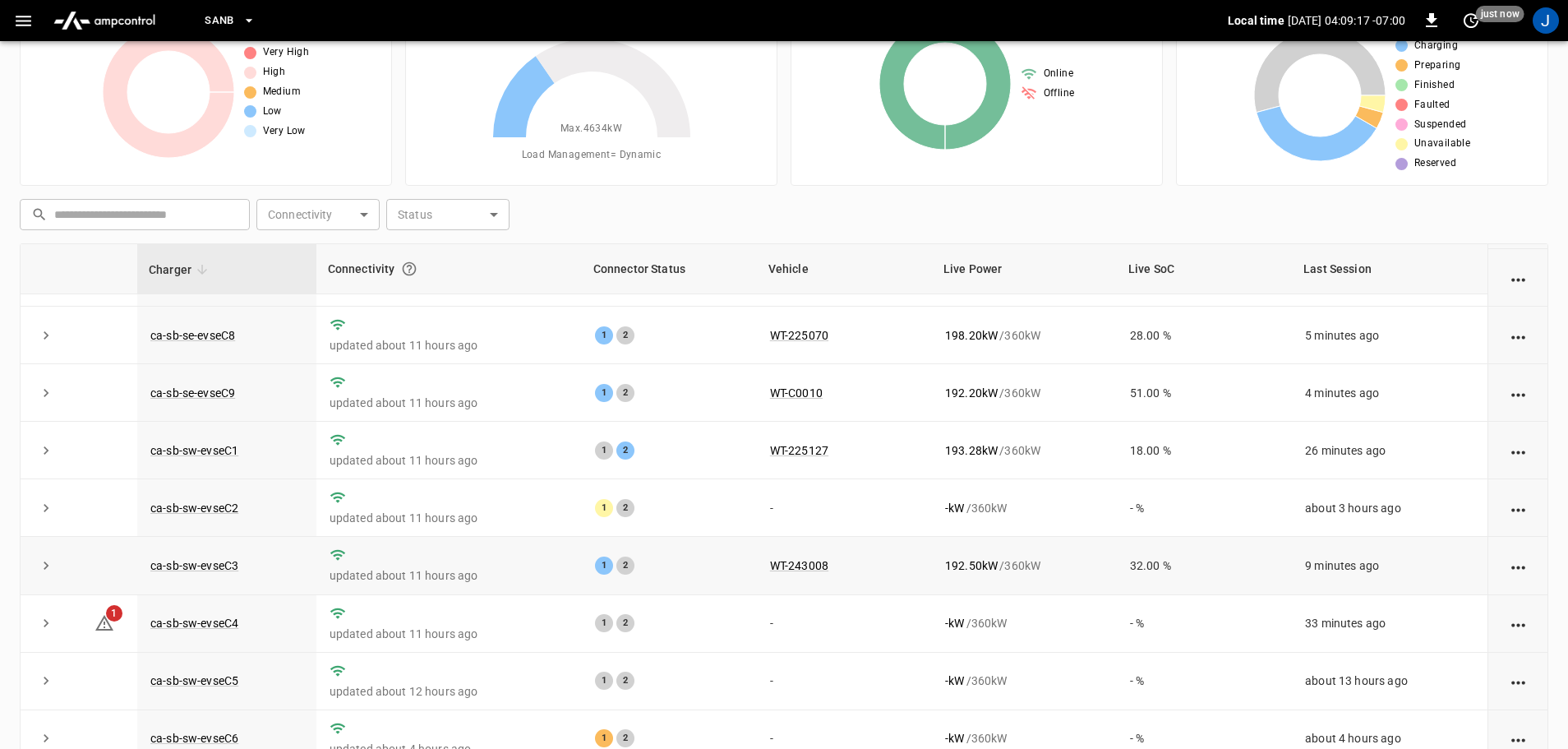
scroll to position [167, 0]
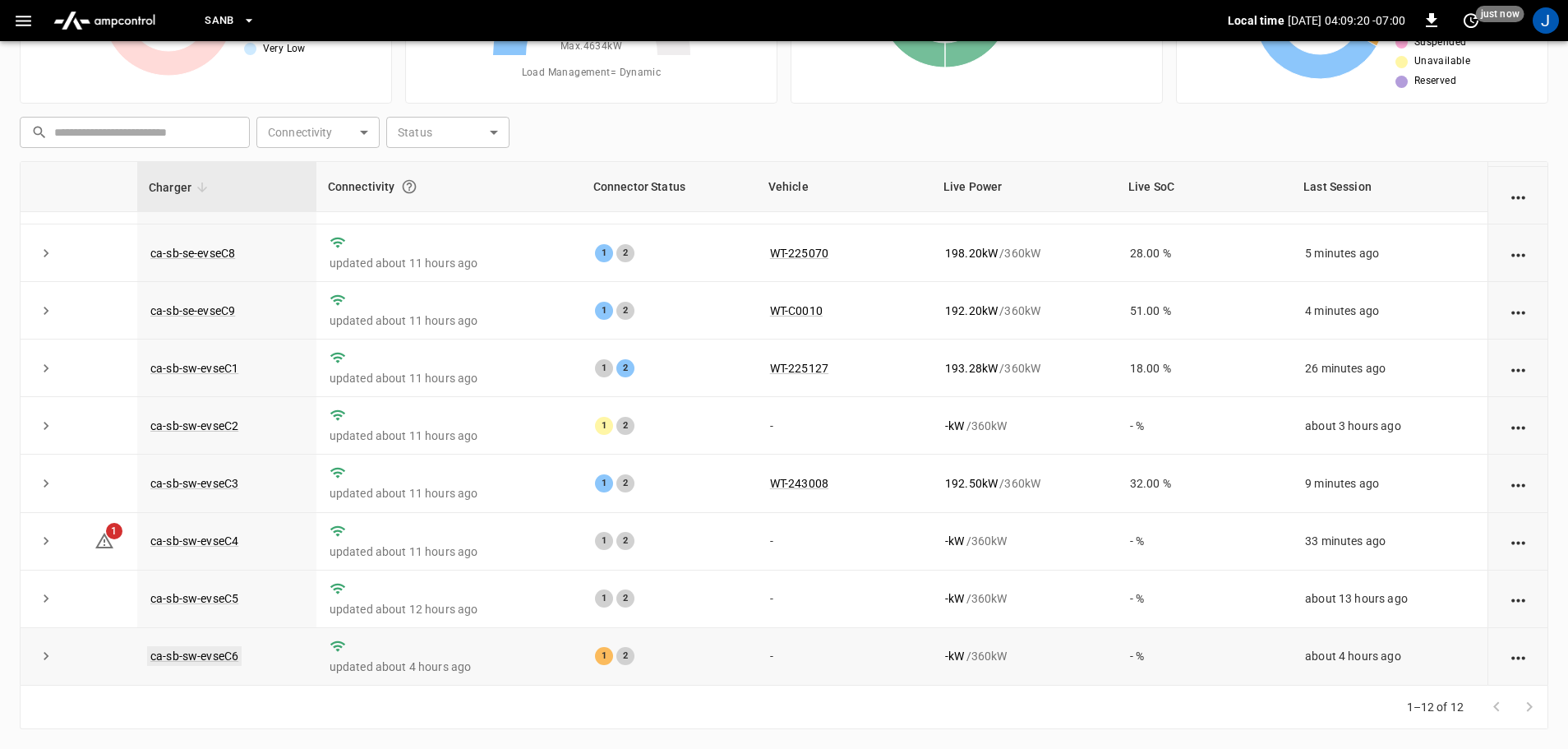
click at [211, 652] on link "ca-sb-sw-evseC6" at bounding box center [194, 656] width 94 height 20
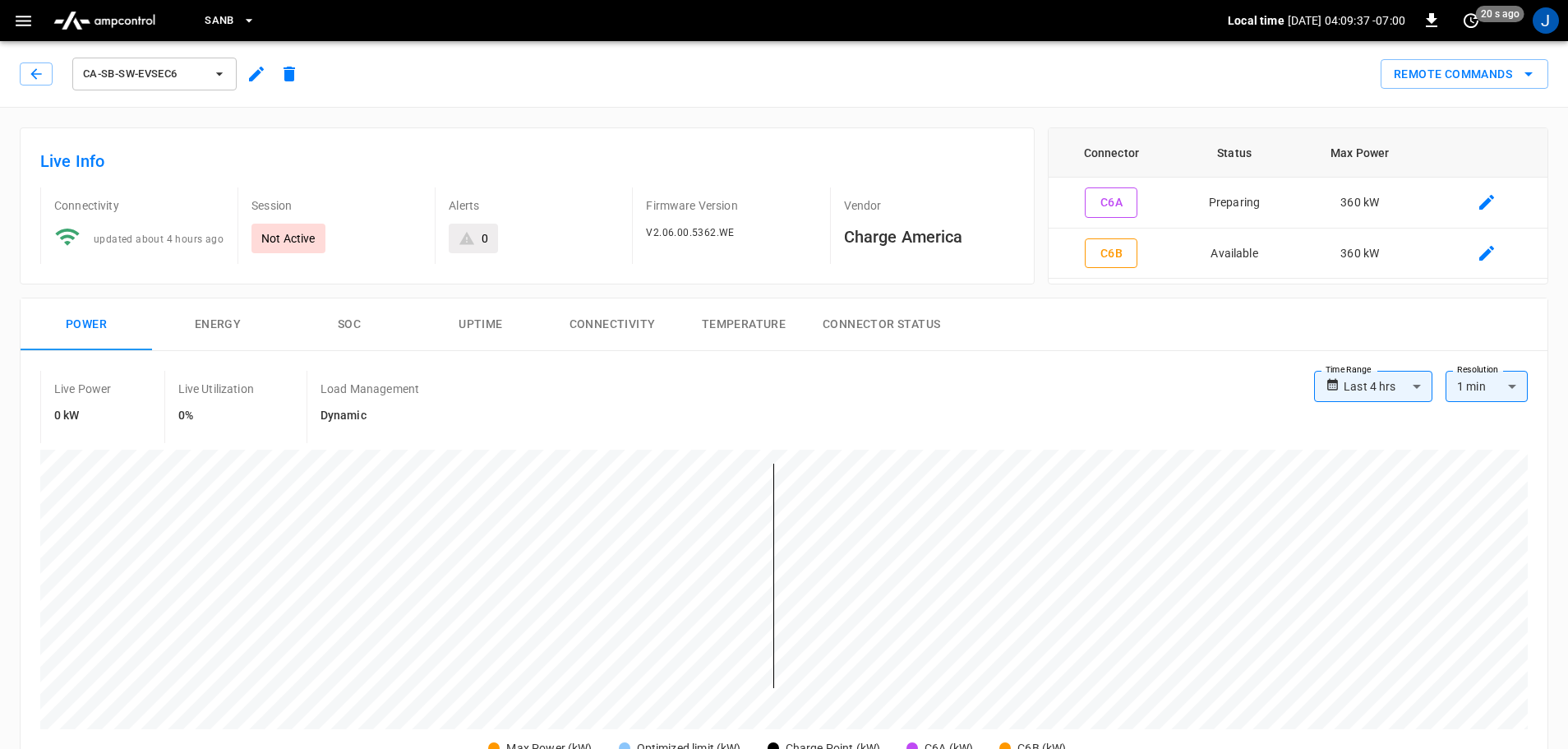
click at [30, 74] on icon "button" at bounding box center [36, 74] width 16 height 16
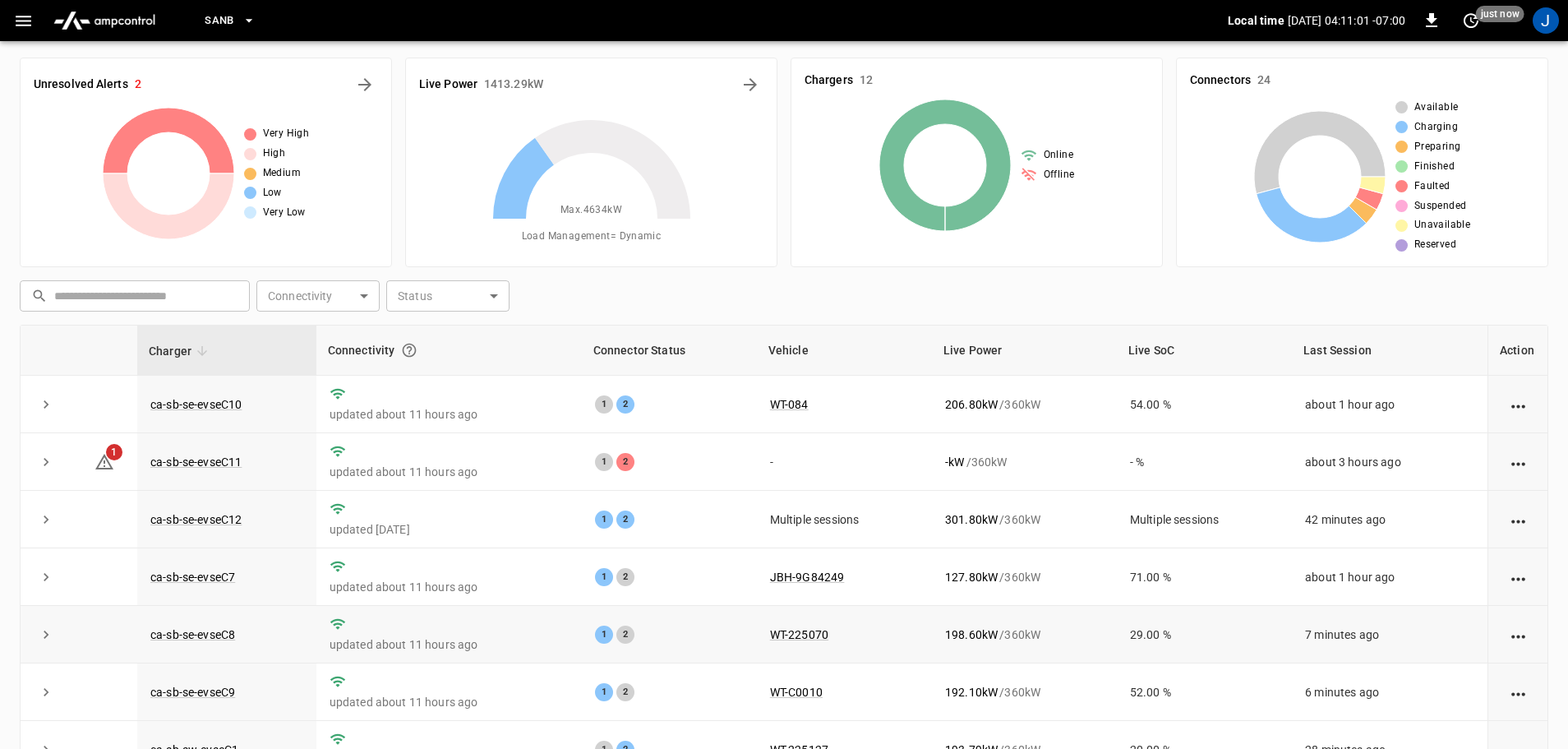
scroll to position [3, 0]
click at [194, 459] on link "ca-sb-se-evseC11" at bounding box center [196, 463] width 98 height 20
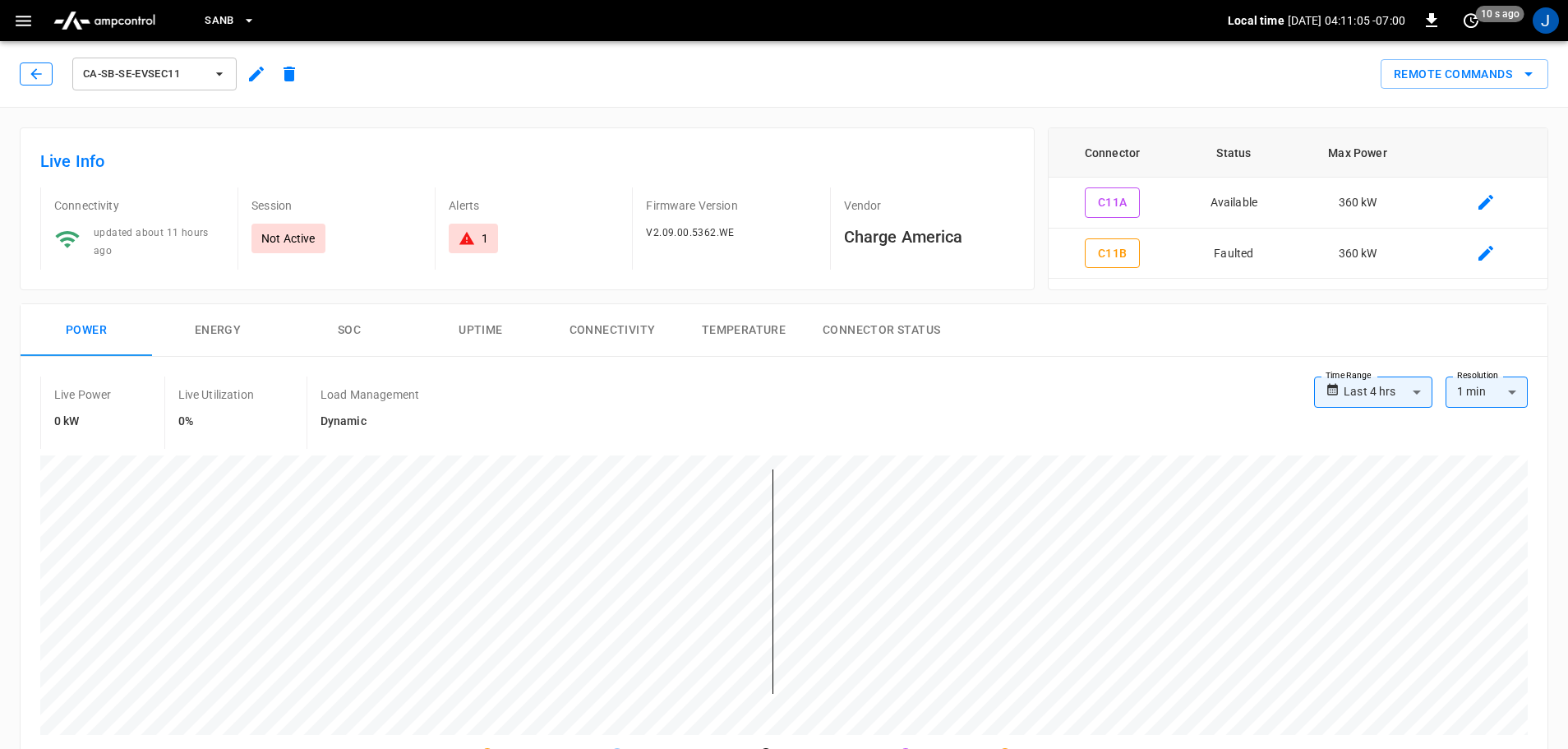
click at [27, 68] on button "button" at bounding box center [36, 75] width 33 height 23
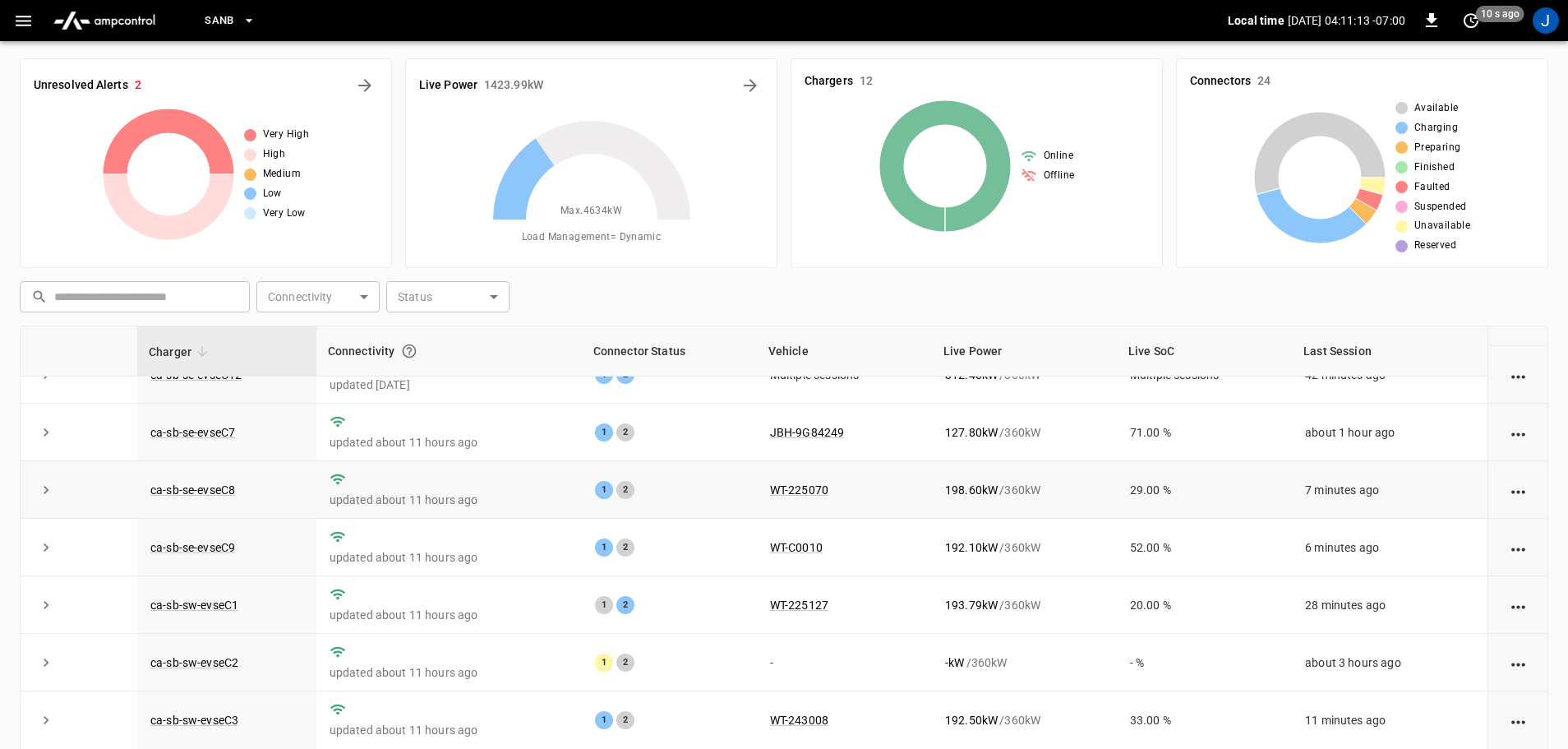
scroll to position [228, 0]
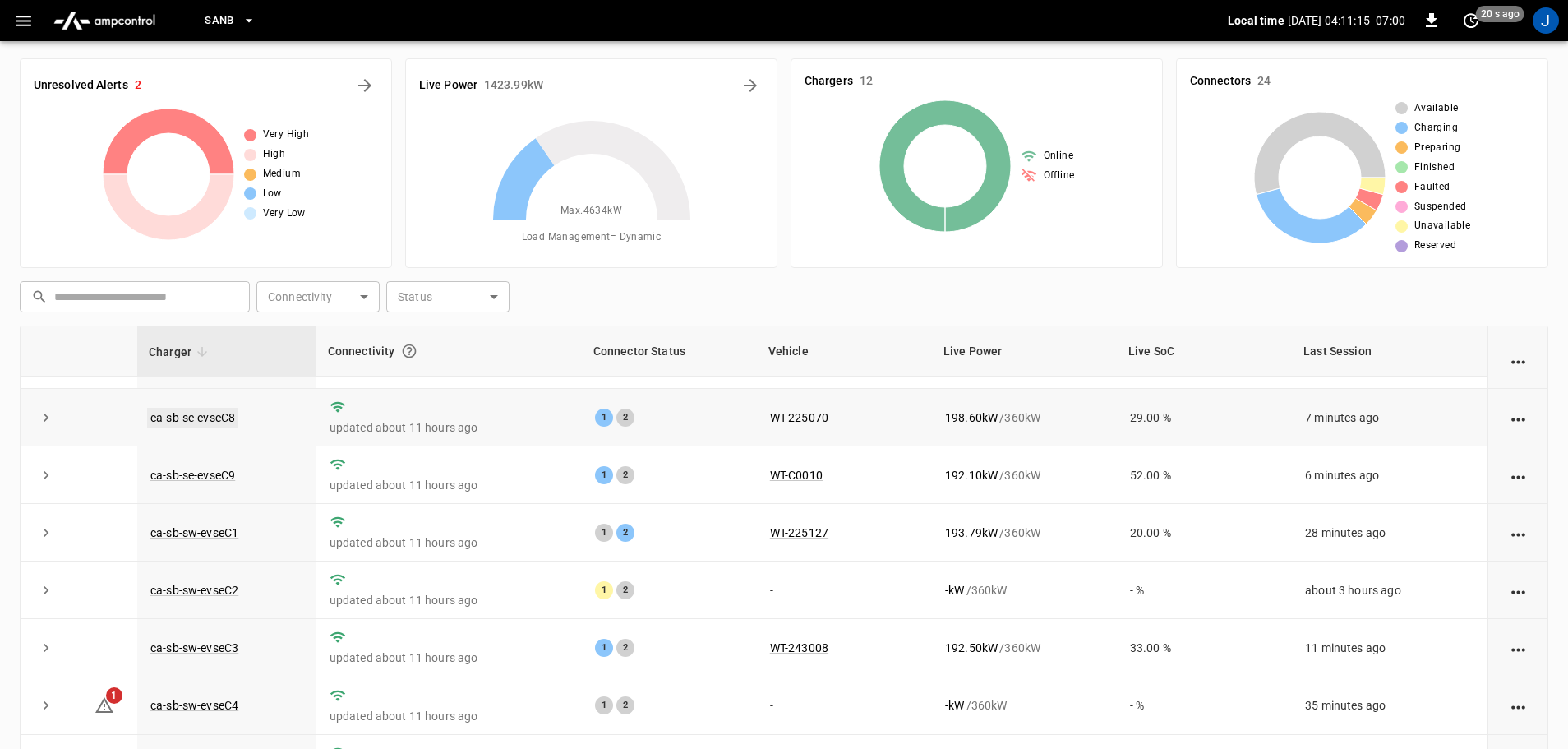
click at [186, 408] on link "ca-sb-se-evseC8" at bounding box center [193, 418] width 92 height 20
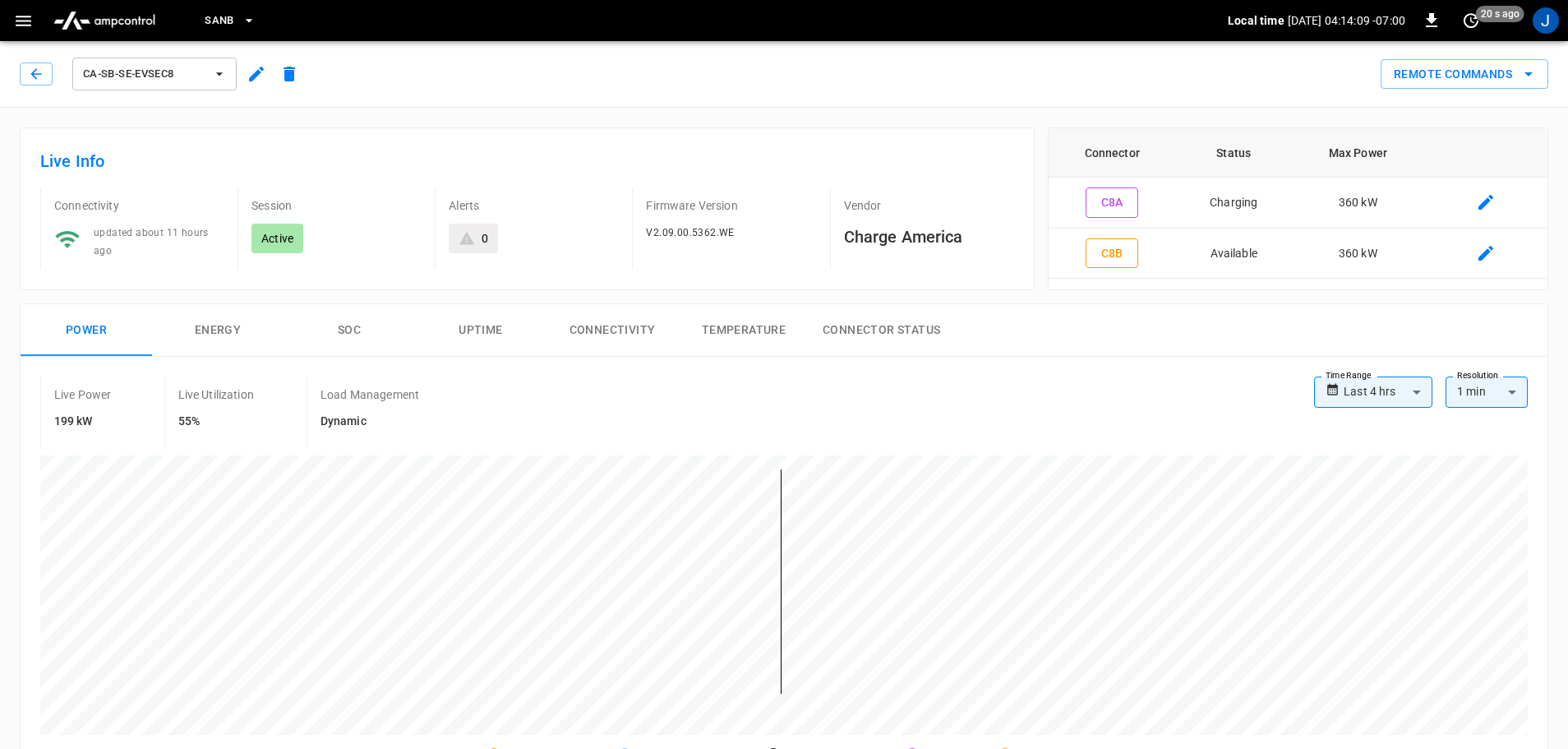
click at [33, 62] on div "ca-sb-se-evseC8" at bounding box center [162, 74] width 286 height 40
click at [21, 23] on icon "button" at bounding box center [23, 21] width 21 height 21
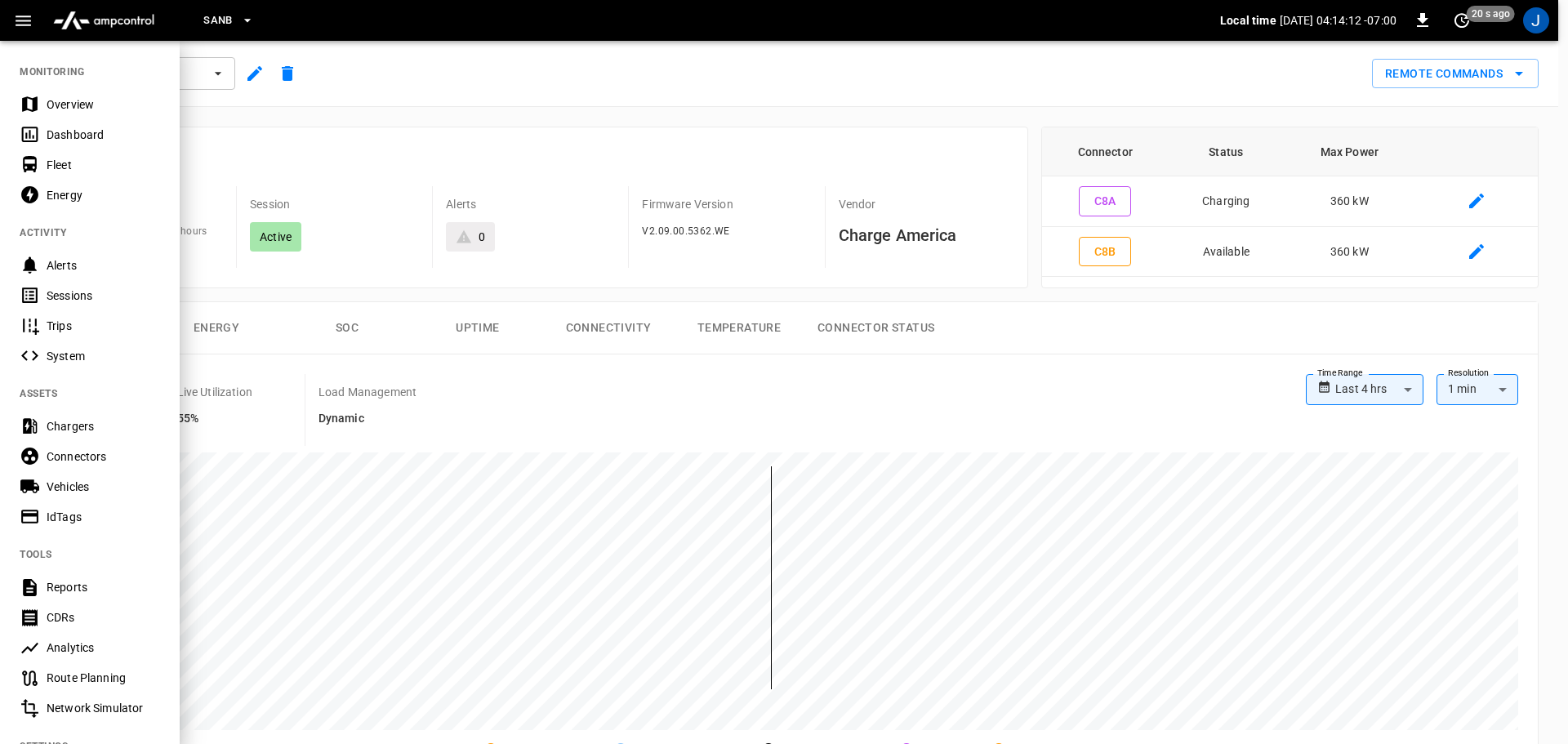
click at [500, 130] on div at bounding box center [784, 372] width 1568 height 744
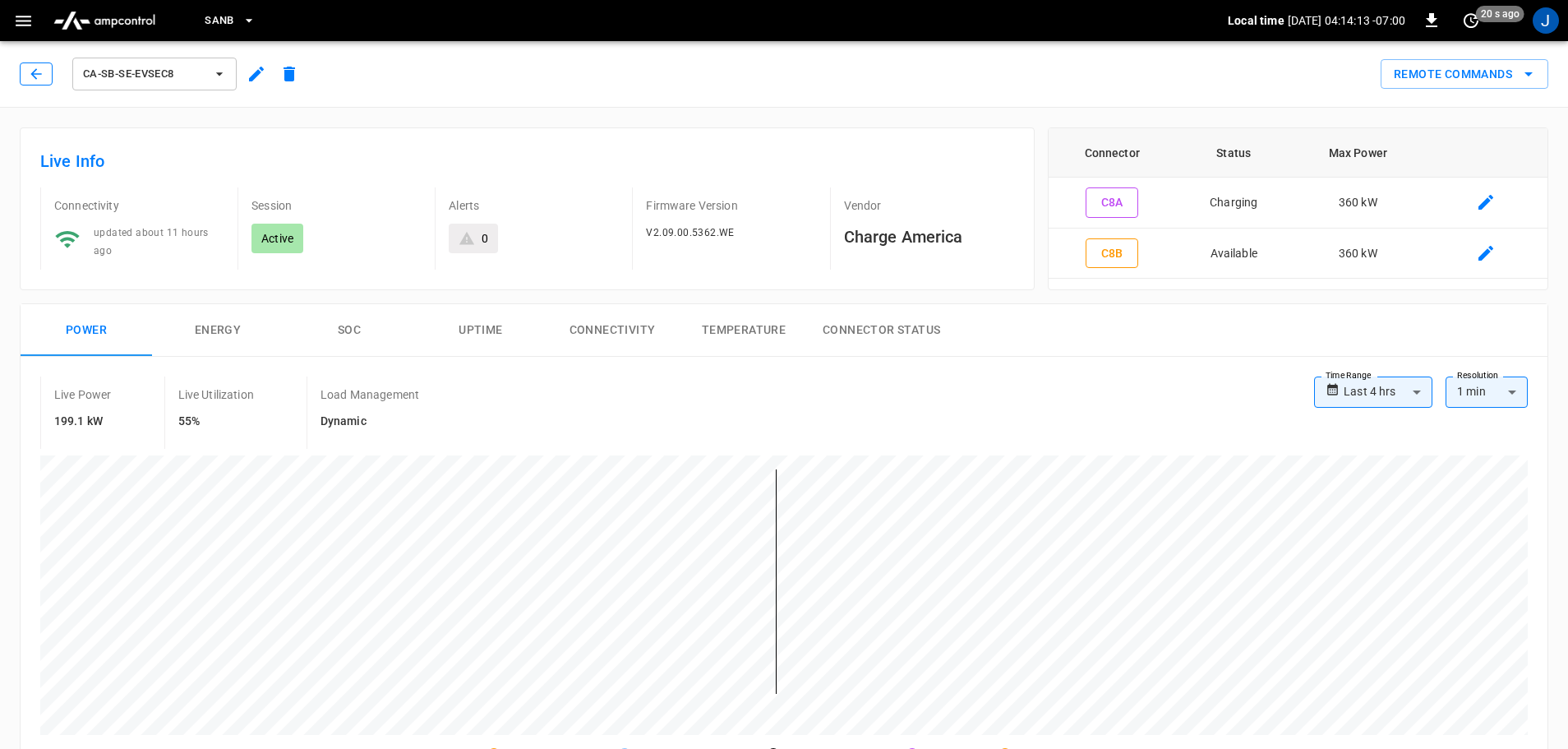
click at [38, 77] on icon "button" at bounding box center [36, 74] width 16 height 16
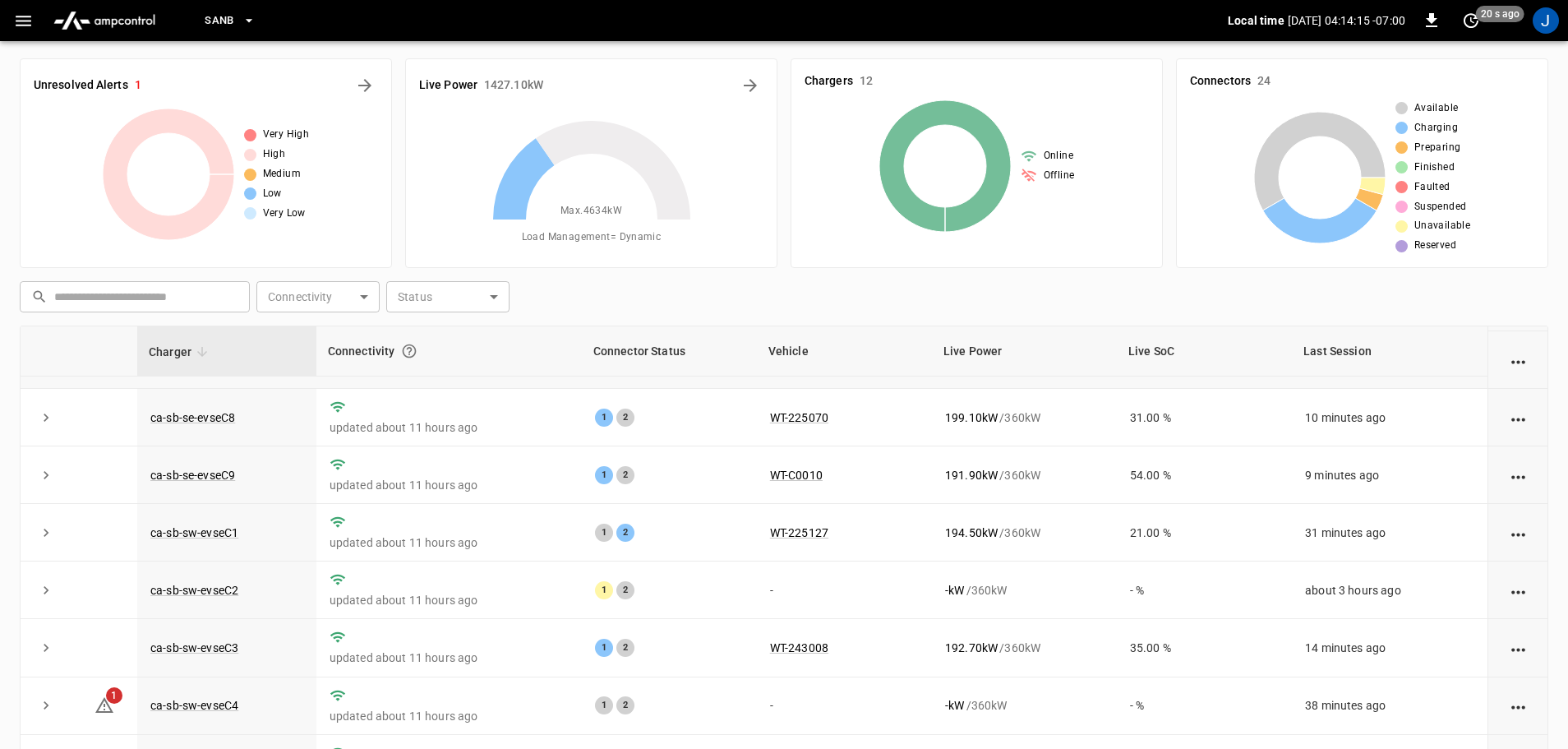
scroll to position [228, 0]
